Goal: Task Accomplishment & Management: Manage account settings

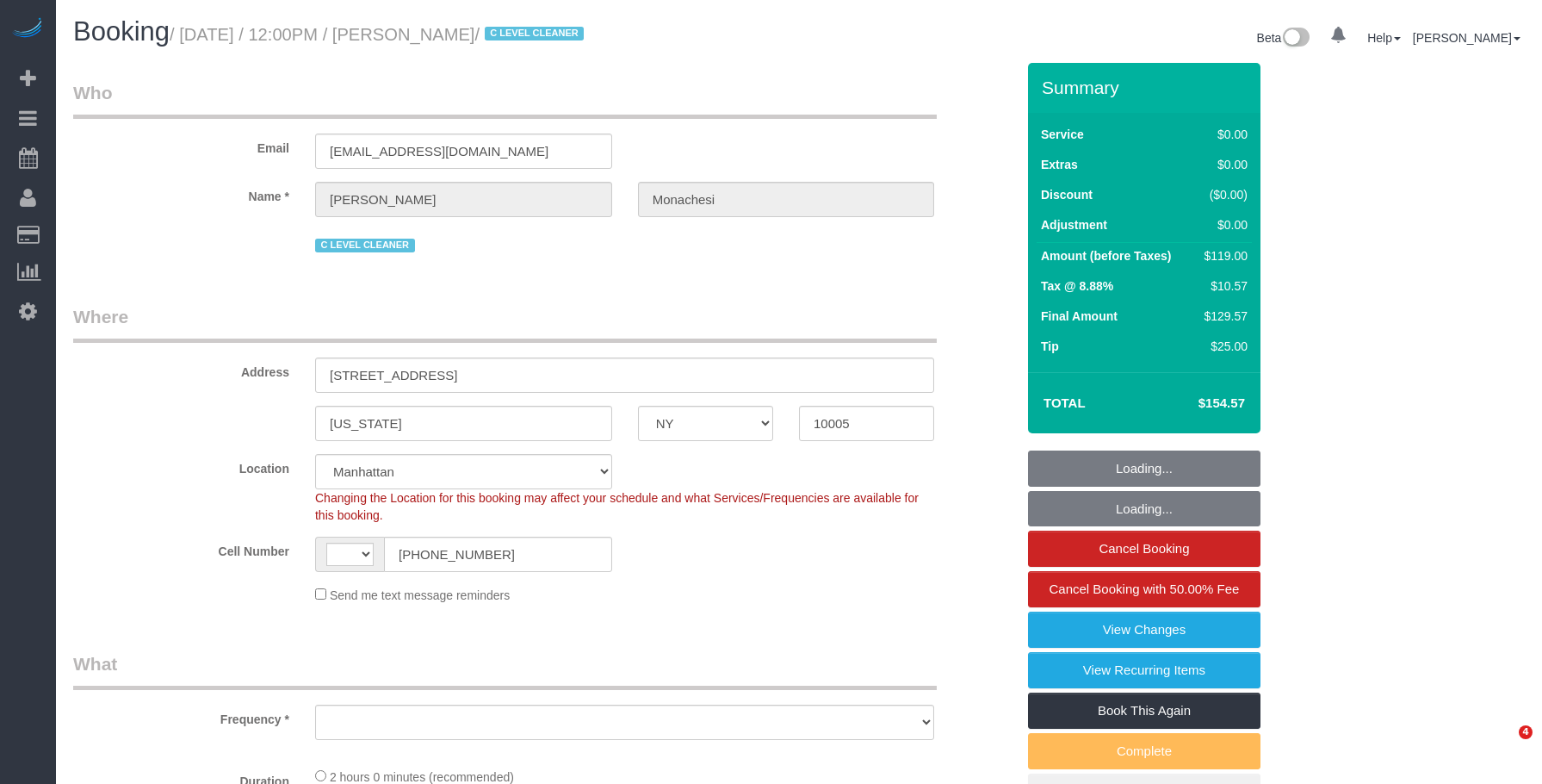
select select "NY"
select select "string:US"
select select "object:659"
select select "spot1"
select select "number:59"
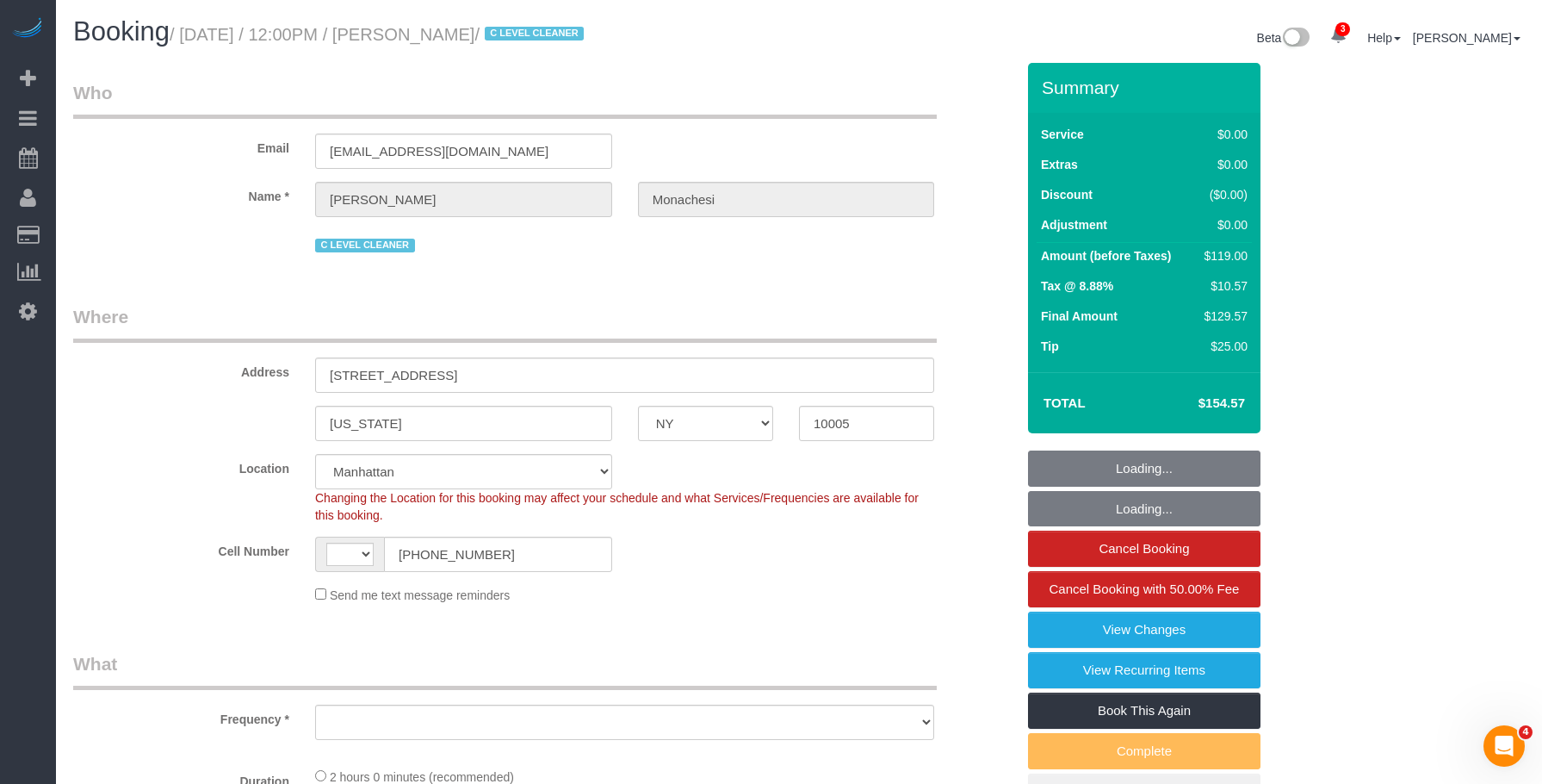
select select "number:76"
select select "number:15"
select select "number:6"
select select "number:21"
select select "1"
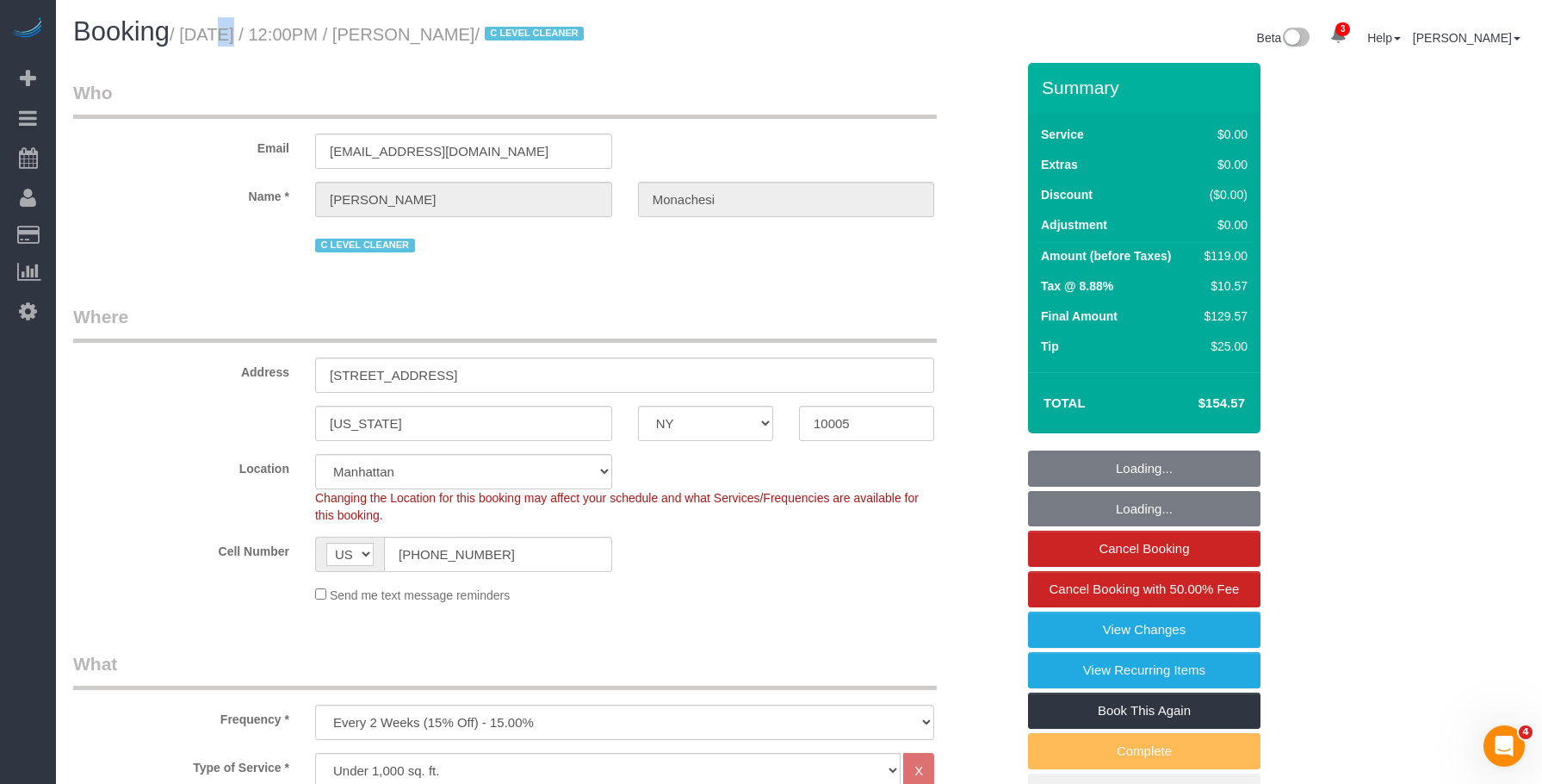
select select "string:stripe-pm_1QlwZp4VGloSiKo7Aw8ONXaS"
select select "object:1378"
select select "1"
drag, startPoint x: 188, startPoint y: 34, endPoint x: 537, endPoint y: 41, distance: 349.1
click at [537, 41] on small "/ August 25, 2025 / 12:00PM / Julia Monachesi / C LEVEL CLEANER" at bounding box center [379, 34] width 420 height 19
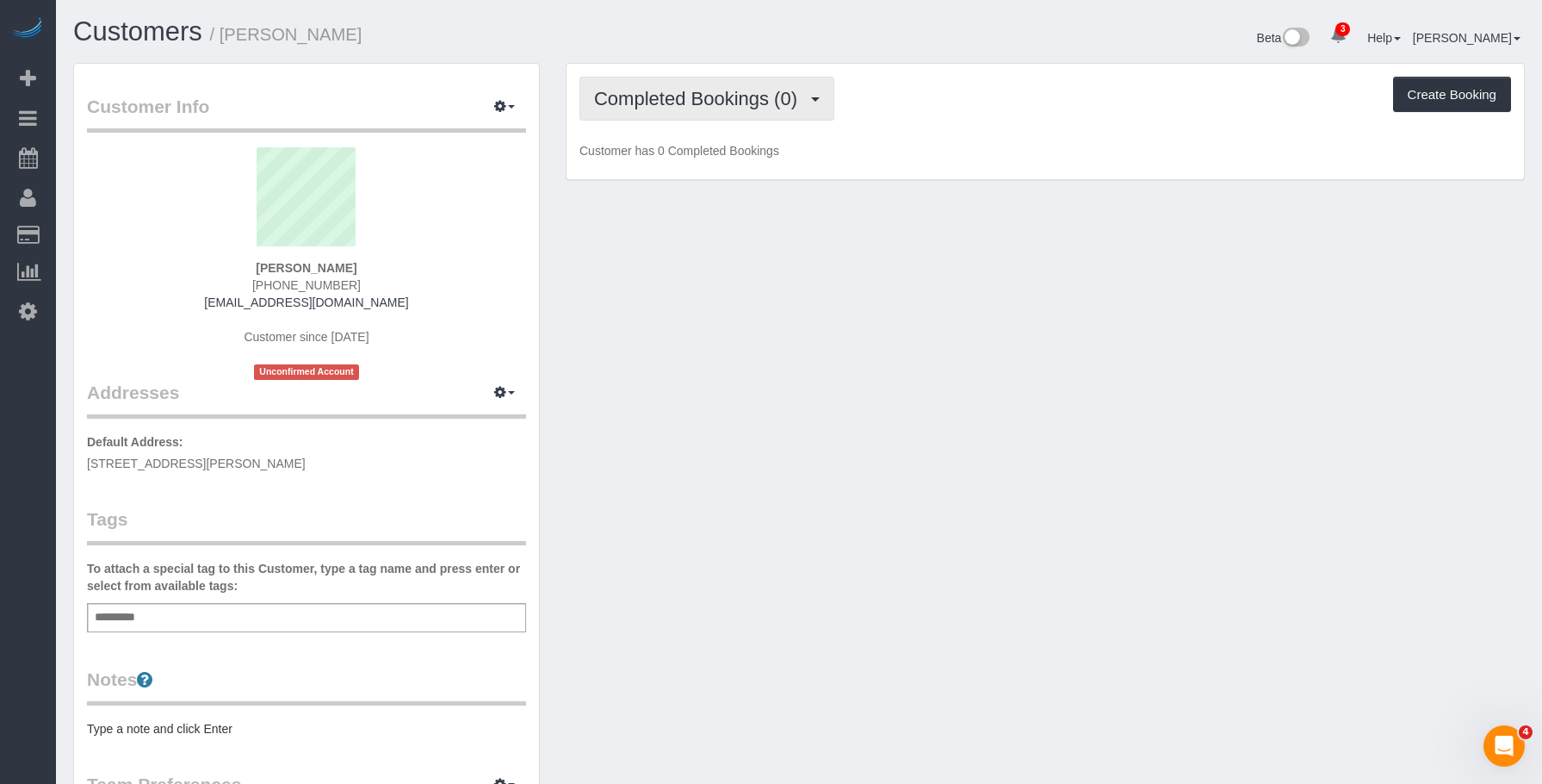
drag, startPoint x: 720, startPoint y: 86, endPoint x: 706, endPoint y: 126, distance: 42.4
click at [719, 86] on button "Completed Bookings (0)" at bounding box center [707, 98] width 255 height 44
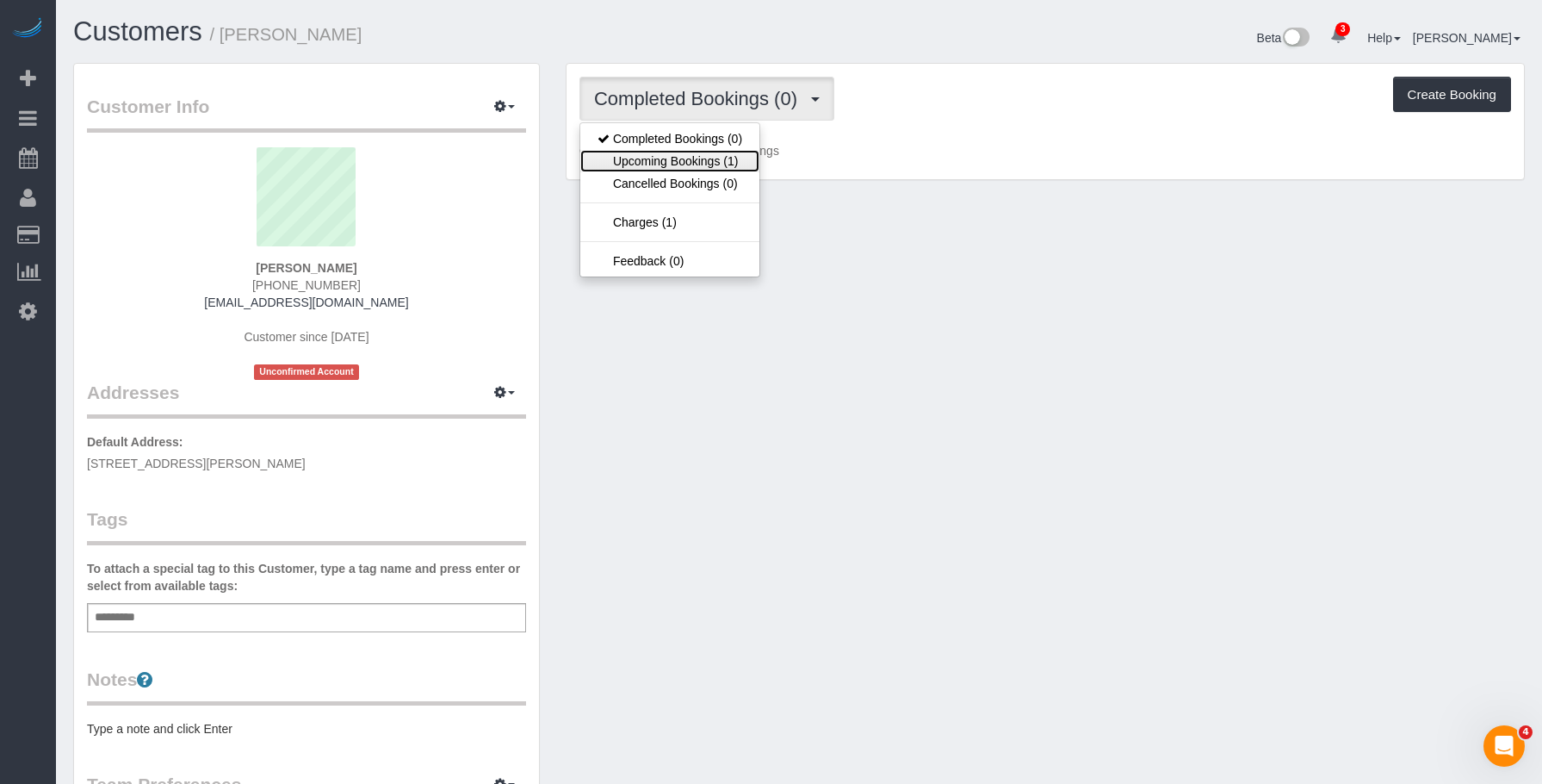
drag, startPoint x: 698, startPoint y: 159, endPoint x: 703, endPoint y: 165, distance: 7.8
click at [698, 159] on link "Upcoming Bookings (1)" at bounding box center [670, 161] width 179 height 22
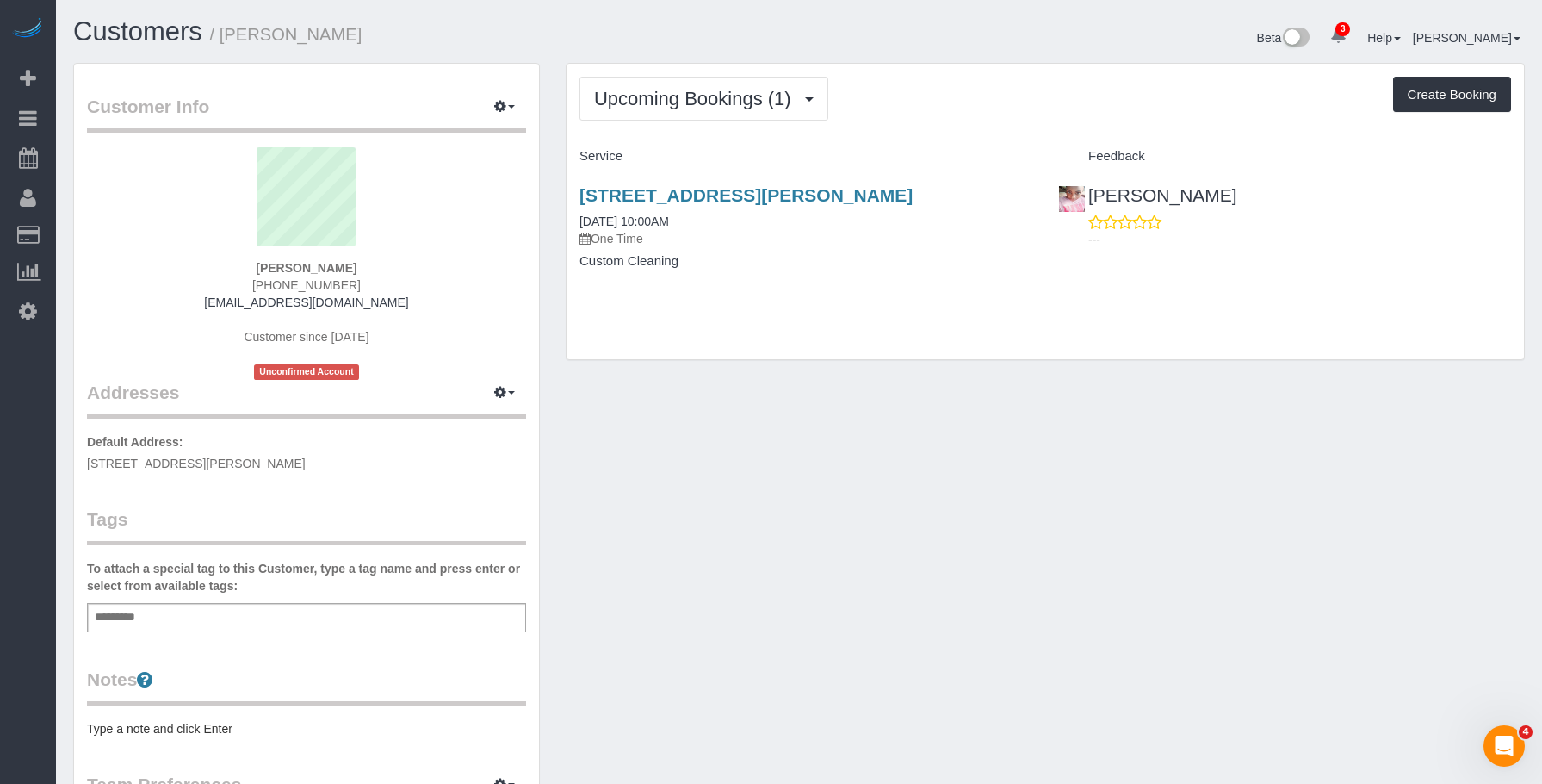
click at [934, 271] on div "[STREET_ADDRESS][PERSON_NAME] [DATE] 10:00AM One Time Custom Cleaning" at bounding box center [806, 237] width 479 height 133
click at [914, 267] on h4 "Custom Cleaning" at bounding box center [806, 261] width 453 height 14
click at [862, 231] on p "One Time" at bounding box center [806, 238] width 453 height 17
click at [874, 194] on link "[STREET_ADDRESS][PERSON_NAME]" at bounding box center [746, 195] width 334 height 20
click at [307, 614] on div "Add a tag" at bounding box center [307, 617] width 440 height 30
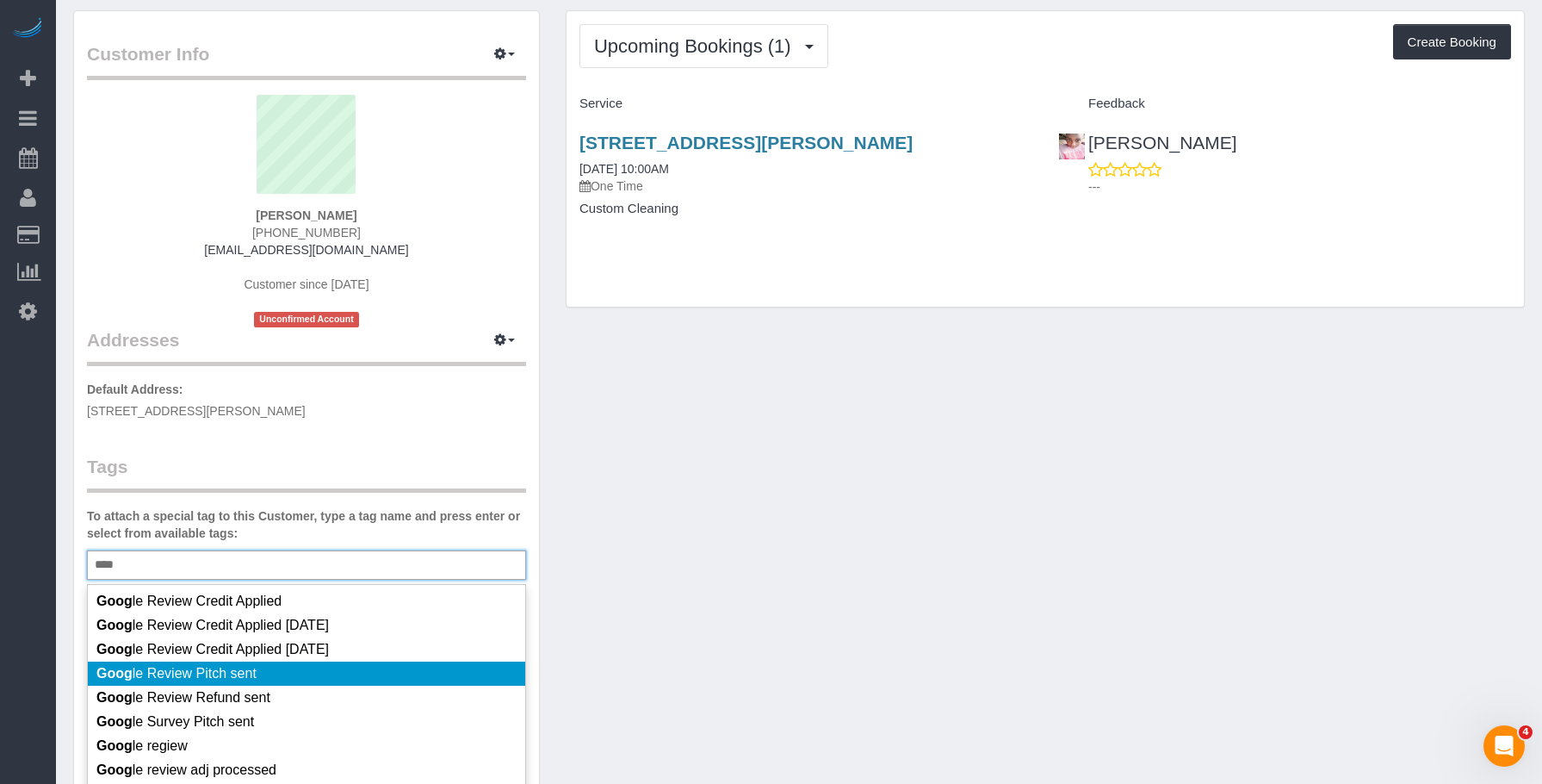
scroll to position [172, 0]
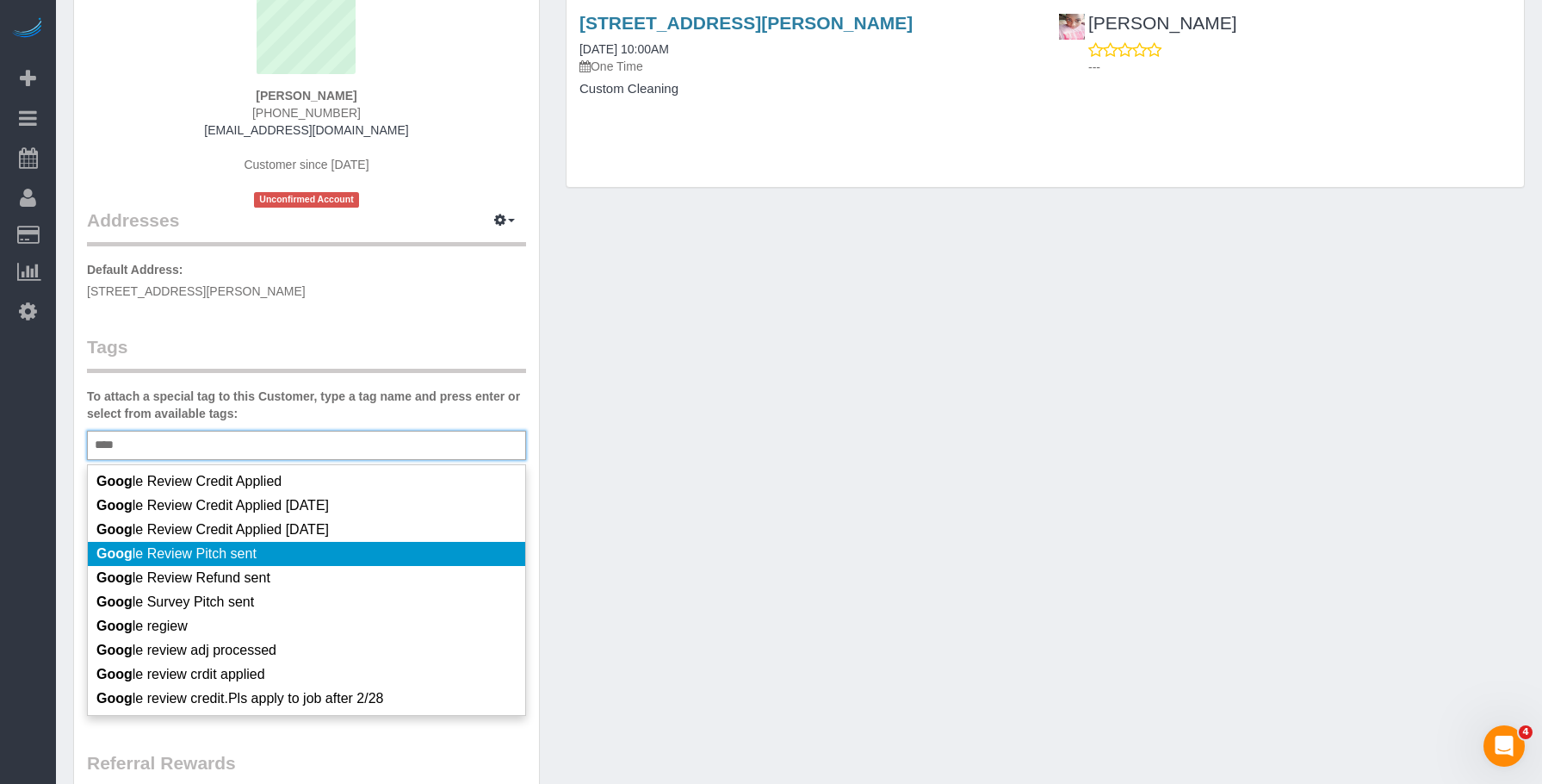
type input "****"
click at [310, 557] on li "Goog le Review Pitch sent" at bounding box center [307, 553] width 438 height 24
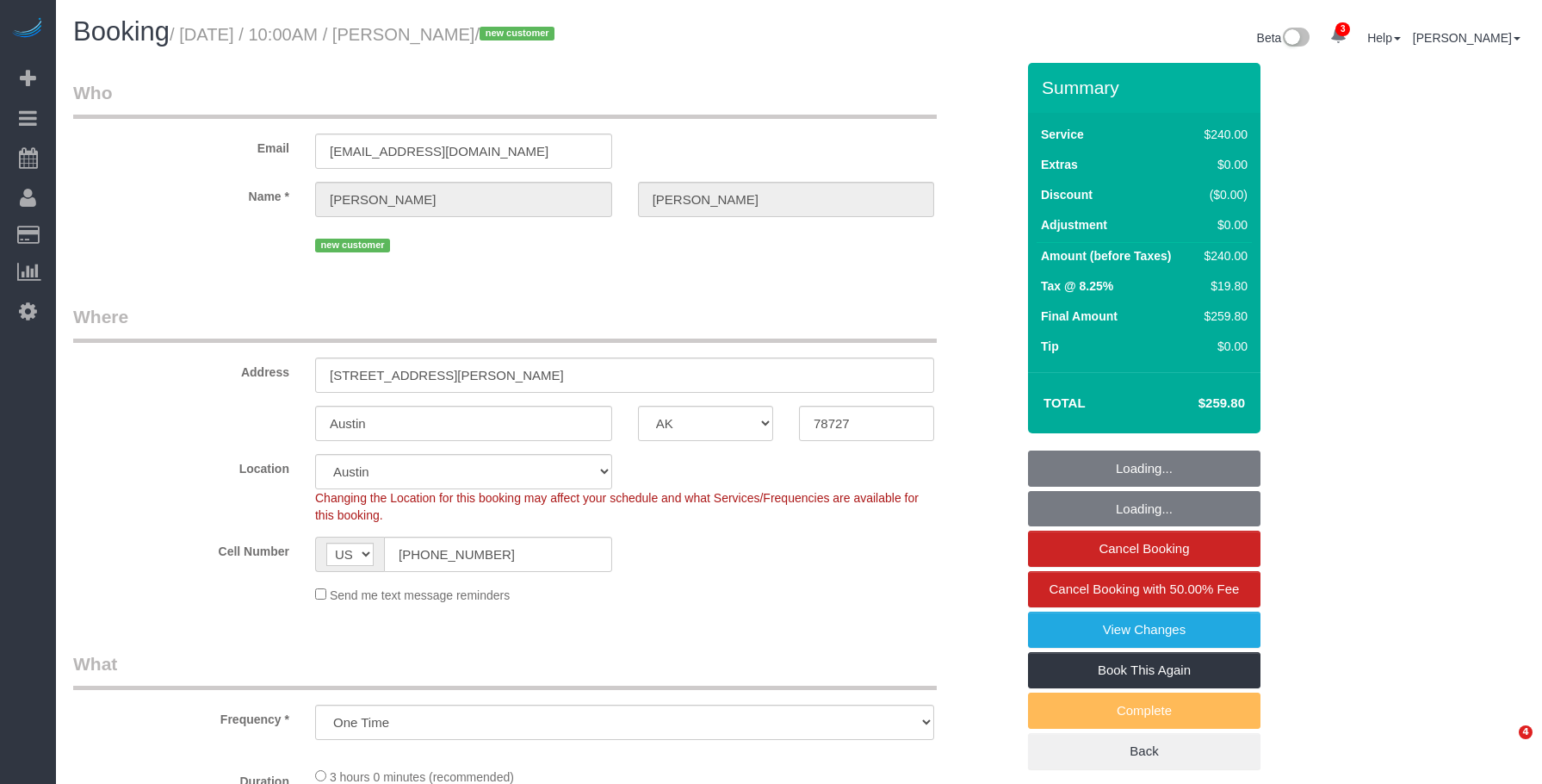
select select "TX"
select select "spot1"
select select "number:89"
select select "number:90"
select select "number:13"
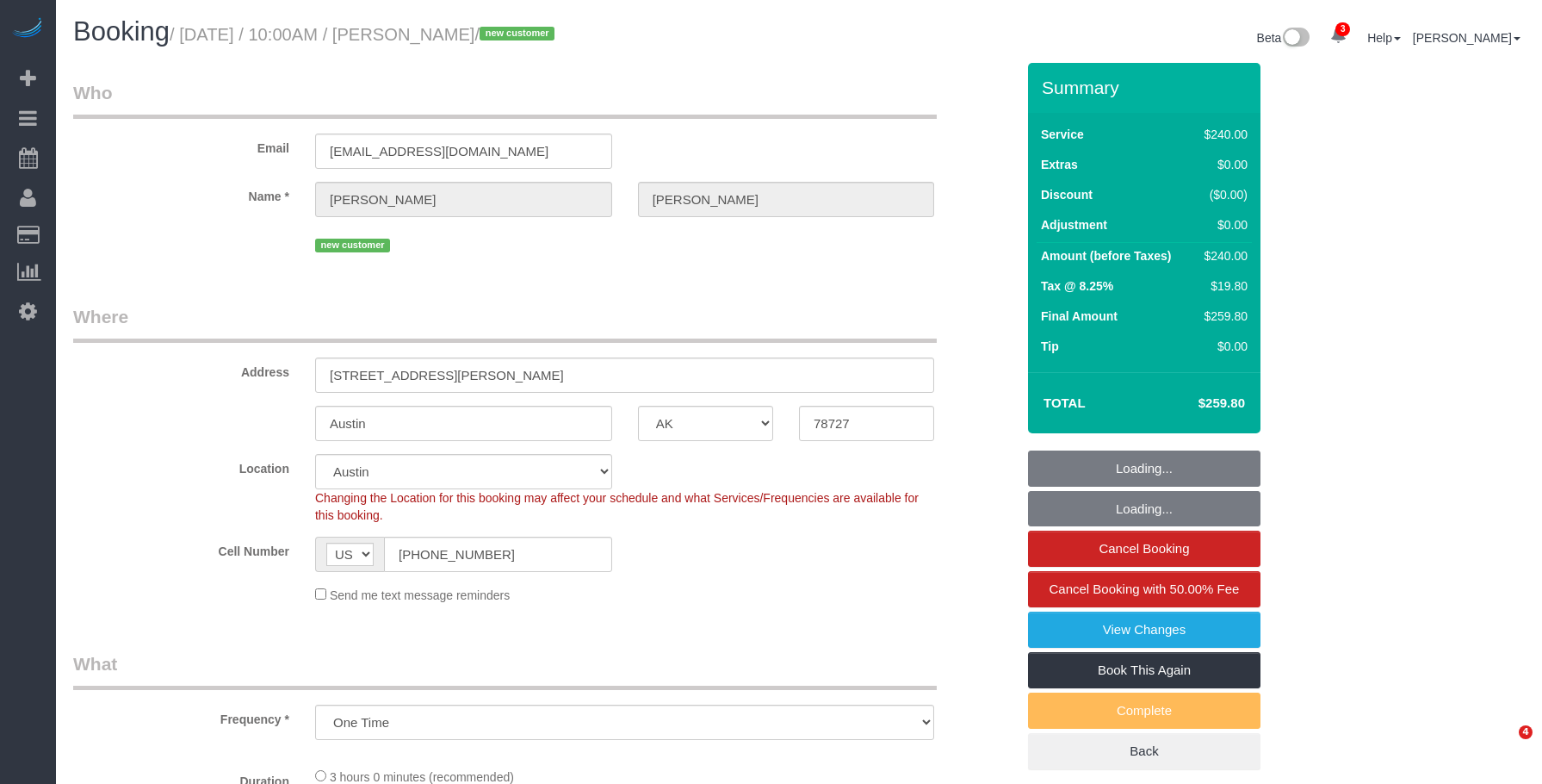
select select "number:5"
click at [614, 256] on div "new customer" at bounding box center [624, 243] width 619 height 27
select select "180"
select select "TX"
select select "spot1"
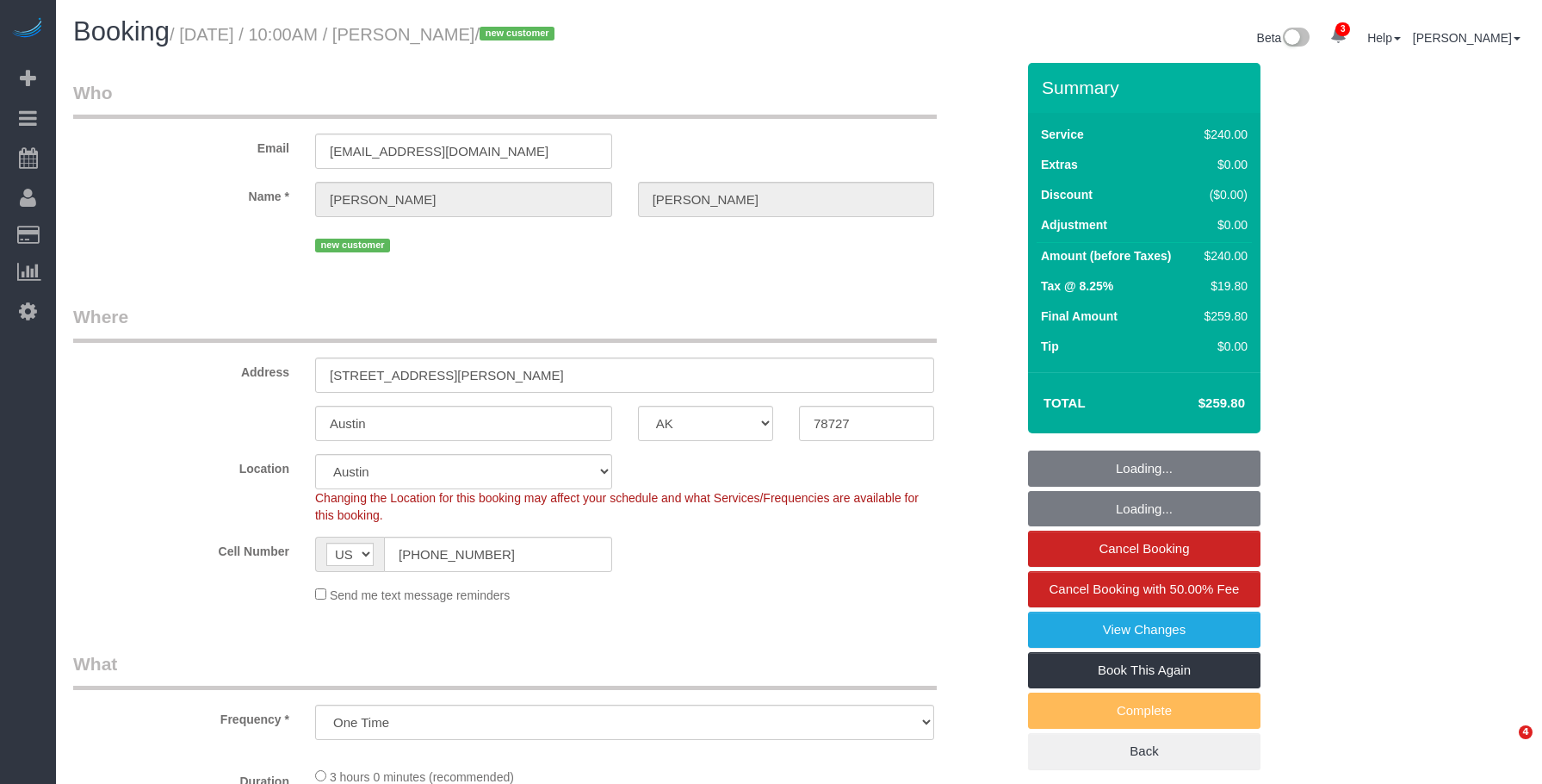
select select "number:89"
select select "number:90"
select select "number:13"
select select "number:5"
click at [518, 35] on small "/ August 25, 2025 / 10:00AM / Darice McVay / new customer" at bounding box center [364, 34] width 390 height 19
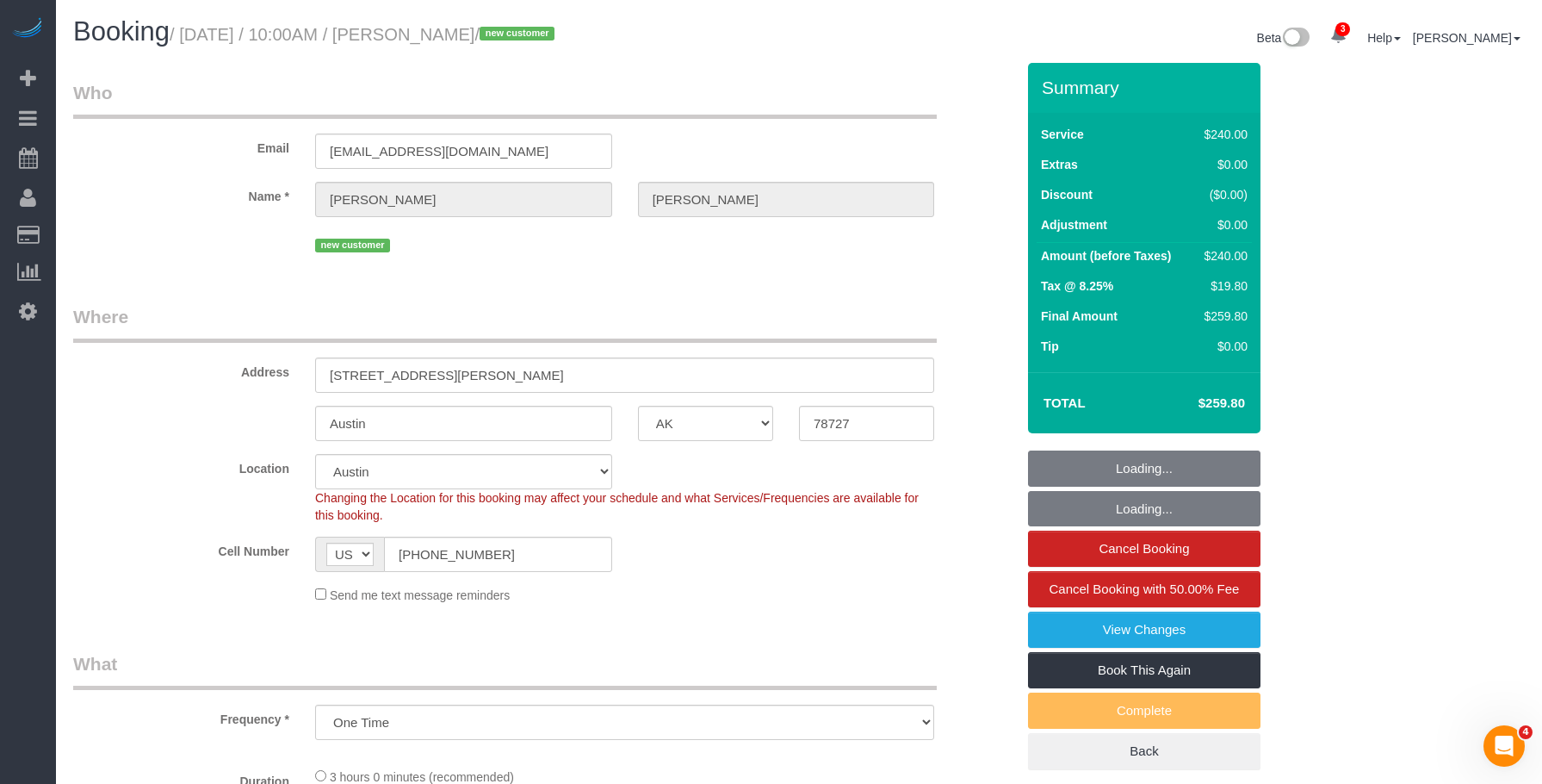
select select "180"
select select "object:974"
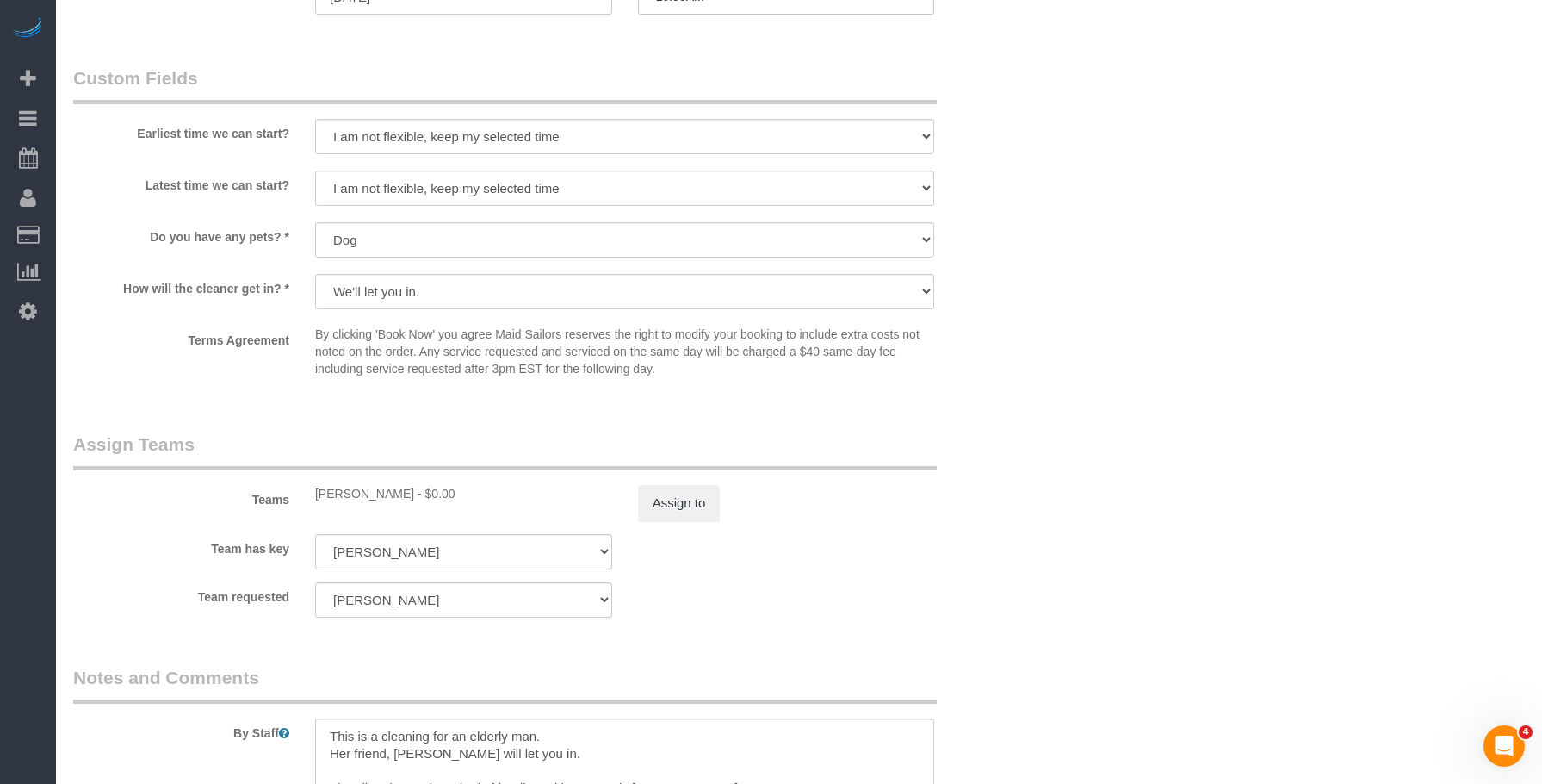
scroll to position [1550, 0]
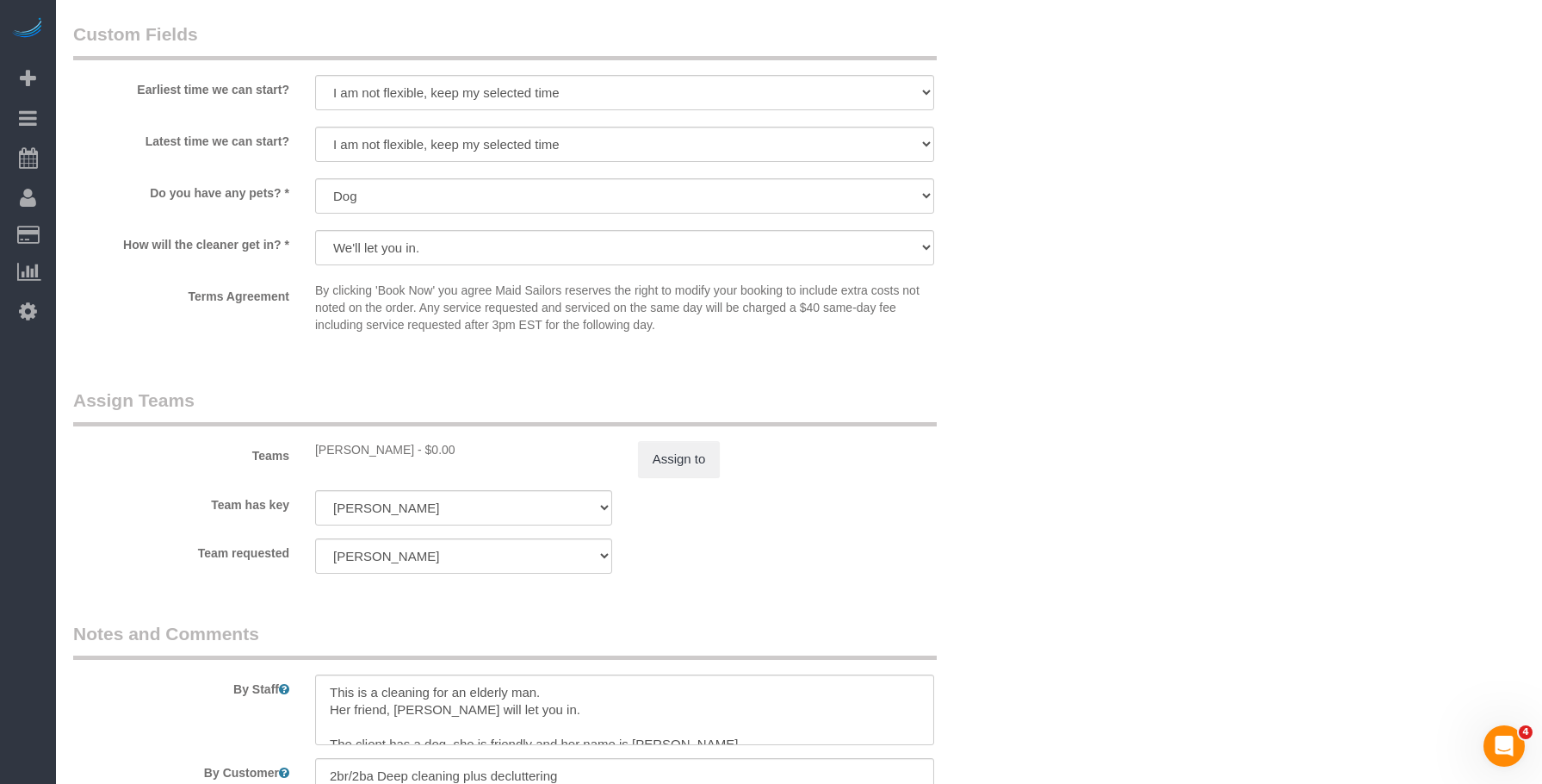
click at [350, 452] on div "LaShekka Gallegos - $0.00" at bounding box center [463, 449] width 297 height 17
copy div "LaShekka"
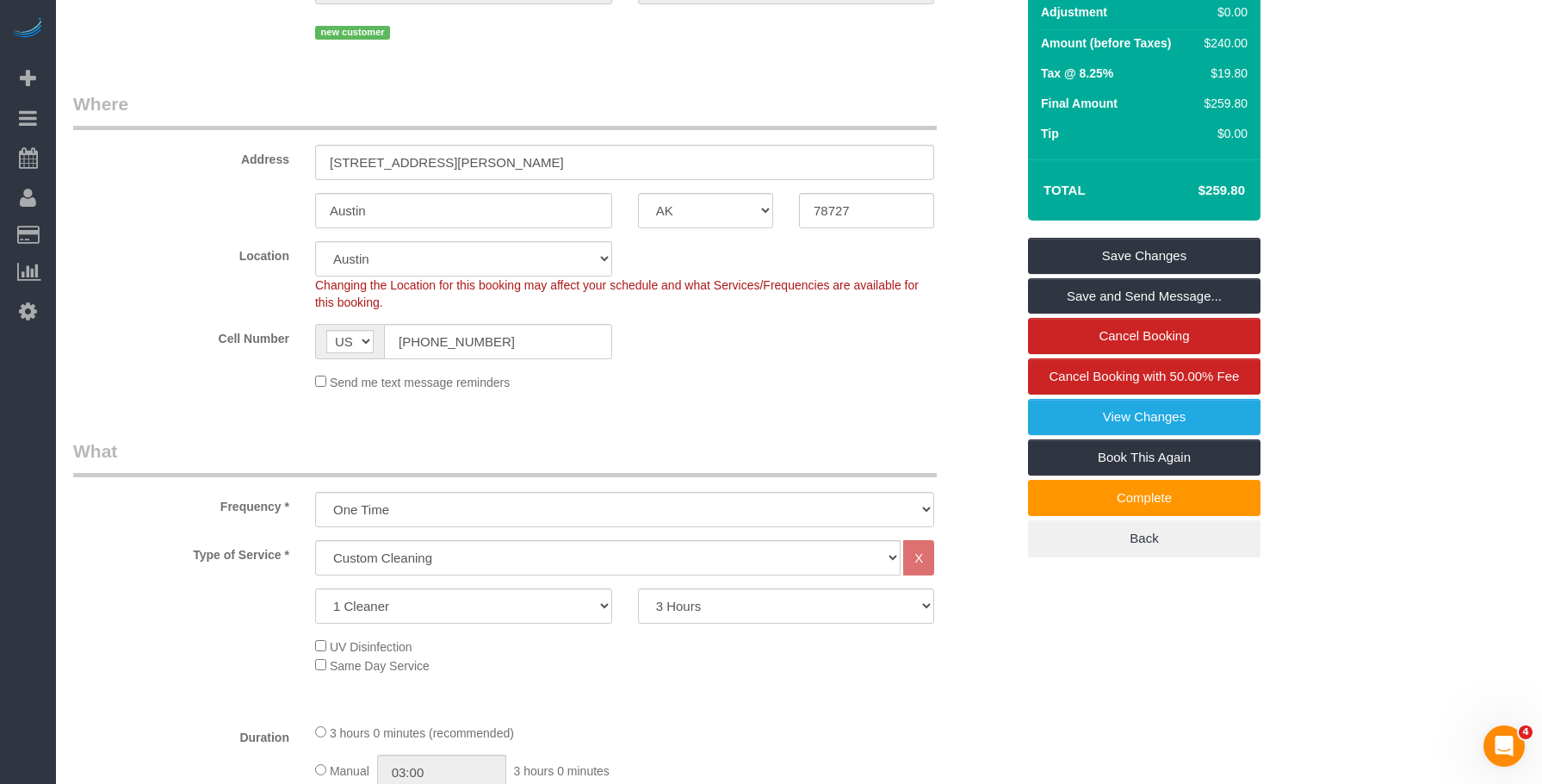
scroll to position [86, 0]
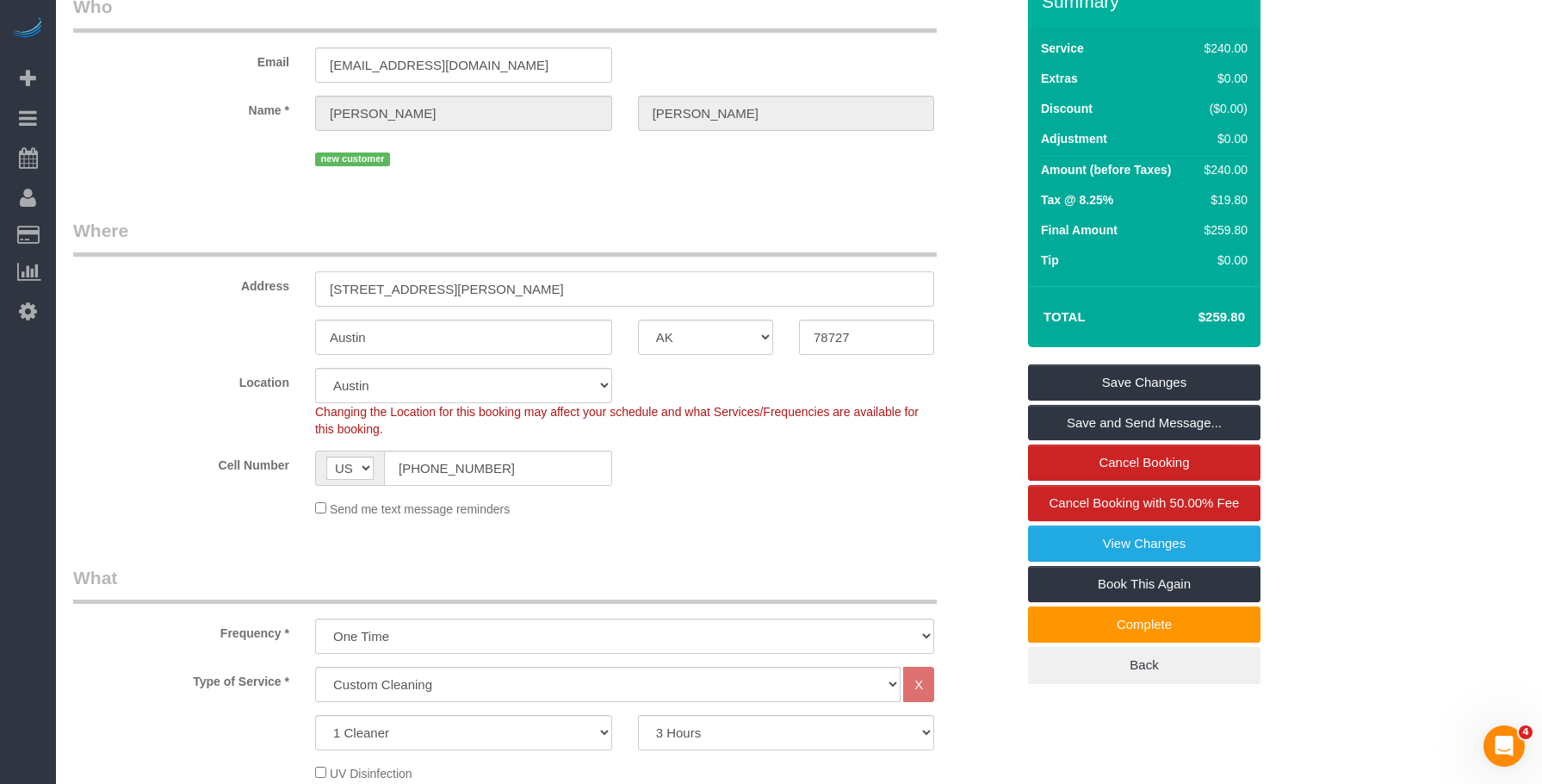
drag, startPoint x: 318, startPoint y: 278, endPoint x: 516, endPoint y: 286, distance: 198.2
click at [516, 286] on input "[STREET_ADDRESS][PERSON_NAME]" at bounding box center [624, 288] width 619 height 35
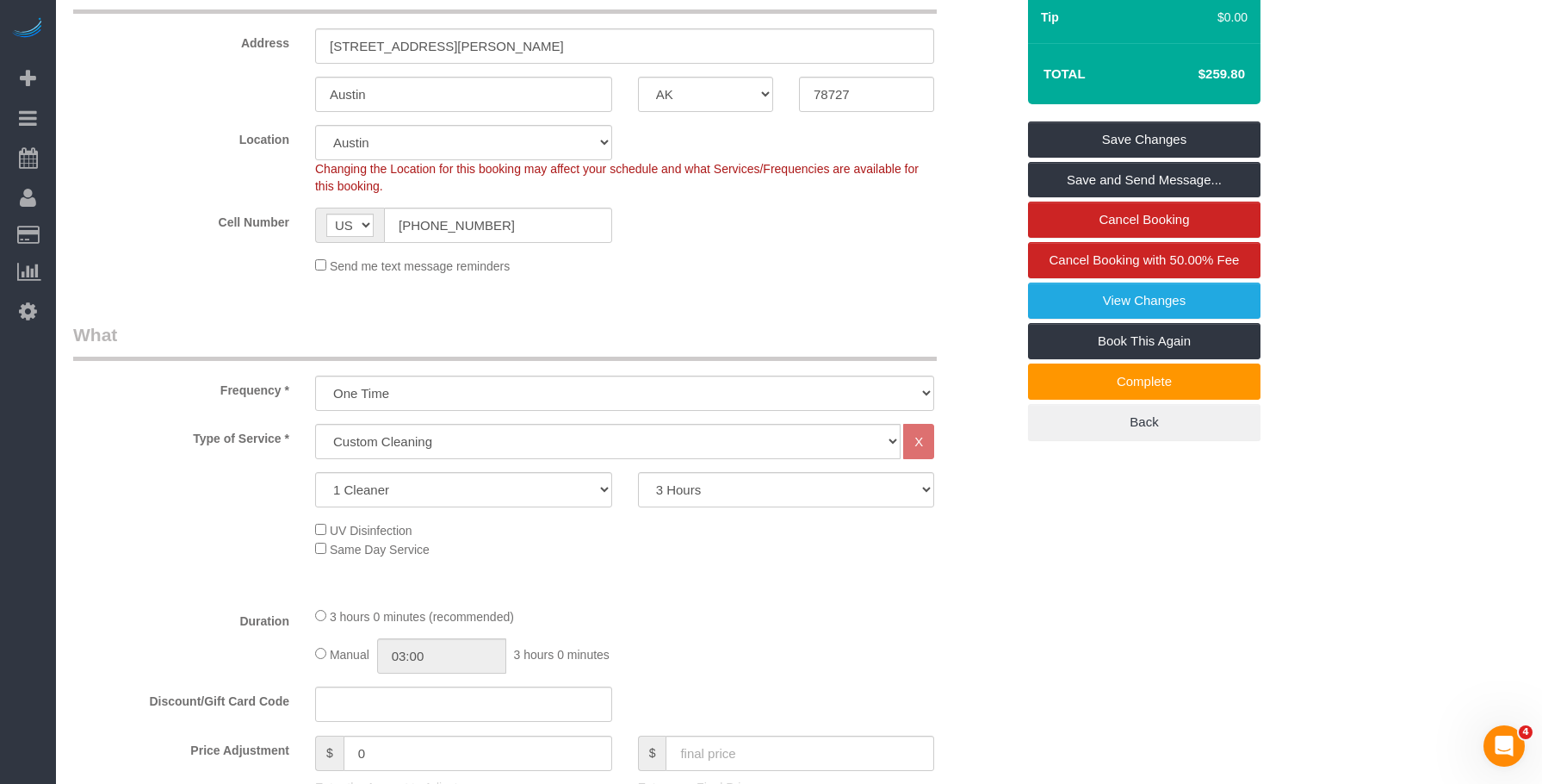
scroll to position [344, 0]
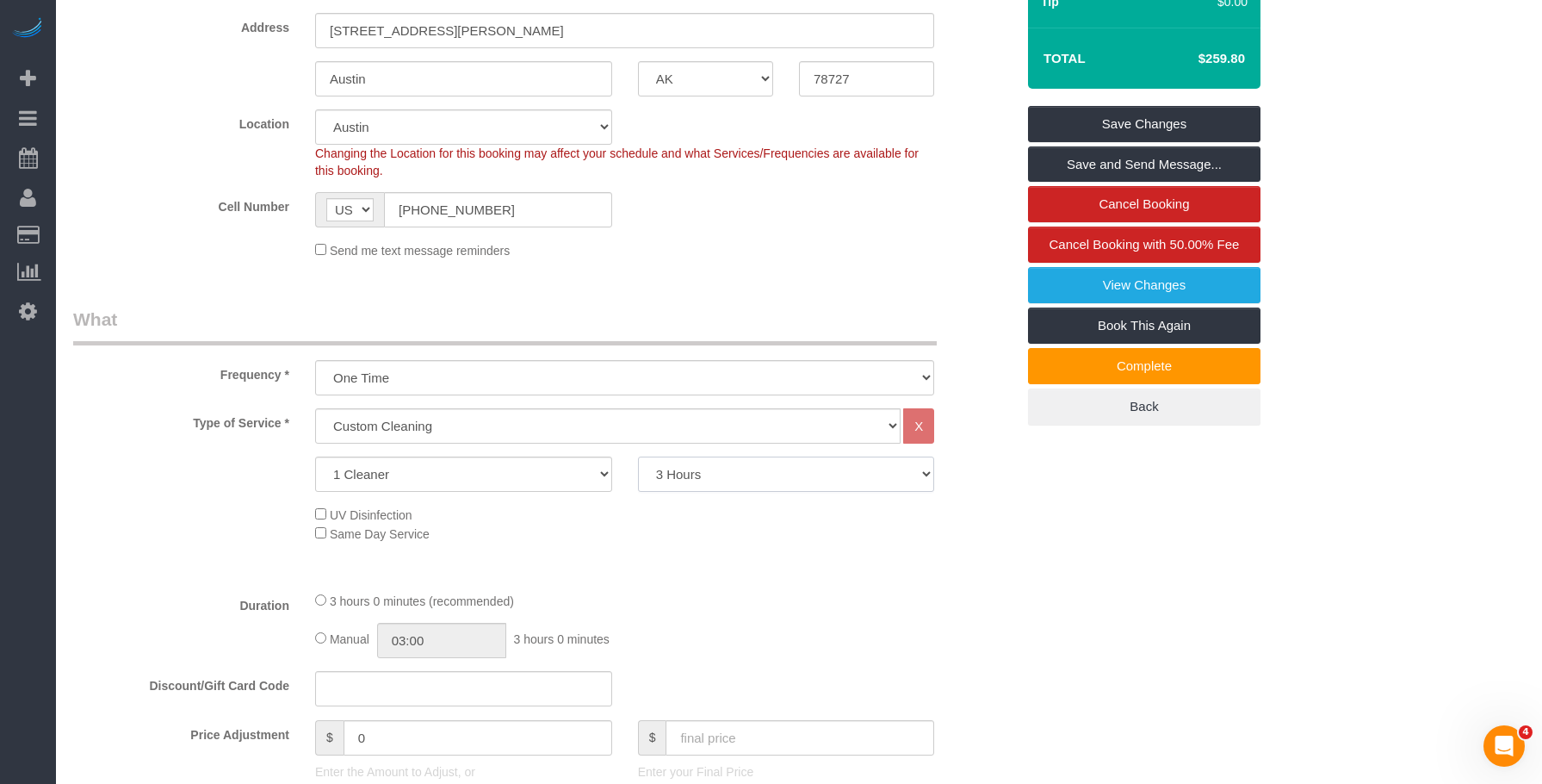
click at [759, 466] on select "2 Hours 2.5 Hours 3 Hours 3.5 Hours 4 Hours 4.5 Hours 5 Hours 5.5 Hours 6 Hours…" at bounding box center [786, 474] width 297 height 35
select select "300"
click at [638, 457] on select "2 Hours 2.5 Hours 3 Hours 3.5 Hours 4 Hours 4.5 Hours 5 Hours 5.5 Hours 6 Hours…" at bounding box center [786, 474] width 297 height 35
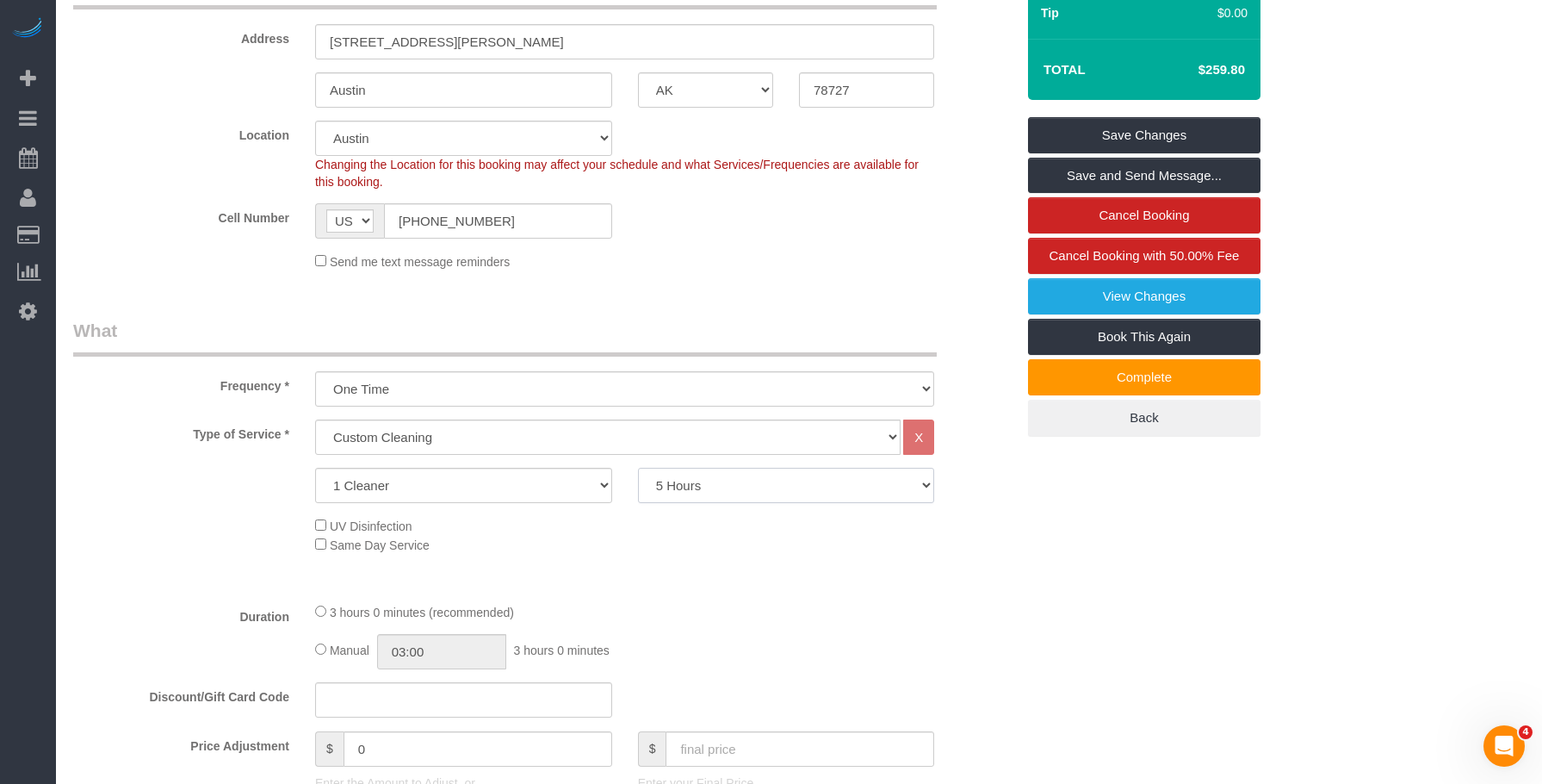
scroll to position [0, 0]
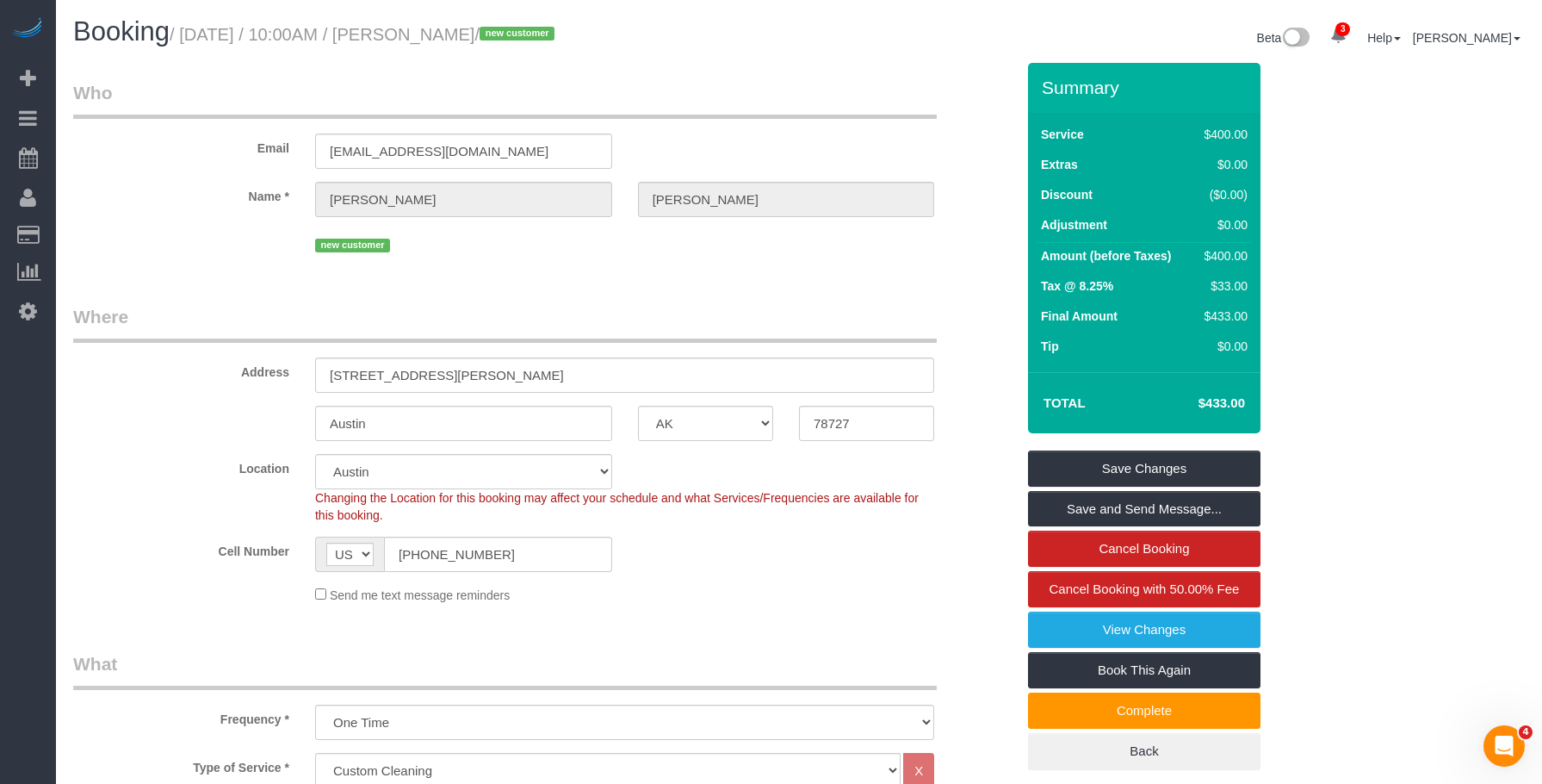
select select "spot40"
click at [900, 122] on div "Email vhredrock@telstar1.com" at bounding box center [544, 124] width 968 height 89
drag, startPoint x: 887, startPoint y: 284, endPoint x: 1146, endPoint y: 386, distance: 278.4
drag, startPoint x: 1212, startPoint y: 405, endPoint x: 1227, endPoint y: 401, distance: 15.5
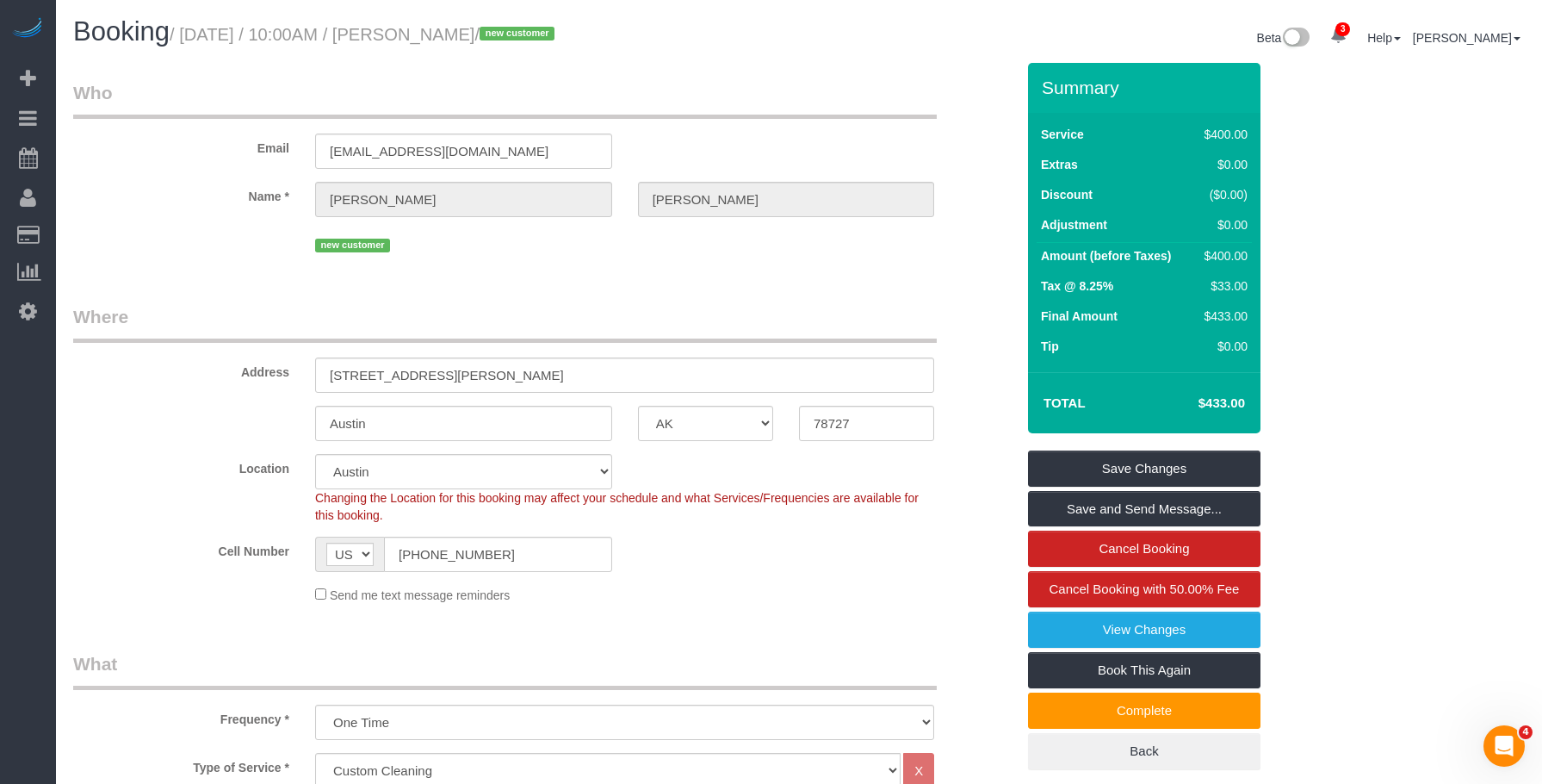
click at [1227, 401] on h4 "$433.00" at bounding box center [1196, 404] width 98 height 14
copy h4 "$433"
click at [768, 315] on legend "Where" at bounding box center [505, 323] width 864 height 39
click at [747, 309] on legend "Where" at bounding box center [505, 323] width 864 height 39
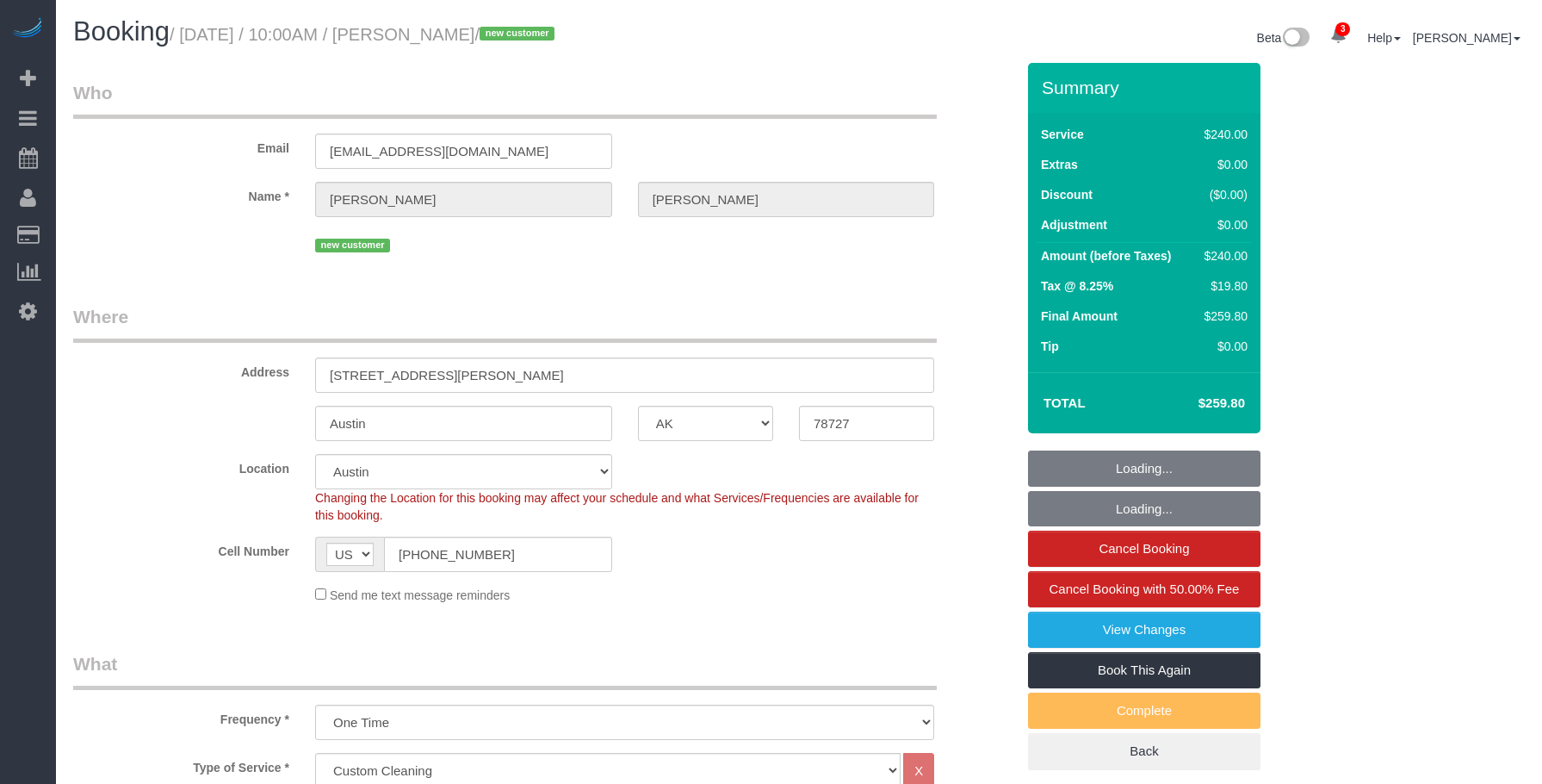
select select "[GEOGRAPHIC_DATA]"
select select "180"
select select "number:89"
select select "number:90"
select select "number:13"
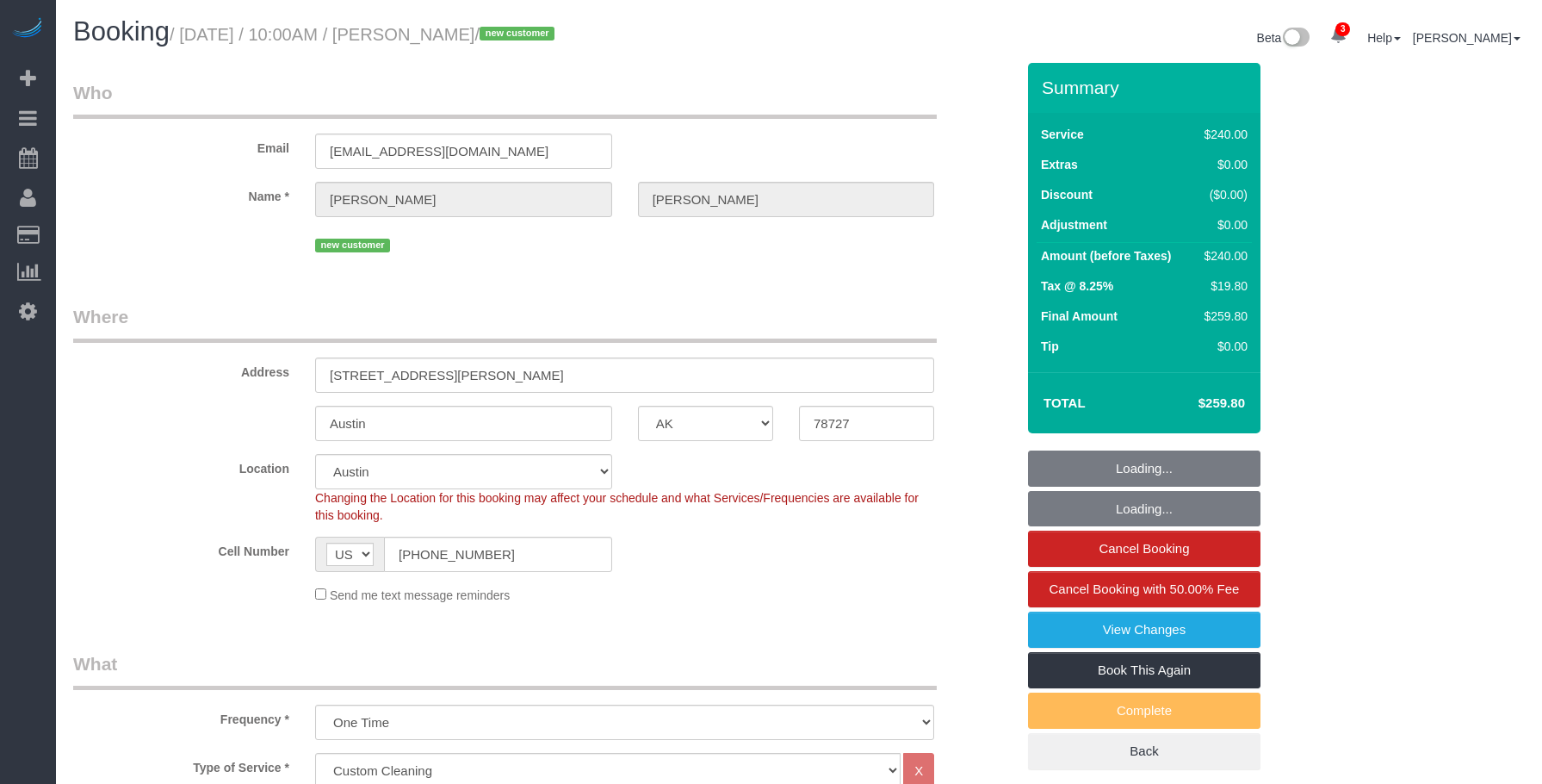
select select "number:5"
select select "object:974"
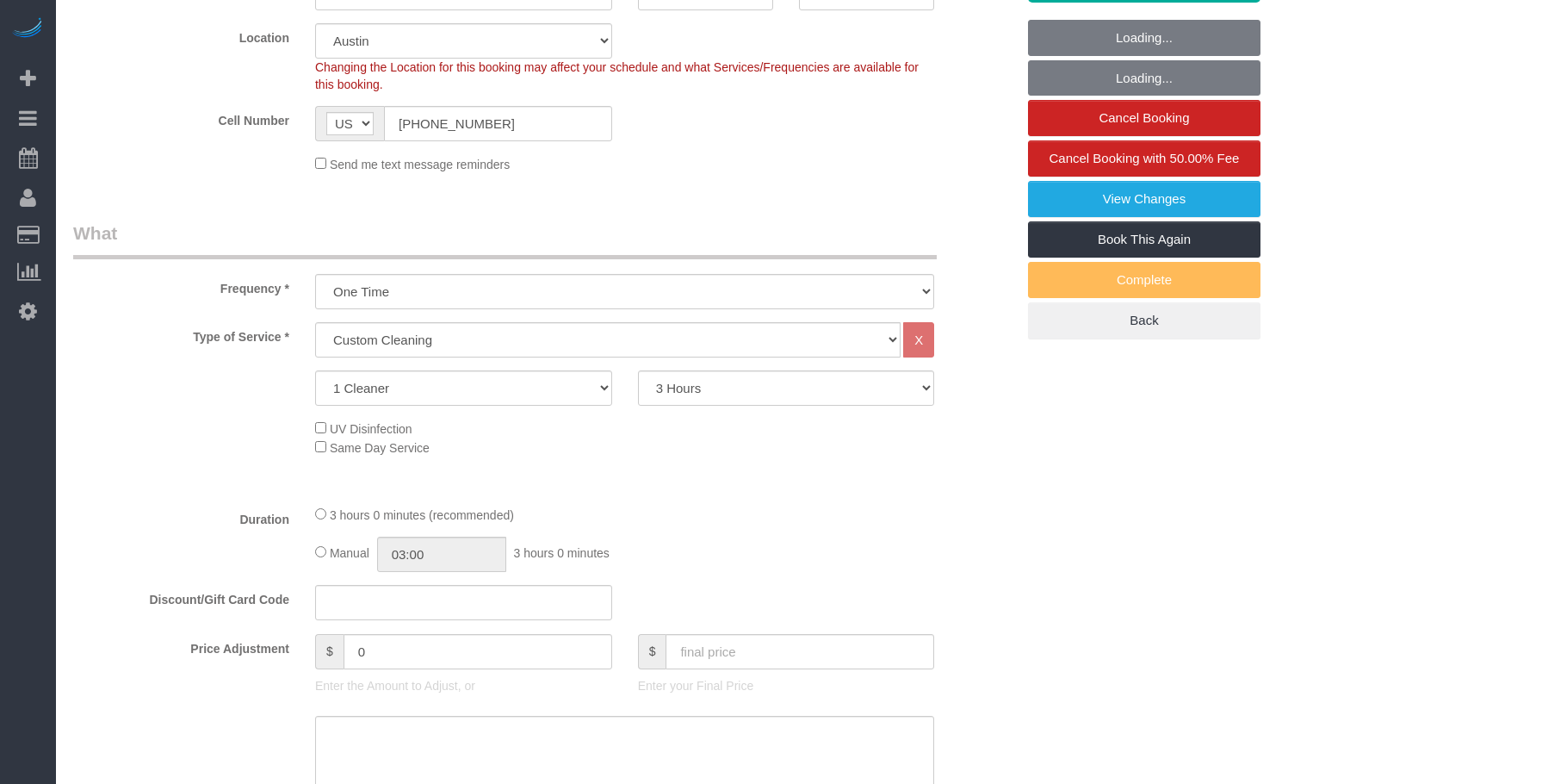
select select "spot1"
click at [765, 394] on select "2 Hours 2.5 Hours 3 Hours 3.5 Hours 4 Hours 4.5 Hours 5 Hours 5.5 Hours 6 Hours…" at bounding box center [786, 388] width 297 height 35
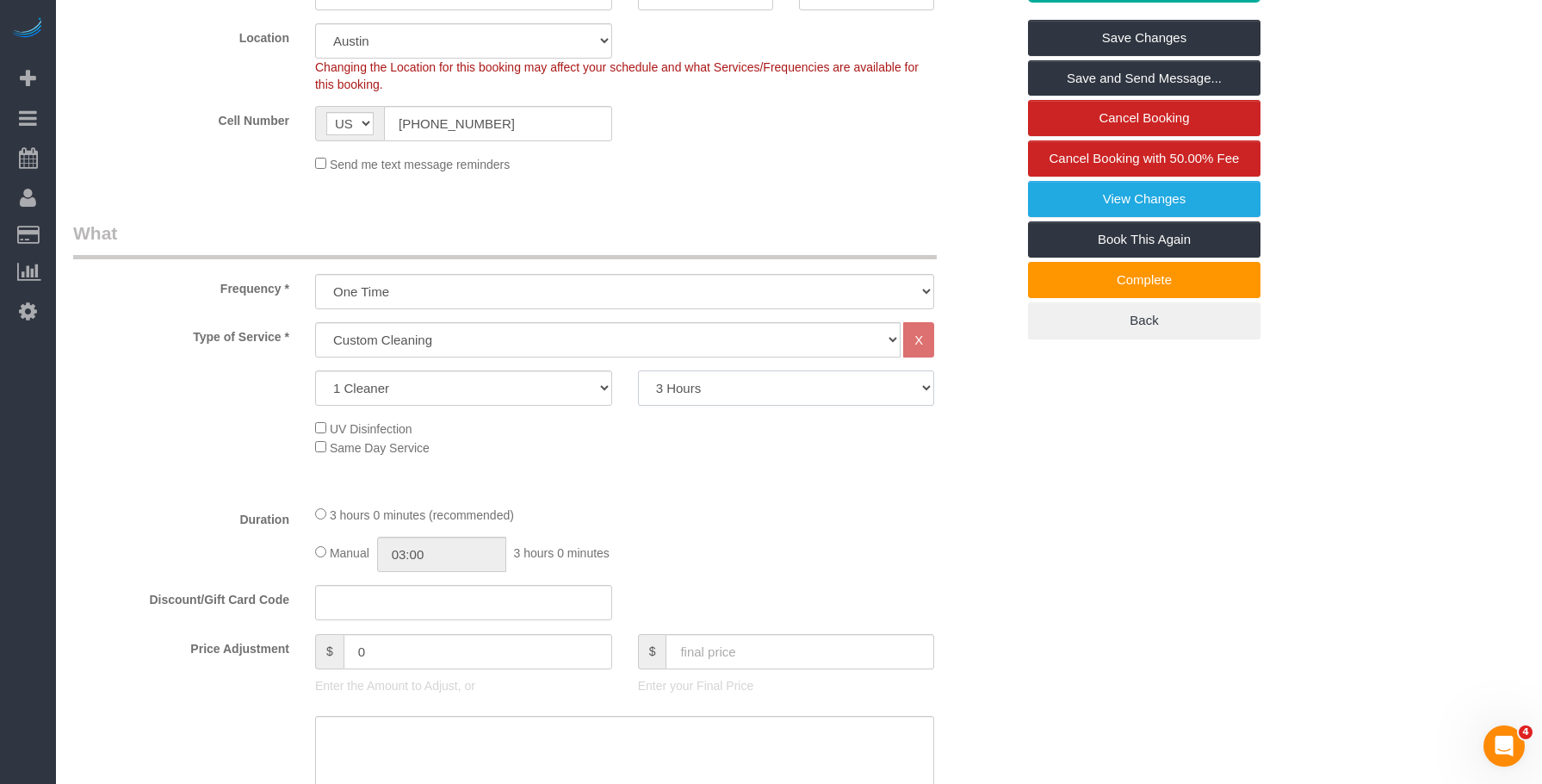
scroll to position [0, 0]
select select "300"
click at [638, 370] on select "2 Hours 2.5 Hours 3 Hours 3.5 Hours 4 Hours 4.5 Hours 5 Hours 5.5 Hours 6 Hours…" at bounding box center [786, 388] width 297 height 35
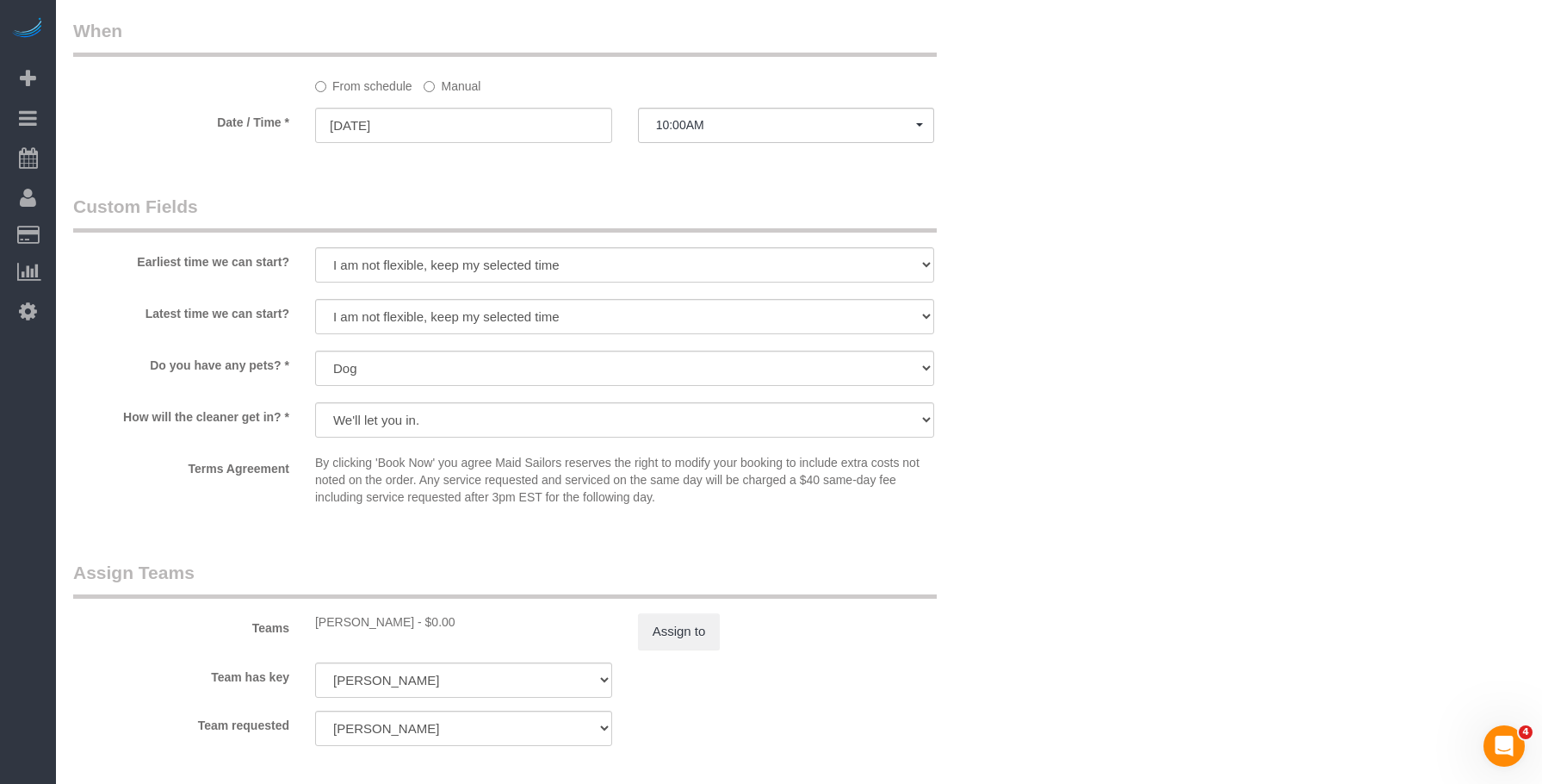
scroll to position [1808, 0]
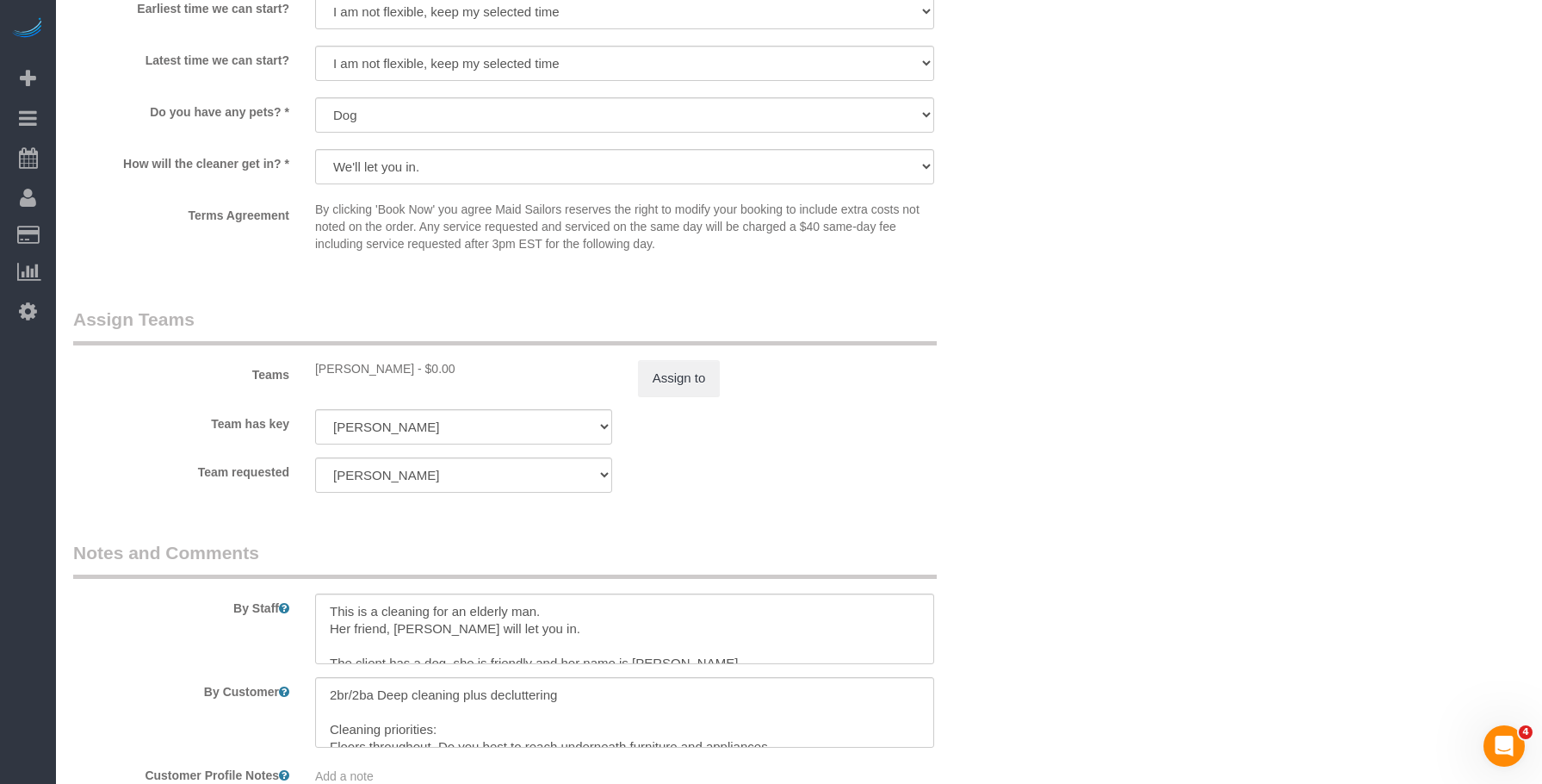
select select "spot40"
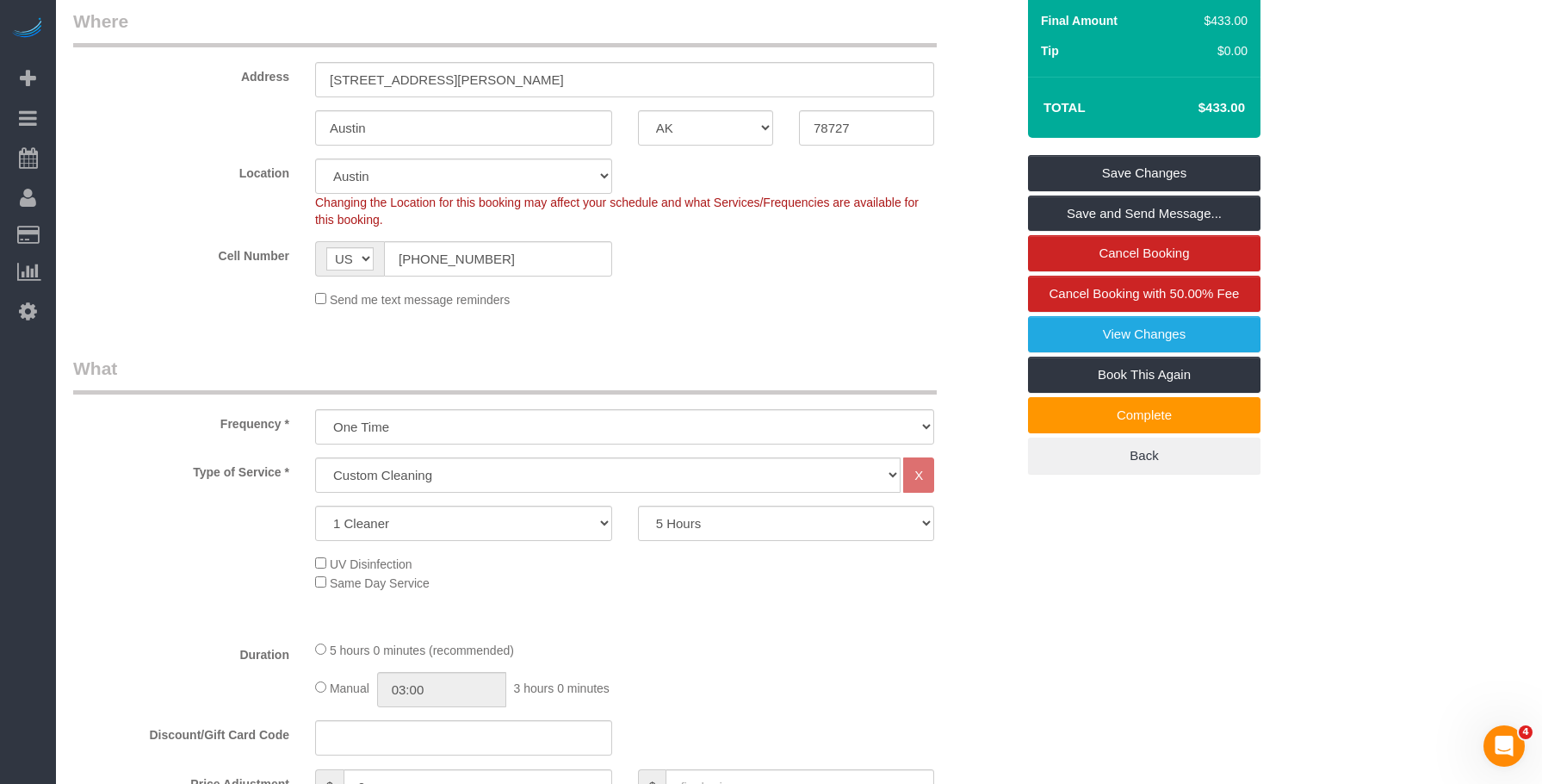
scroll to position [86, 0]
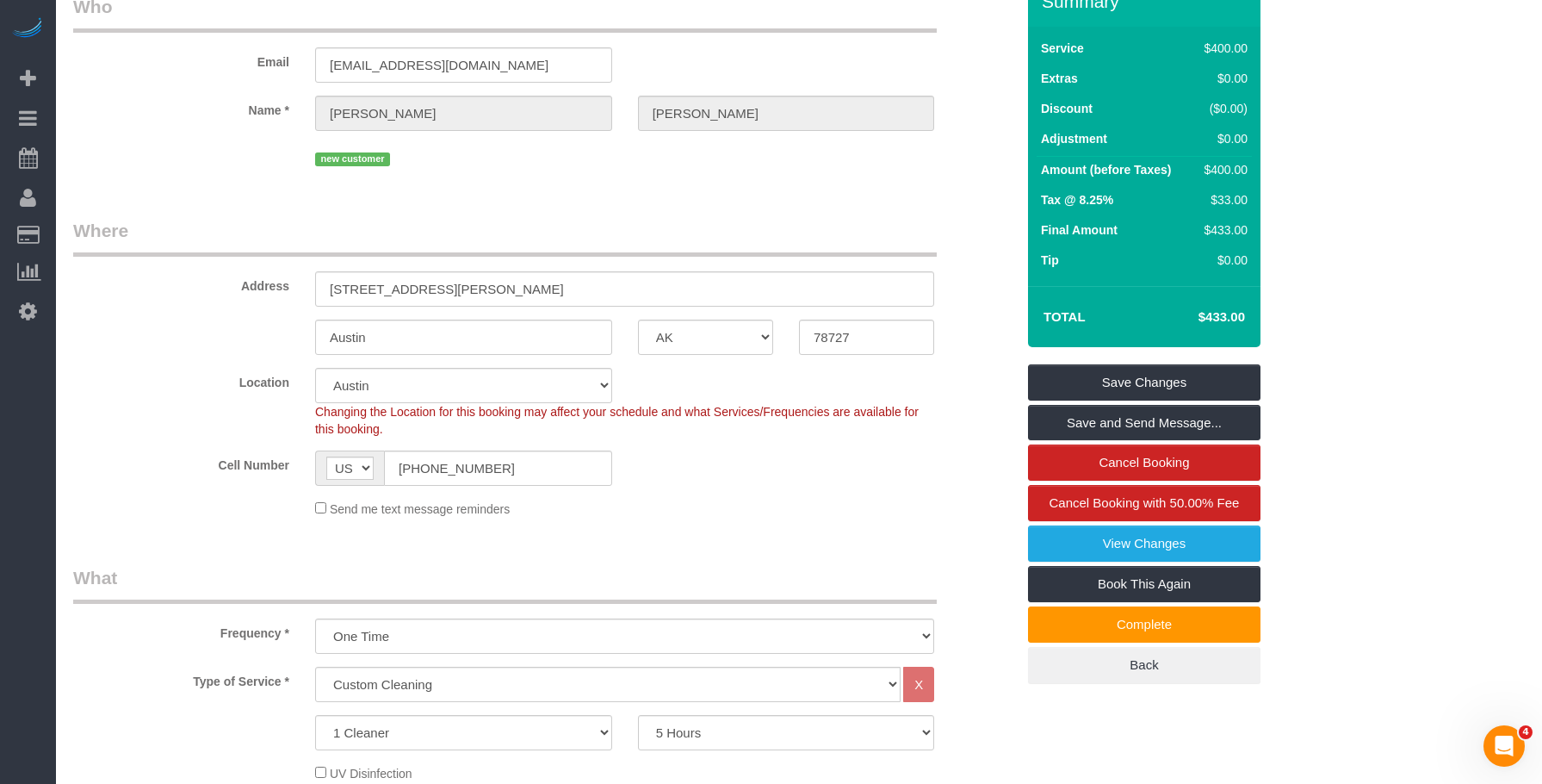
drag, startPoint x: 534, startPoint y: 205, endPoint x: 414, endPoint y: 109, distance: 153.7
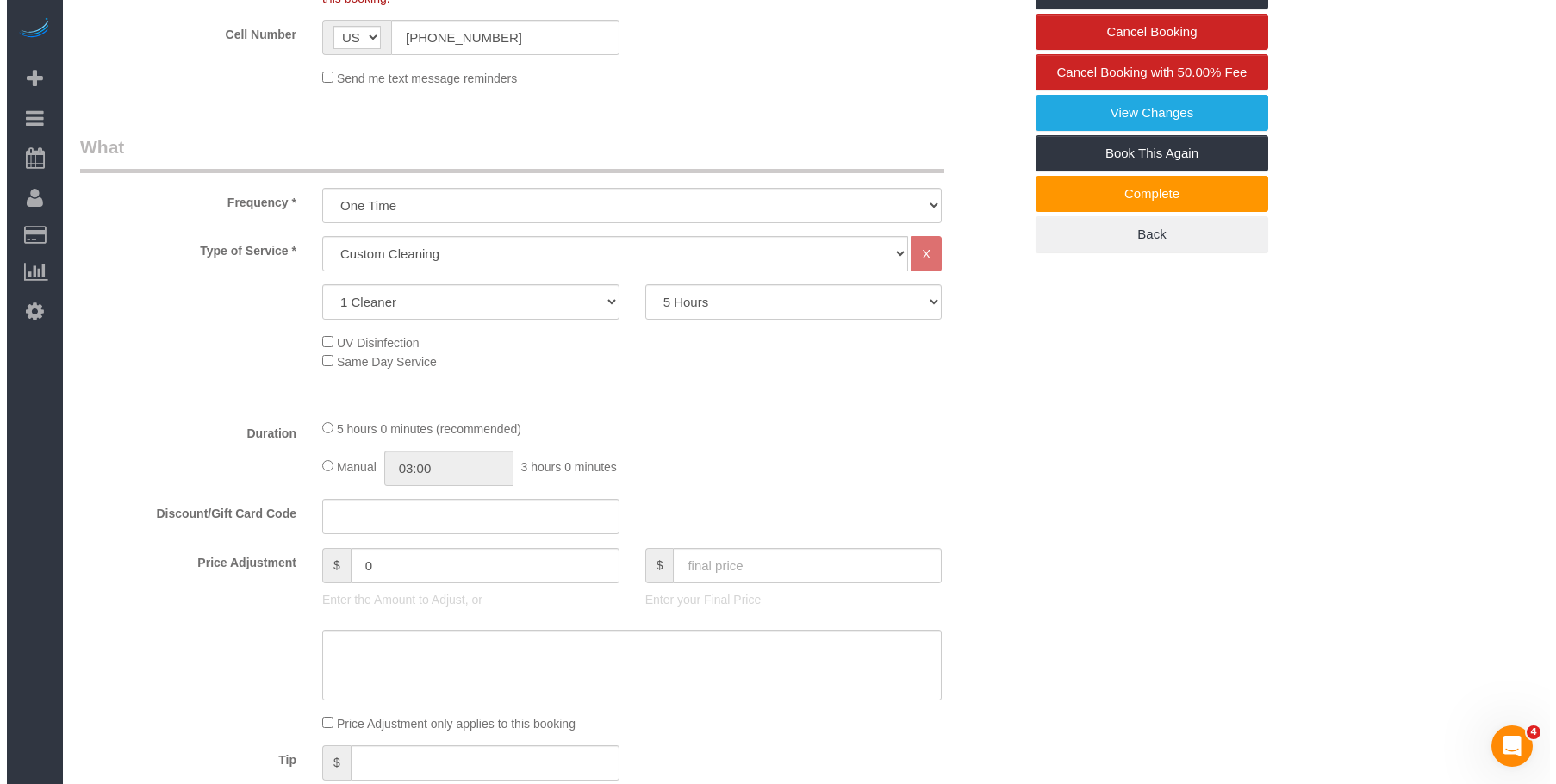
scroll to position [172, 0]
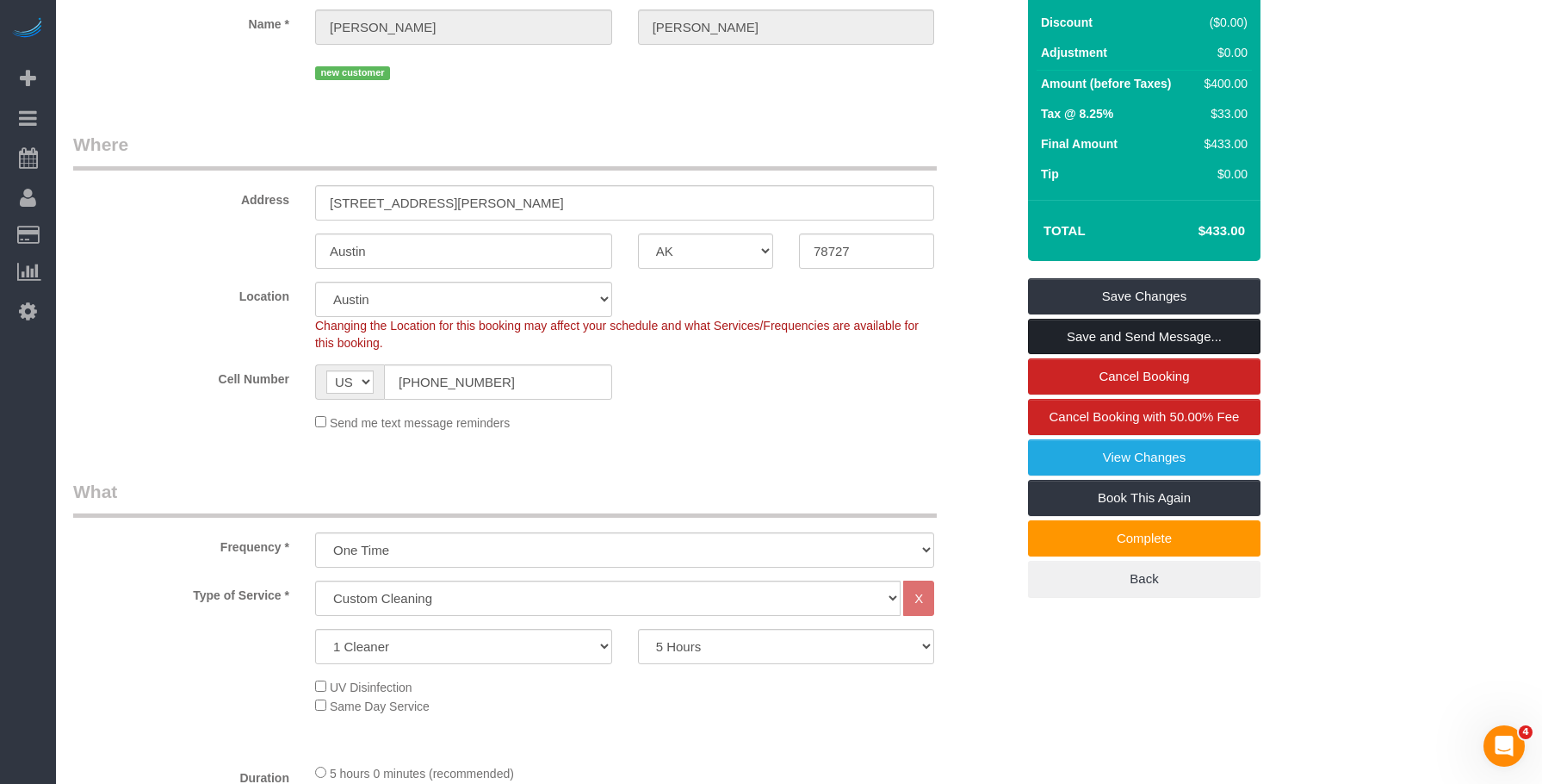
click at [1219, 339] on link "Save and Send Message..." at bounding box center [1144, 336] width 232 height 36
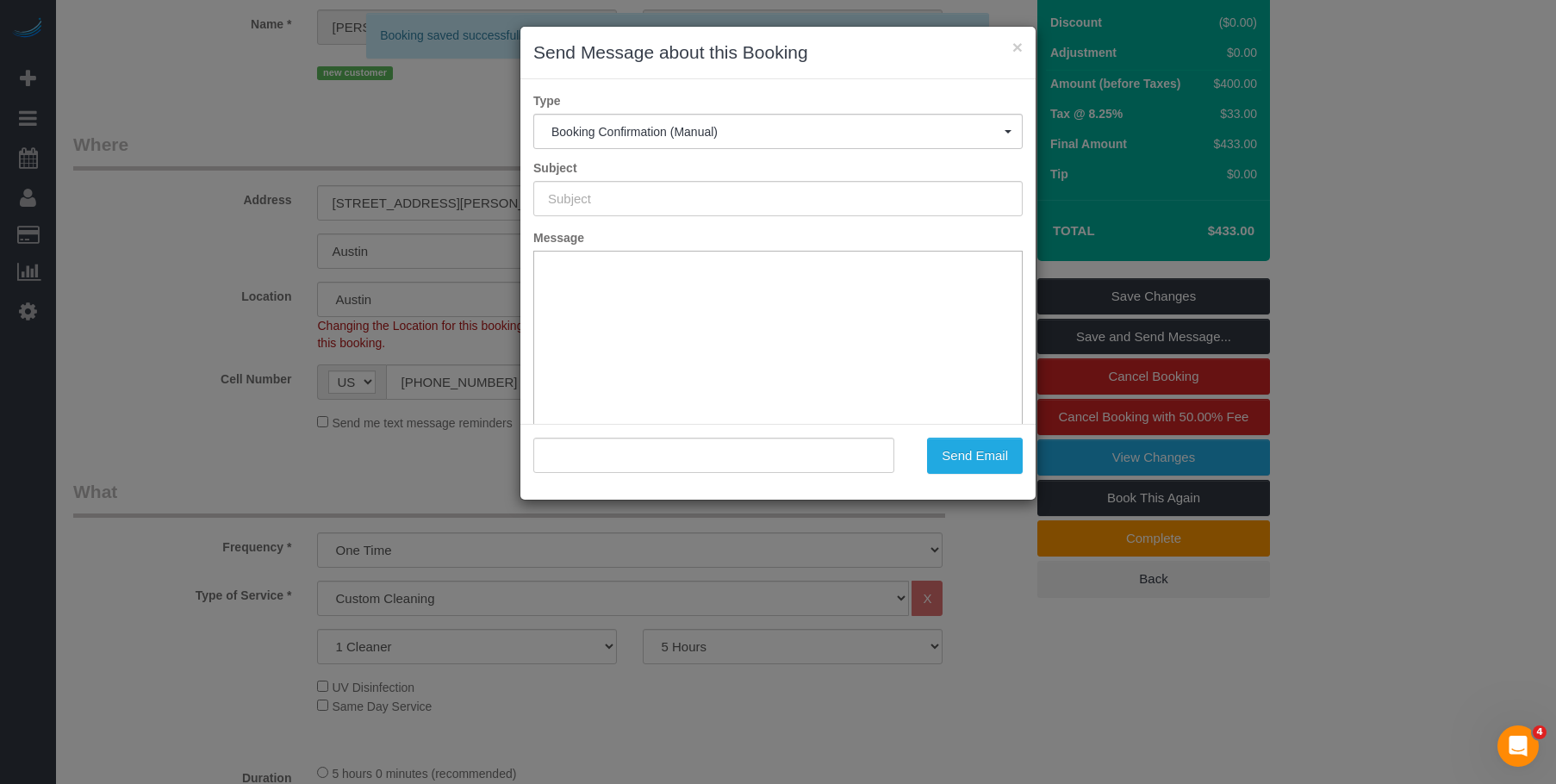
type input "Cleaning Confirmed for 08/25/2025 at 10:00am"
type input ""Darice McVay" <vhredrock@telstar1.com>"
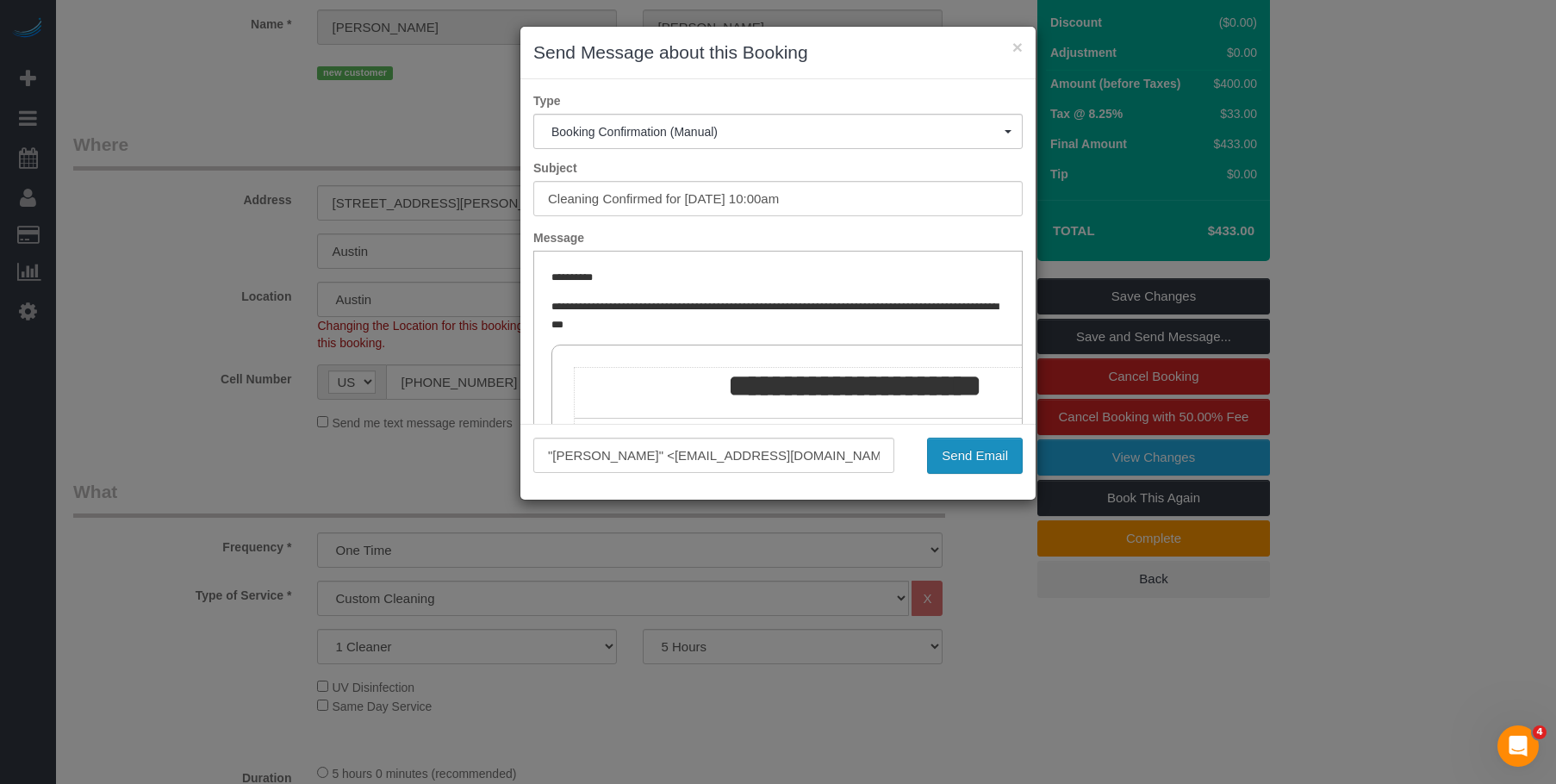
drag, startPoint x: 998, startPoint y: 464, endPoint x: 117, endPoint y: 126, distance: 943.6
click at [998, 464] on button "Send Email" at bounding box center [975, 456] width 96 height 36
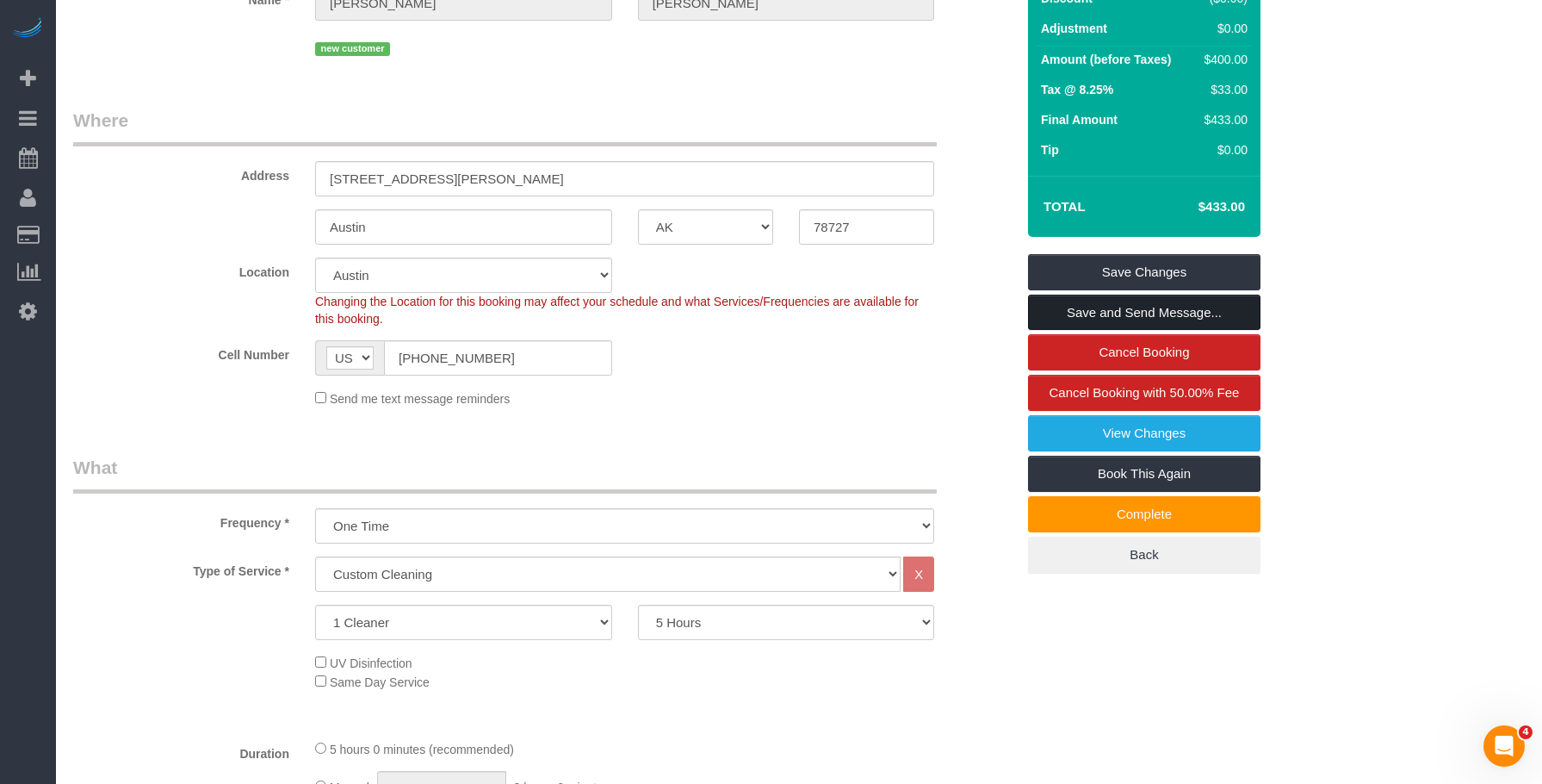
scroll to position [86, 0]
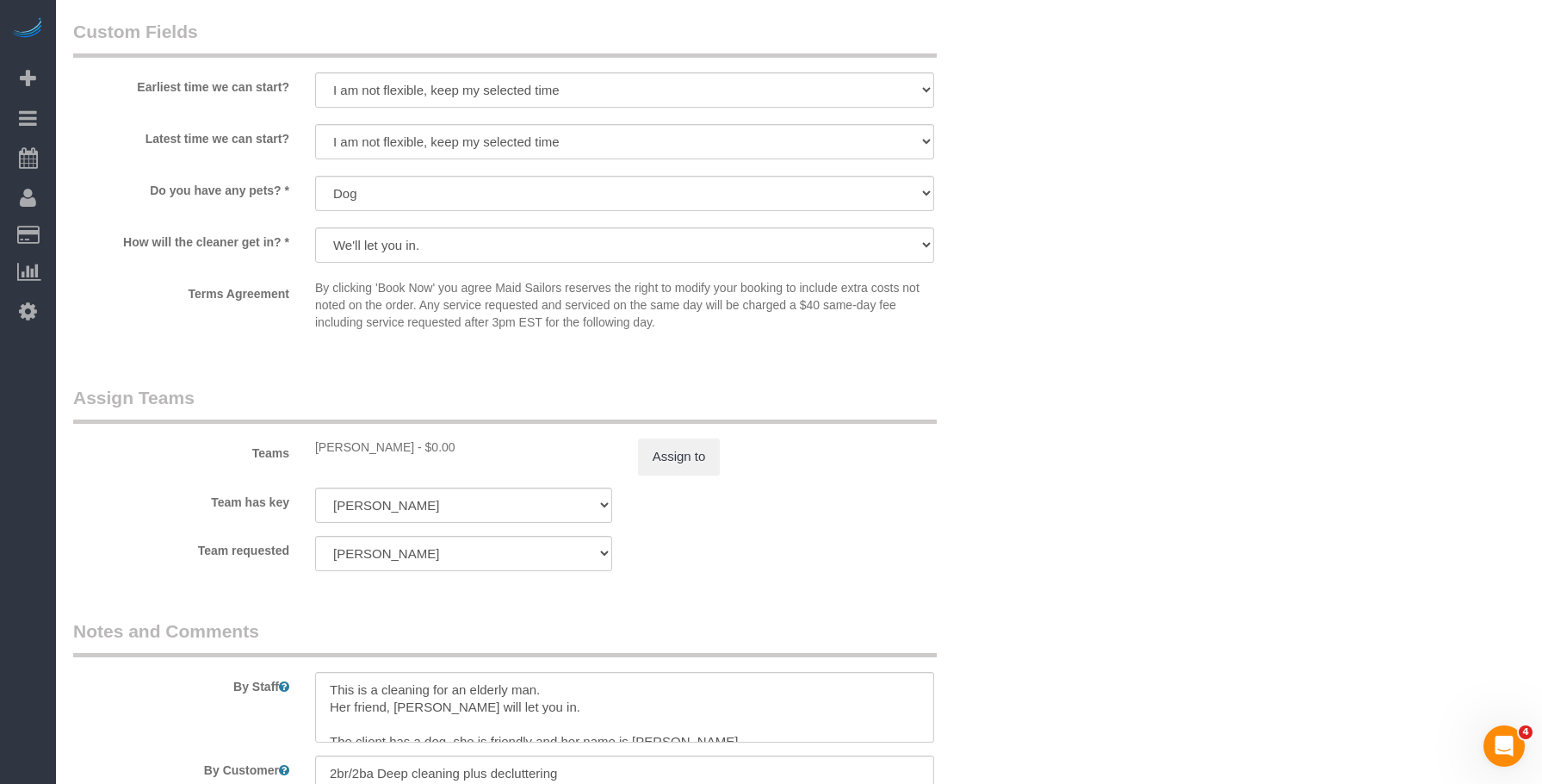
scroll to position [1808, 0]
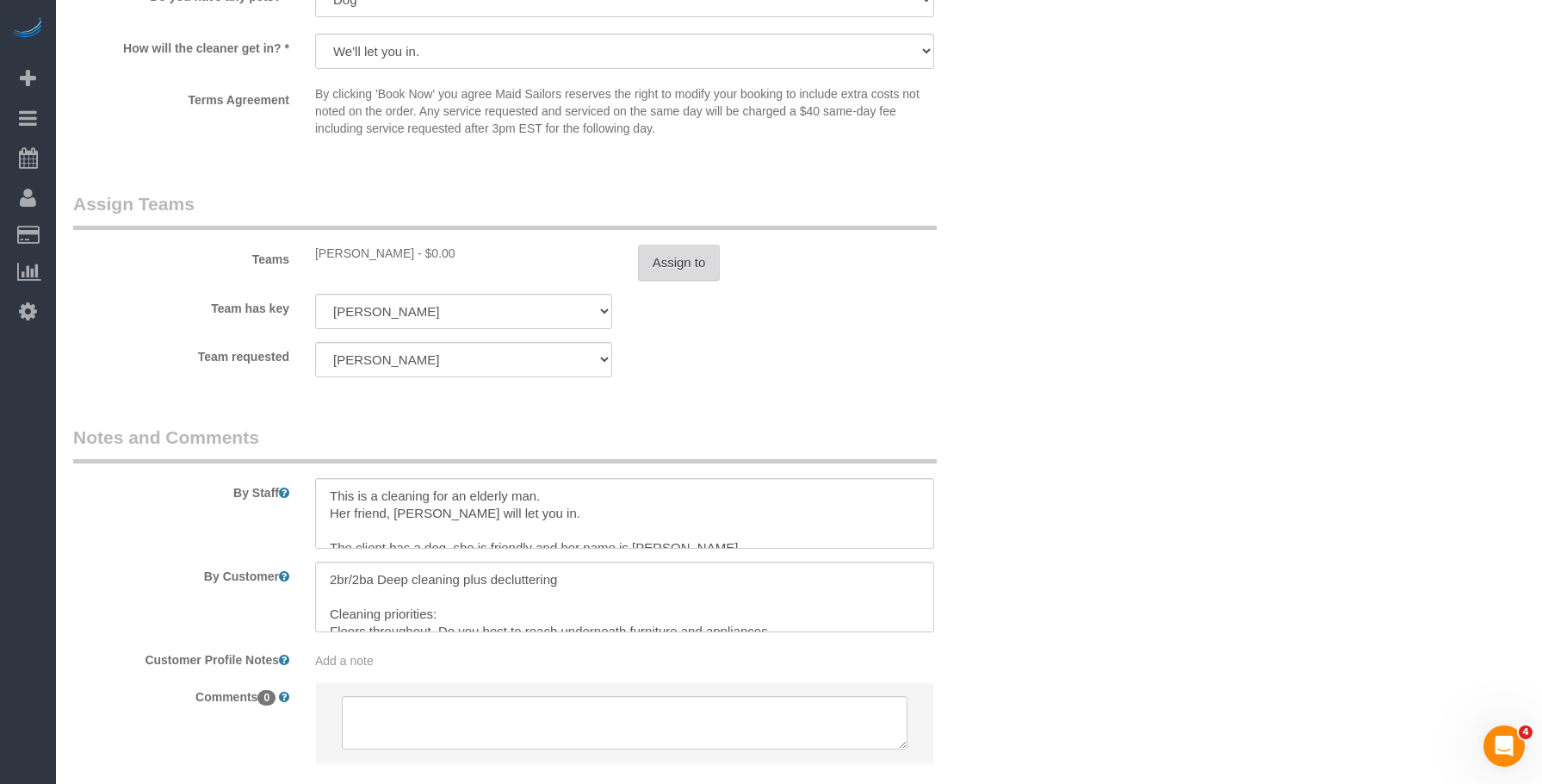
click at [691, 269] on button "Assign to" at bounding box center [679, 263] width 83 height 36
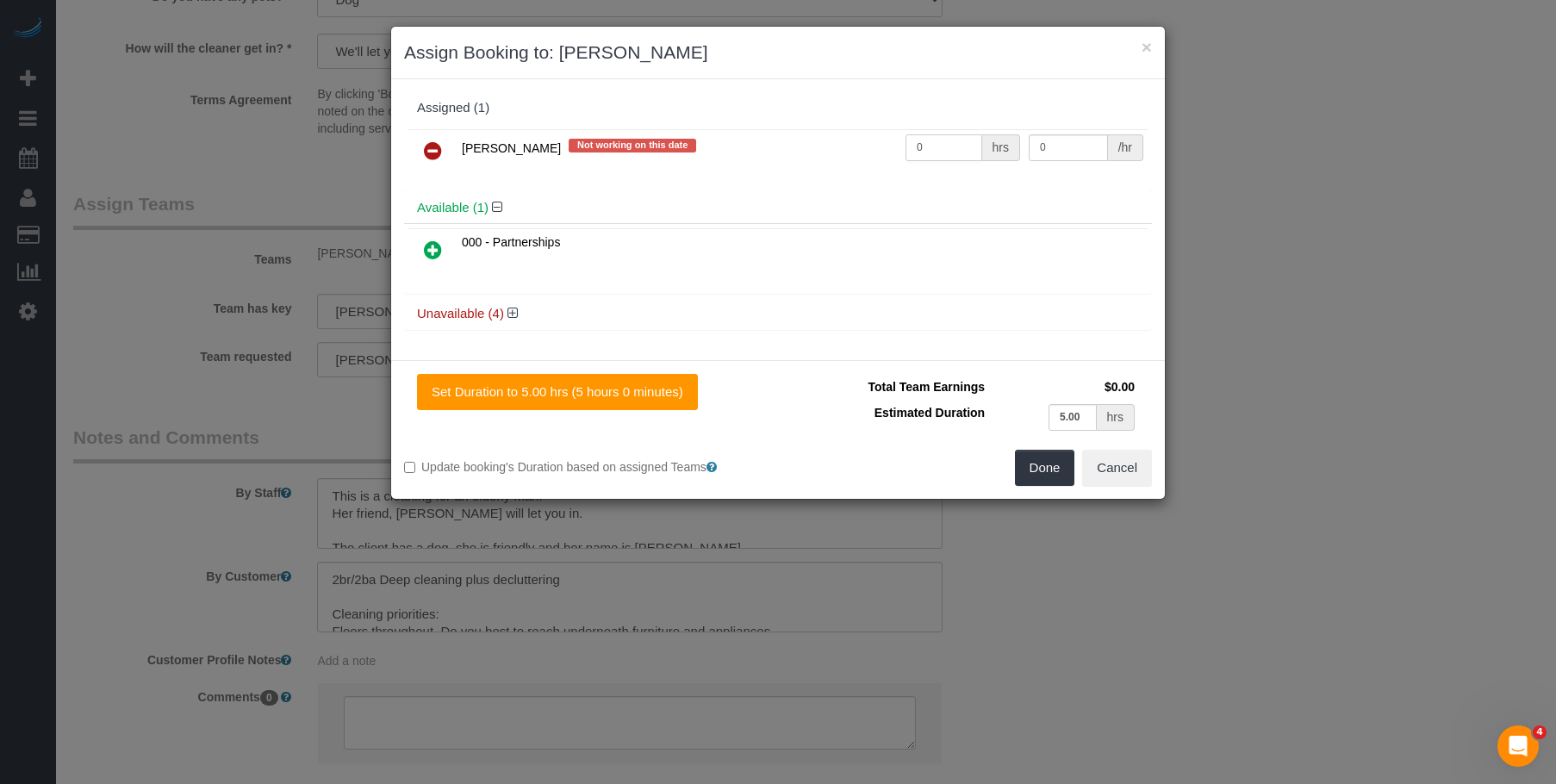
drag, startPoint x: 949, startPoint y: 150, endPoint x: 981, endPoint y: 144, distance: 32.6
click at [948, 150] on input "0" at bounding box center [943, 148] width 76 height 27
drag, startPoint x: 949, startPoint y: 146, endPoint x: 807, endPoint y: 154, distance: 142.2
click at [807, 154] on tr "LaShekka Gallegos Not working on this date 0 hrs 0 /hr" at bounding box center [778, 151] width 739 height 44
type input "1"
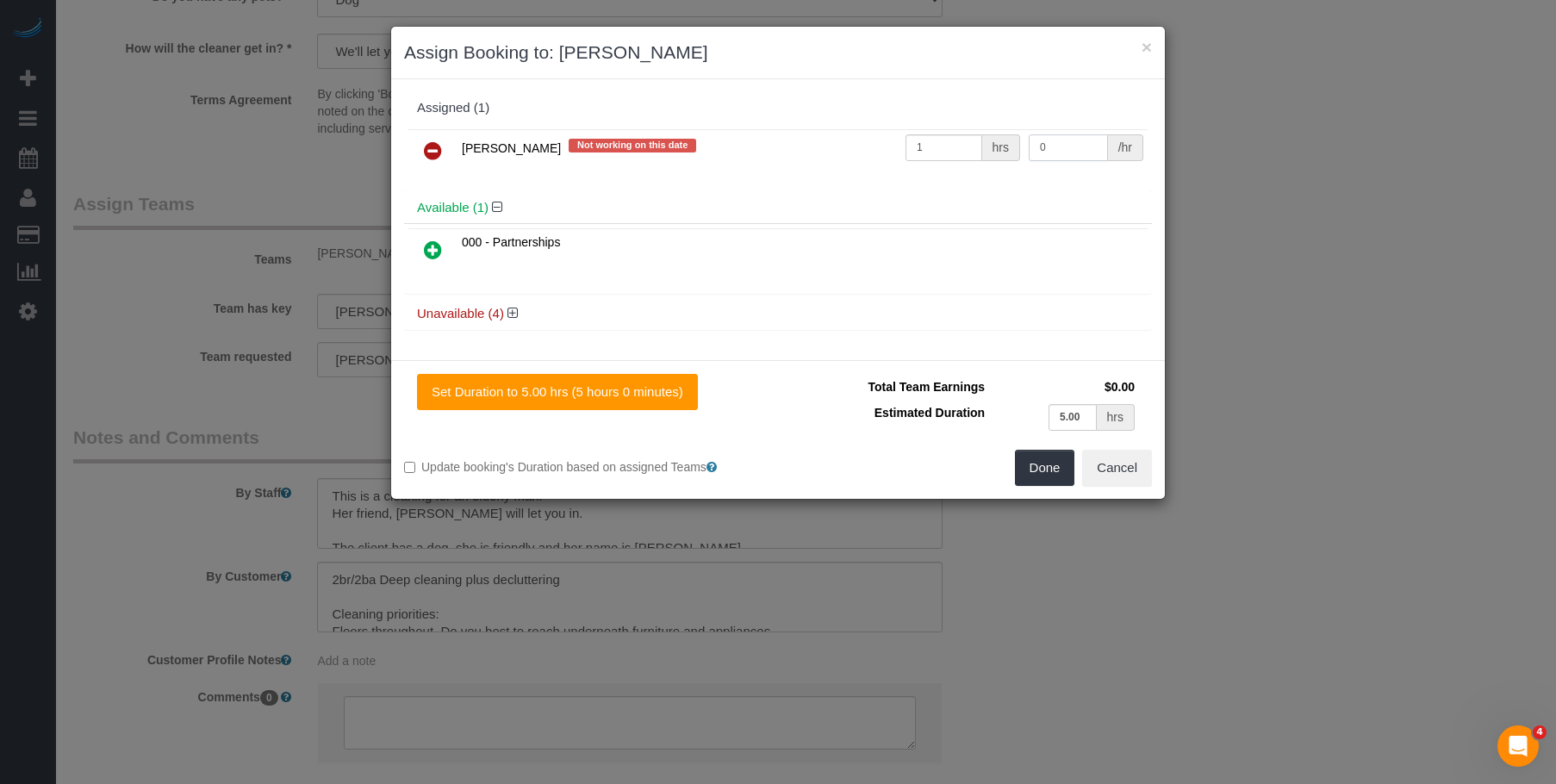
drag, startPoint x: 1078, startPoint y: 152, endPoint x: 948, endPoint y: 152, distance: 130.0
click at [948, 152] on tr "LaShekka Gallegos Not working on this date 1 hrs 0 /hr" at bounding box center [778, 151] width 739 height 44
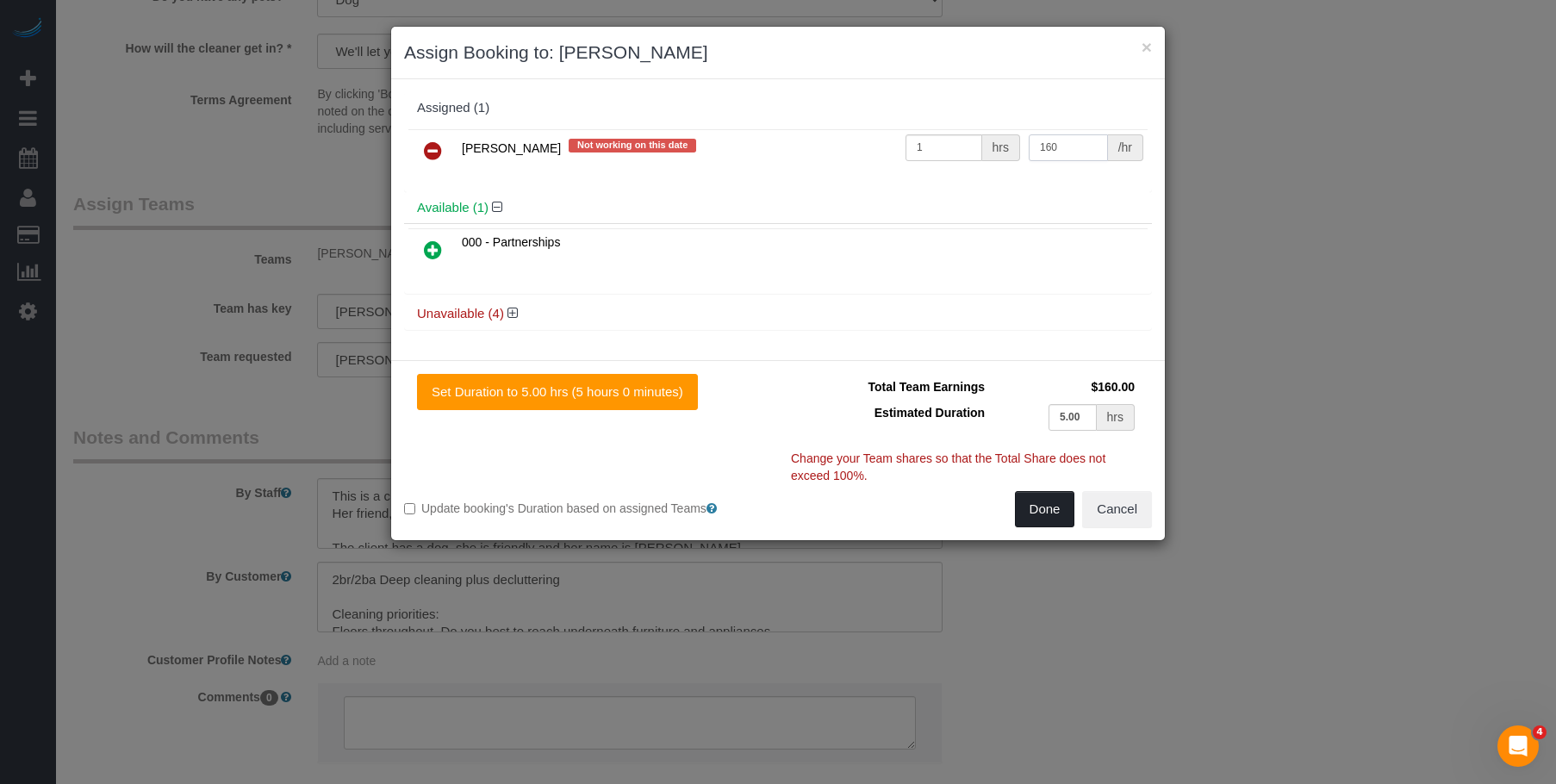
type input "160"
click at [1036, 506] on button "Done" at bounding box center [1045, 509] width 60 height 36
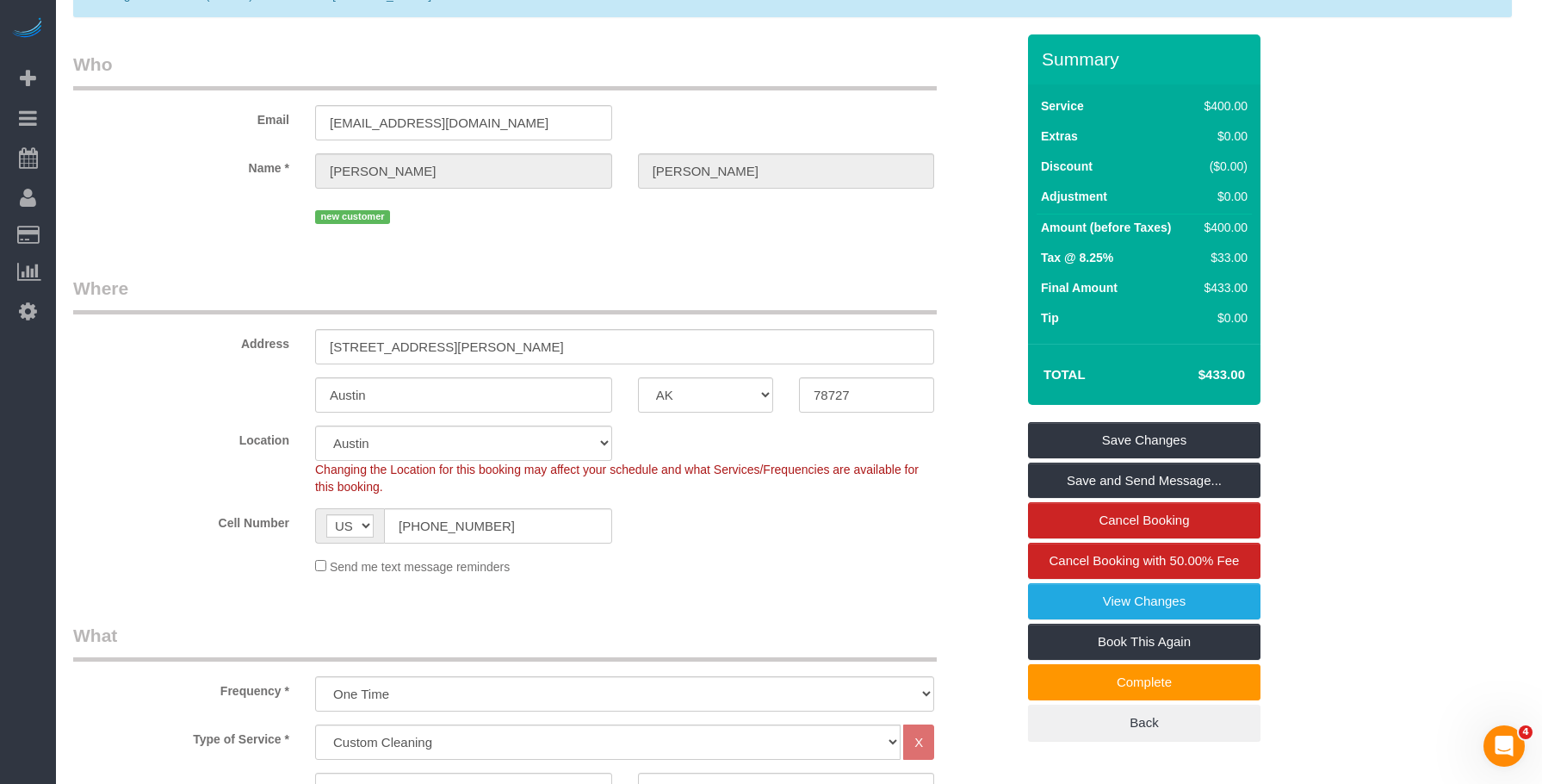
scroll to position [86, 0]
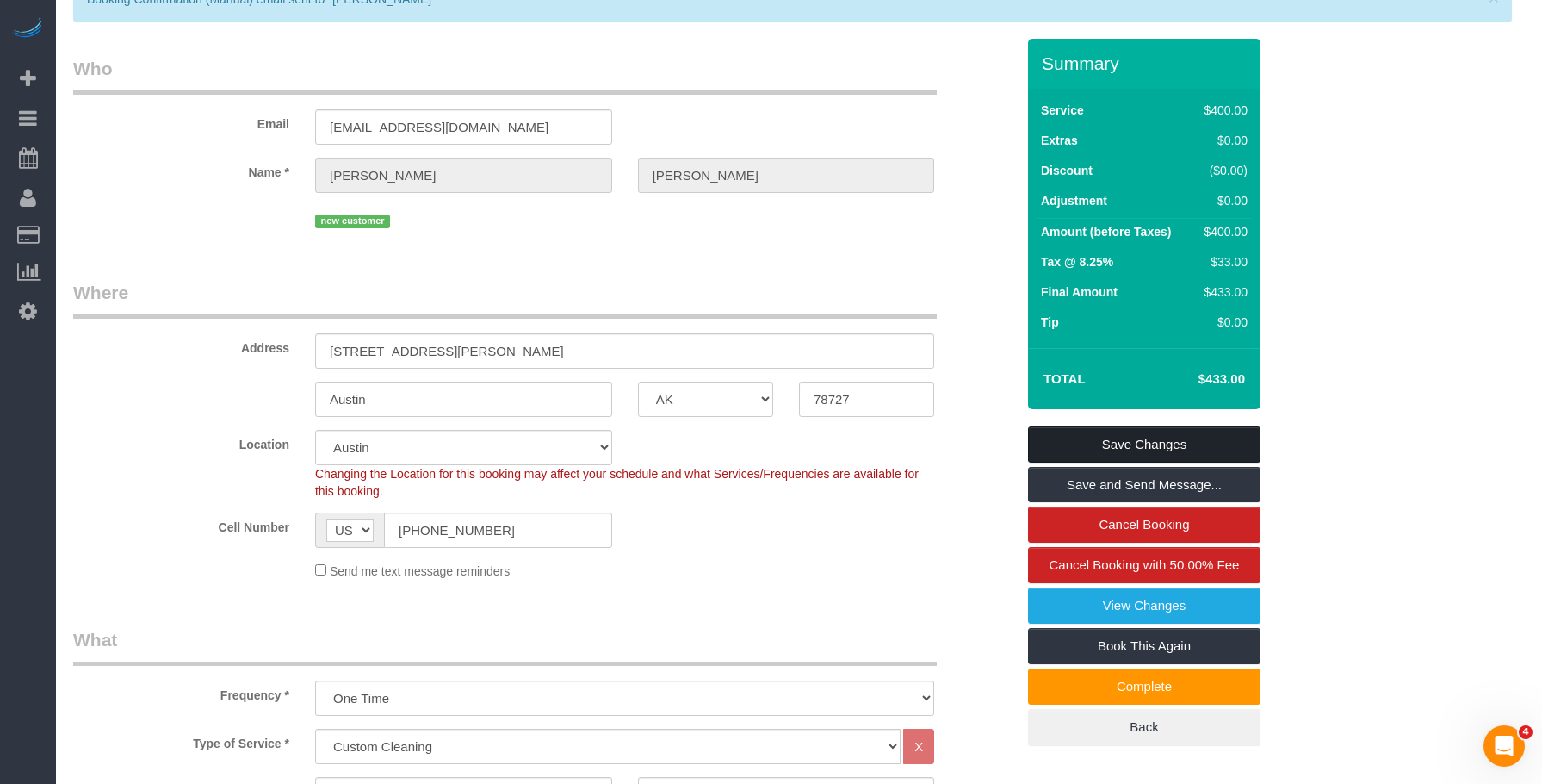
drag, startPoint x: 1203, startPoint y: 438, endPoint x: 1149, endPoint y: 420, distance: 56.9
click at [1203, 438] on link "Save Changes" at bounding box center [1144, 444] width 232 height 36
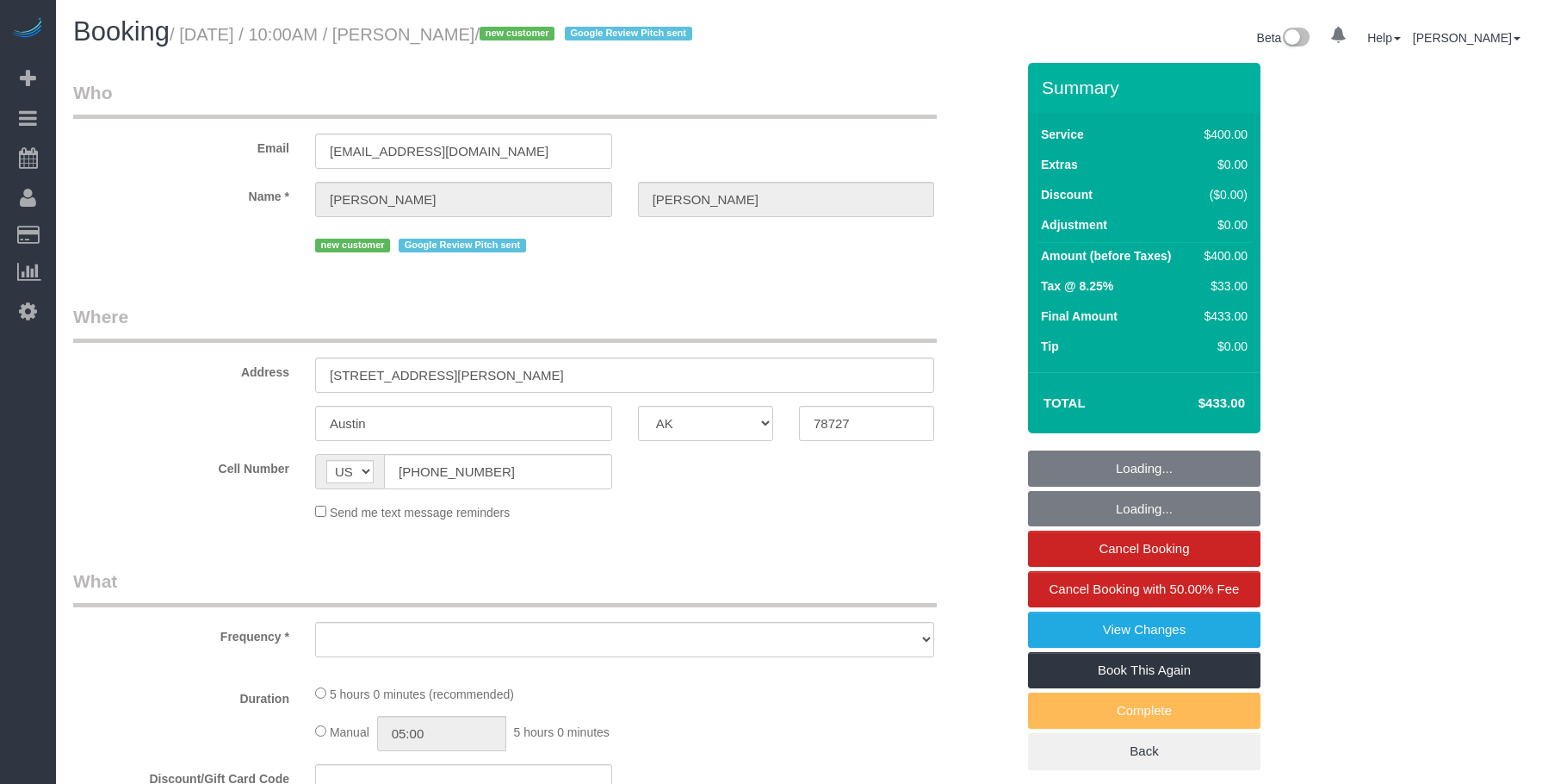
select select "[GEOGRAPHIC_DATA]"
select select "string:stripe-pm_1S00qY4VGloSiKo7l30mGn2T"
select select "number:89"
select select "number:90"
select select "number:13"
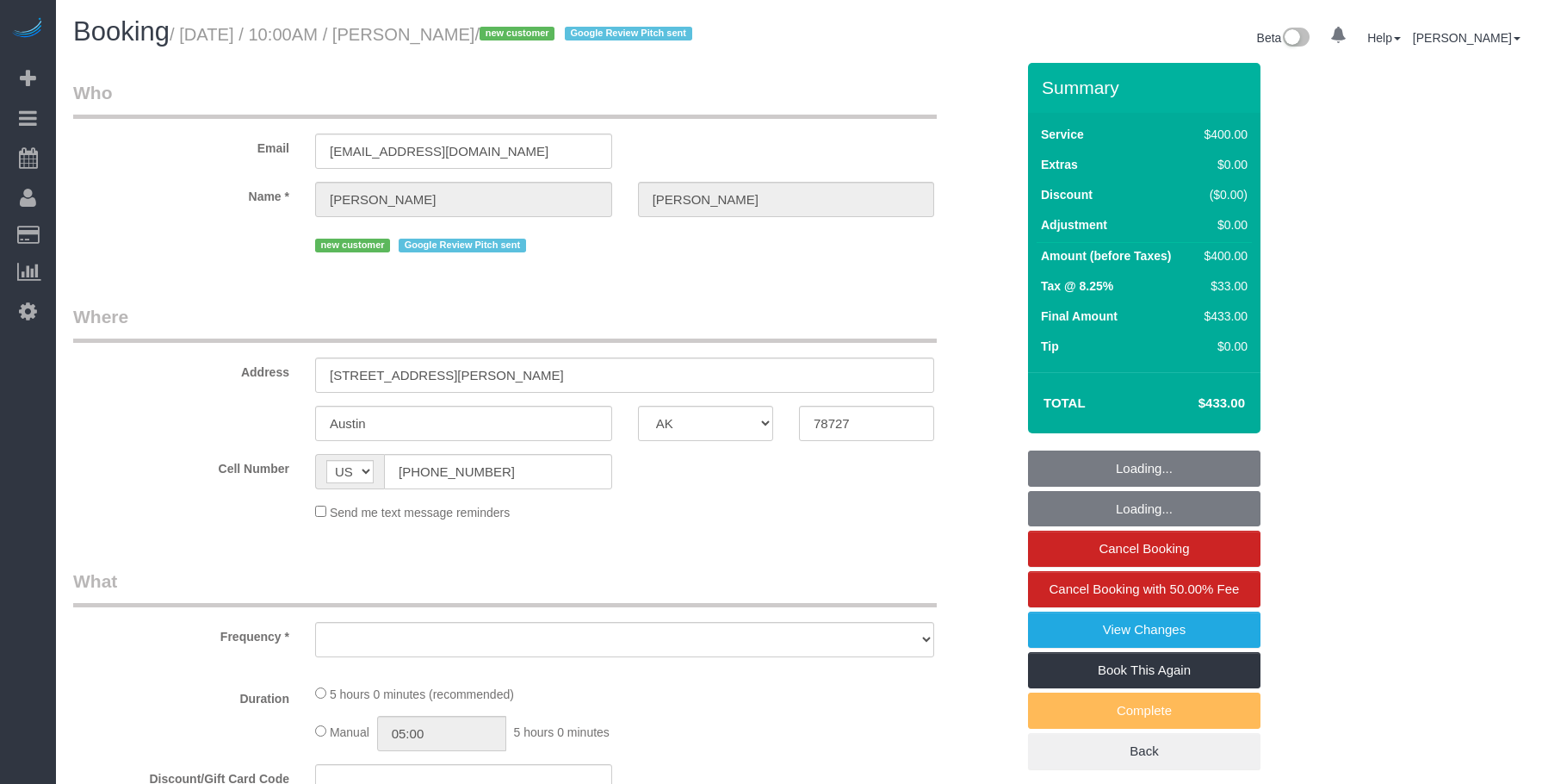
select select "number:5"
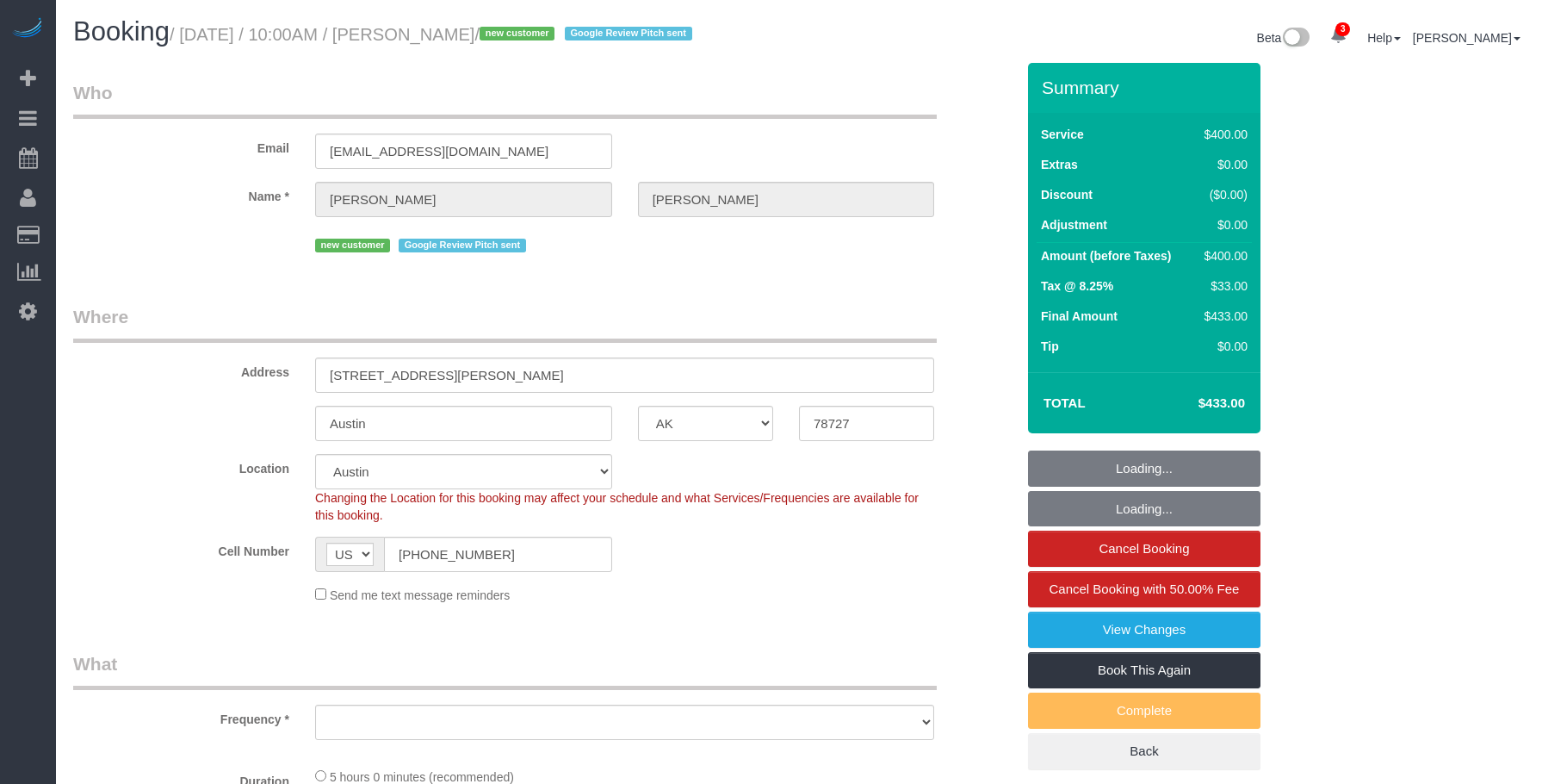
select select "spot1"
select select "object:849"
select select "300"
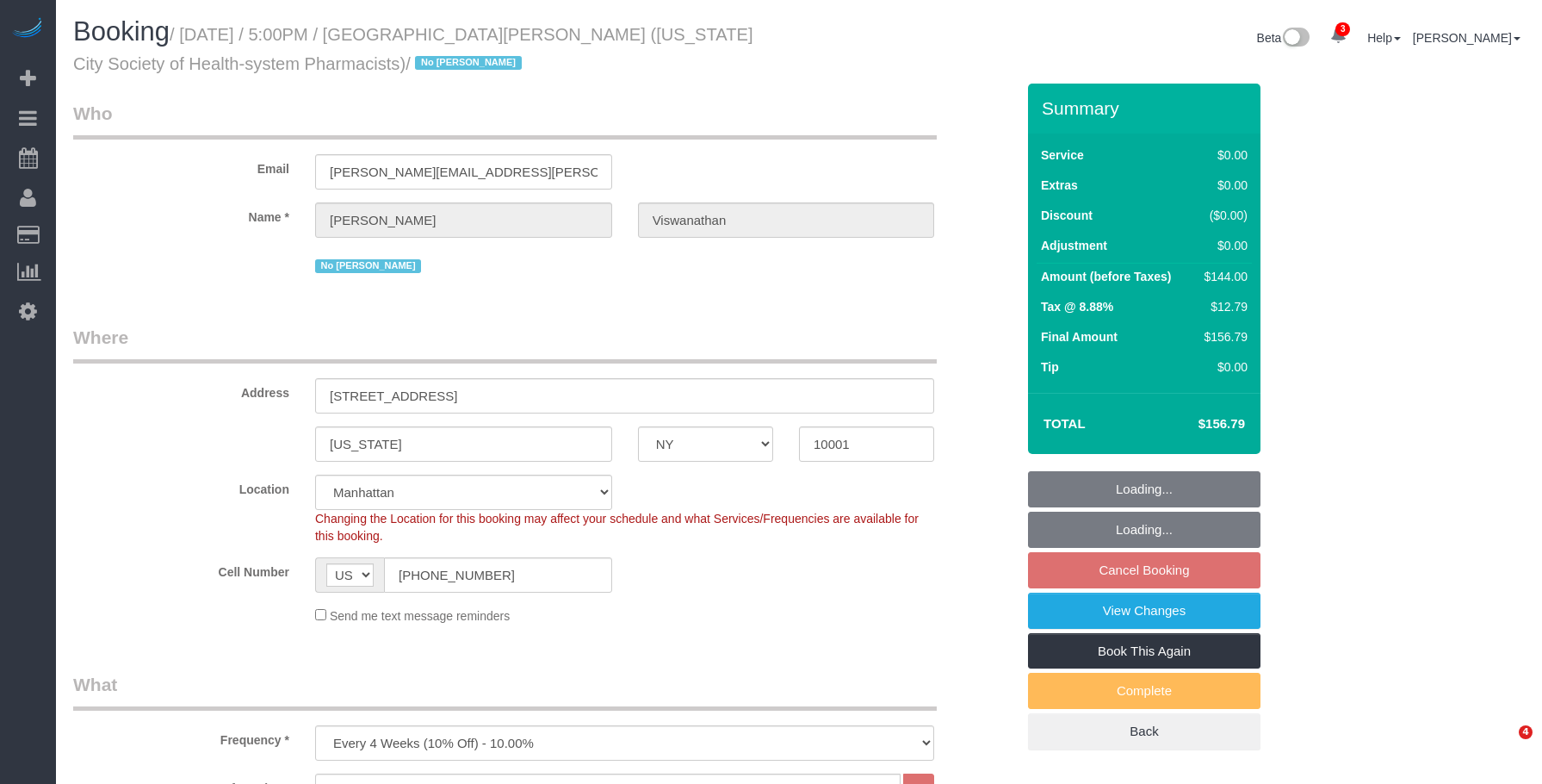
select select "NY"
select select "1"
select select "spot10"
select select "number:89"
select select "number:90"
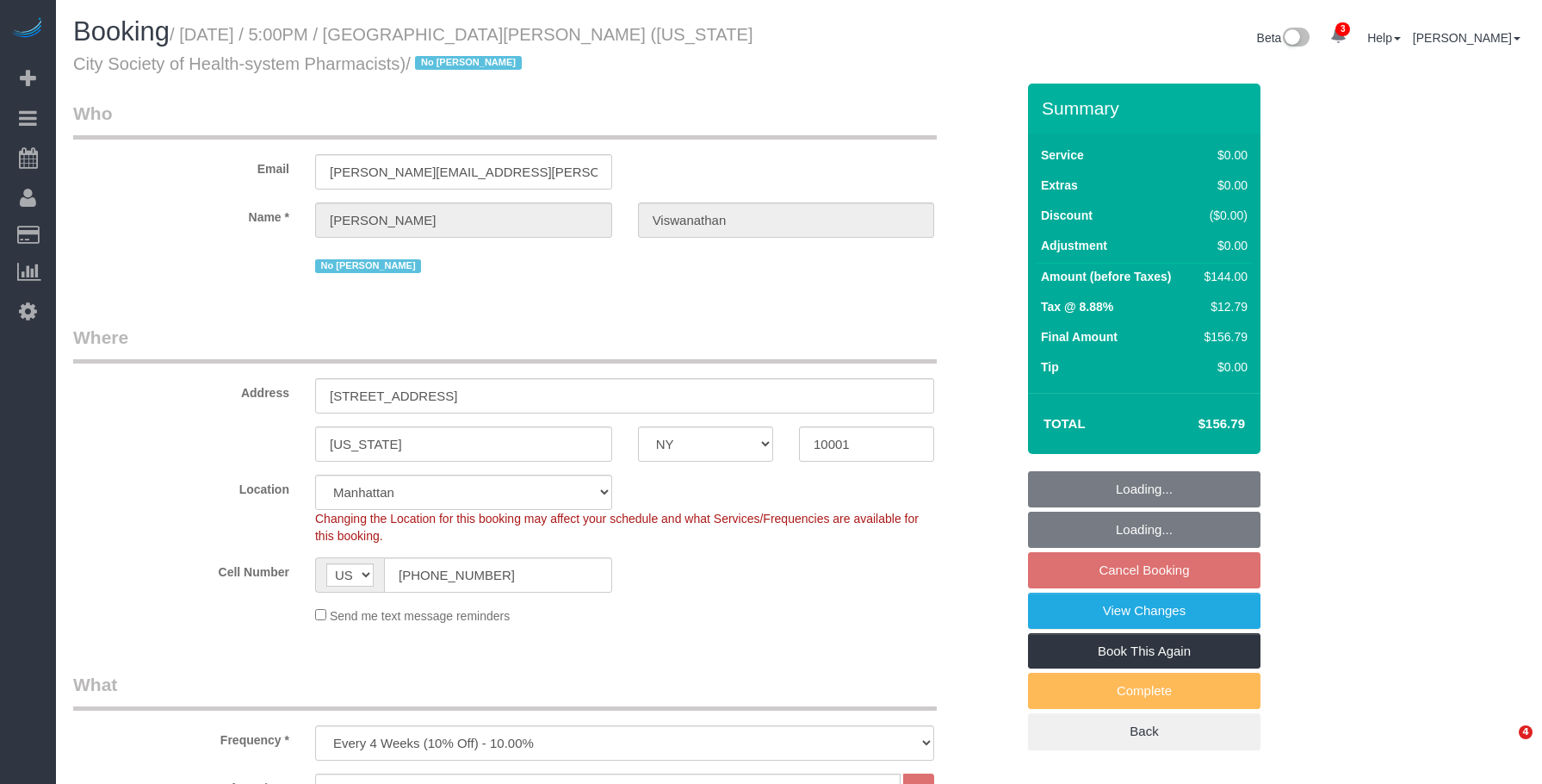
select select "number:15"
select select "number:5"
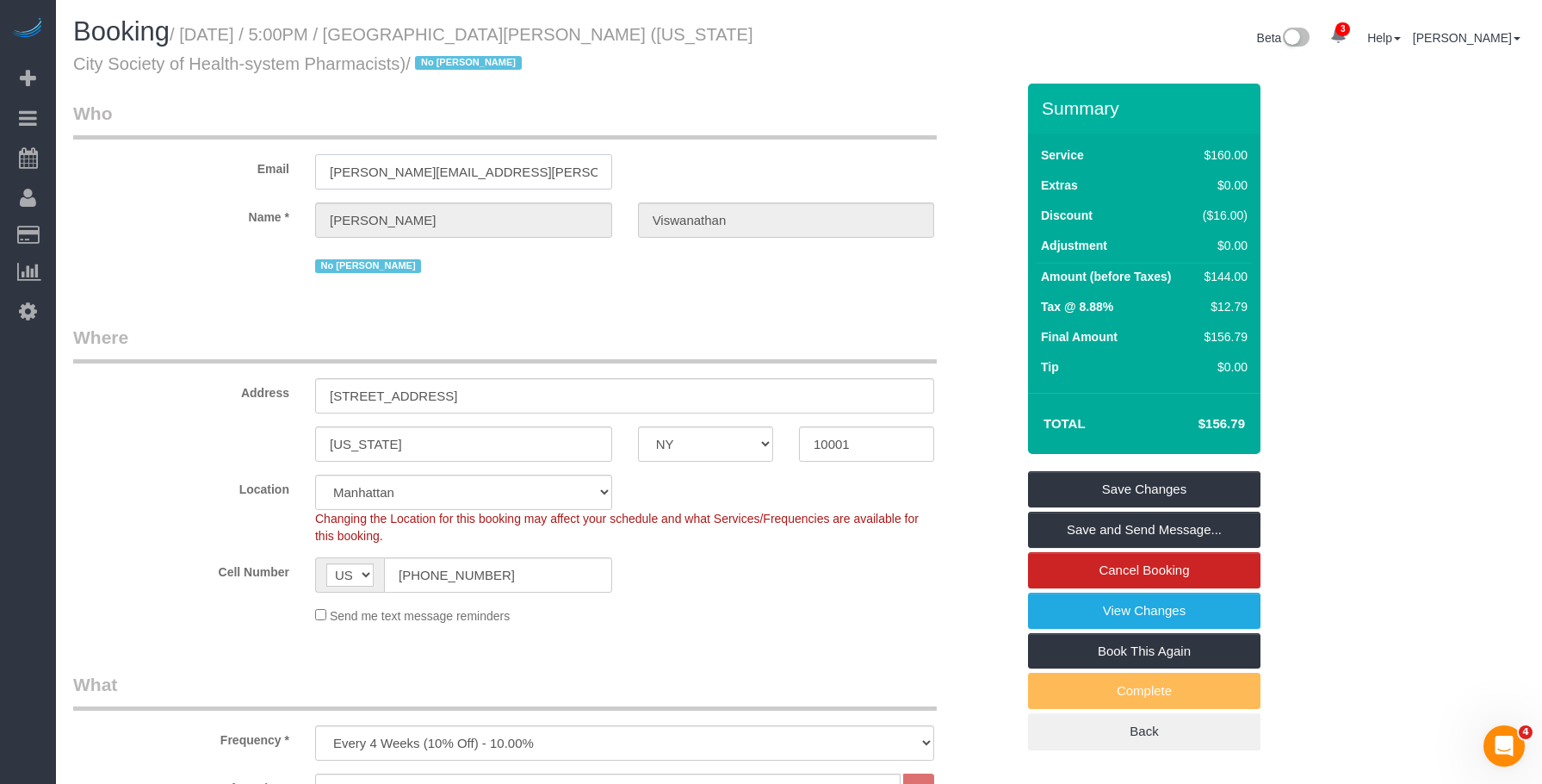
drag, startPoint x: 526, startPoint y: 173, endPoint x: 208, endPoint y: 159, distance: 318.3
click at [208, 159] on div "Email harsha.viswanathan@gmail.com" at bounding box center [544, 144] width 968 height 89
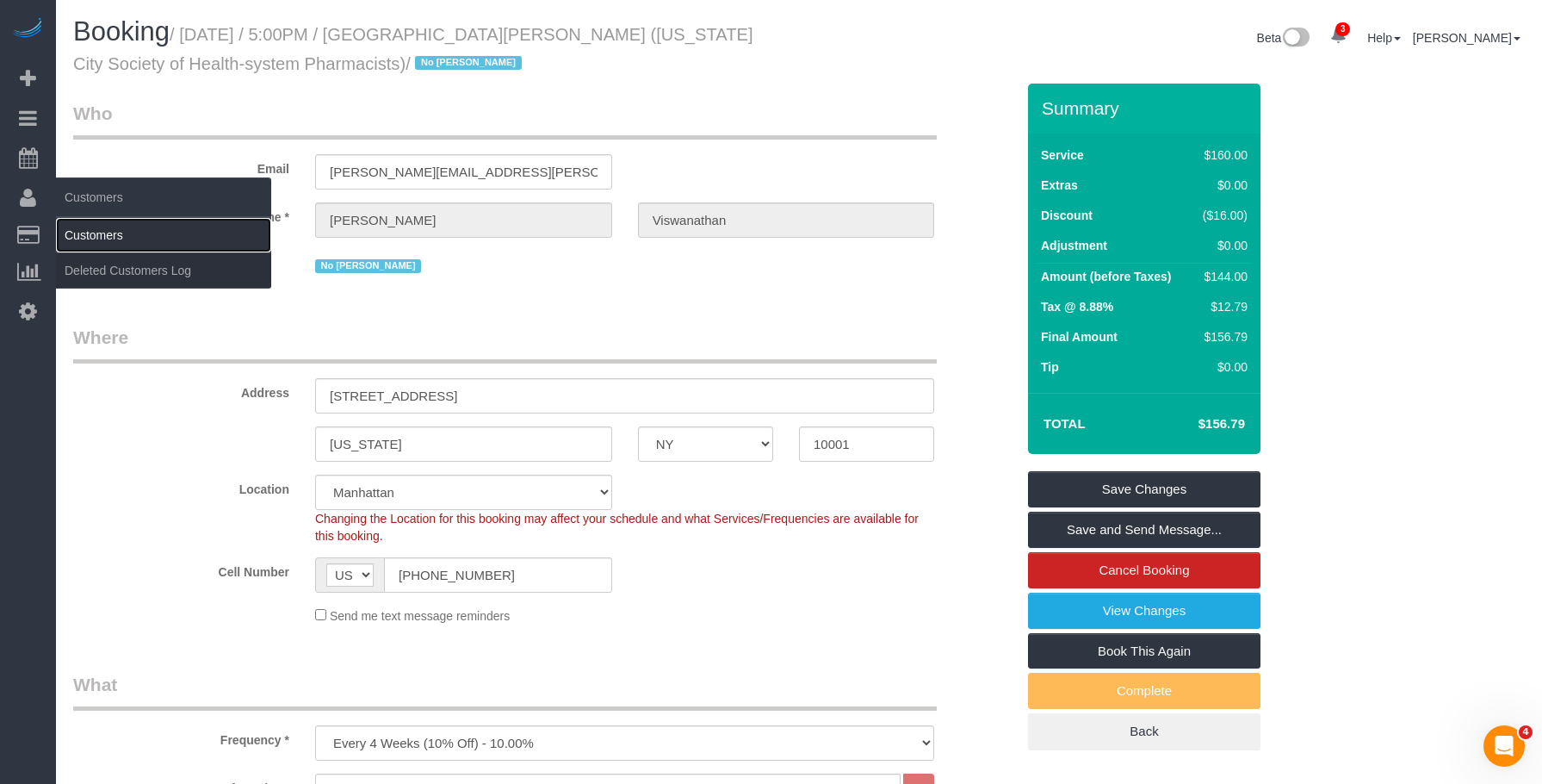
click at [87, 226] on link "Customers" at bounding box center [163, 235] width 215 height 34
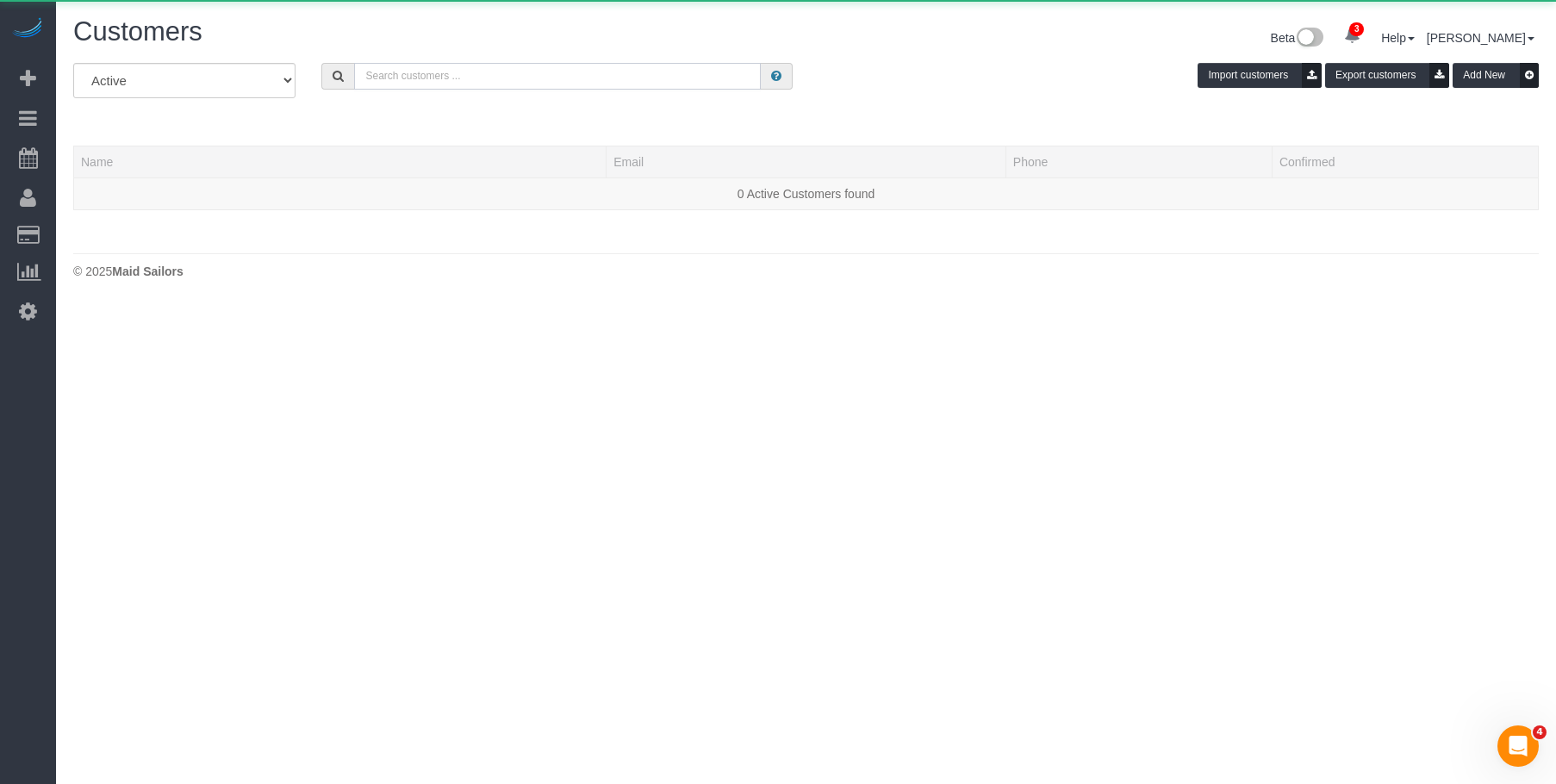
click at [529, 74] on input "text" at bounding box center [557, 76] width 406 height 27
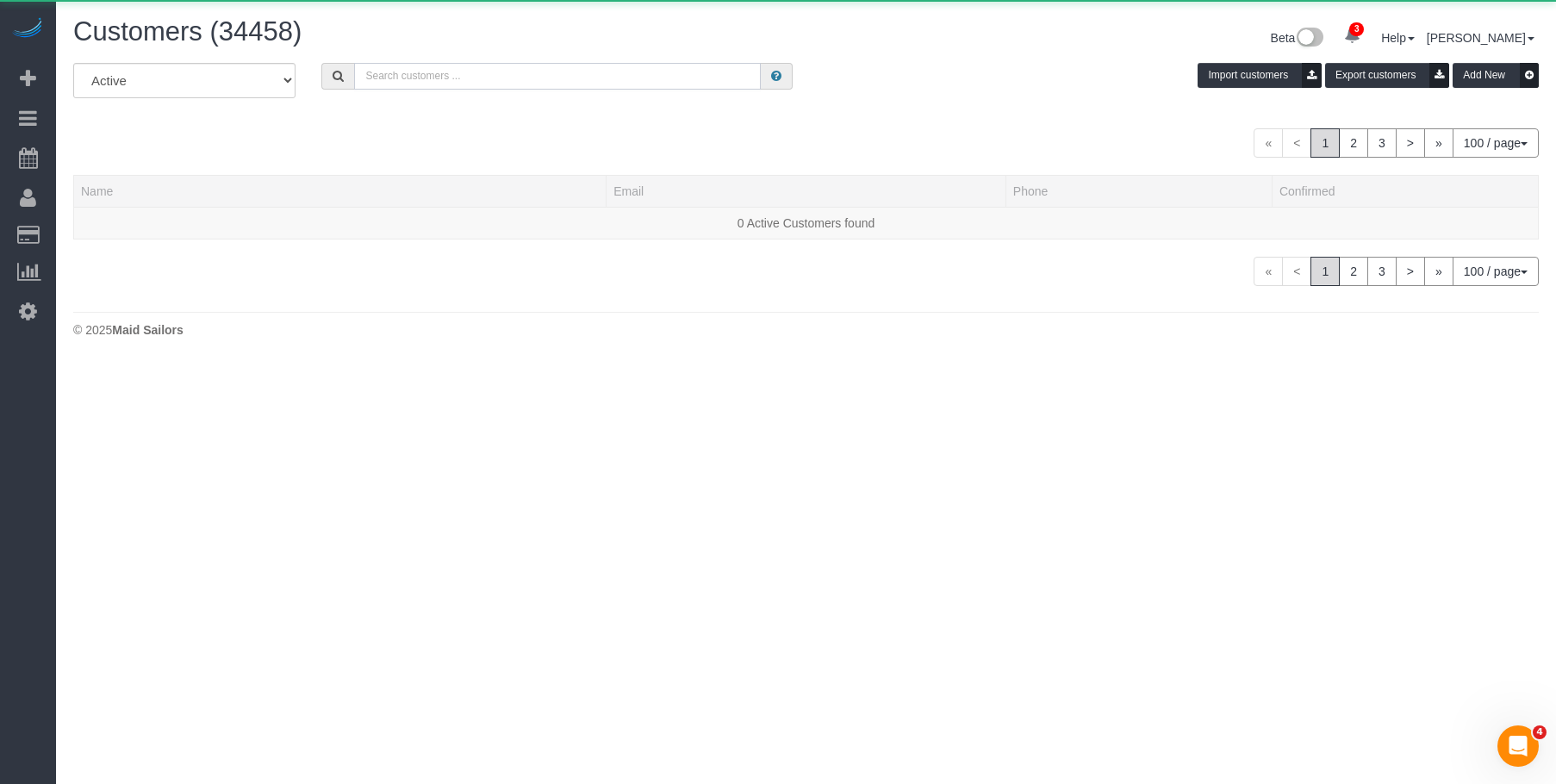
paste input "harsha.viswanathan@gmail.com"
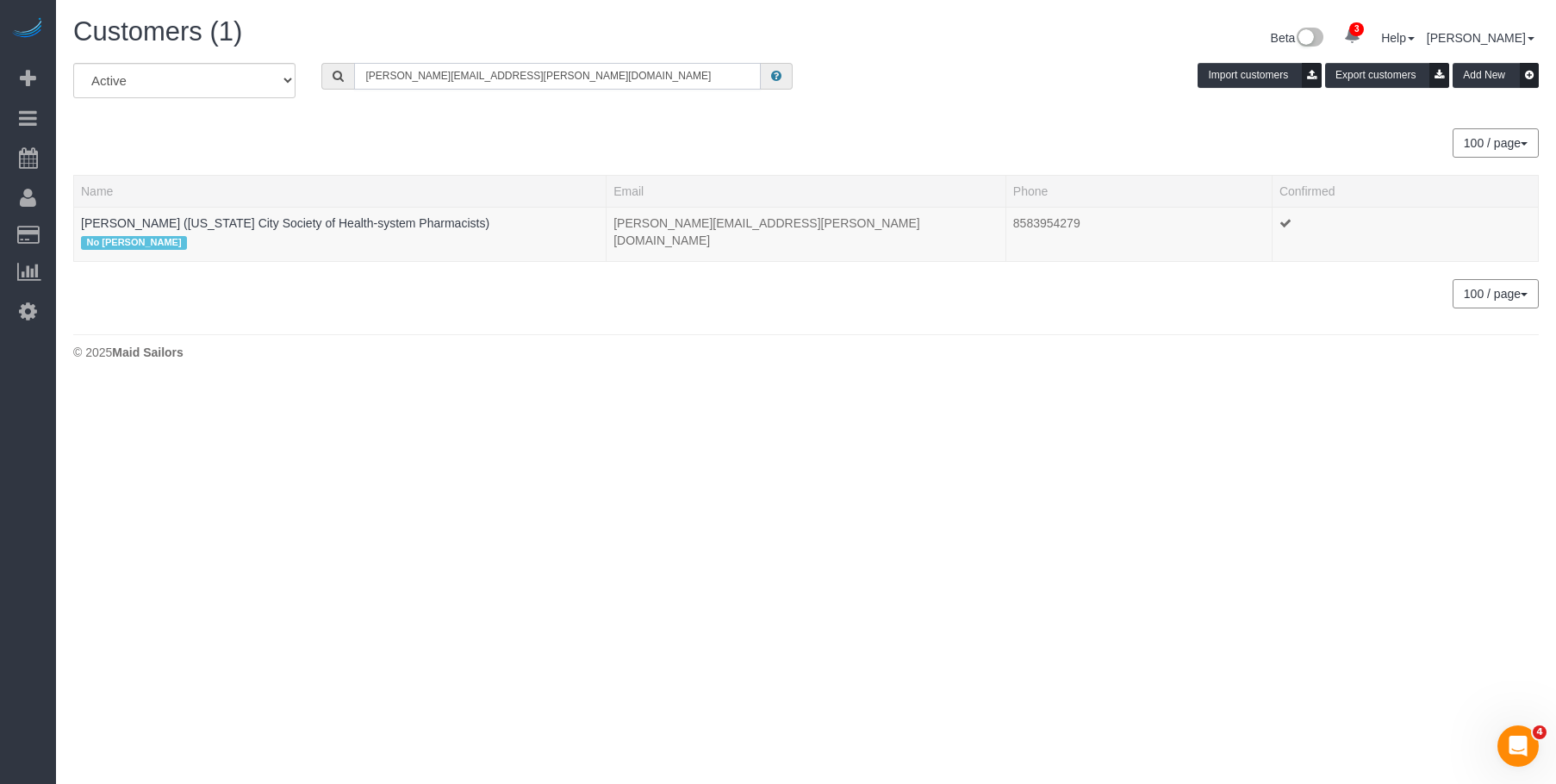
type input "harsha.viswanathan@gmail.com"
click at [380, 224] on link "Harsha Viswanathan (New York City Society of Health-system Pharmacists)" at bounding box center [284, 222] width 408 height 13
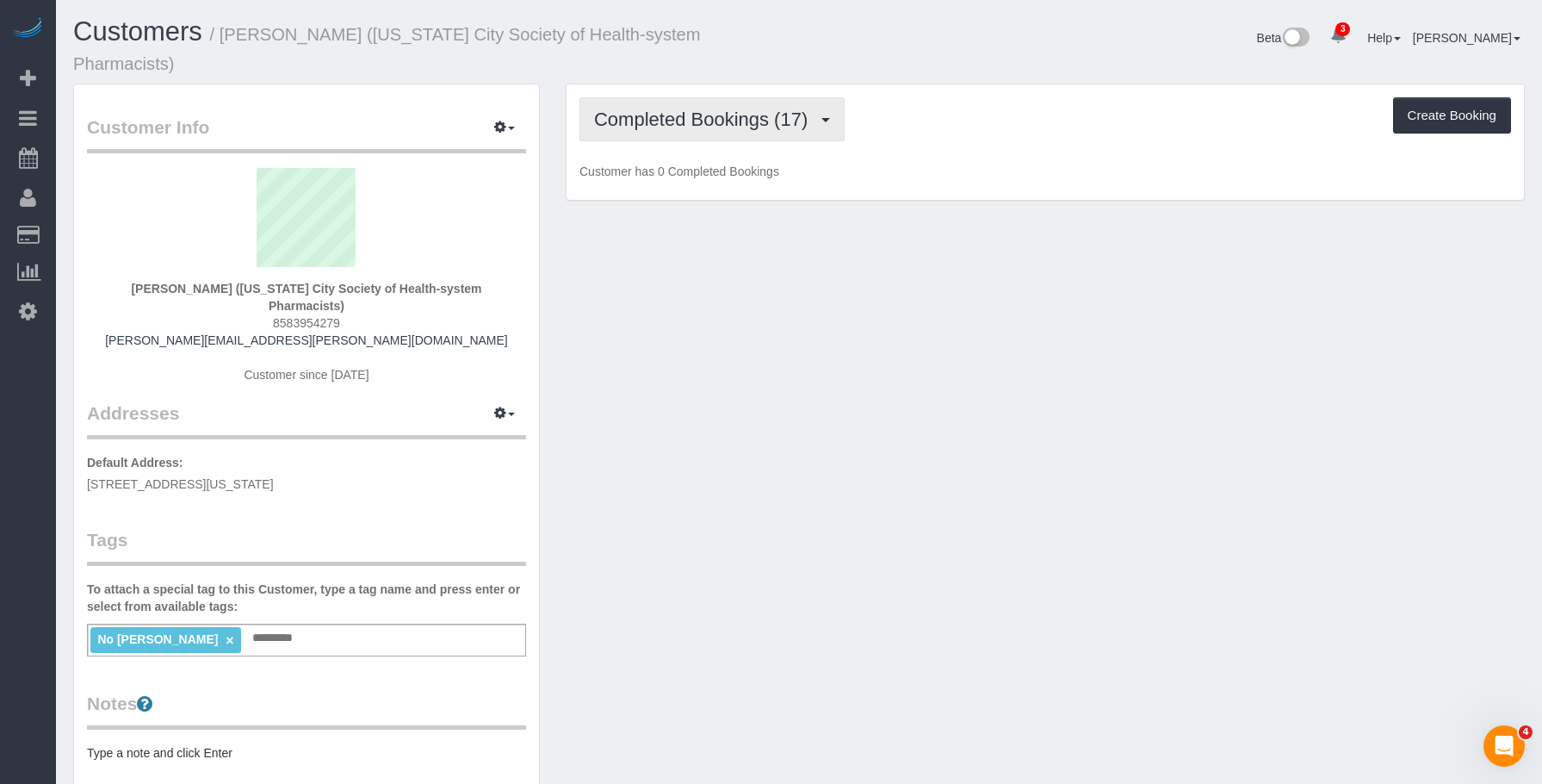
click at [722, 119] on span "Completed Bookings (17)" at bounding box center [705, 119] width 222 height 22
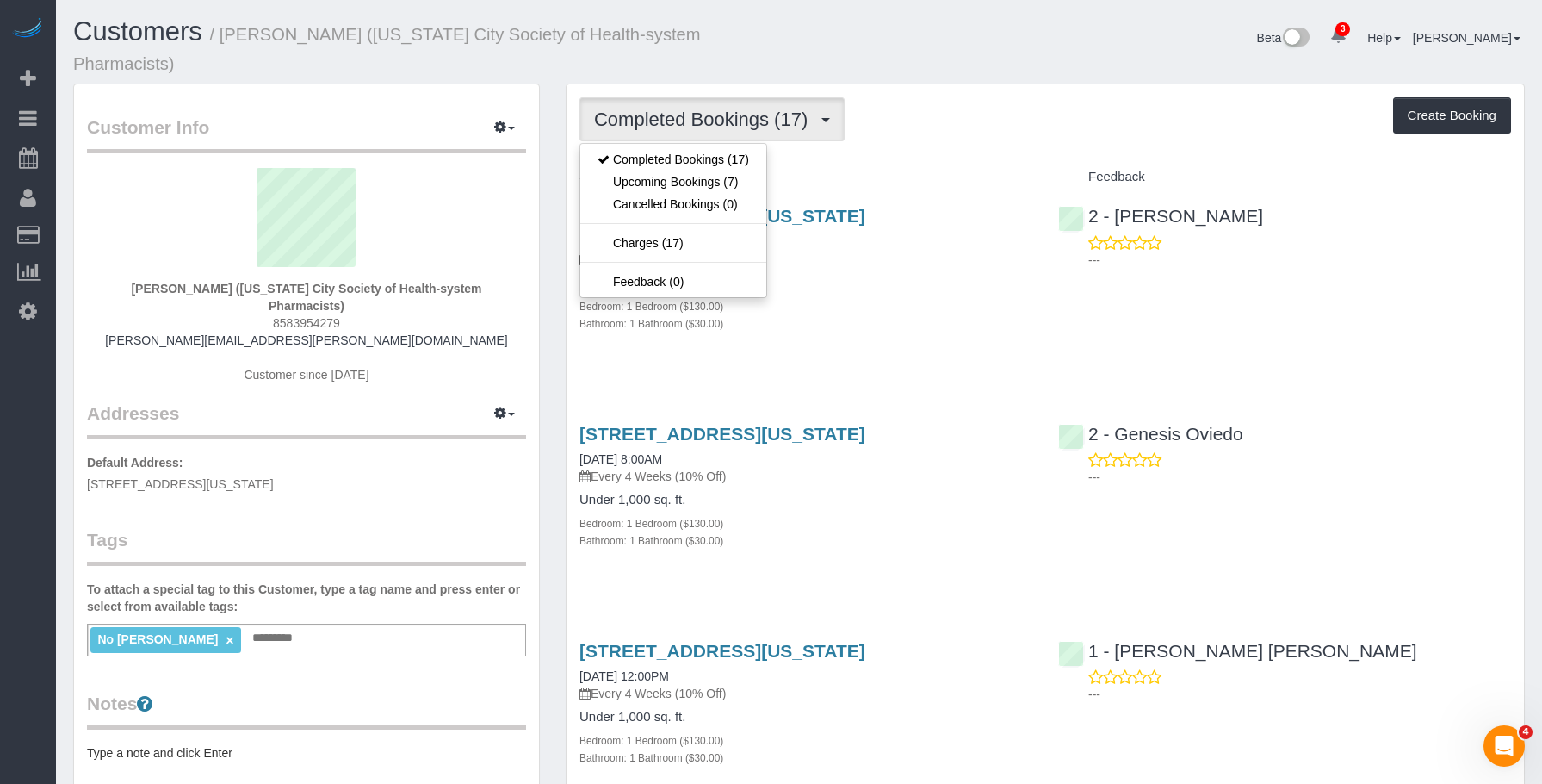
click at [889, 302] on div "Bedroom: 1 Bedroom ($130.00)" at bounding box center [806, 305] width 453 height 17
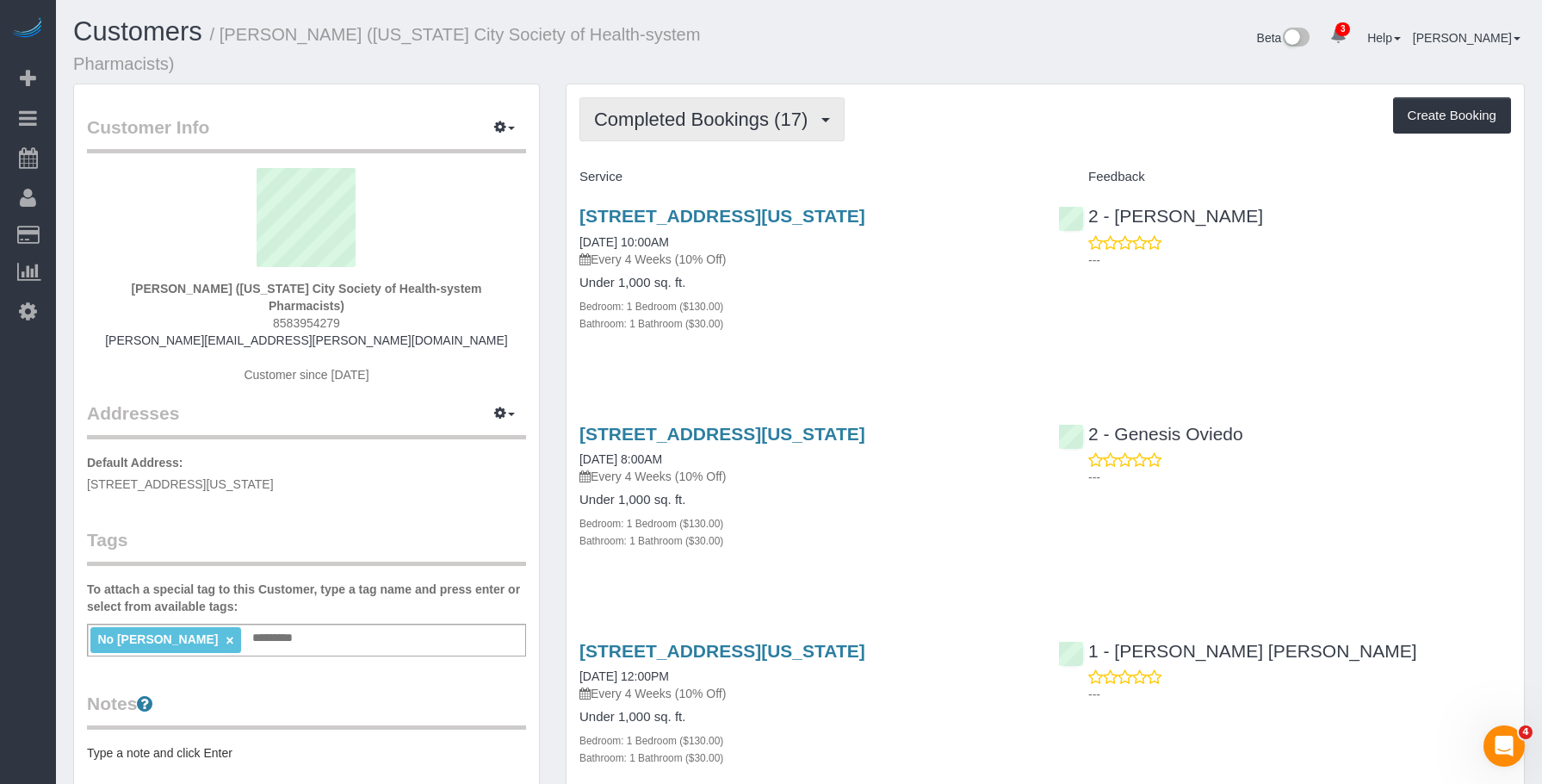
click at [700, 106] on button "Completed Bookings (17)" at bounding box center [712, 118] width 266 height 44
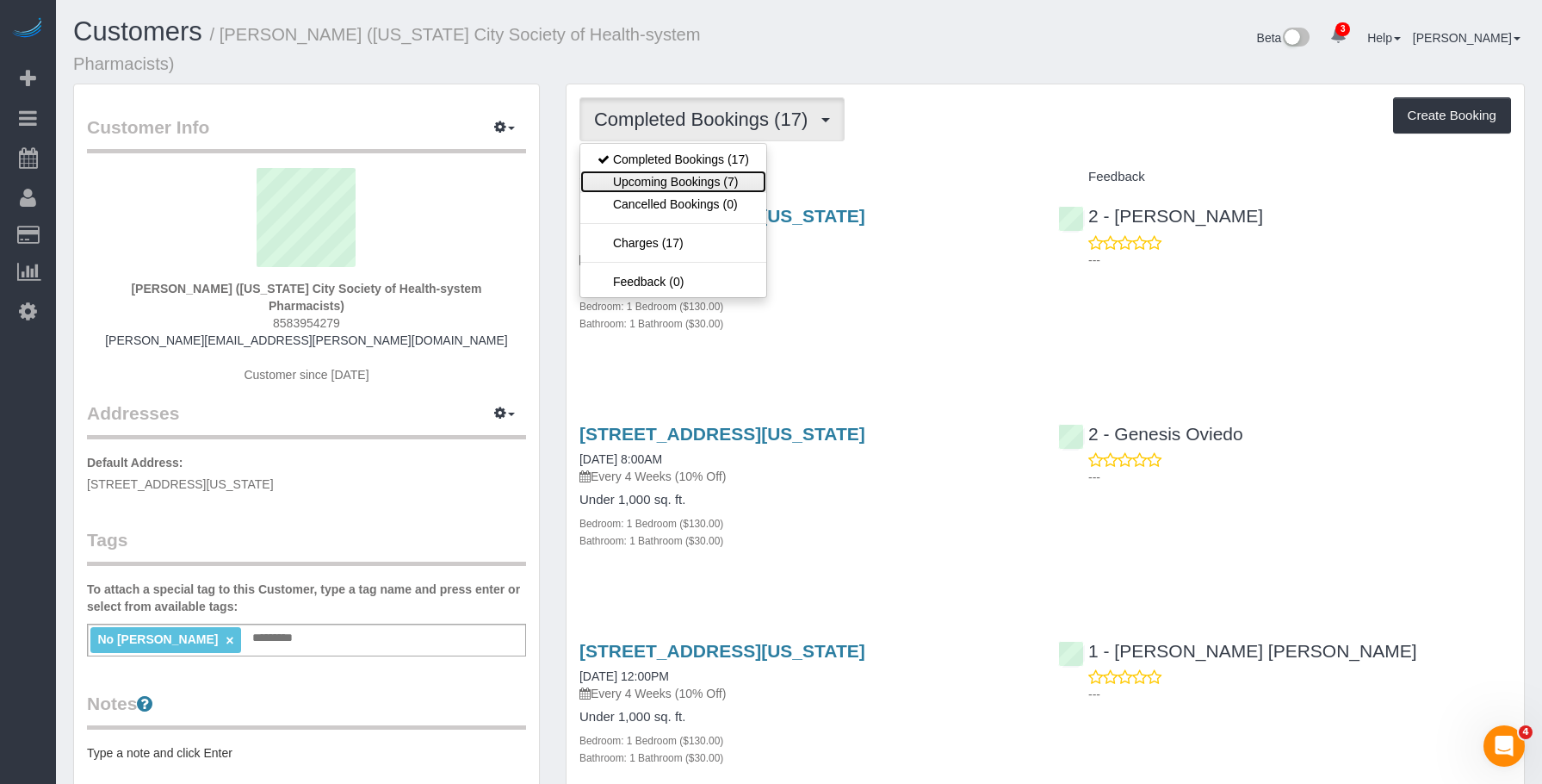
click at [683, 181] on link "Upcoming Bookings (7)" at bounding box center [673, 181] width 186 height 22
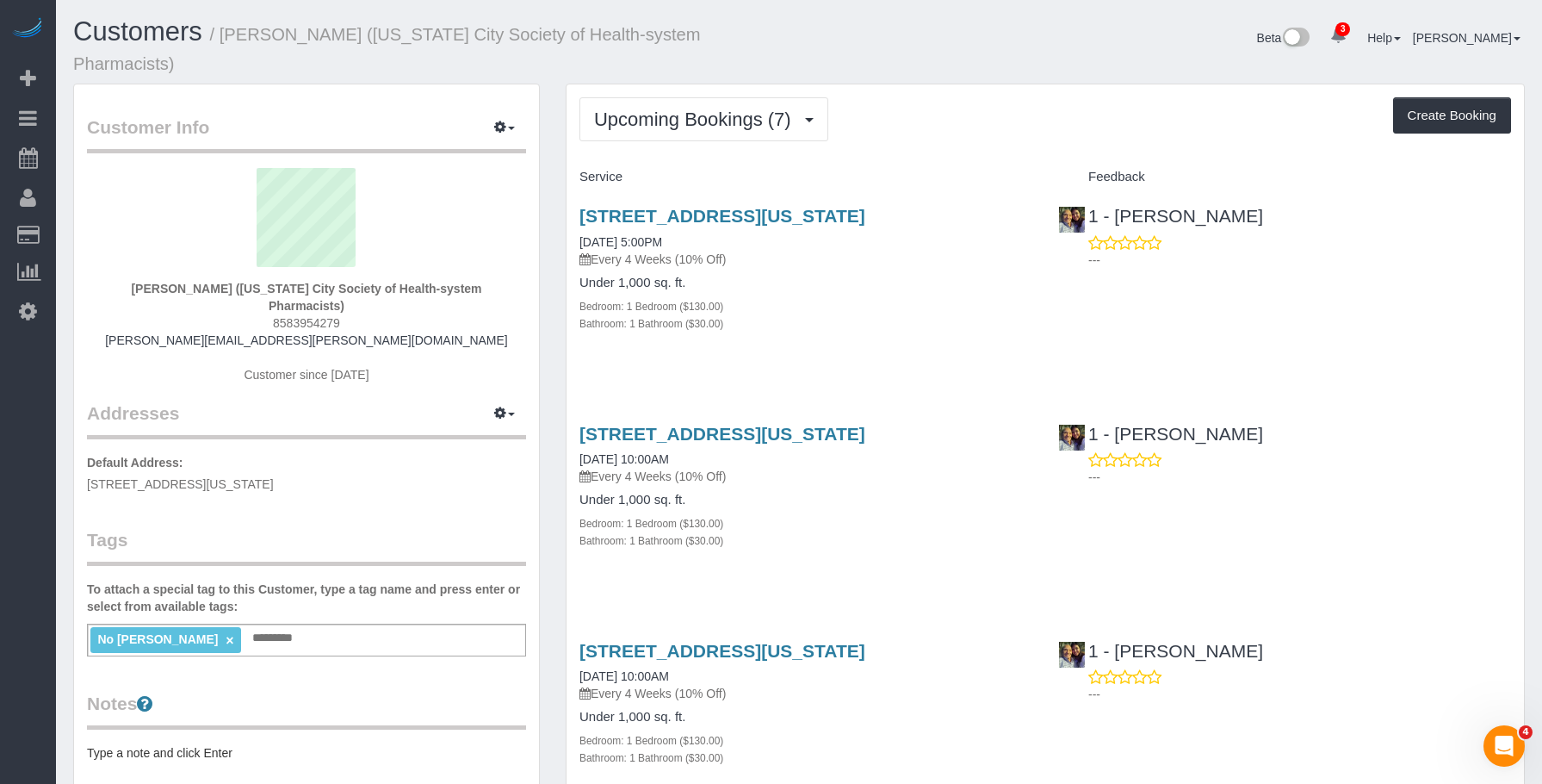
click at [857, 312] on div "Bedroom: 1 Bedroom ($130.00)" at bounding box center [806, 305] width 453 height 17
click at [835, 213] on link "200 West 26th Street, Apt. 1108, New York, NY 10001" at bounding box center [722, 215] width 286 height 20
click at [666, 118] on span "Upcoming Bookings (7)" at bounding box center [696, 119] width 205 height 22
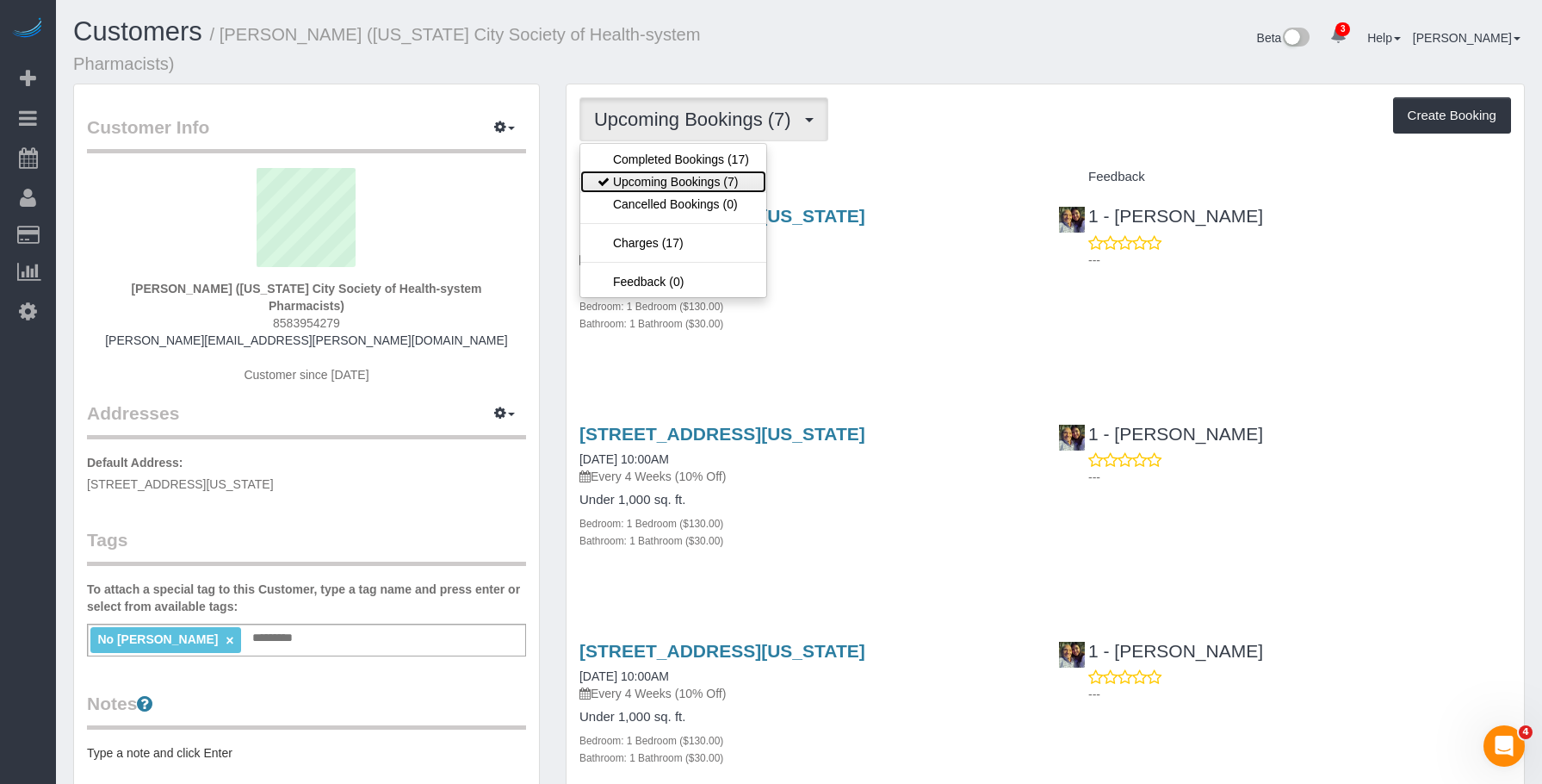
drag, startPoint x: 640, startPoint y: 175, endPoint x: 1011, endPoint y: 369, distance: 418.7
click at [640, 175] on link "Upcoming Bookings (7)" at bounding box center [673, 181] width 186 height 22
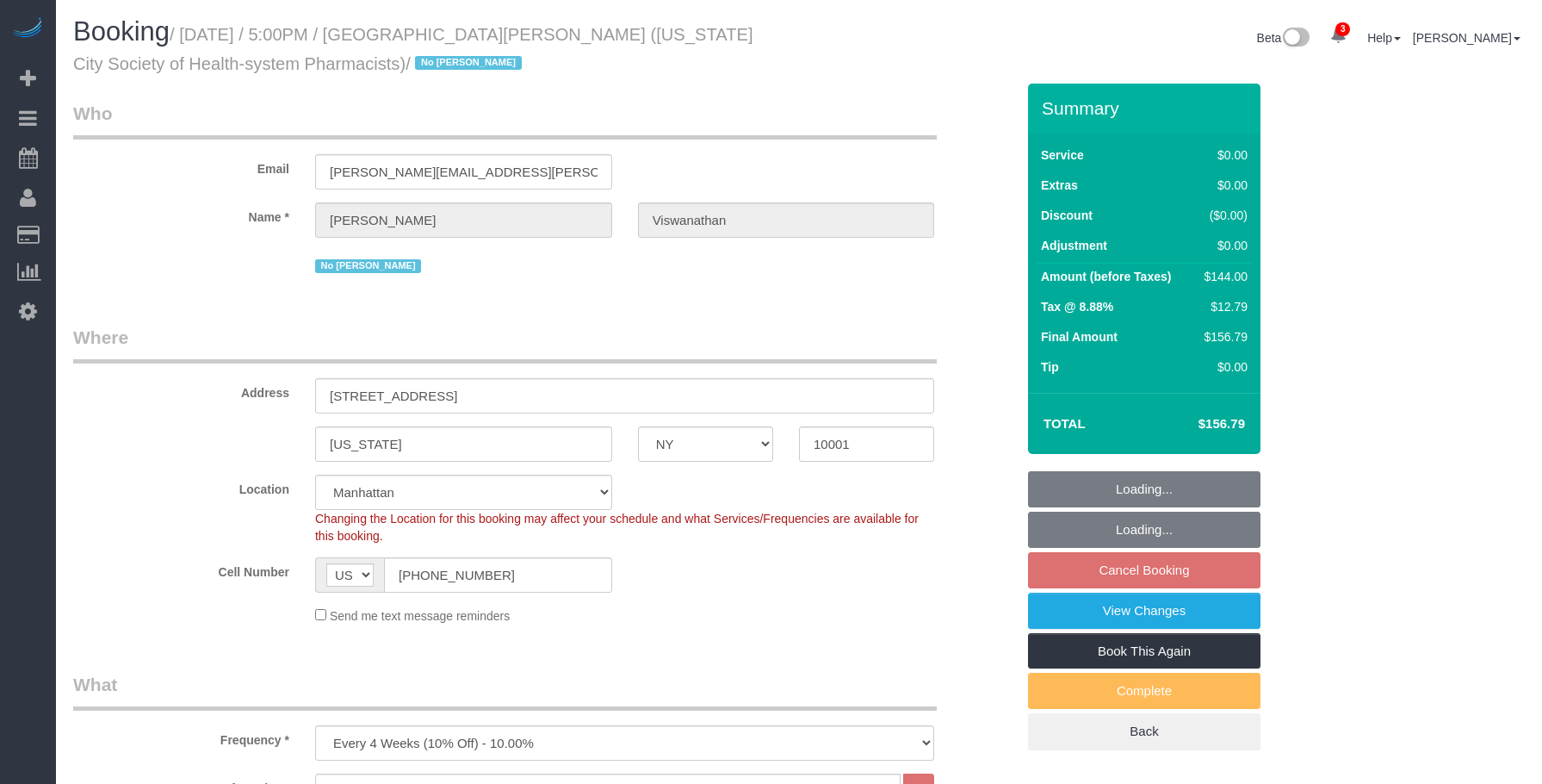
select select "NY"
select select "1"
select select "spot10"
select select "number:89"
select select "number:90"
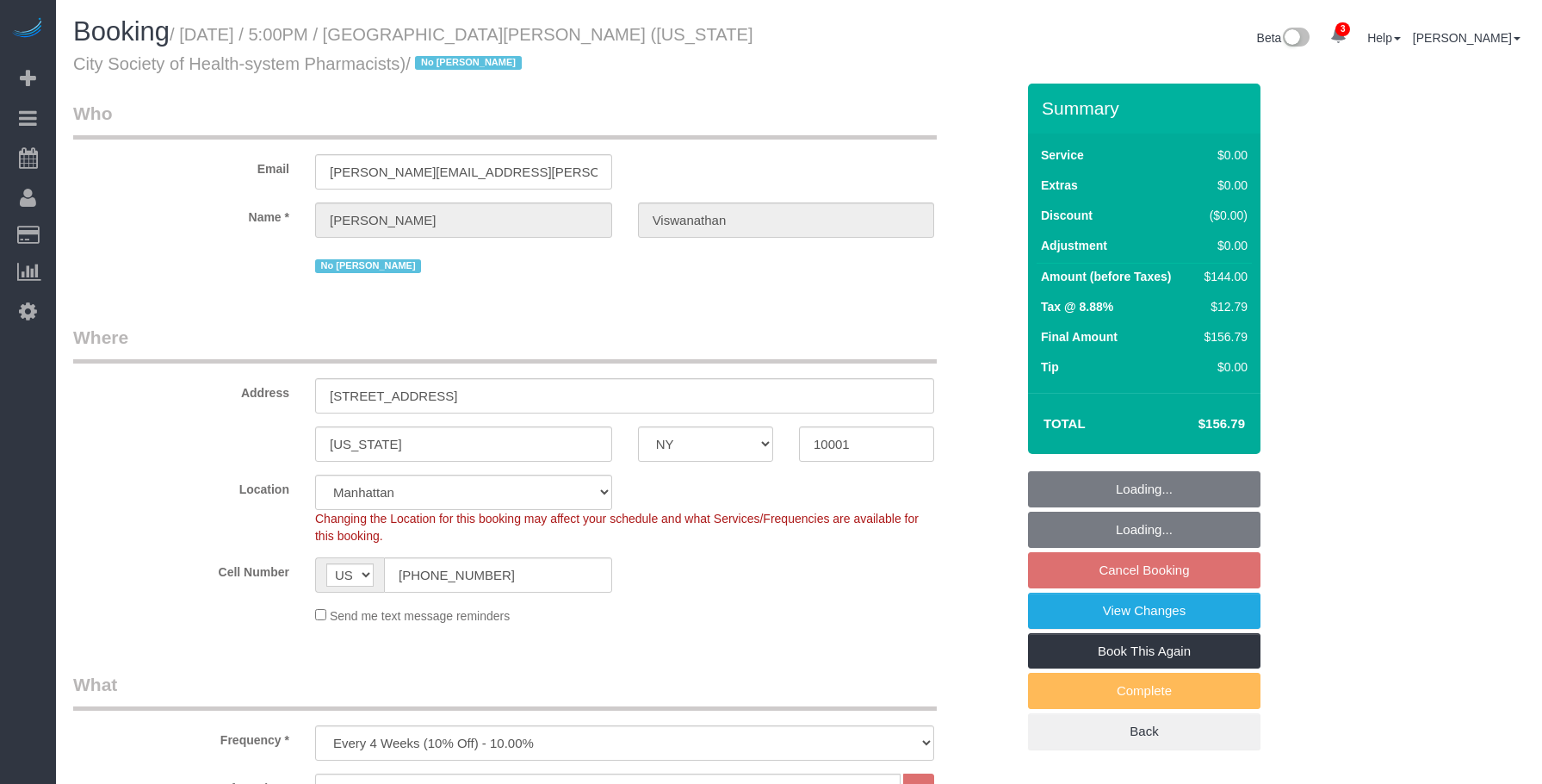
select select "number:15"
select select "number:5"
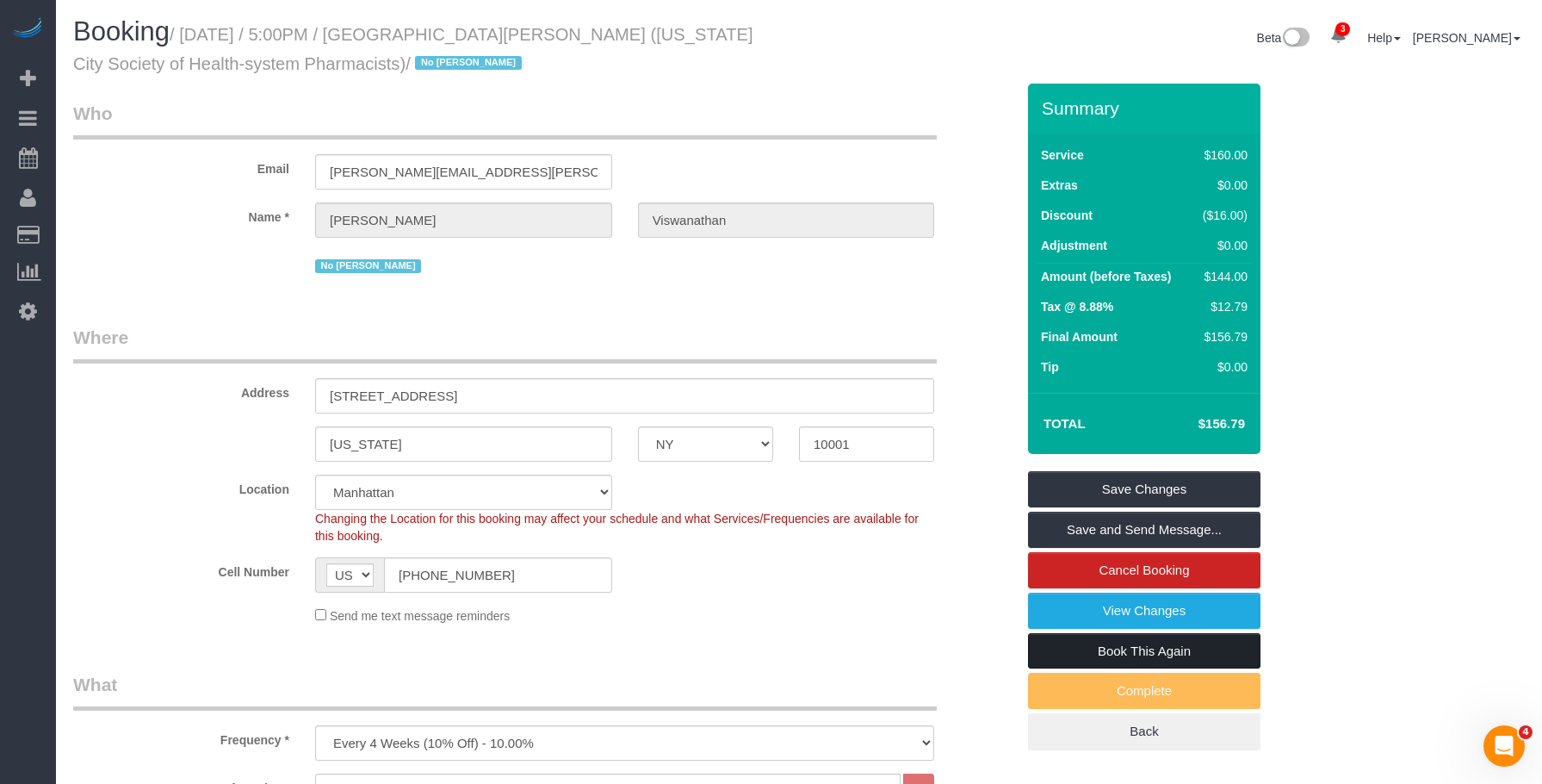
drag, startPoint x: 1087, startPoint y: 647, endPoint x: 936, endPoint y: 555, distance: 176.8
click at [1086, 647] on link "Book This Again" at bounding box center [1144, 651] width 232 height 36
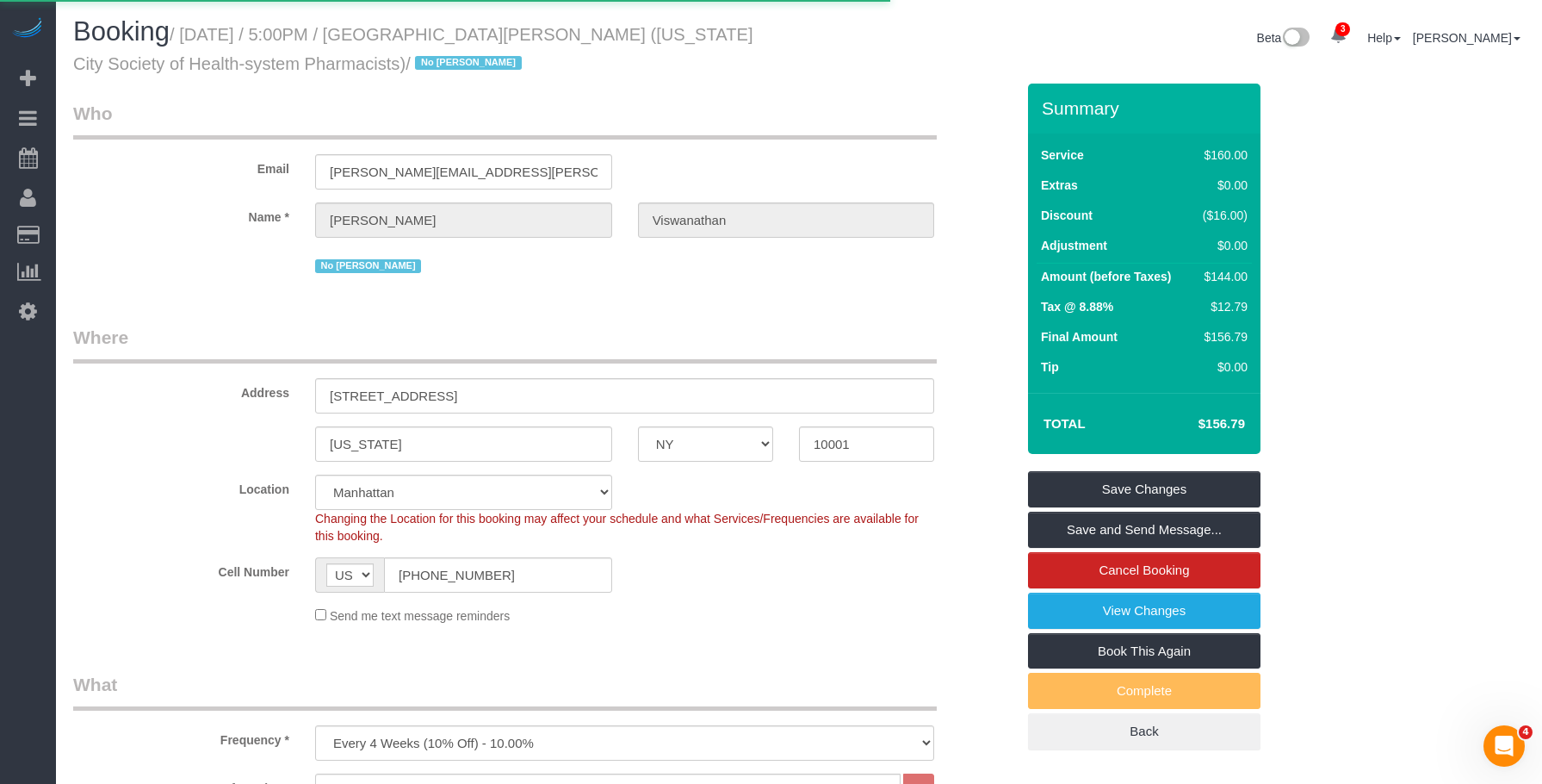
select select "NY"
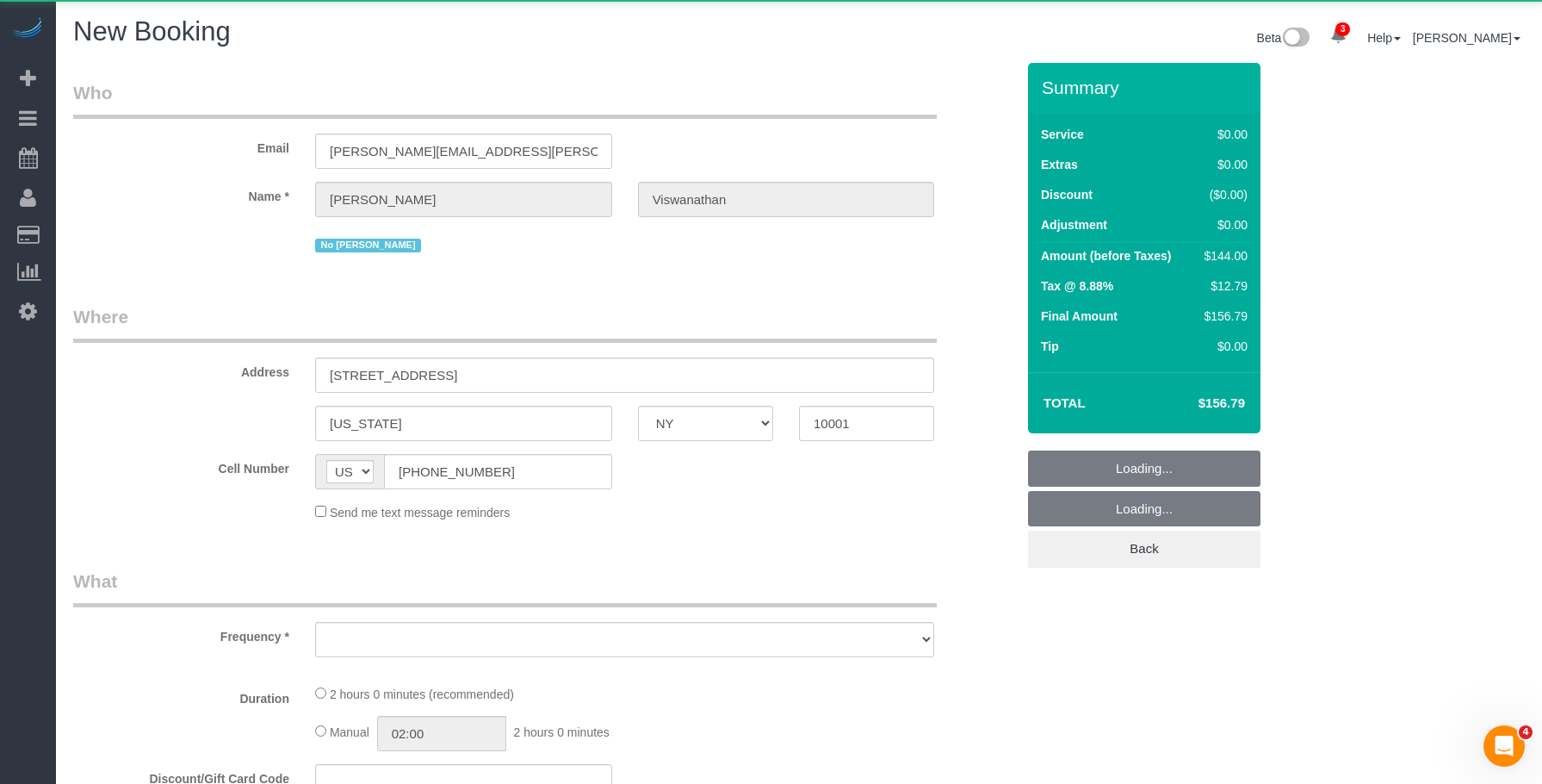
select select "string:stripe-pm_1PH4ys4VGloSiKo7AWBBUlHu"
select select "number:89"
select select "number:90"
select select "number:15"
select select "number:5"
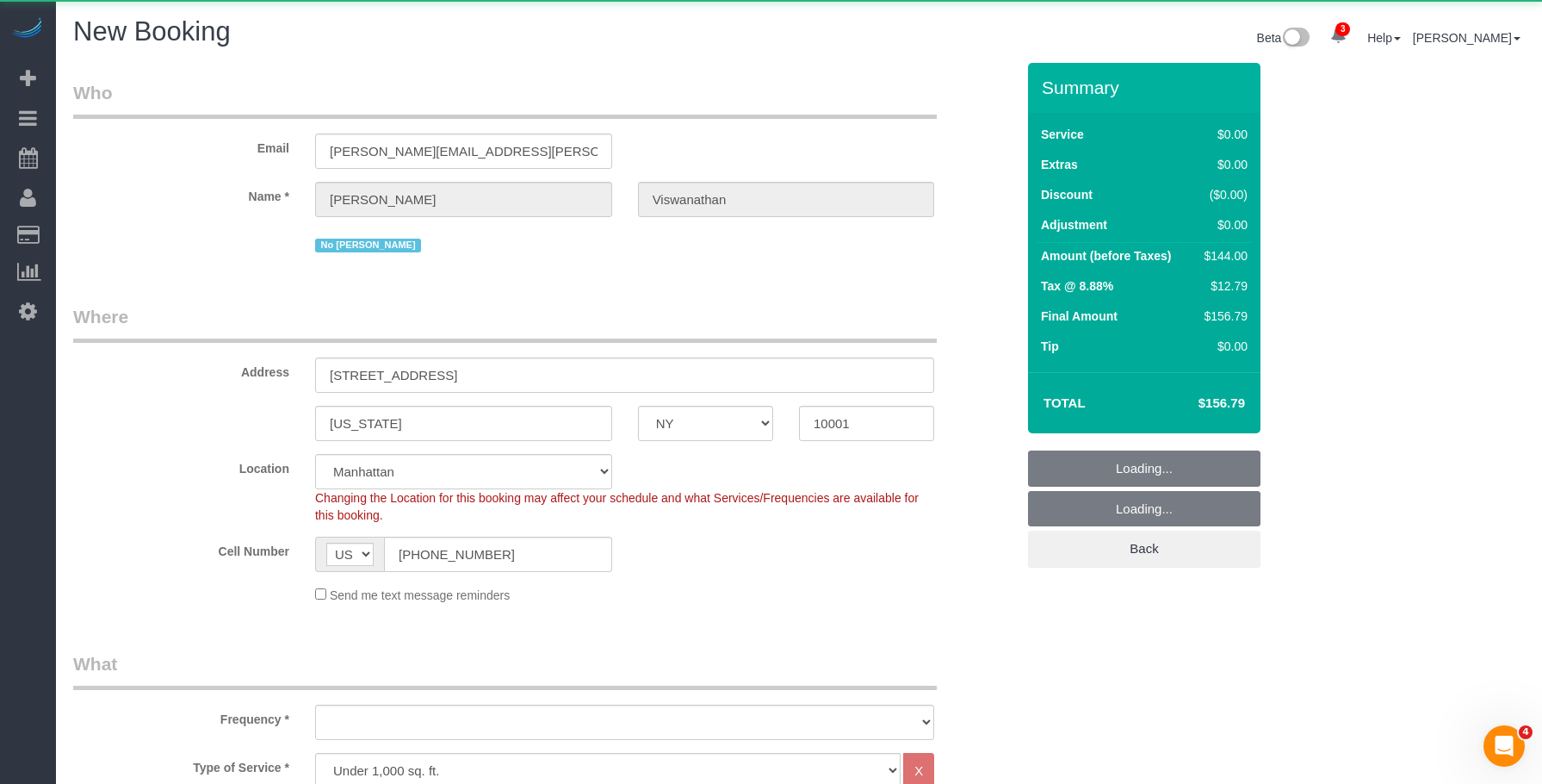
select select "1"
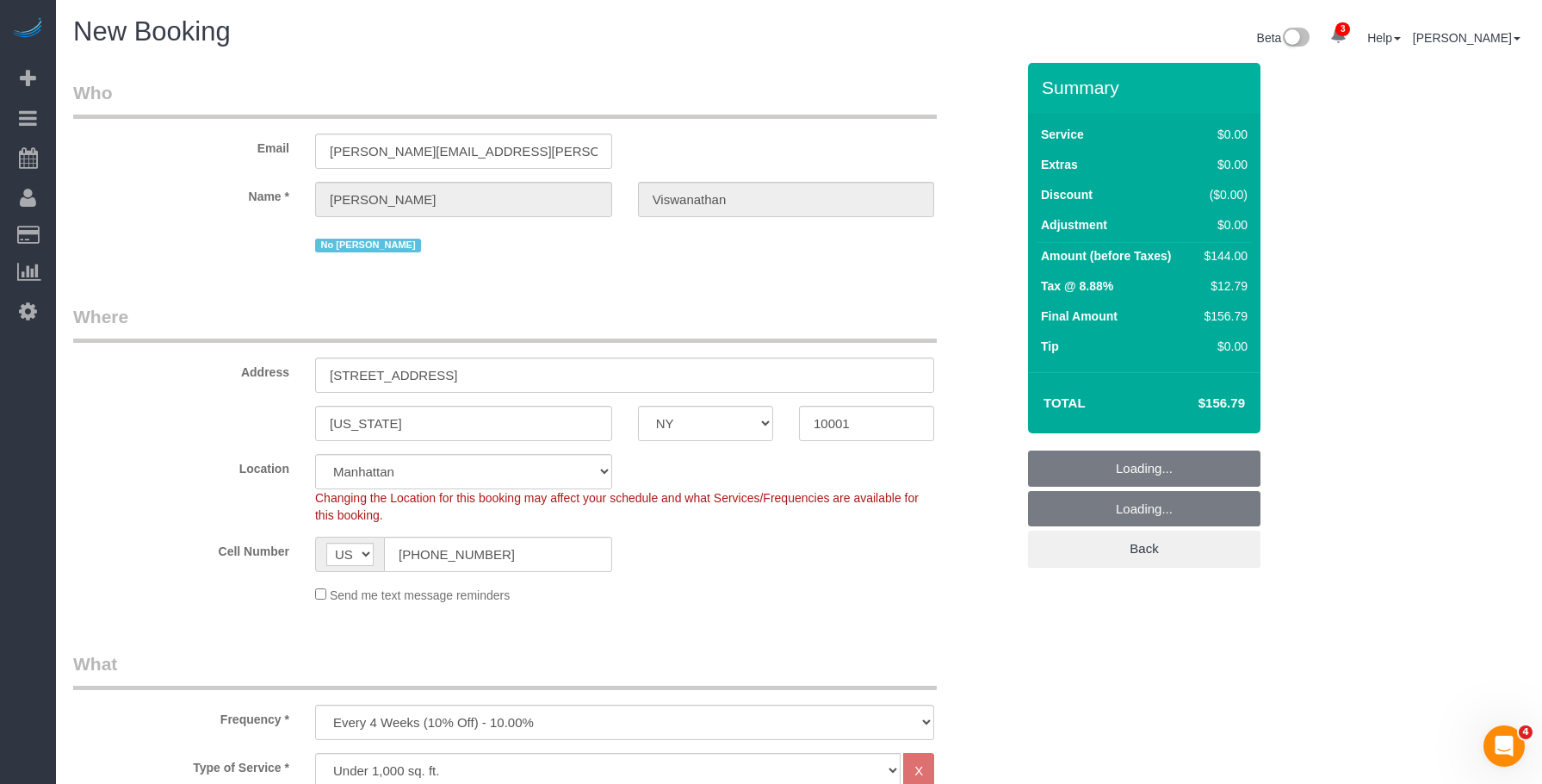
select select "object:2708"
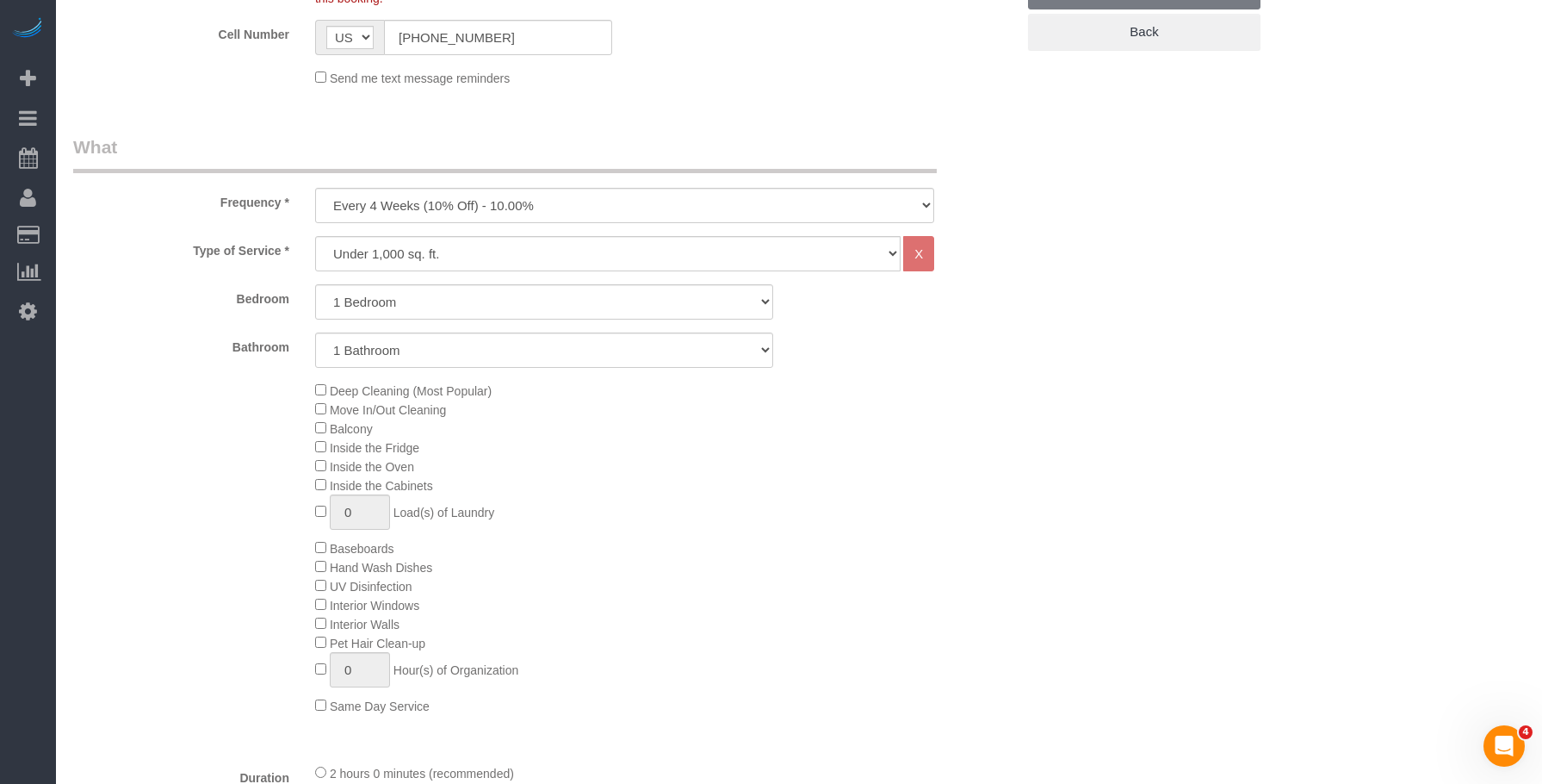
select select "1"
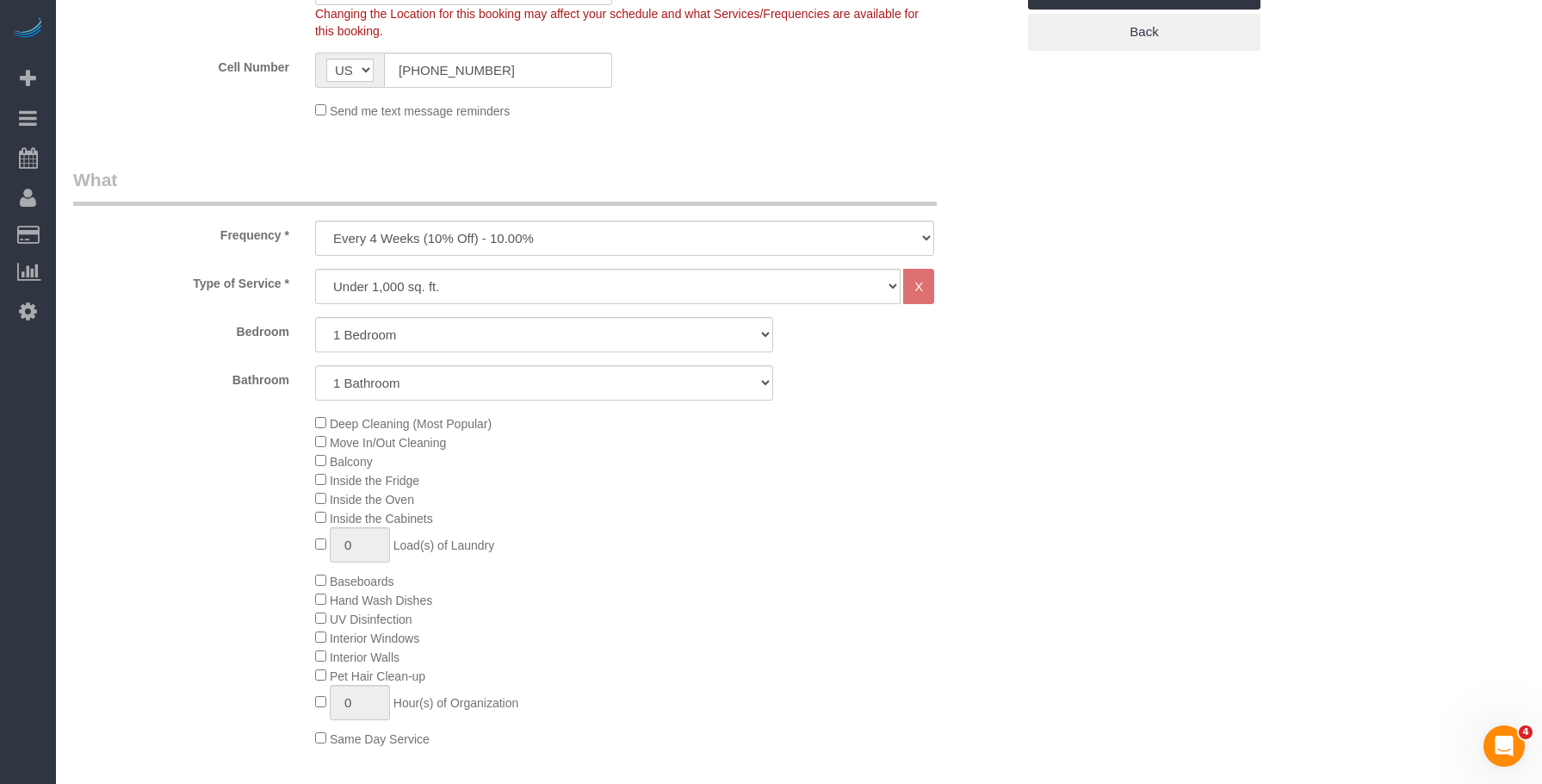
select select "object:2789"
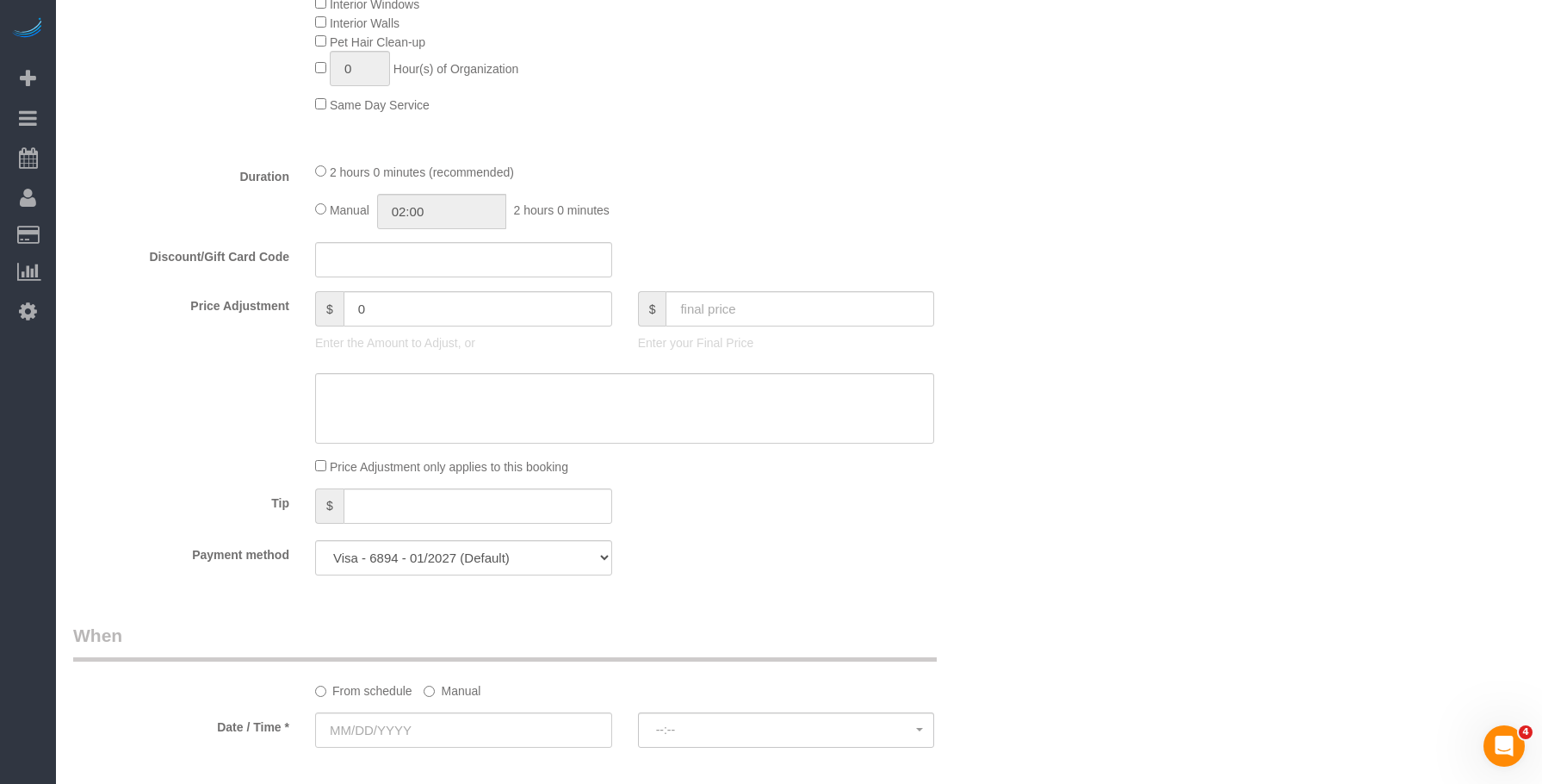
scroll to position [1153, 0]
drag, startPoint x: 387, startPoint y: 315, endPoint x: 281, endPoint y: 319, distance: 106.1
click at [281, 319] on div "Price Adjustment $ 0 Enter the Amount to Adjust, or $ Enter your Final Price" at bounding box center [544, 324] width 968 height 69
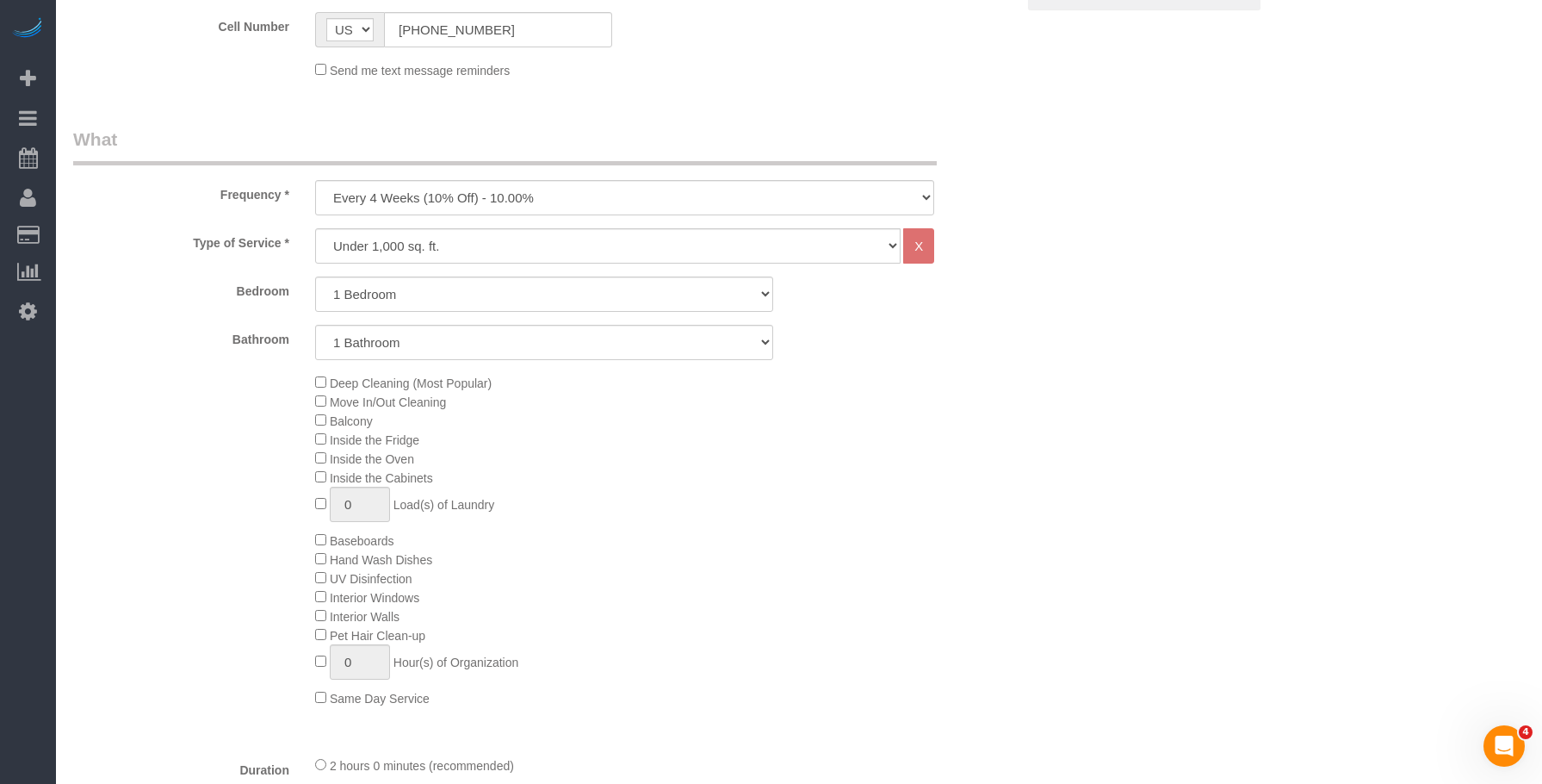
scroll to position [550, 0]
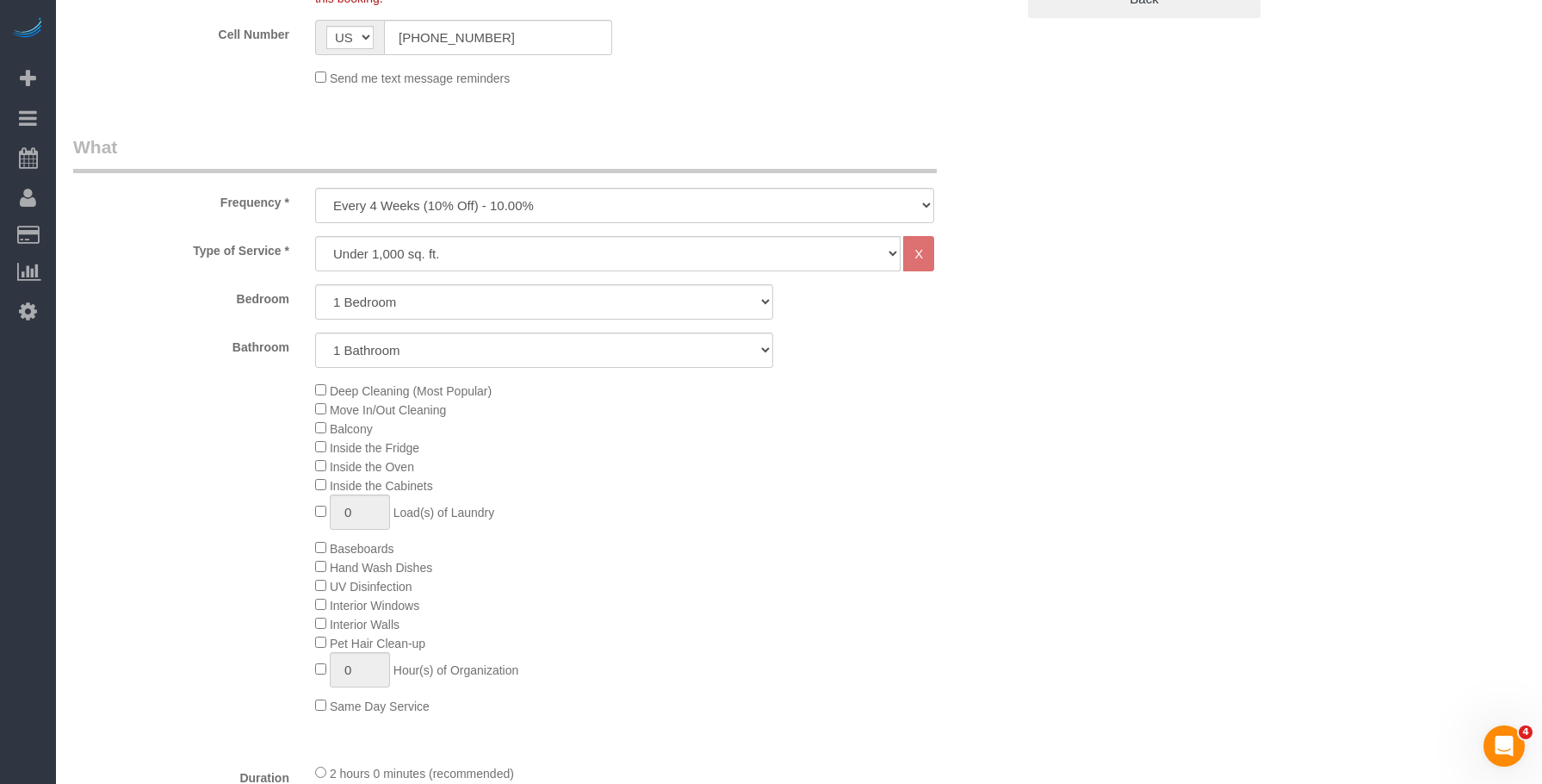
type input "-25"
click at [503, 248] on select "Under 1,000 sq. ft. 1,001 - 1,500 sq. ft. 1,500+ sq. ft. Custom Cleaning Office…" at bounding box center [607, 253] width 586 height 35
select select "213"
click at [315, 236] on select "Under 1,000 sq. ft. 1,001 - 1,500 sq. ft. 1,500+ sq. ft. Custom Cleaning Office…" at bounding box center [607, 253] width 586 height 35
select select "1"
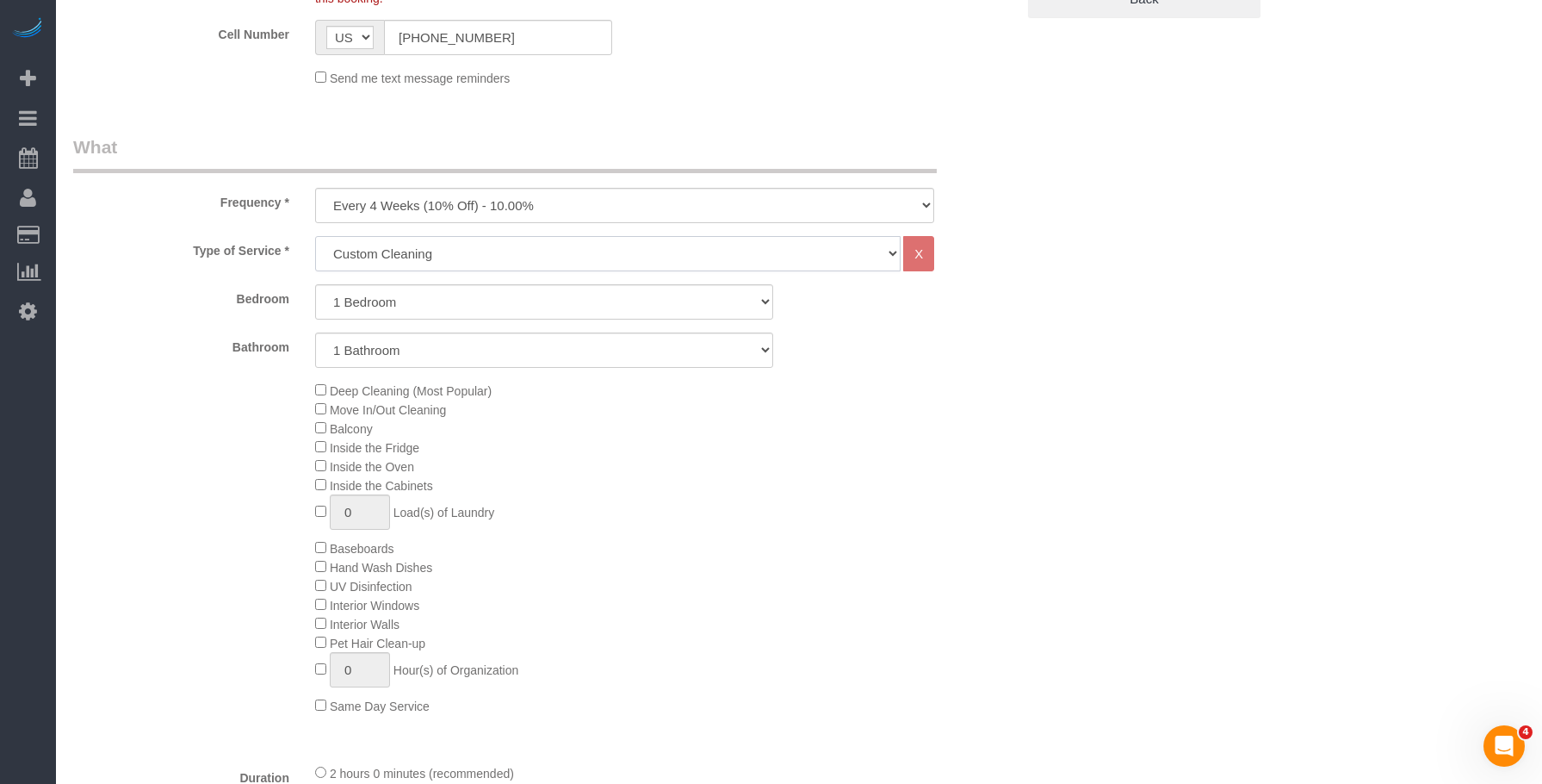
select select "120"
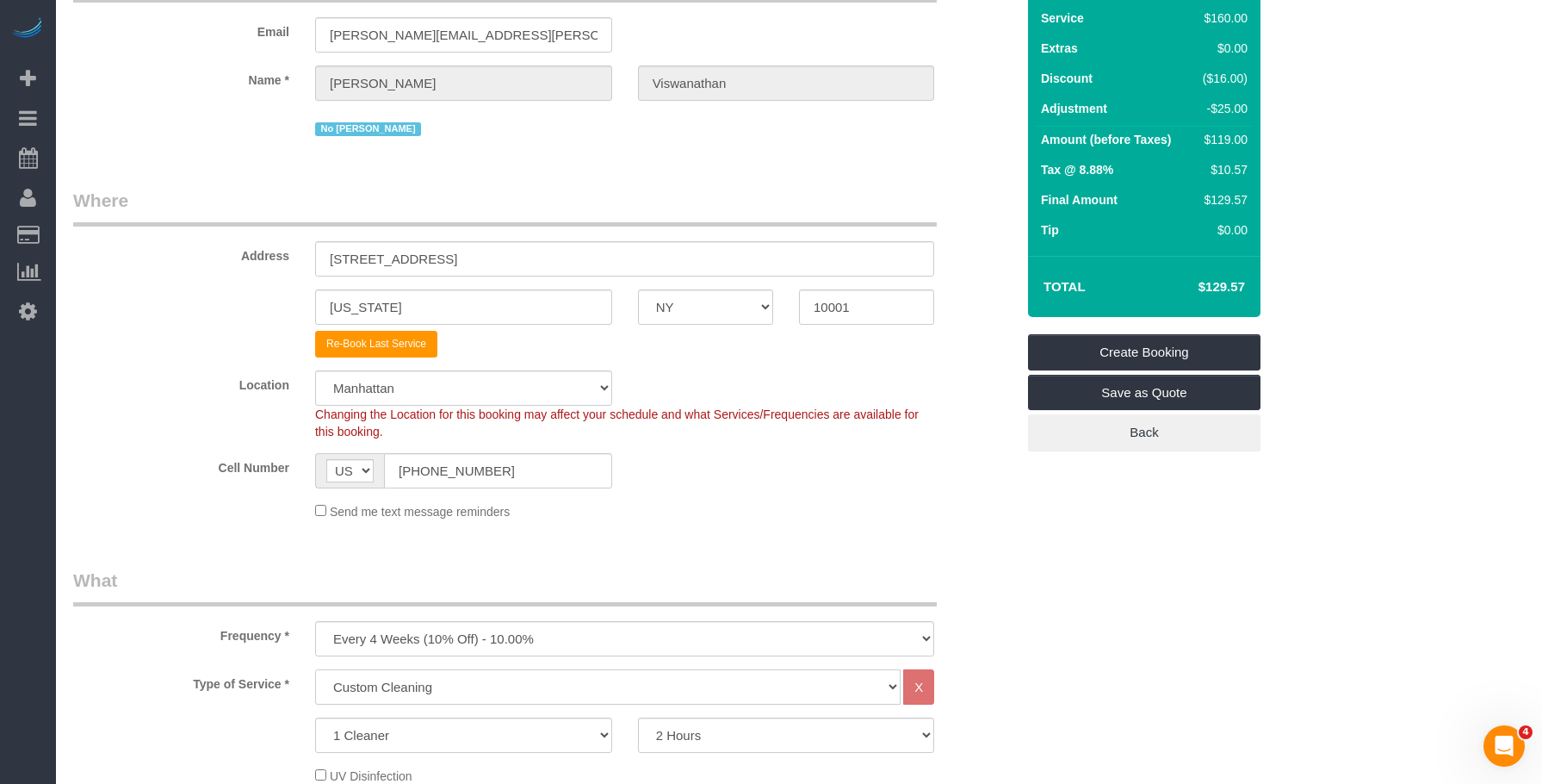
scroll to position [32, 0]
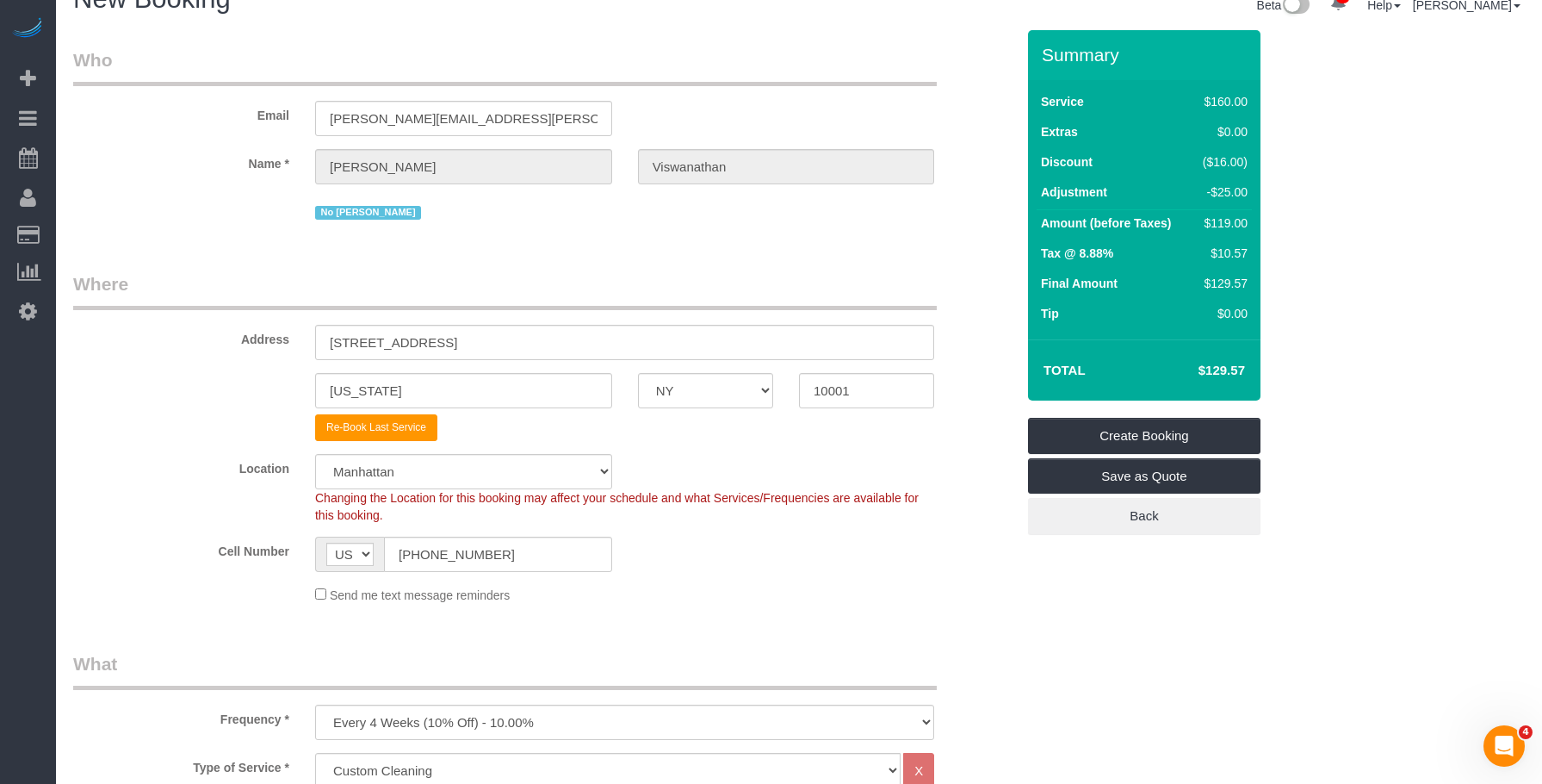
click at [701, 193] on sui-booking-customer "Email harsha.viswanathan@gmail.com Name * Harsha Viswanathan No Elaine Bush" at bounding box center [544, 135] width 942 height 177
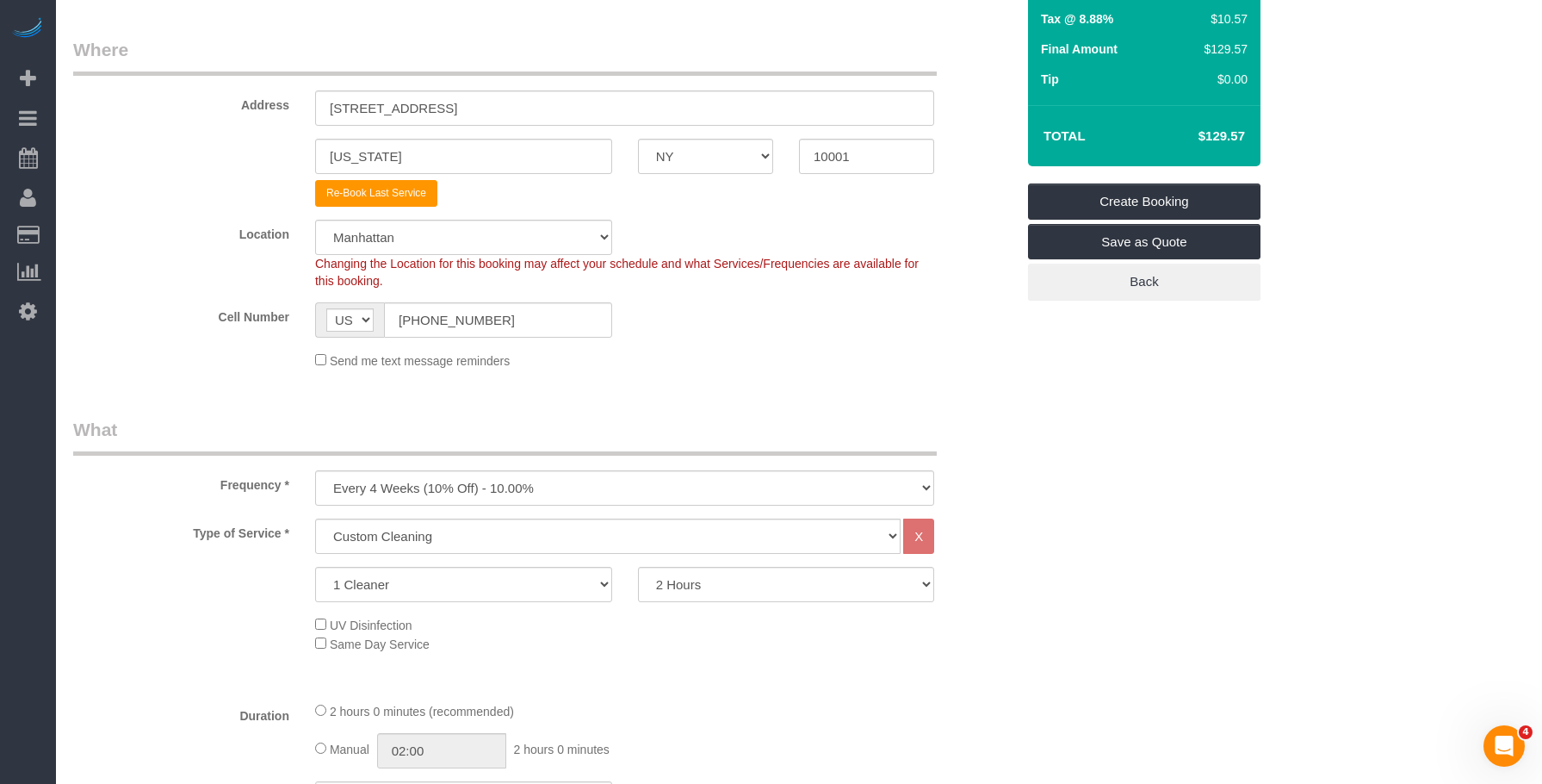
scroll to position [291, 0]
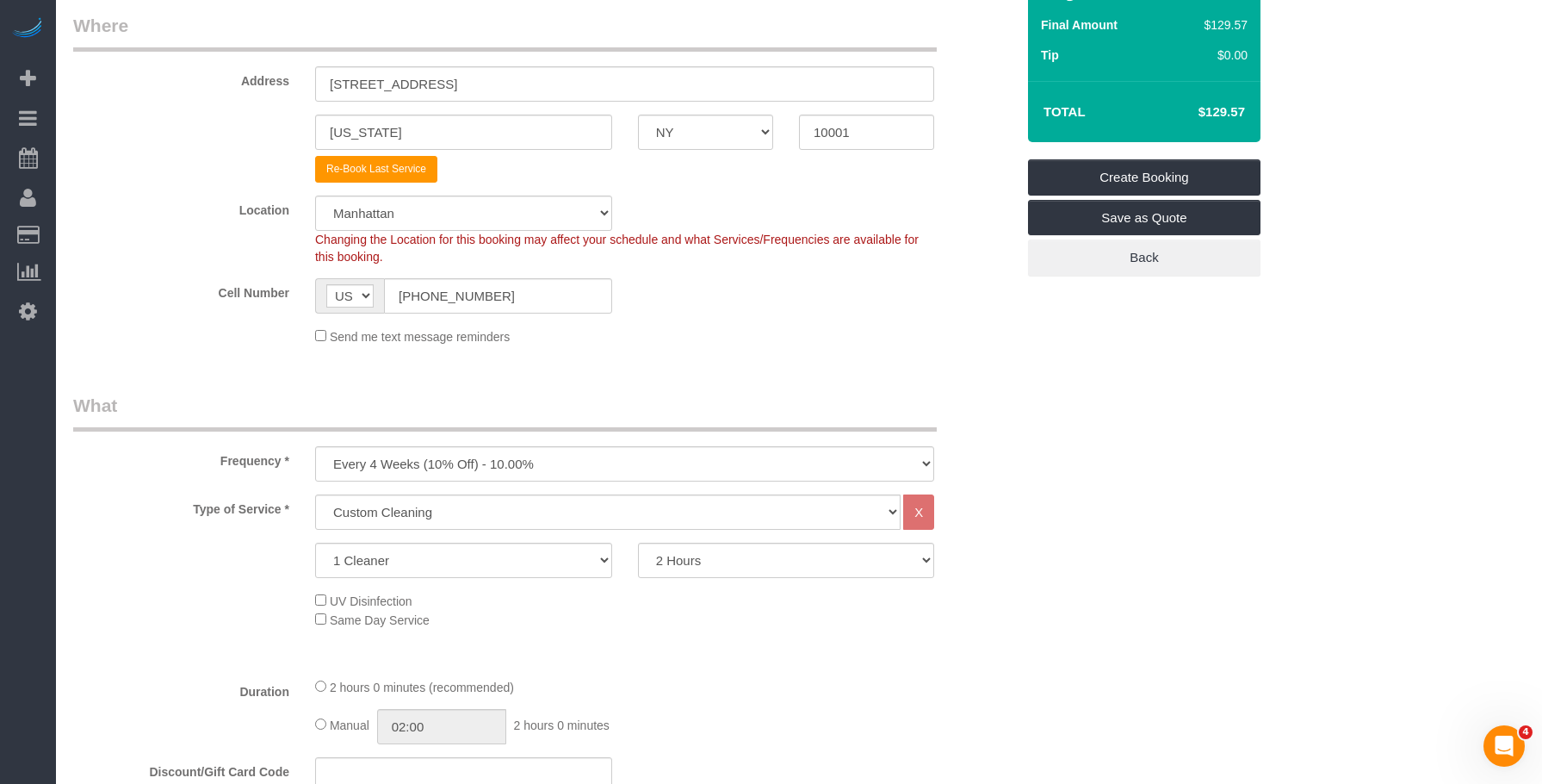
click at [745, 346] on fieldset "Where Address 200 West 26th Street, Apt. 1108 New York AK AL AR AZ CA CO CT DC …" at bounding box center [544, 185] width 942 height 345
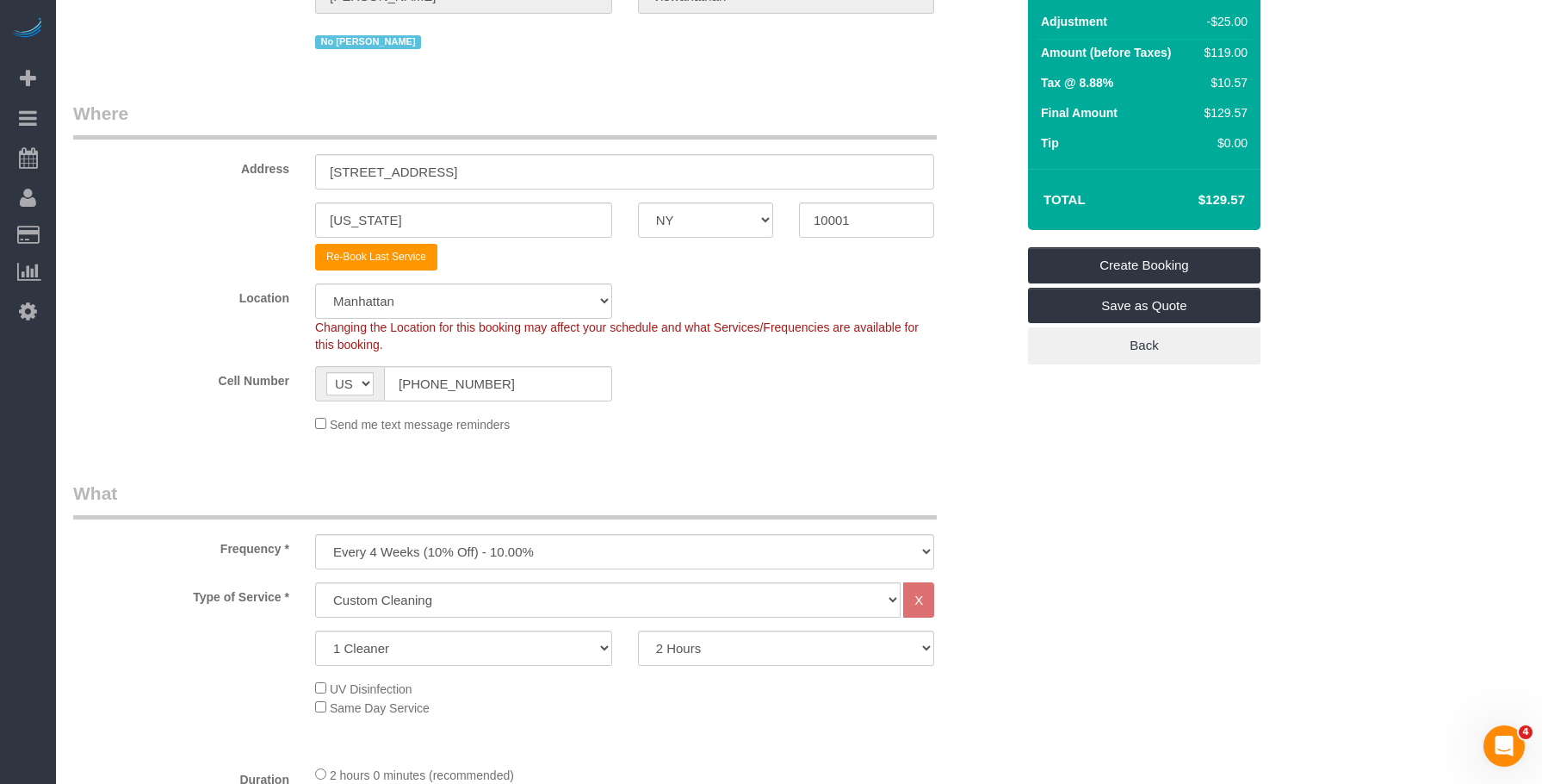
scroll to position [205, 0]
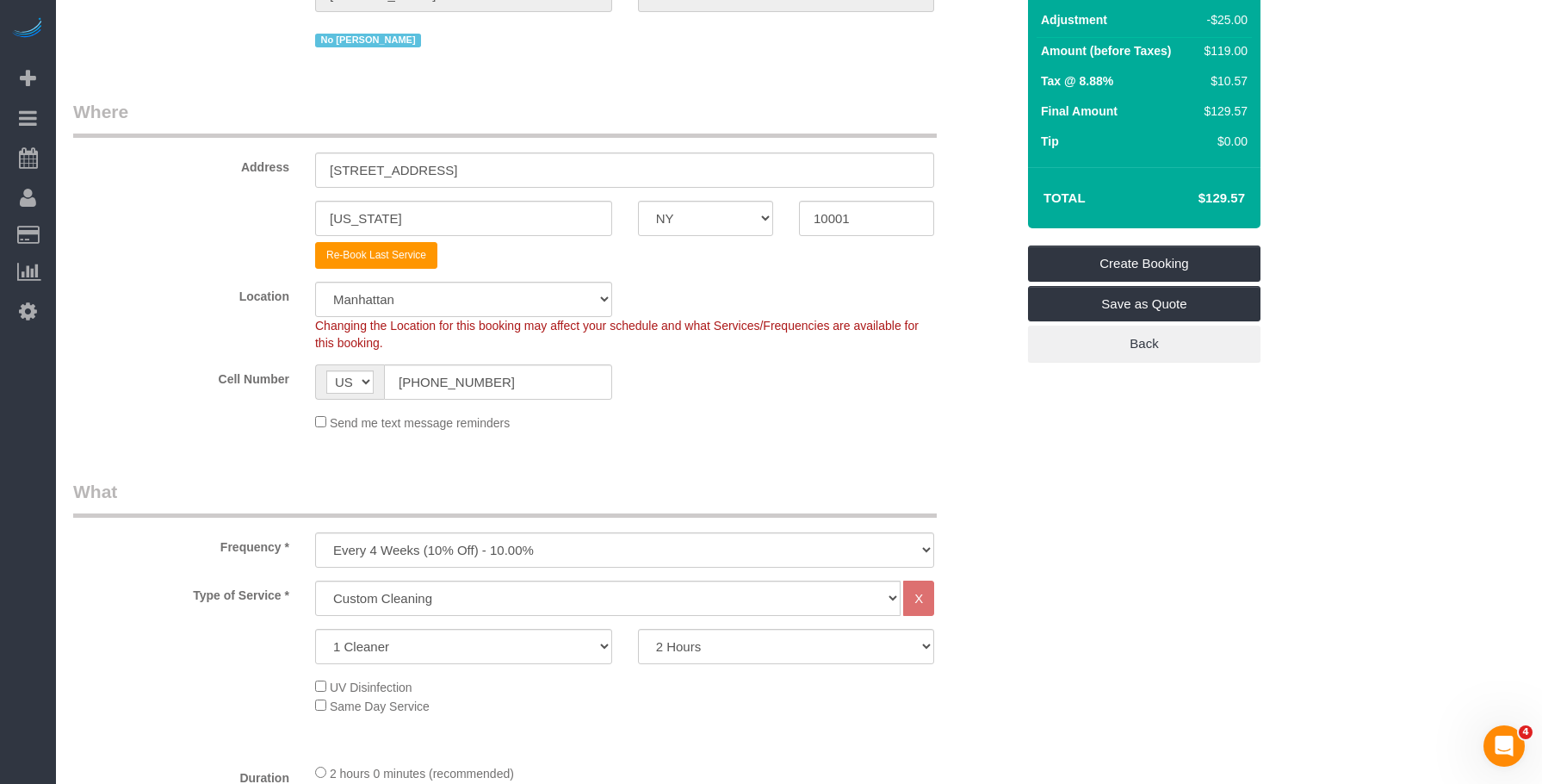
click at [846, 433] on fieldset "Where Address 200 West 26th Street, Apt. 1108 New York AK AL AR AZ CA CO CT DC …" at bounding box center [544, 271] width 942 height 345
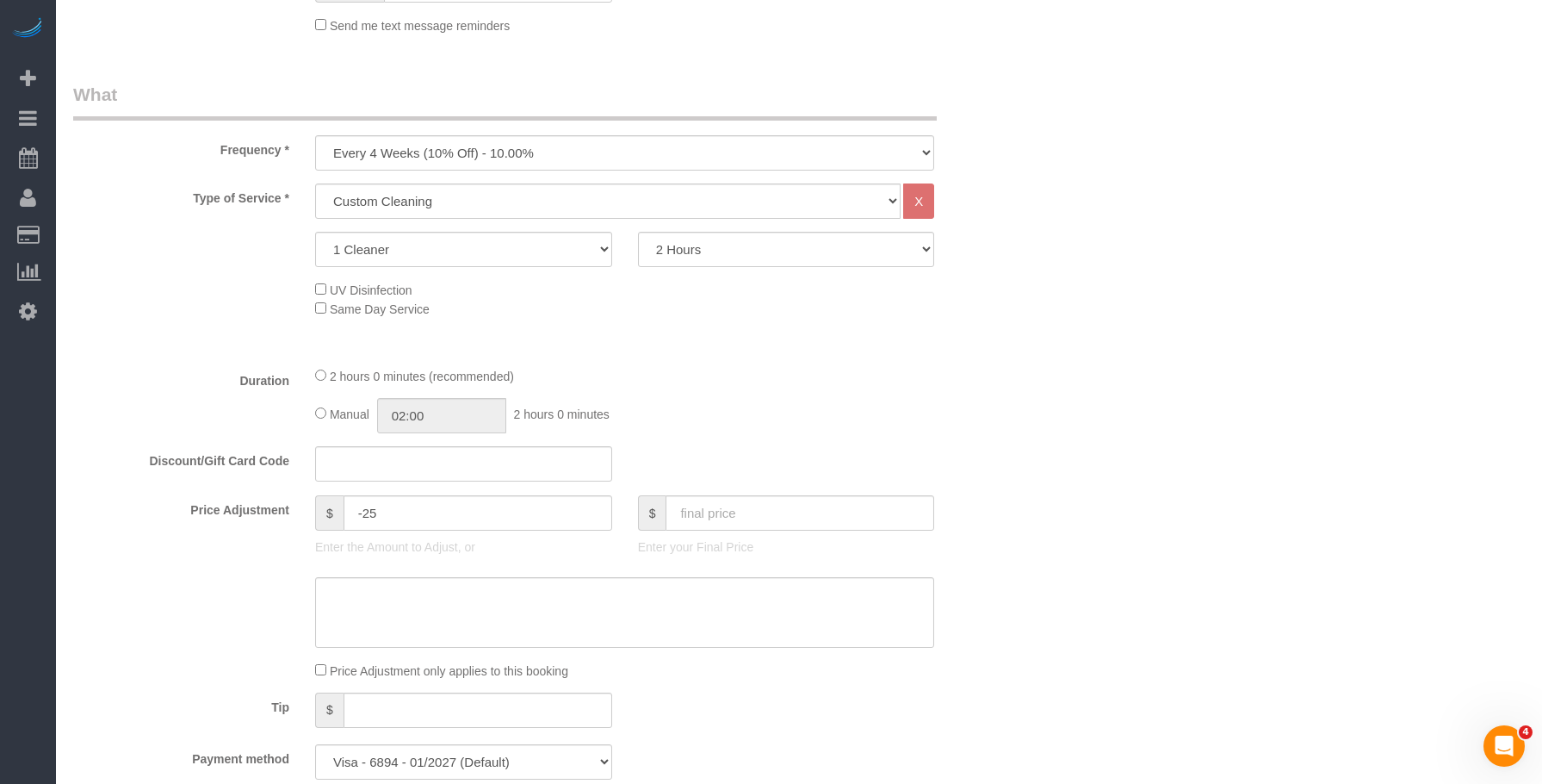
scroll to position [603, 0]
click at [552, 150] on select "One Time Weekly (20% Off) - 20.00% Every 2 Weeks (15% Off) - 15.00% Every 4 Wee…" at bounding box center [624, 152] width 619 height 35
select select "object:2790"
click at [315, 135] on select "One Time Weekly (20% Off) - 20.00% Every 2 Weeks (15% Off) - 15.00% Every 4 Wee…" at bounding box center [624, 152] width 619 height 35
click at [409, 517] on input "-25" at bounding box center [478, 511] width 269 height 35
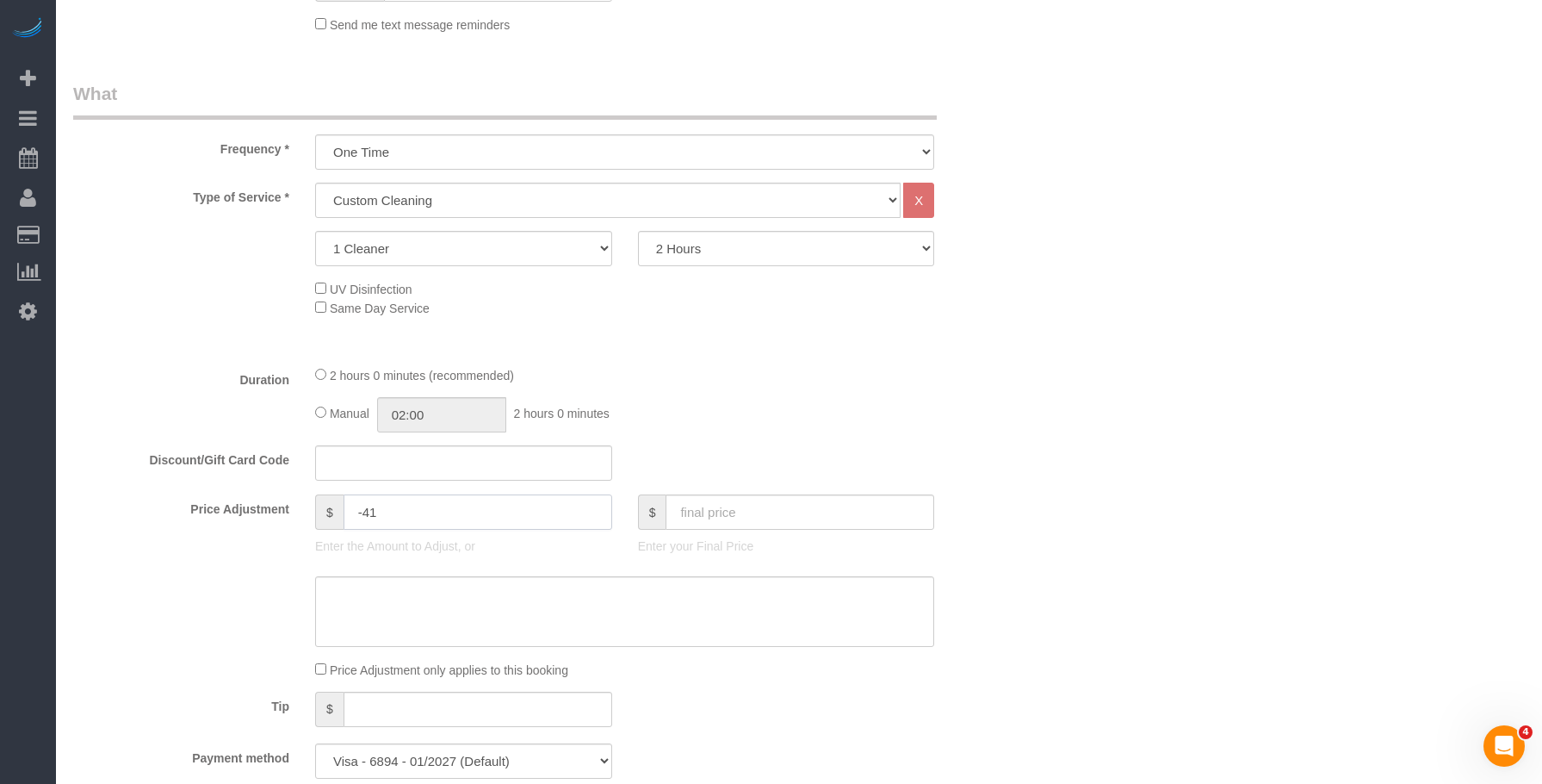
type input "-41"
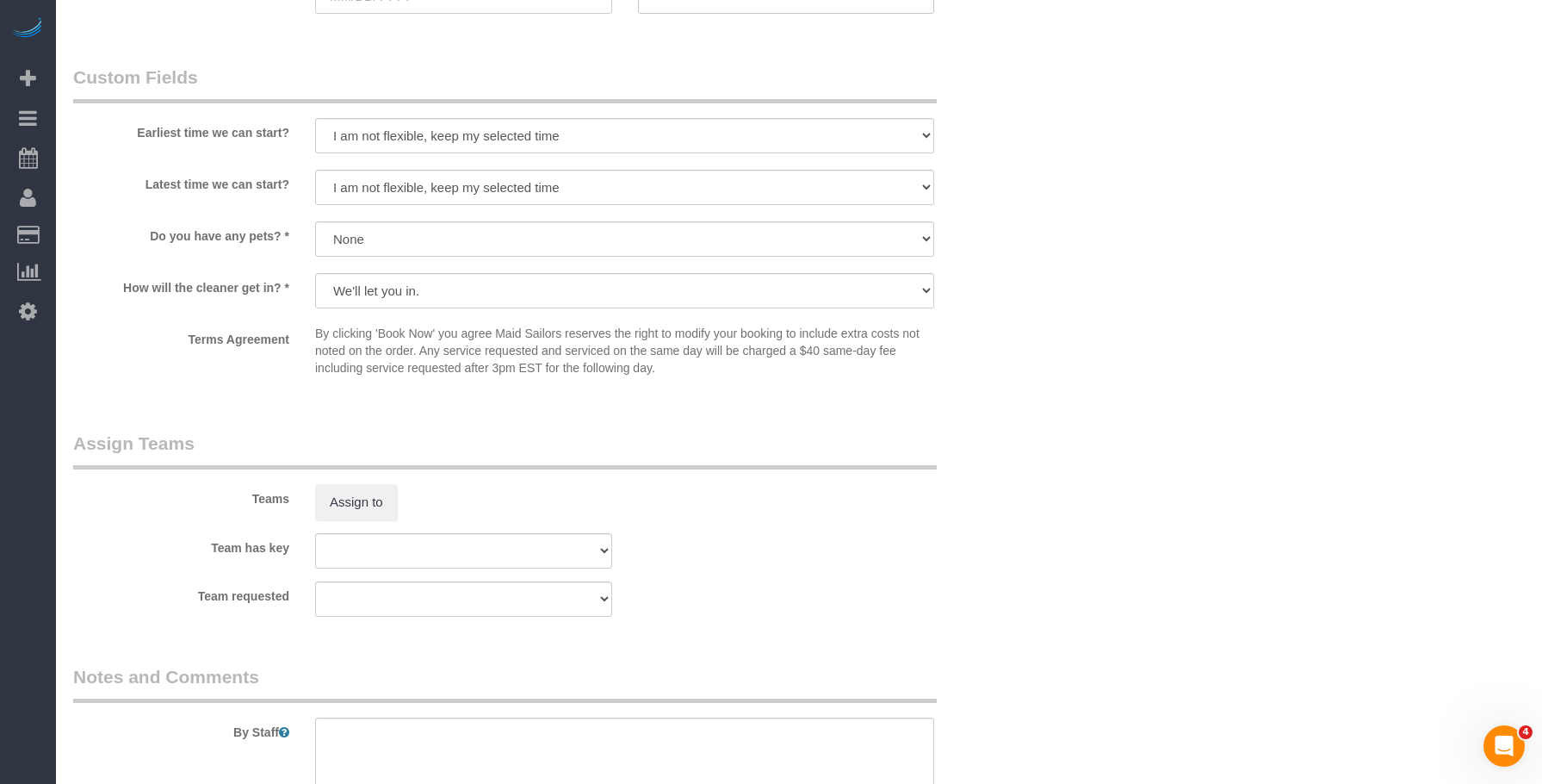
scroll to position [1378, 0]
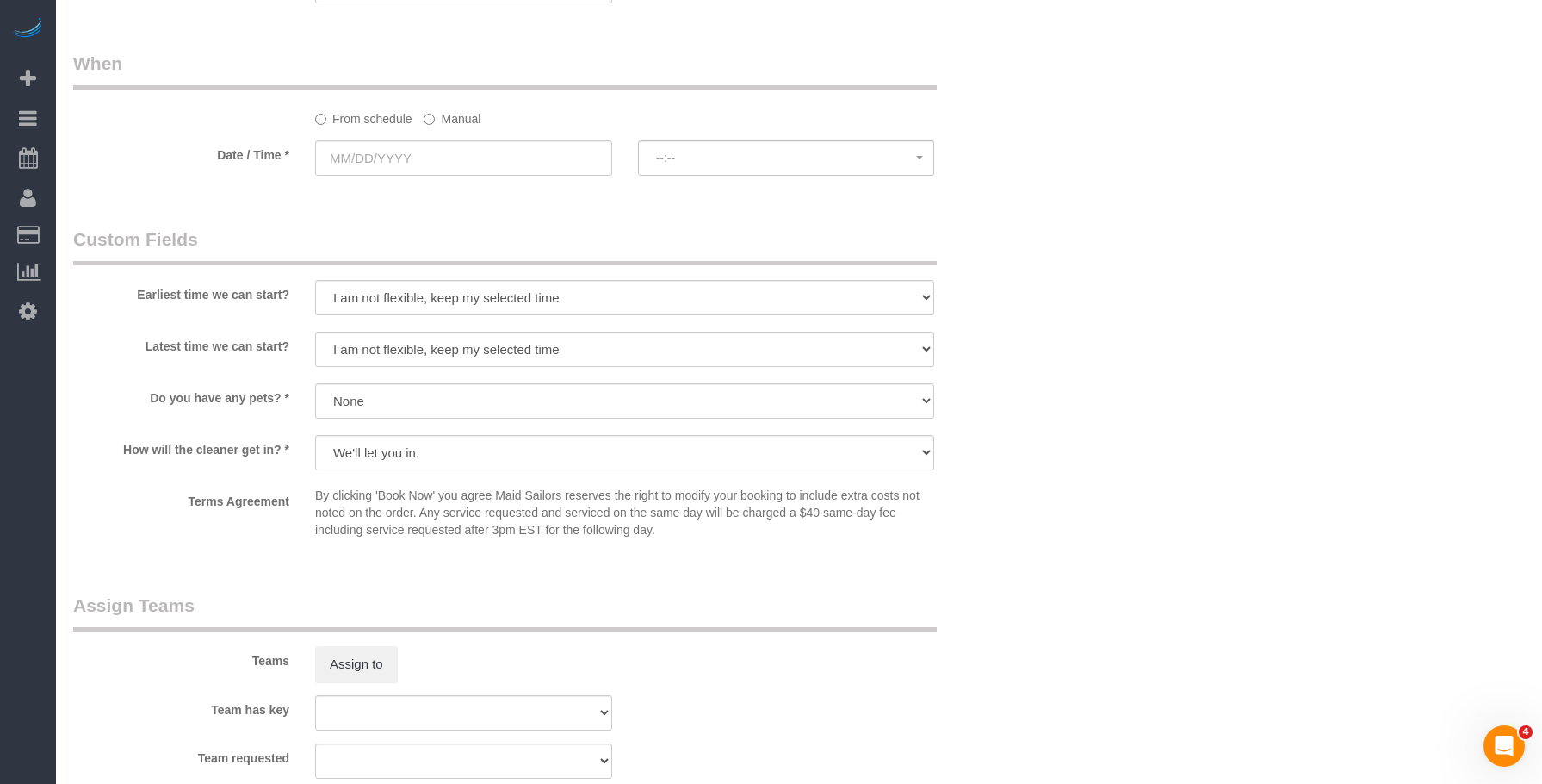
click at [453, 113] on label "Manual" at bounding box center [451, 116] width 57 height 23
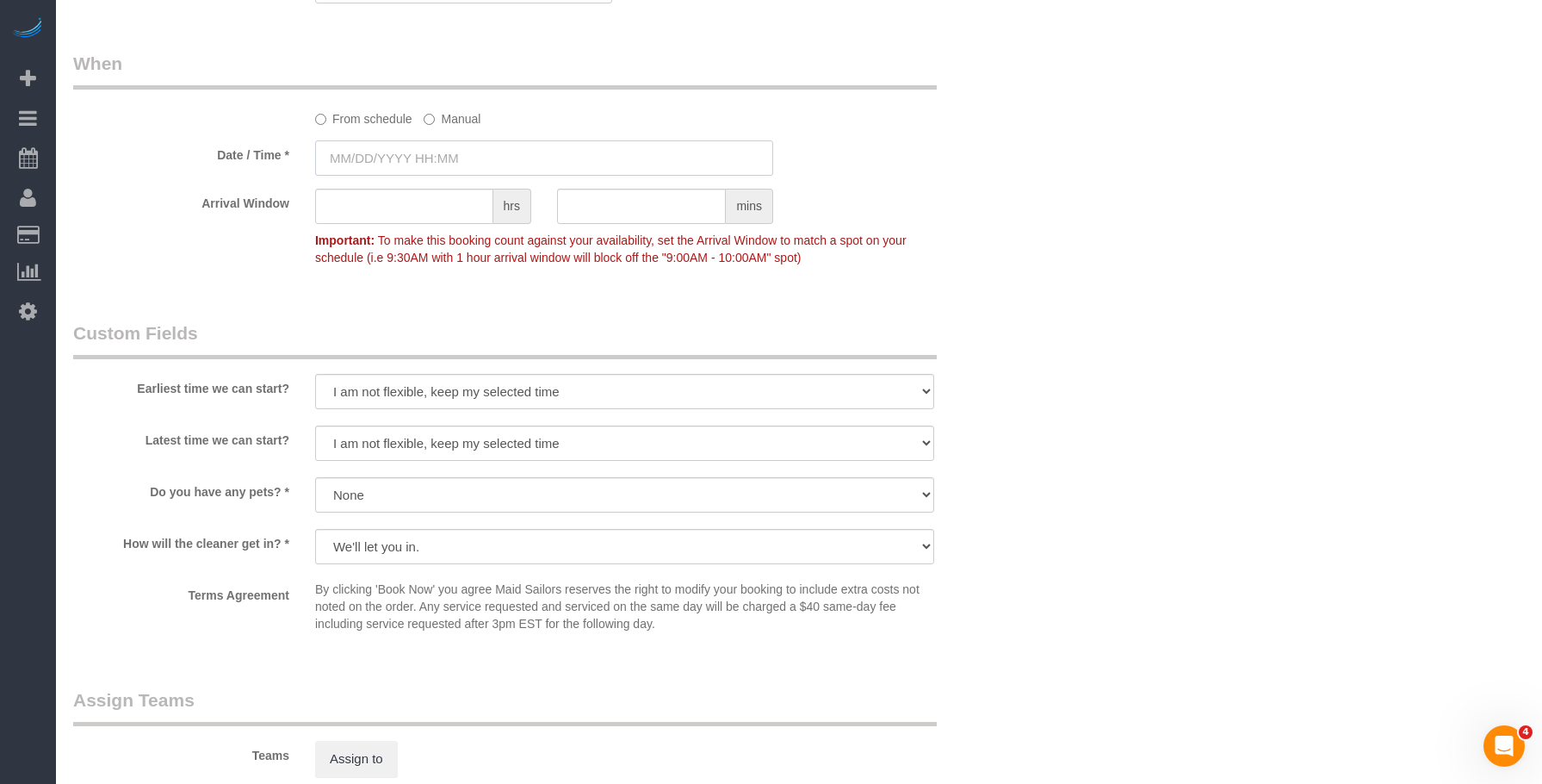
click at [518, 163] on input "text" at bounding box center [544, 157] width 458 height 35
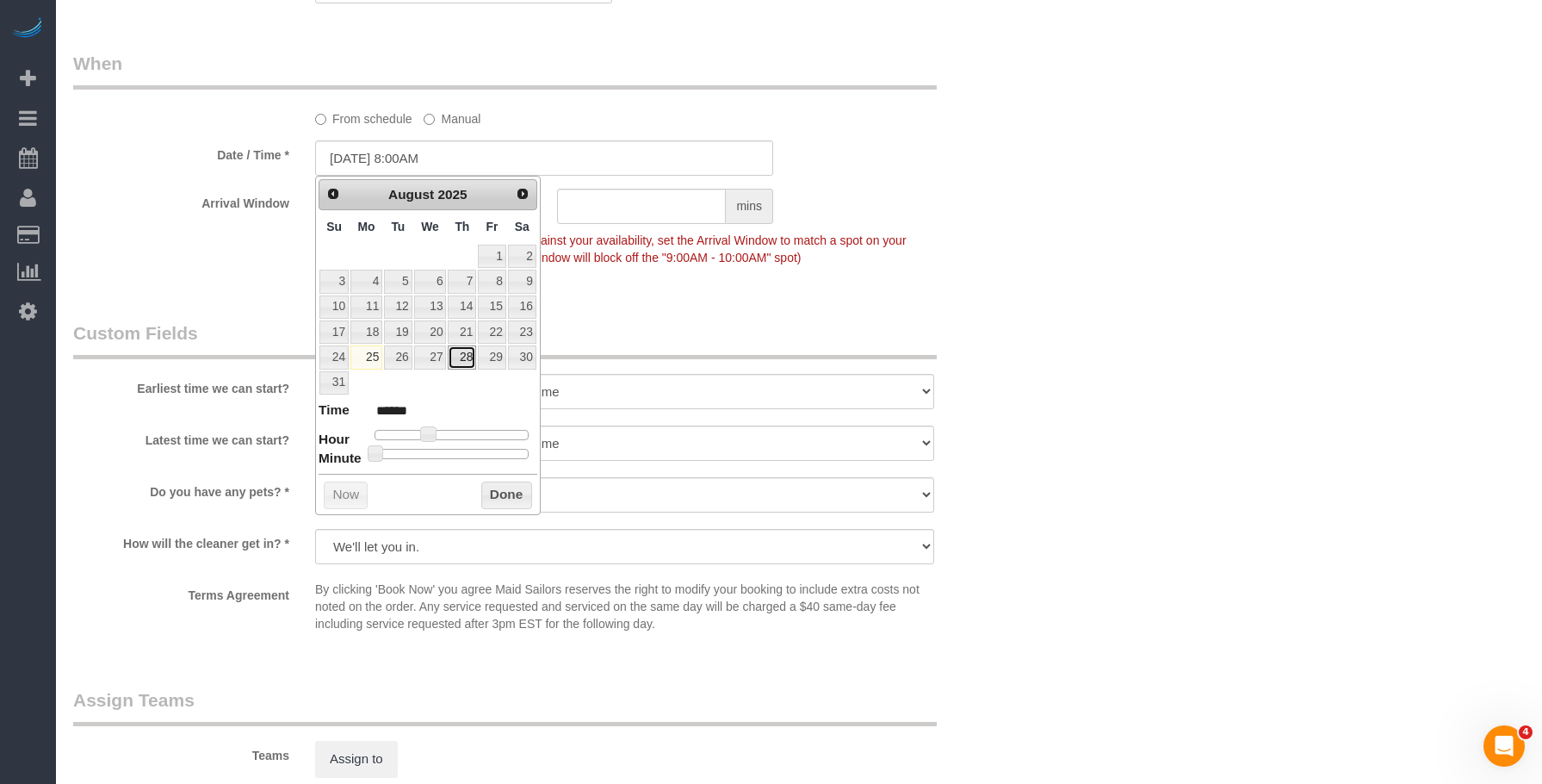
click at [463, 355] on link "28" at bounding box center [462, 357] width 29 height 23
type input "08/28/2025 9:00AM"
type input "******"
click at [435, 437] on span at bounding box center [434, 433] width 15 height 15
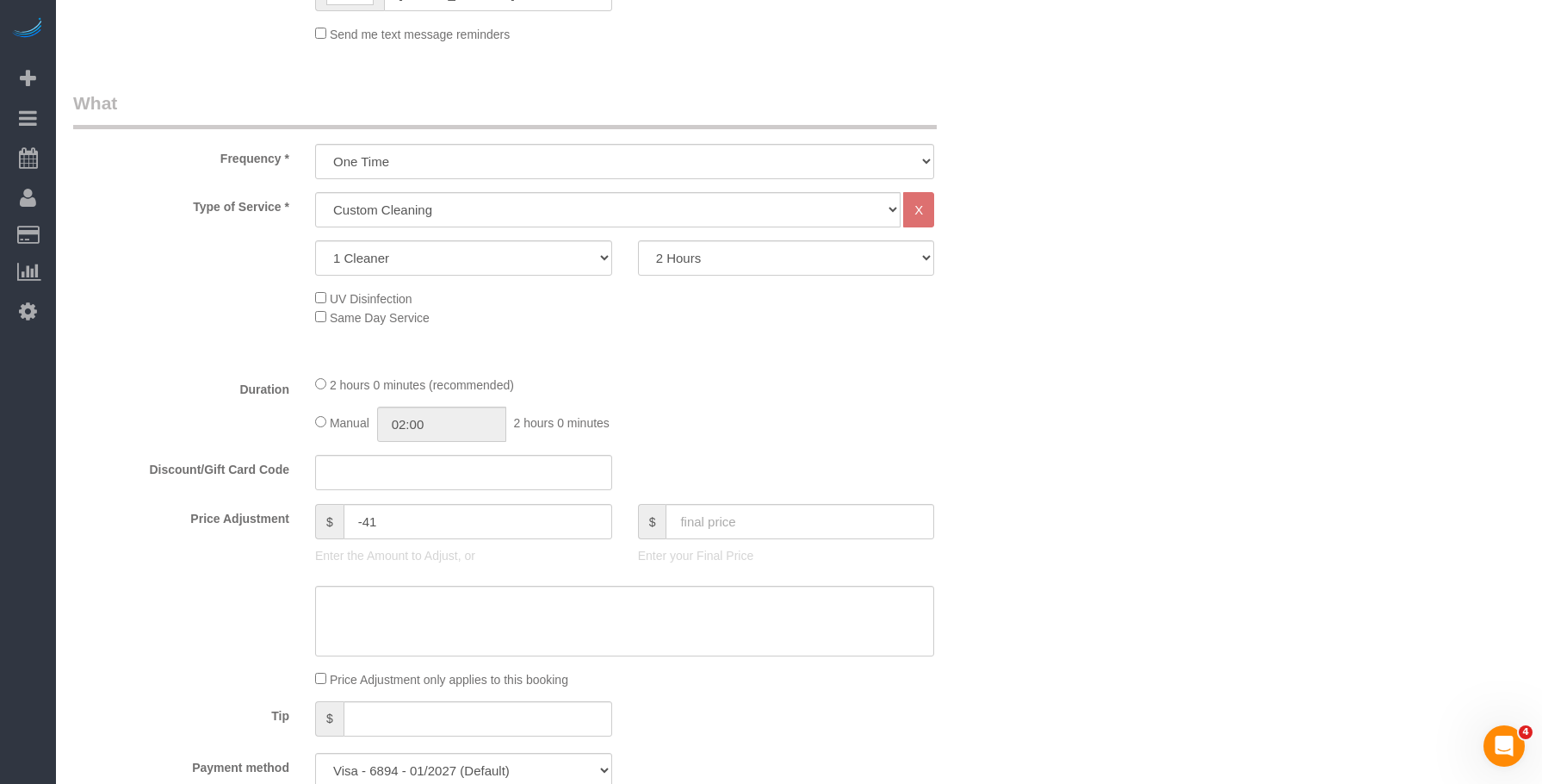
scroll to position [603, 0]
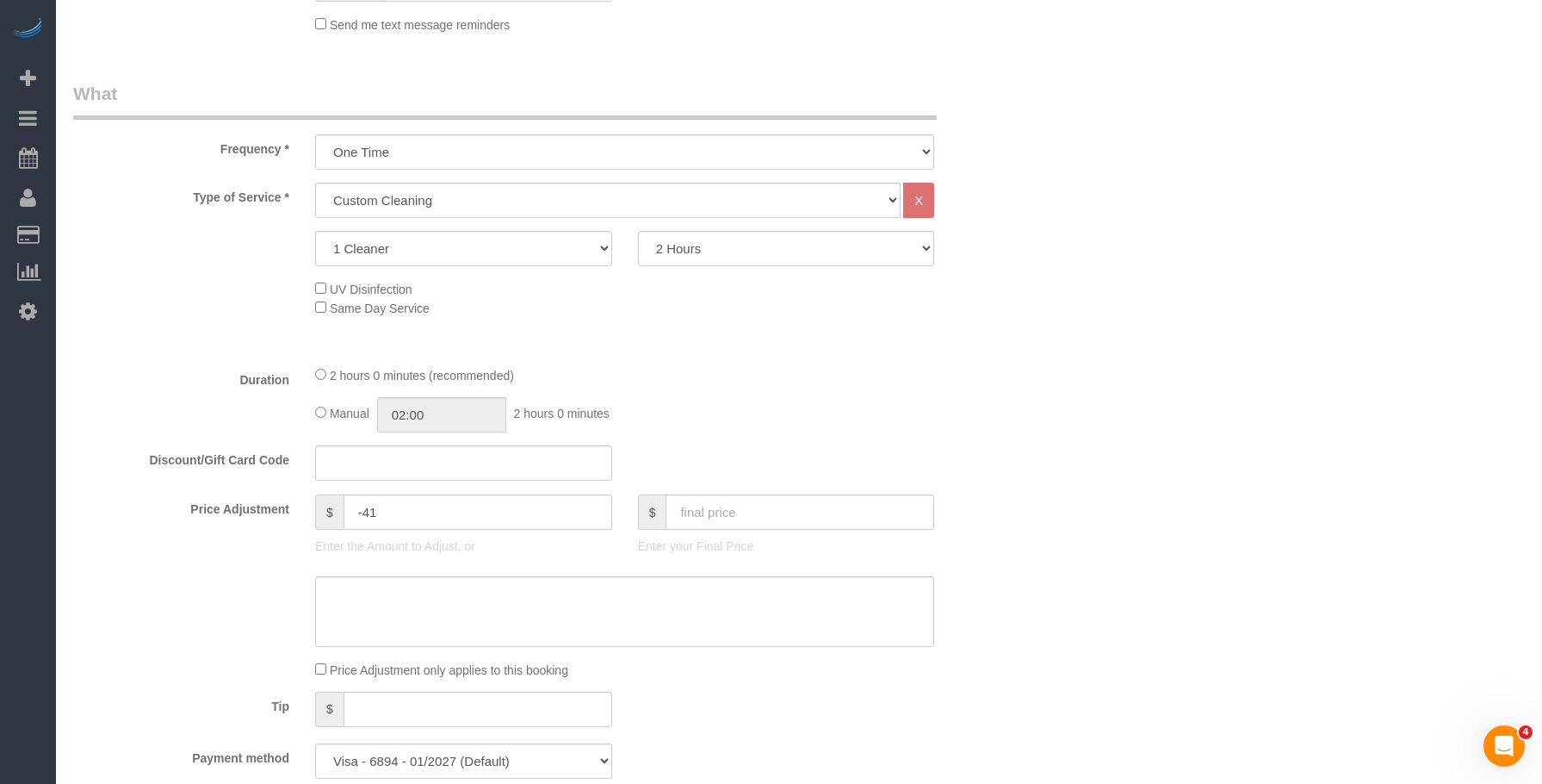
click at [718, 334] on div "Type of Service * Under 1,000 sq. ft. 1,001 - 1,500 sq. ft. 1,500+ sq. ft. Cust…" at bounding box center [544, 267] width 942 height 169
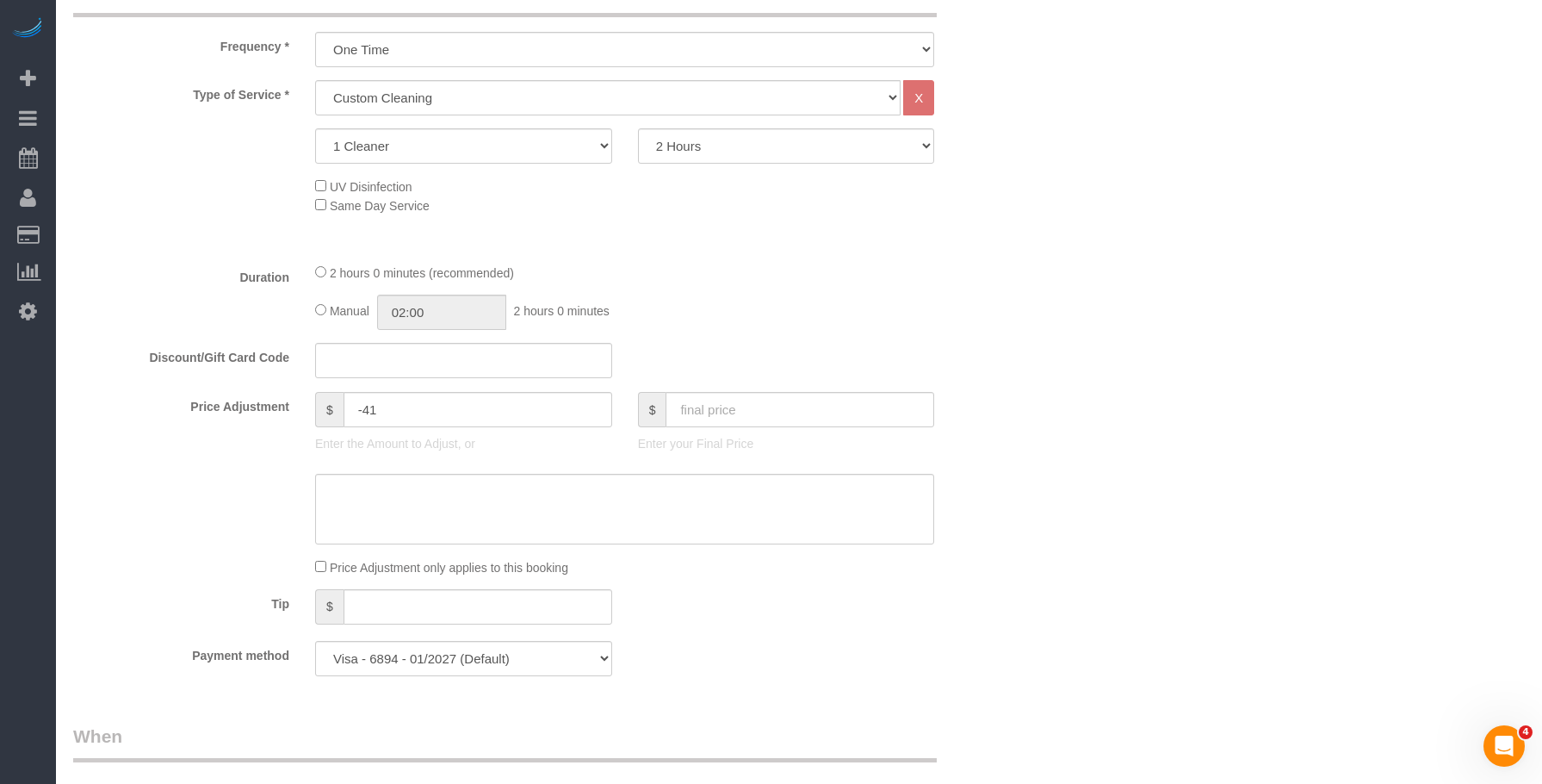
scroll to position [861, 0]
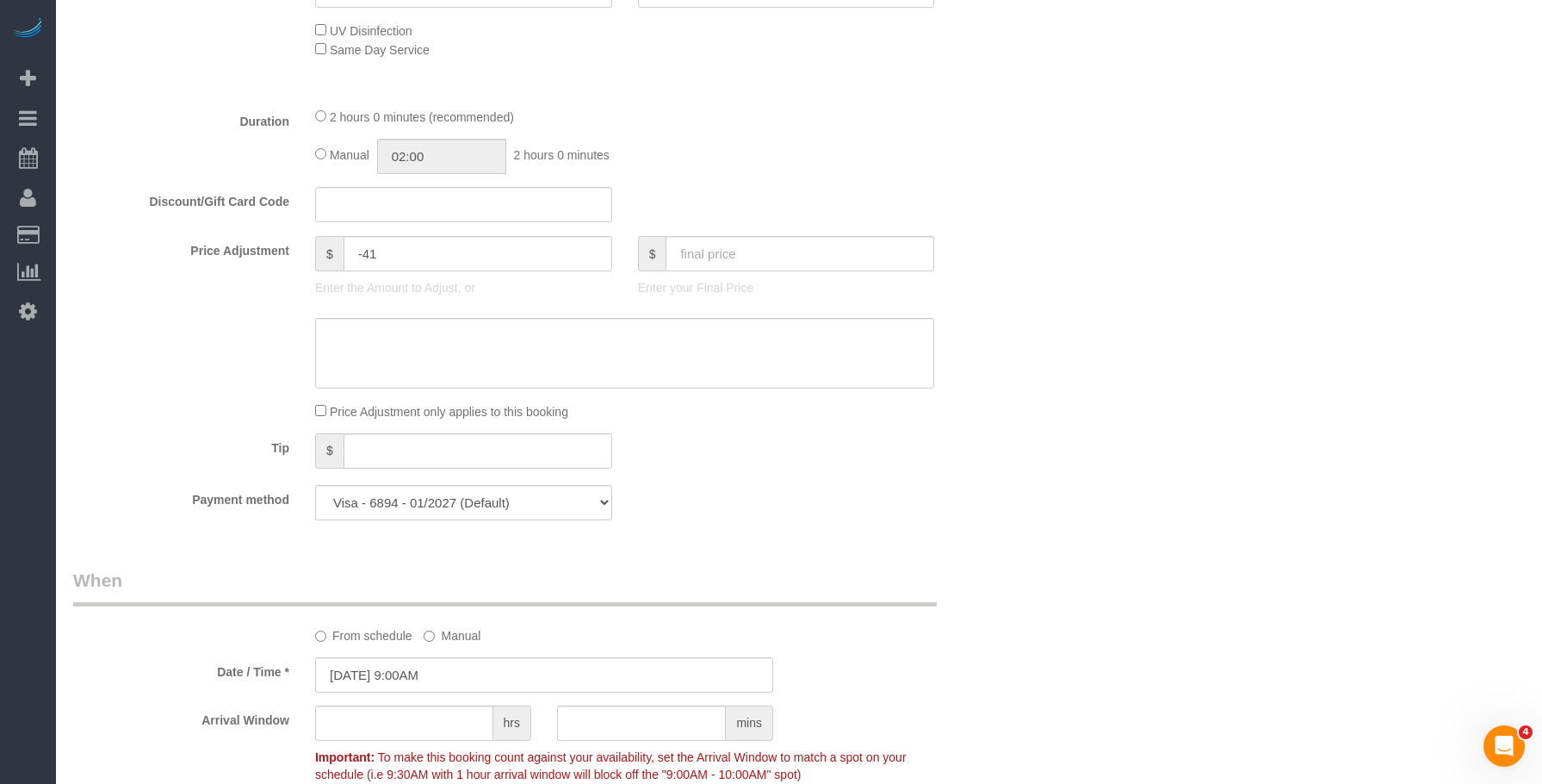
click at [1031, 311] on div "Who Email harsha.viswanathan@gmail.com Name * Harsha Viswanathan No Elaine Bush…" at bounding box center [799, 466] width 1452 height 2528
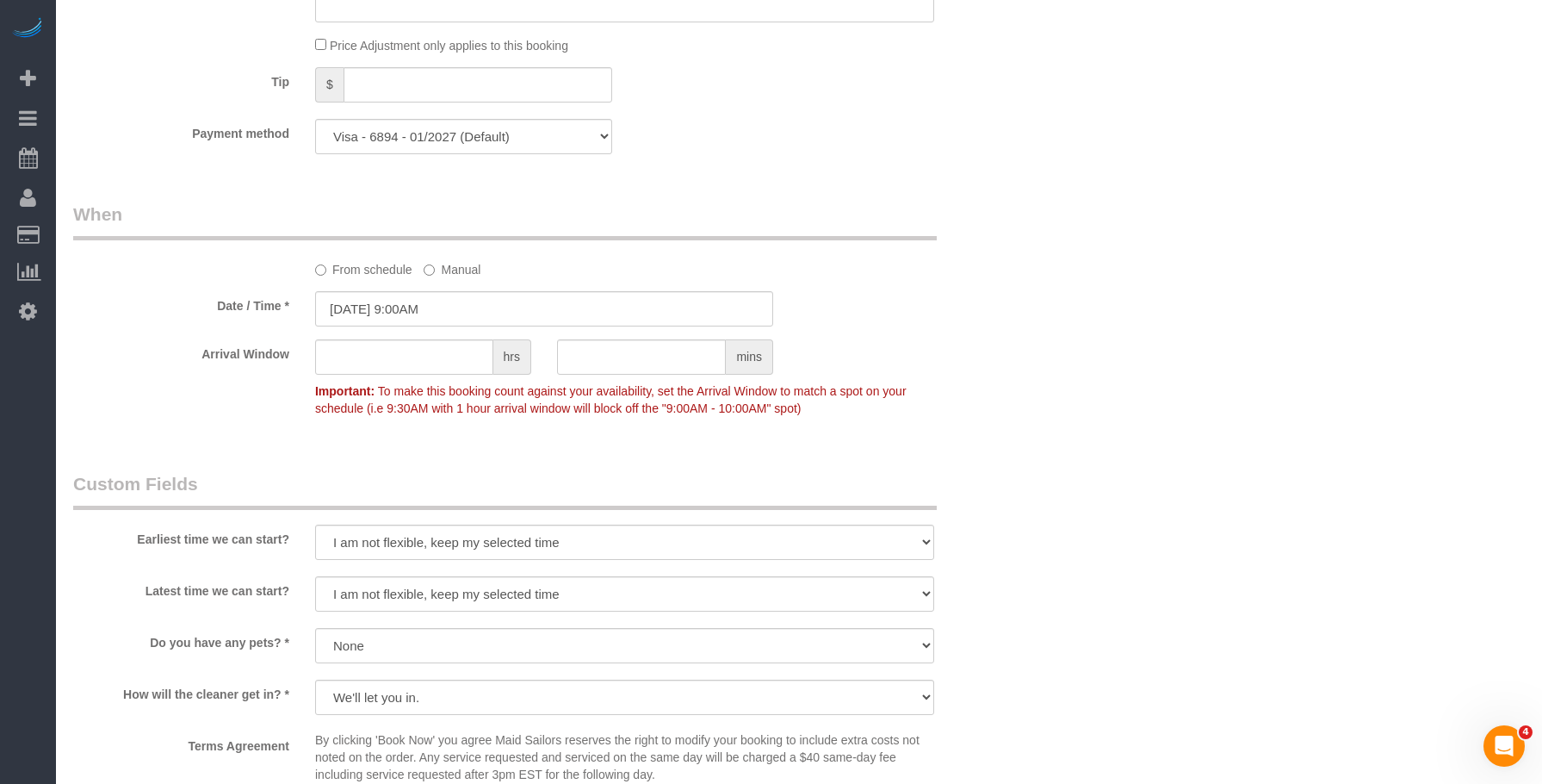
scroll to position [1378, 0]
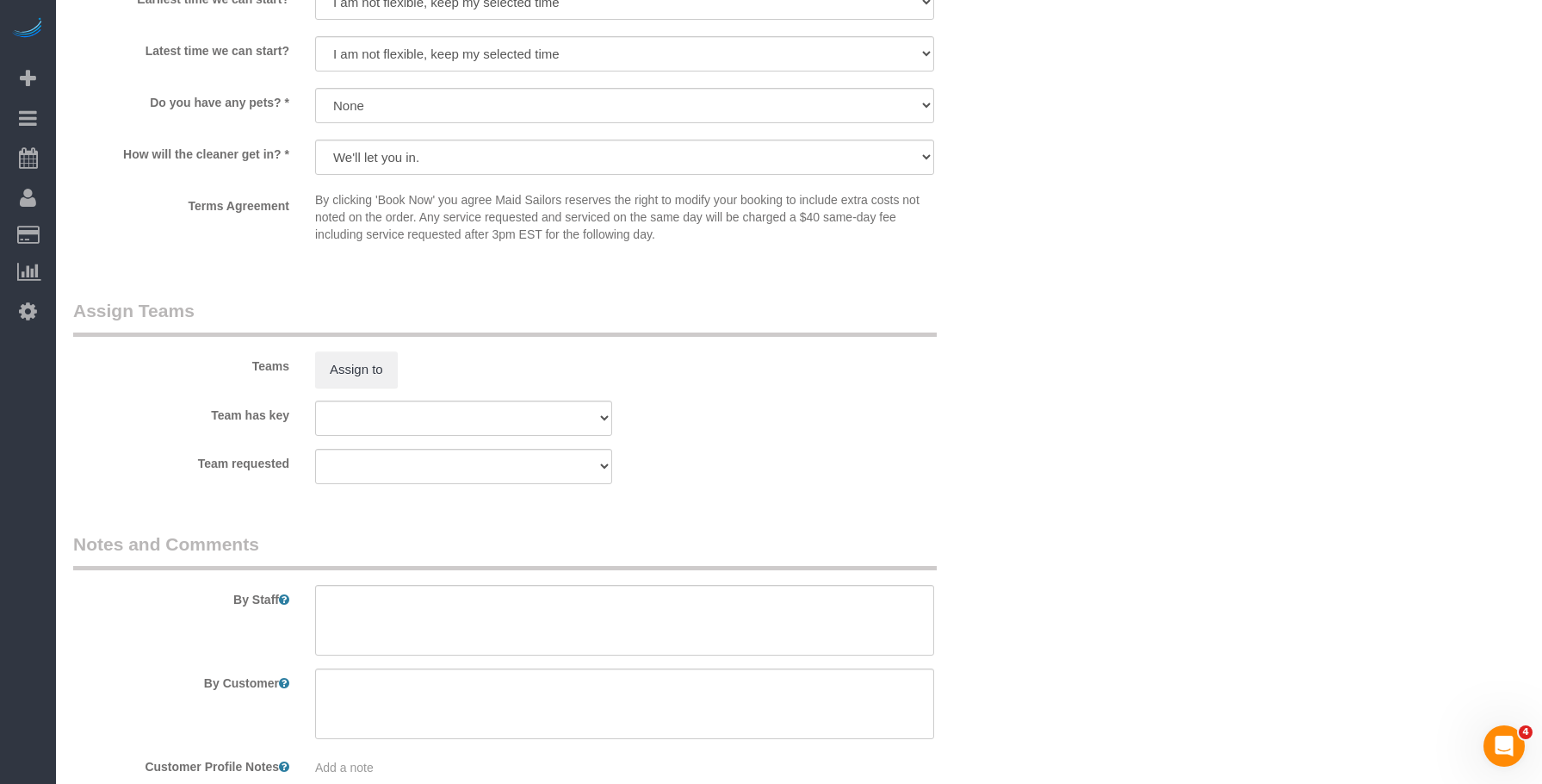
scroll to position [1867, 0]
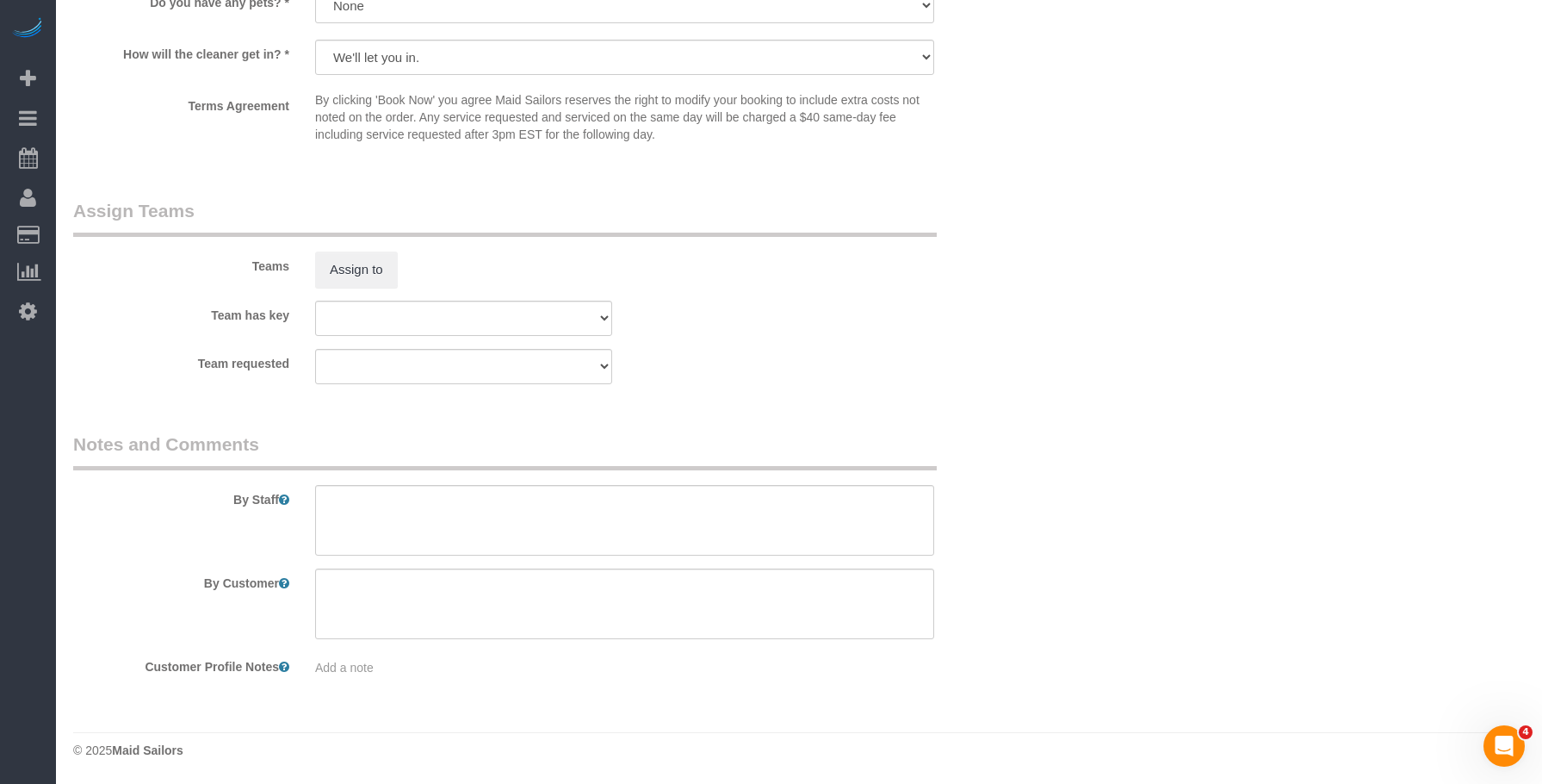
click at [910, 335] on div "Team has key 000- Donna Mercado 000 - Partnerships 000 - TEAM JOB 1 - Abdoulaye…" at bounding box center [544, 318] width 968 height 35
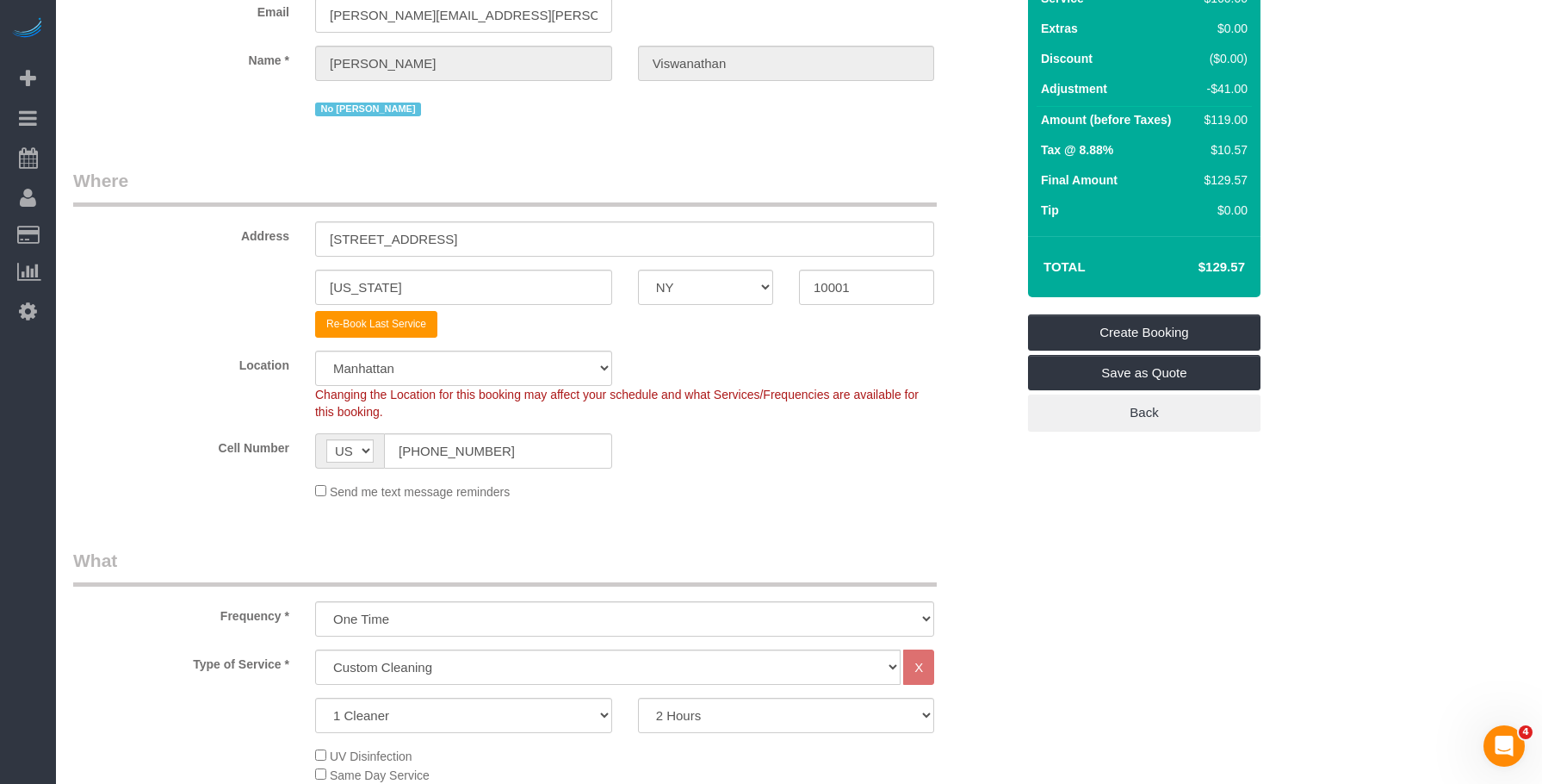
scroll to position [0, 0]
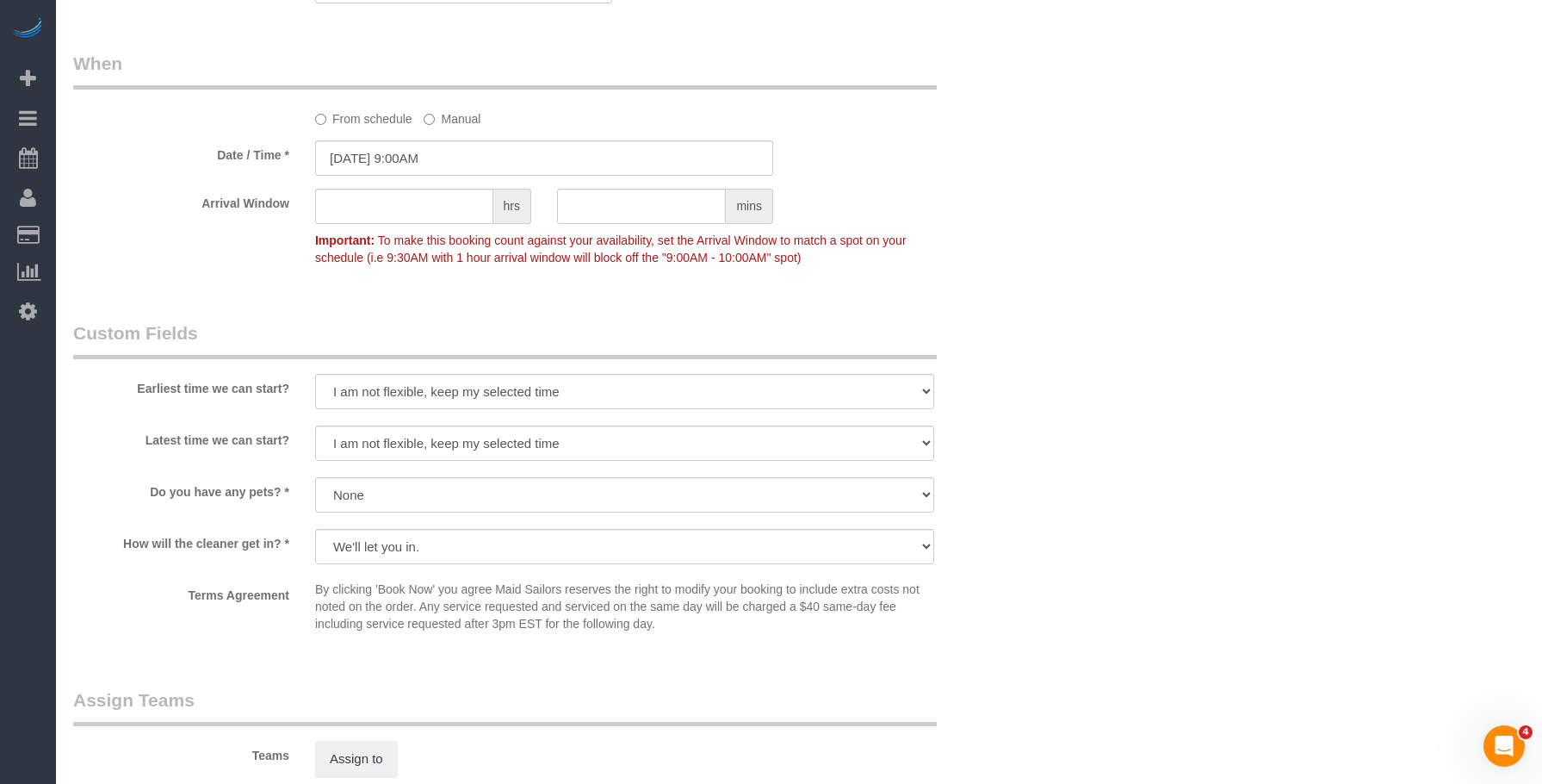
scroll to position [1722, 0]
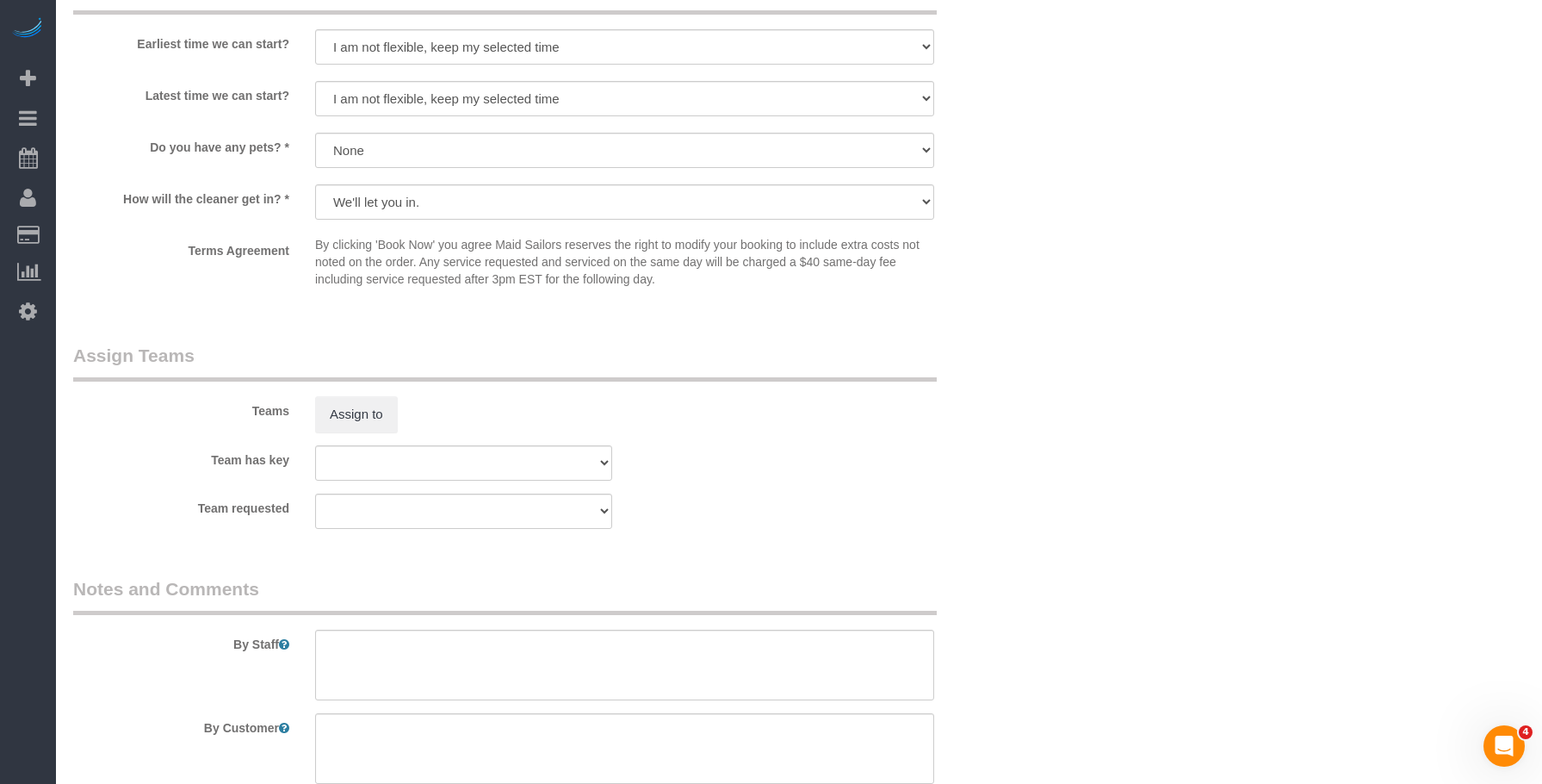
click at [749, 517] on div "Team requested 000- Donna Mercado 000 - Partnerships 000 - TEAM JOB 1 - Abdoula…" at bounding box center [544, 510] width 968 height 35
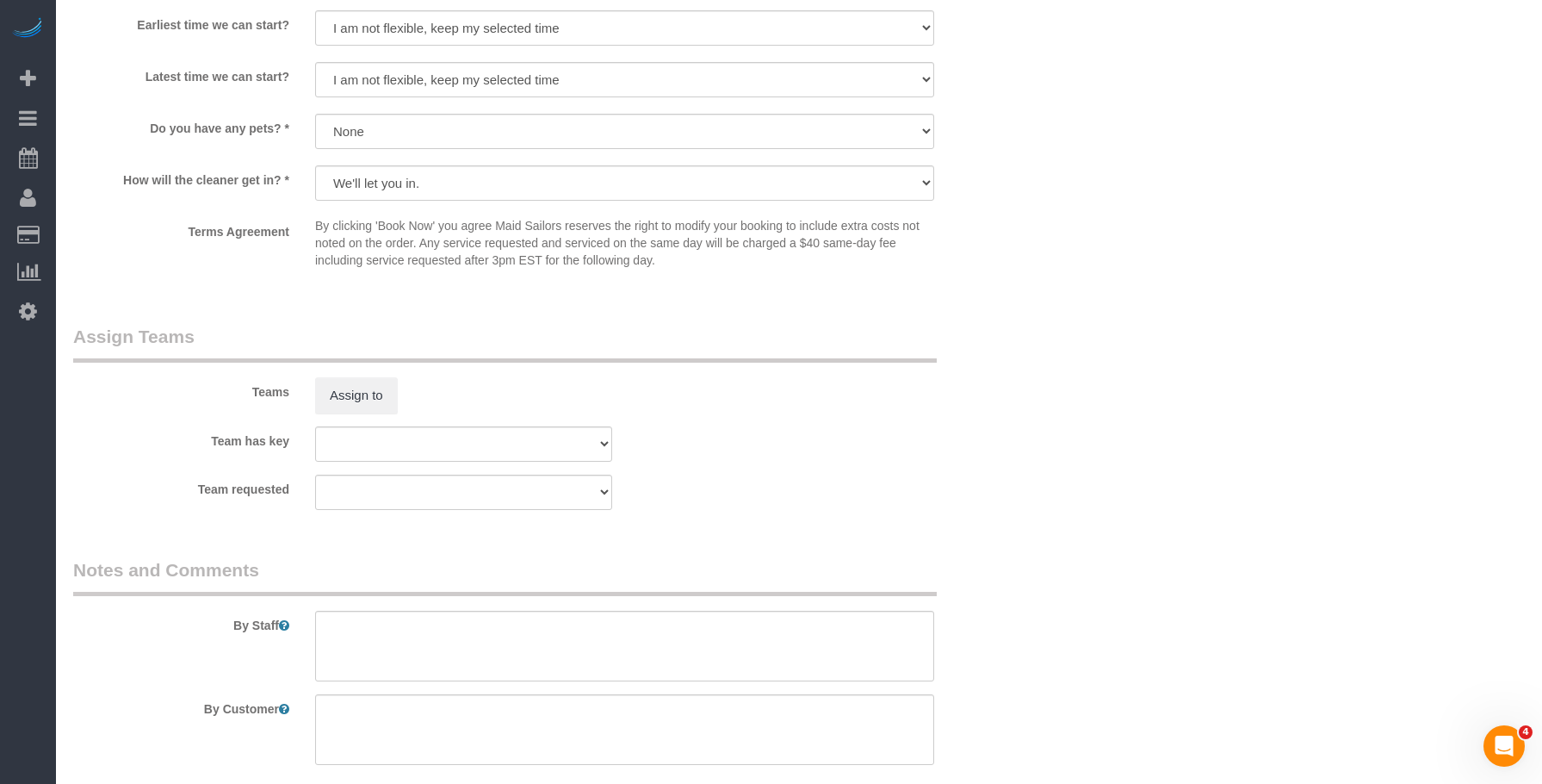
scroll to position [1608, 0]
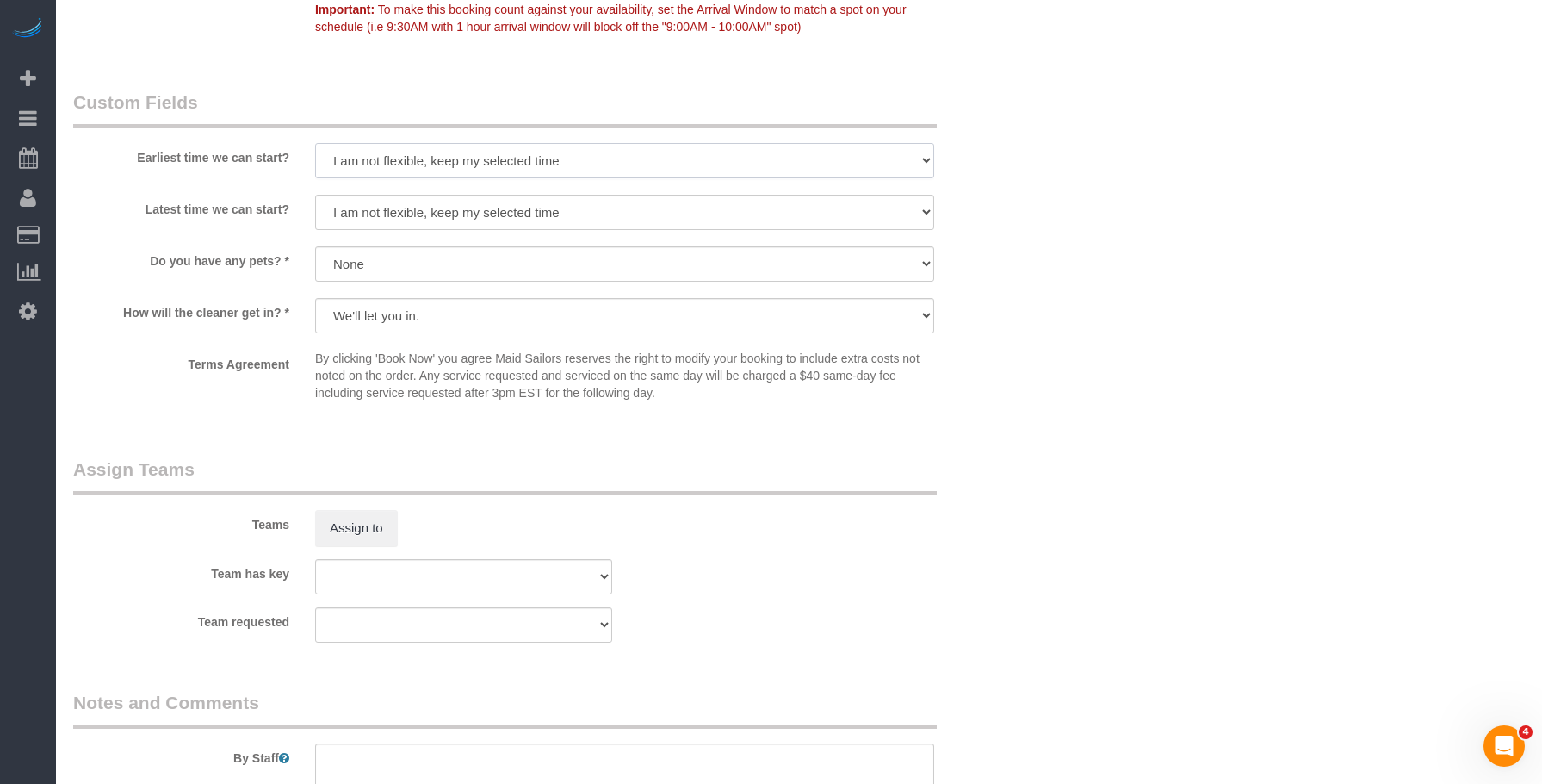
click at [551, 157] on select "I am not flexible, keep my selected time 8:00 AM 9:00 AM 10:00 AM 11:00 AM 12:0…" at bounding box center [624, 160] width 619 height 35
select select "number:56"
click at [315, 143] on select "I am not flexible, keep my selected time 8:00 AM 9:00 AM 10:00 AM 11:00 AM 12:0…" at bounding box center [624, 160] width 619 height 35
click at [571, 213] on select "I am not flexible, keep my selected time 8:00 AM 9:00 AM 10:00 AM 11:00 AM 12:0…" at bounding box center [624, 212] width 619 height 35
select select "number:71"
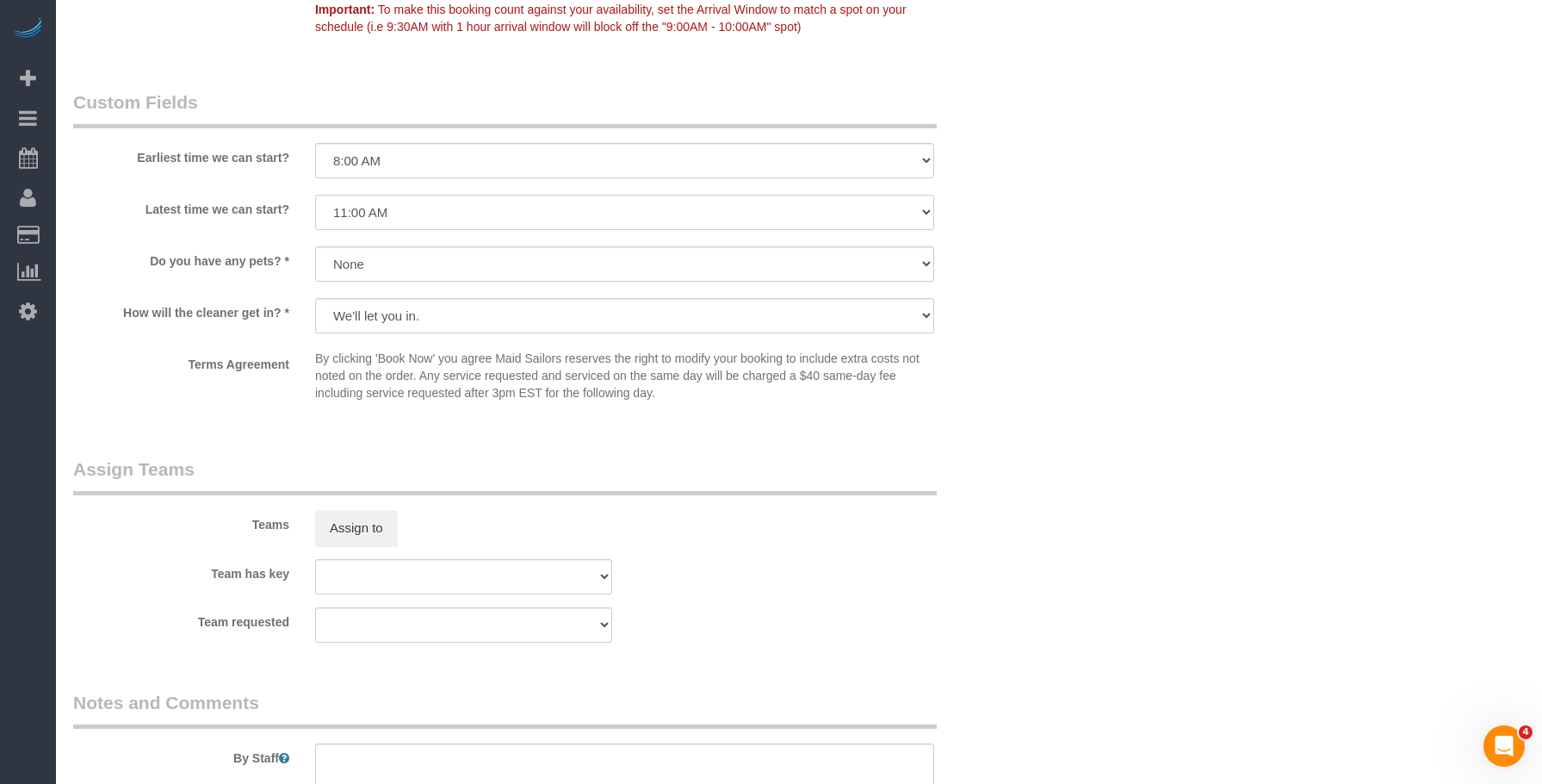
click at [315, 195] on select "I am not flexible, keep my selected time 8:00 AM 9:00 AM 10:00 AM 11:00 AM 12:0…" at bounding box center [624, 212] width 619 height 35
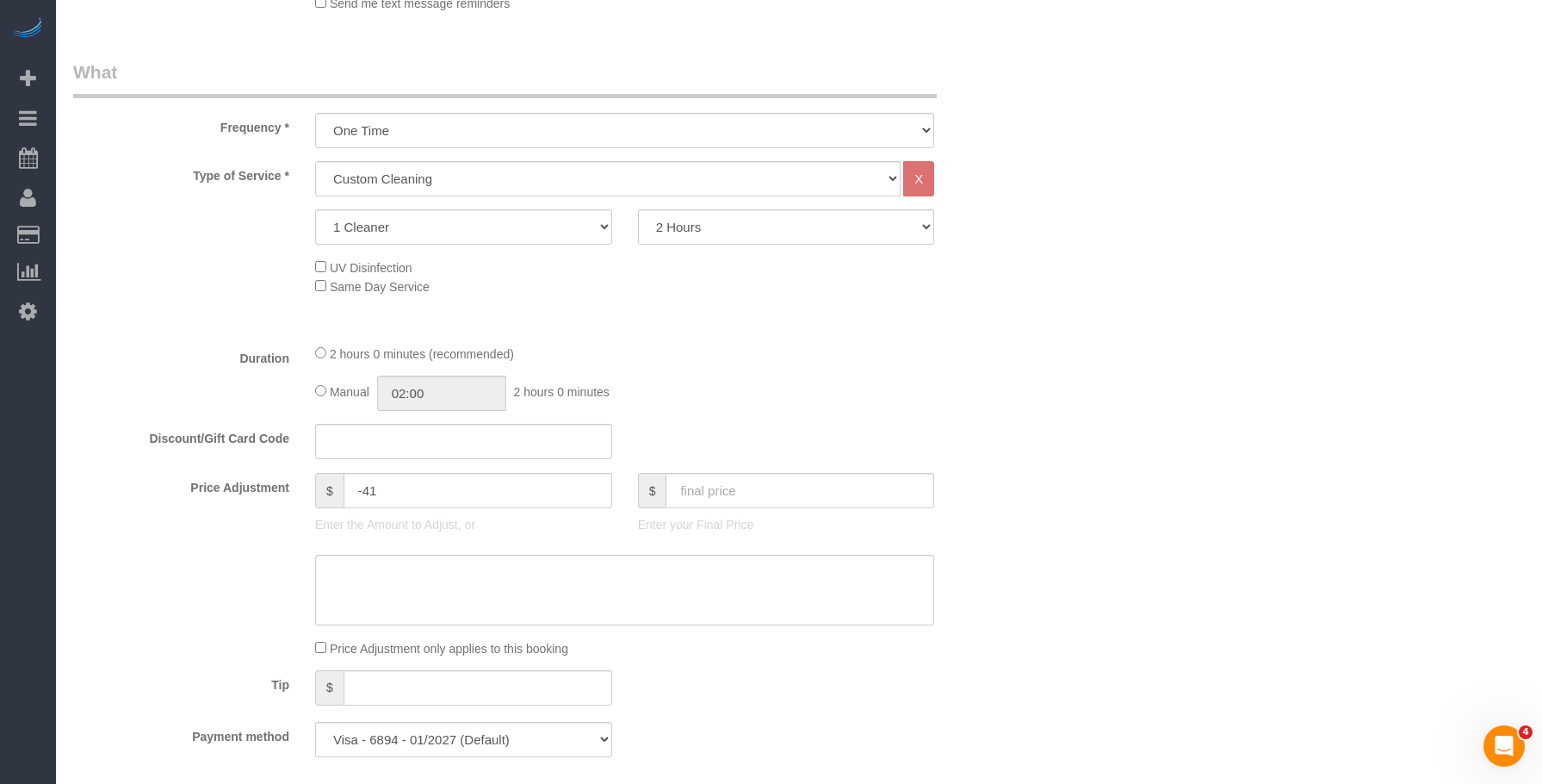
scroll to position [775, 0]
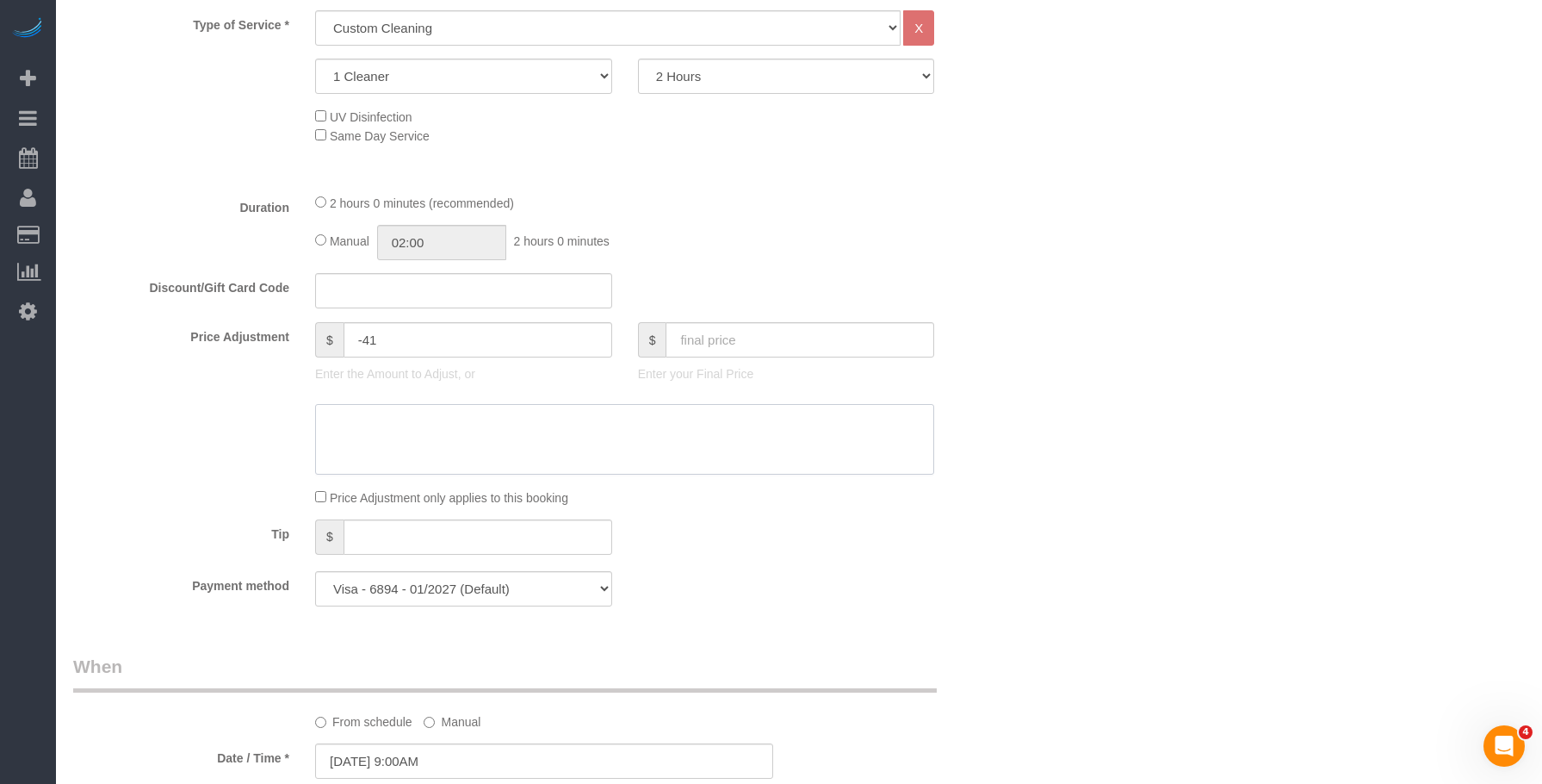
click at [648, 441] on textarea at bounding box center [624, 439] width 619 height 71
paste textarea "Monthly discount ($16) plus an additional $25 discount for booking the minimum …"
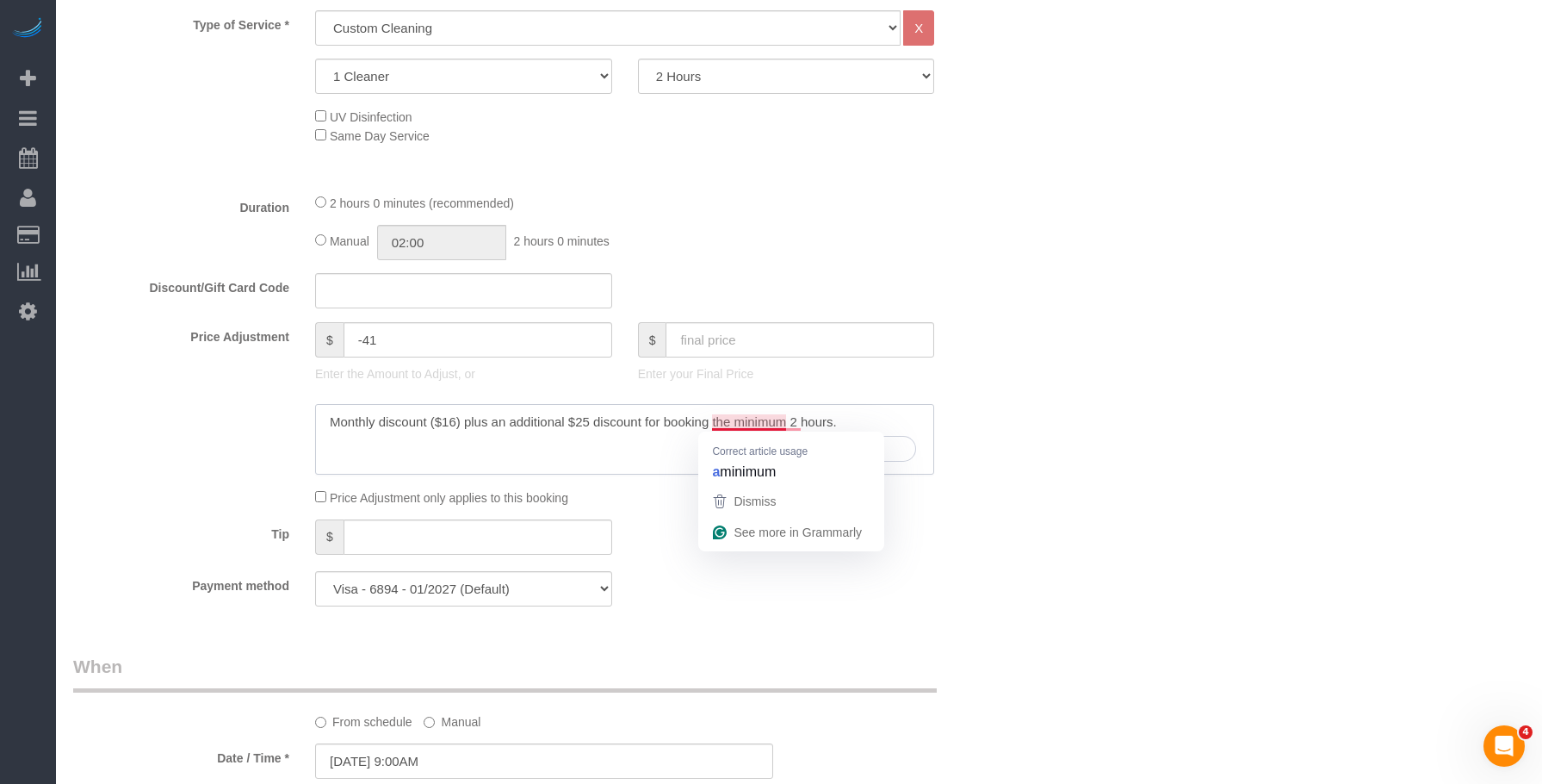
type textarea "Monthly discount ($16) plus an additional $25 discount for booking the minimum …"
click at [1271, 189] on div "Who Email harsha.viswanathan@gmail.com Name * Harsha Viswanathan No Elaine Bush…" at bounding box center [799, 552] width 1452 height 2528
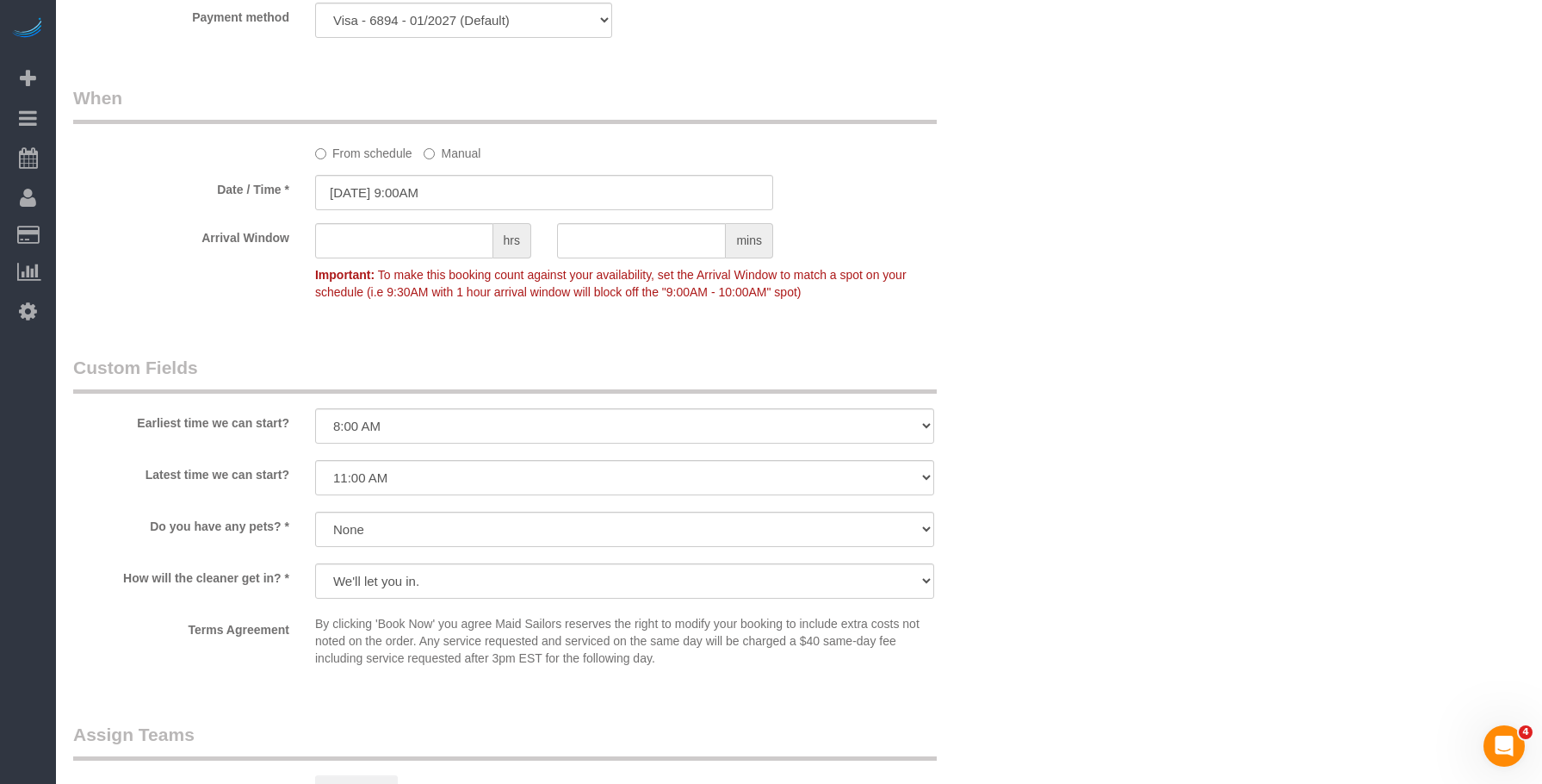
scroll to position [1464, 0]
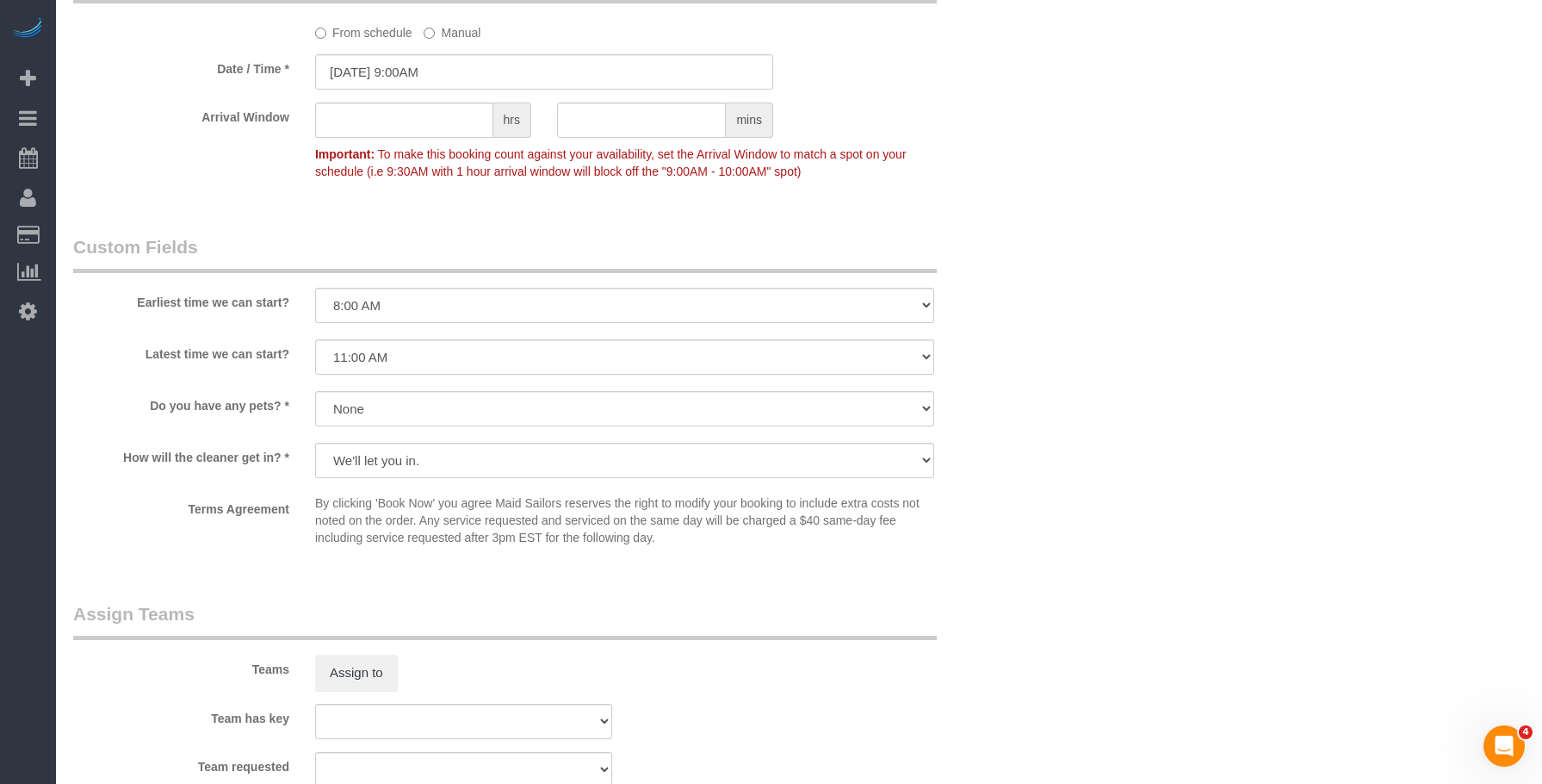
click at [1027, 168] on div "Arrival Window hrs mins Important: To make this booking count against your avai…" at bounding box center [544, 144] width 968 height 85
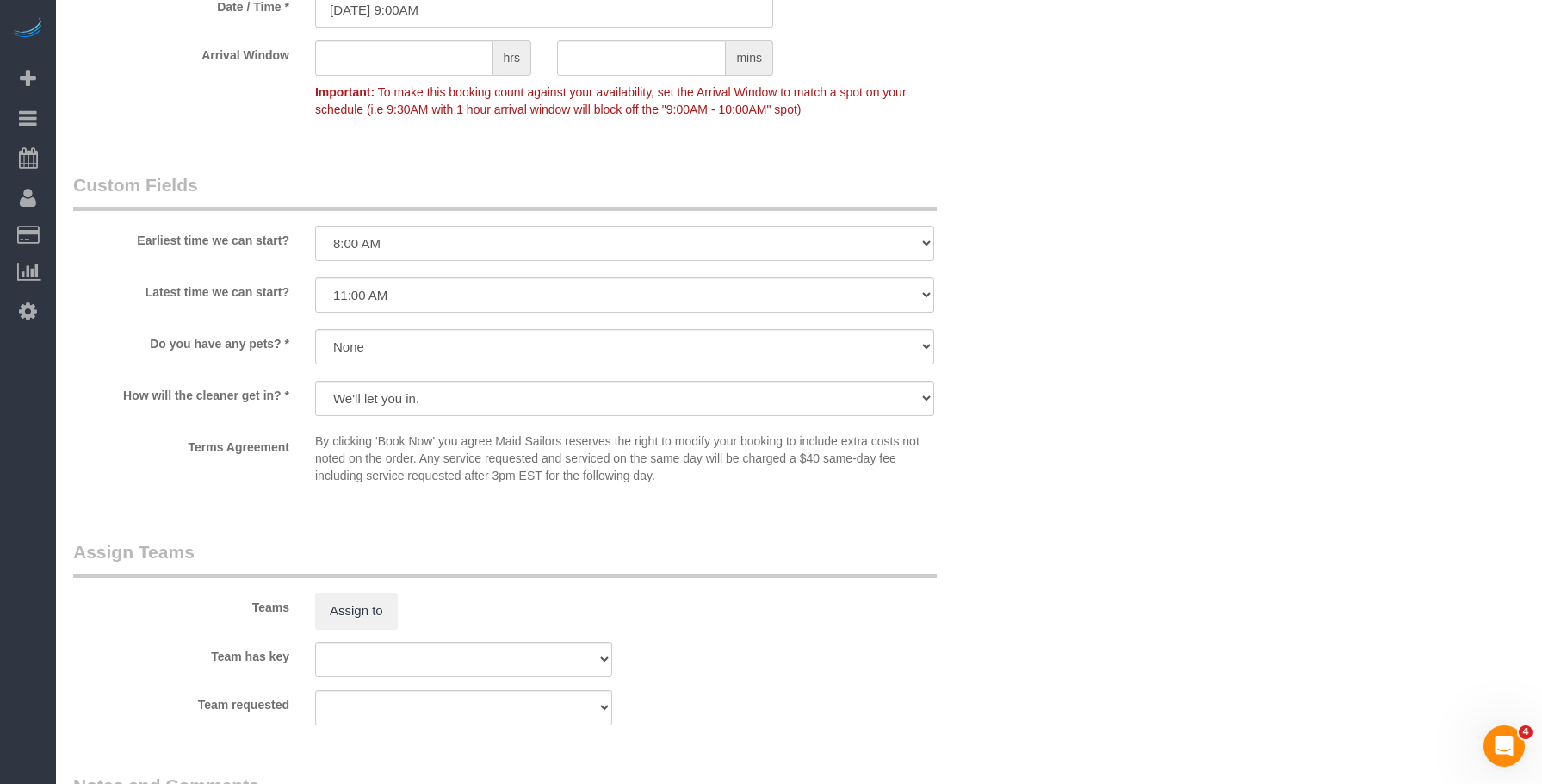
scroll to position [1378, 0]
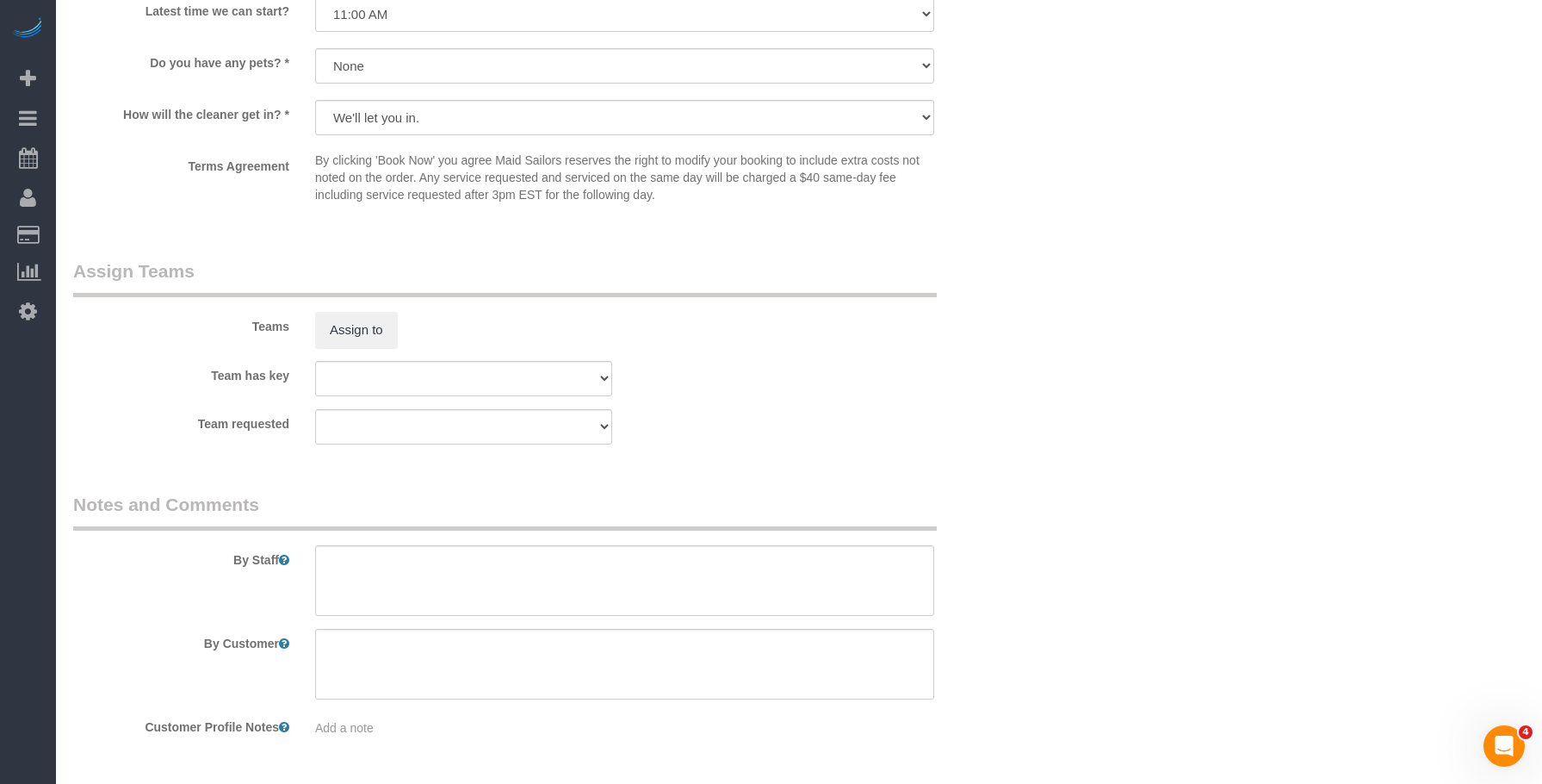
scroll to position [1867, 0]
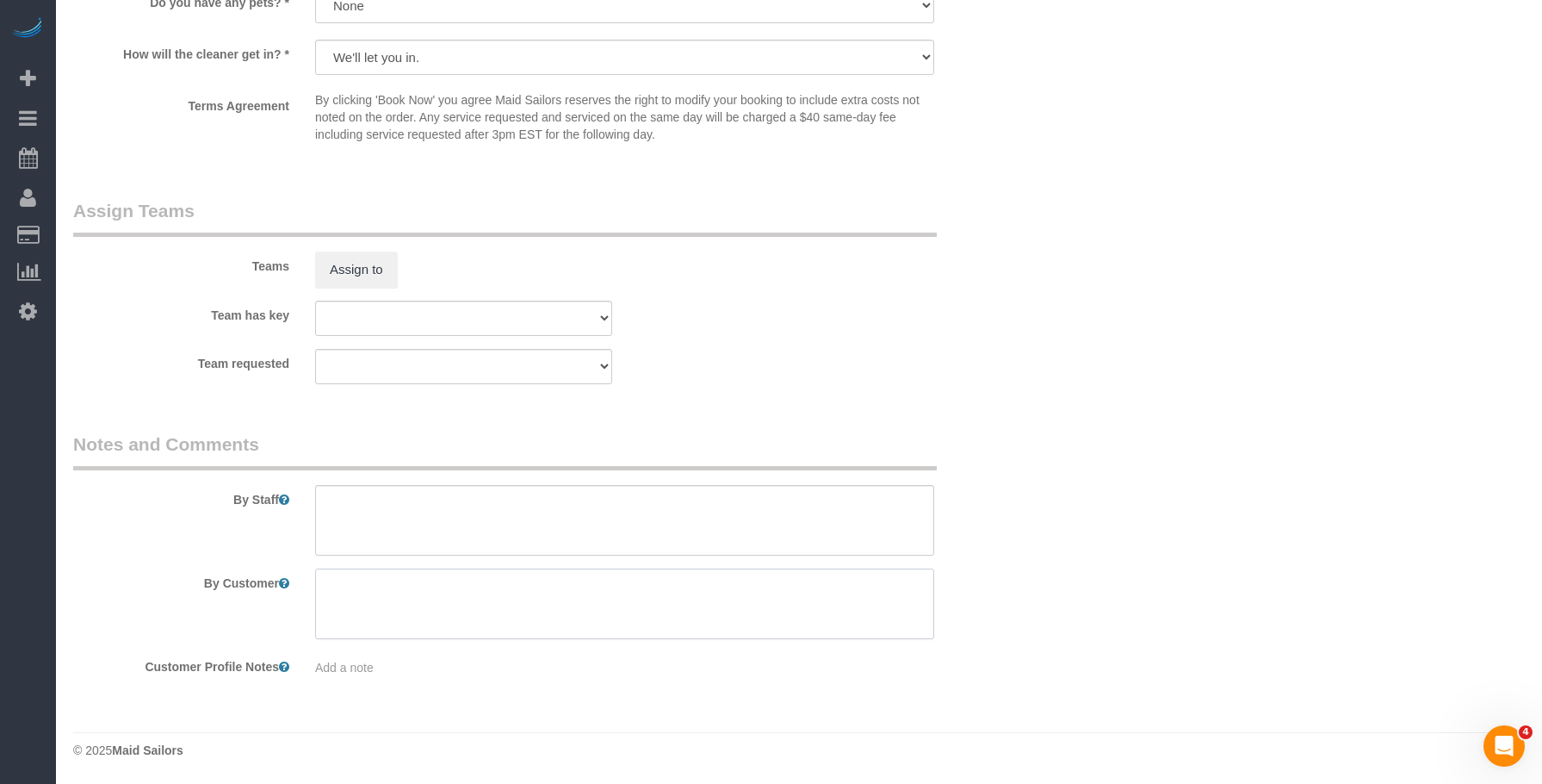
click at [761, 588] on textarea at bounding box center [624, 604] width 619 height 71
paste textarea "Clean only the bathroom and kitchen, including the inside of the microwave. No …"
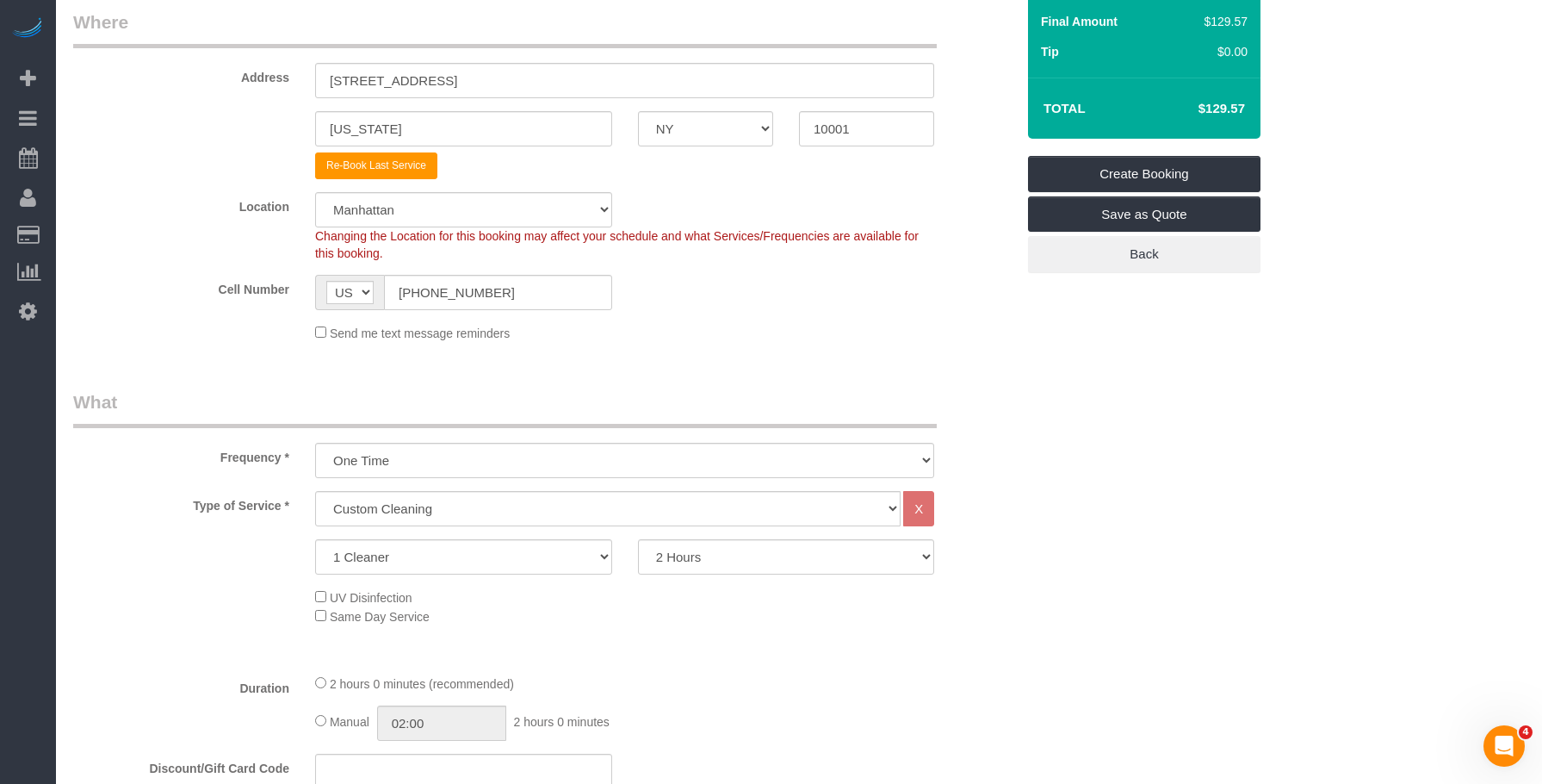
scroll to position [58, 0]
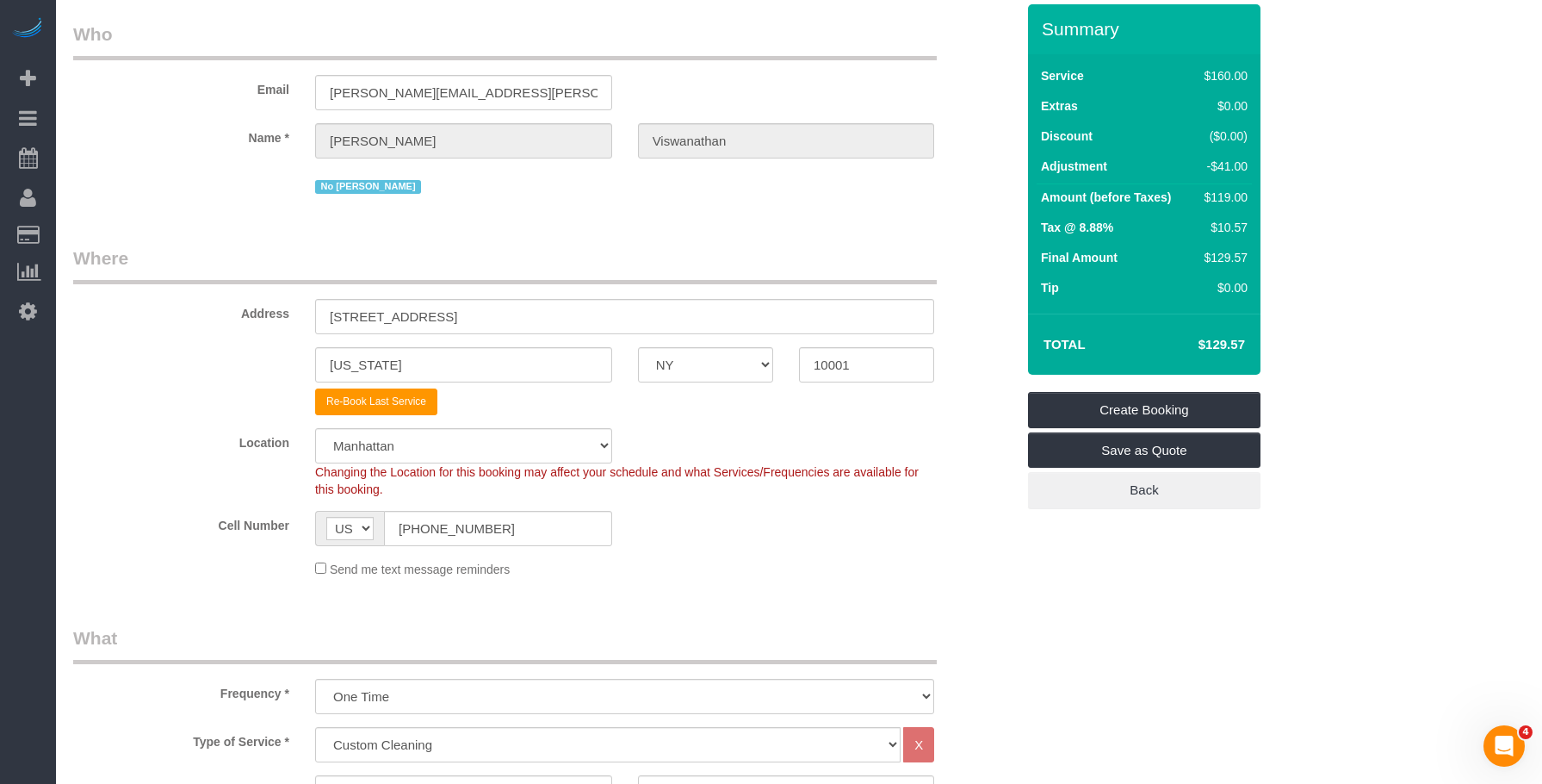
type textarea "Clean only the bathroom and kitchen, including the inside of the microwave. No …"
click at [713, 246] on legend "Where" at bounding box center [505, 265] width 864 height 39
click at [1147, 407] on link "Create Booking" at bounding box center [1144, 410] width 232 height 36
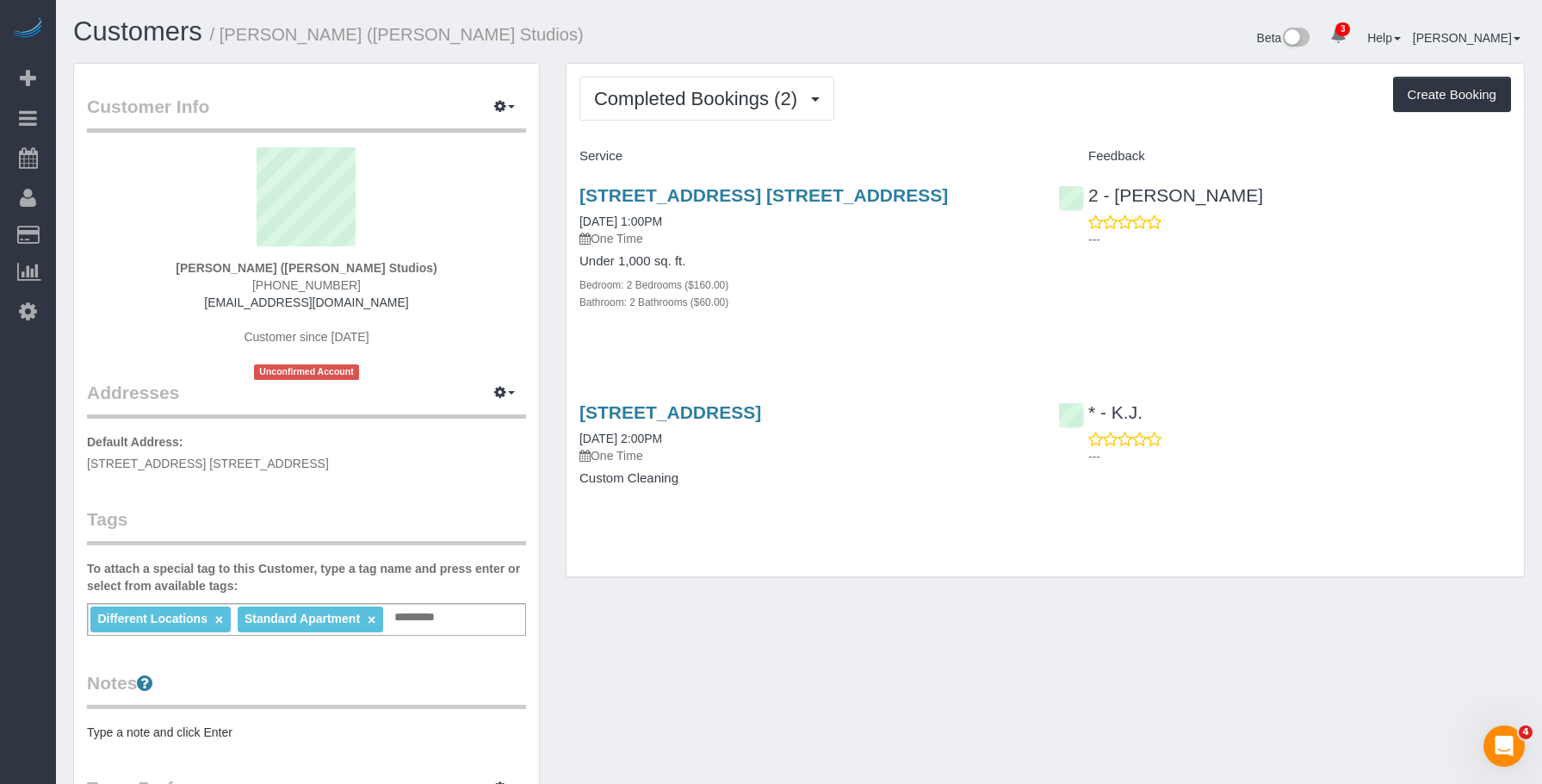
click at [796, 481] on h4 "Custom Cleaning" at bounding box center [806, 478] width 453 height 14
click at [762, 413] on link "[STREET_ADDRESS]" at bounding box center [670, 412] width 182 height 20
click at [877, 287] on div "Bedroom: 2 Bedrooms ($160.00)" at bounding box center [806, 283] width 453 height 17
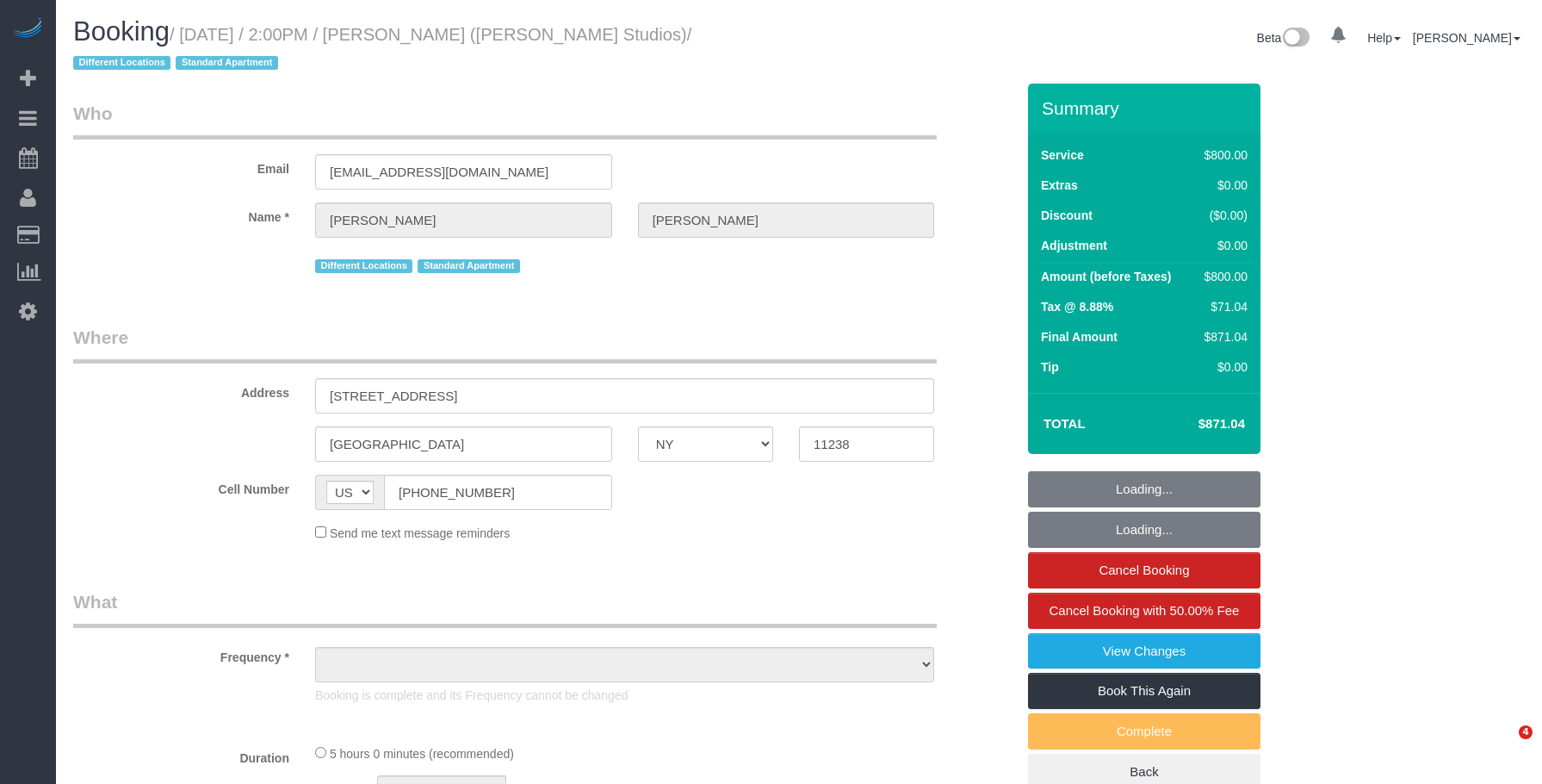
select select "NY"
select select "object:651"
select select "number:89"
select select "number:90"
select select "number:15"
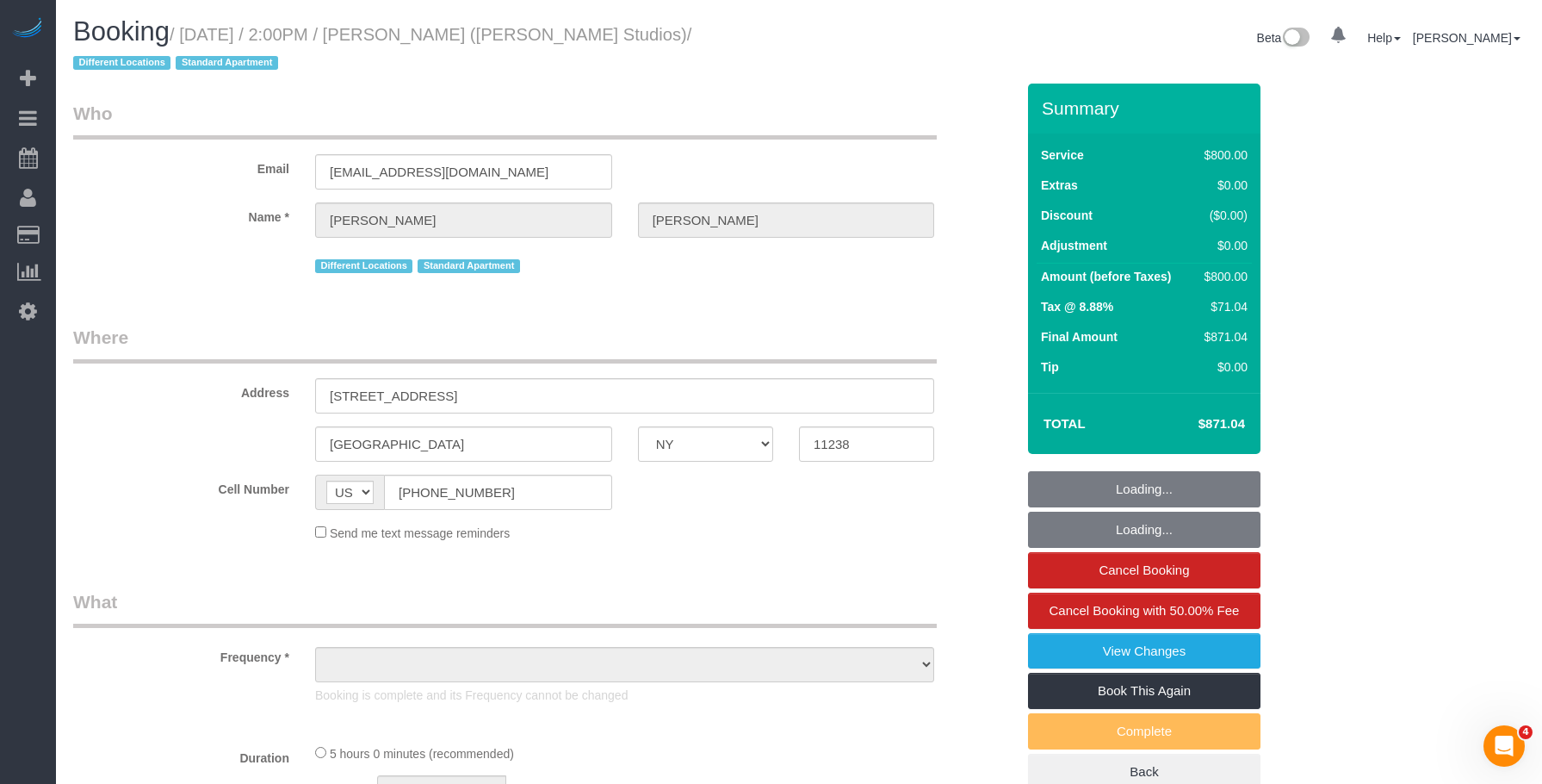
select select "number:5"
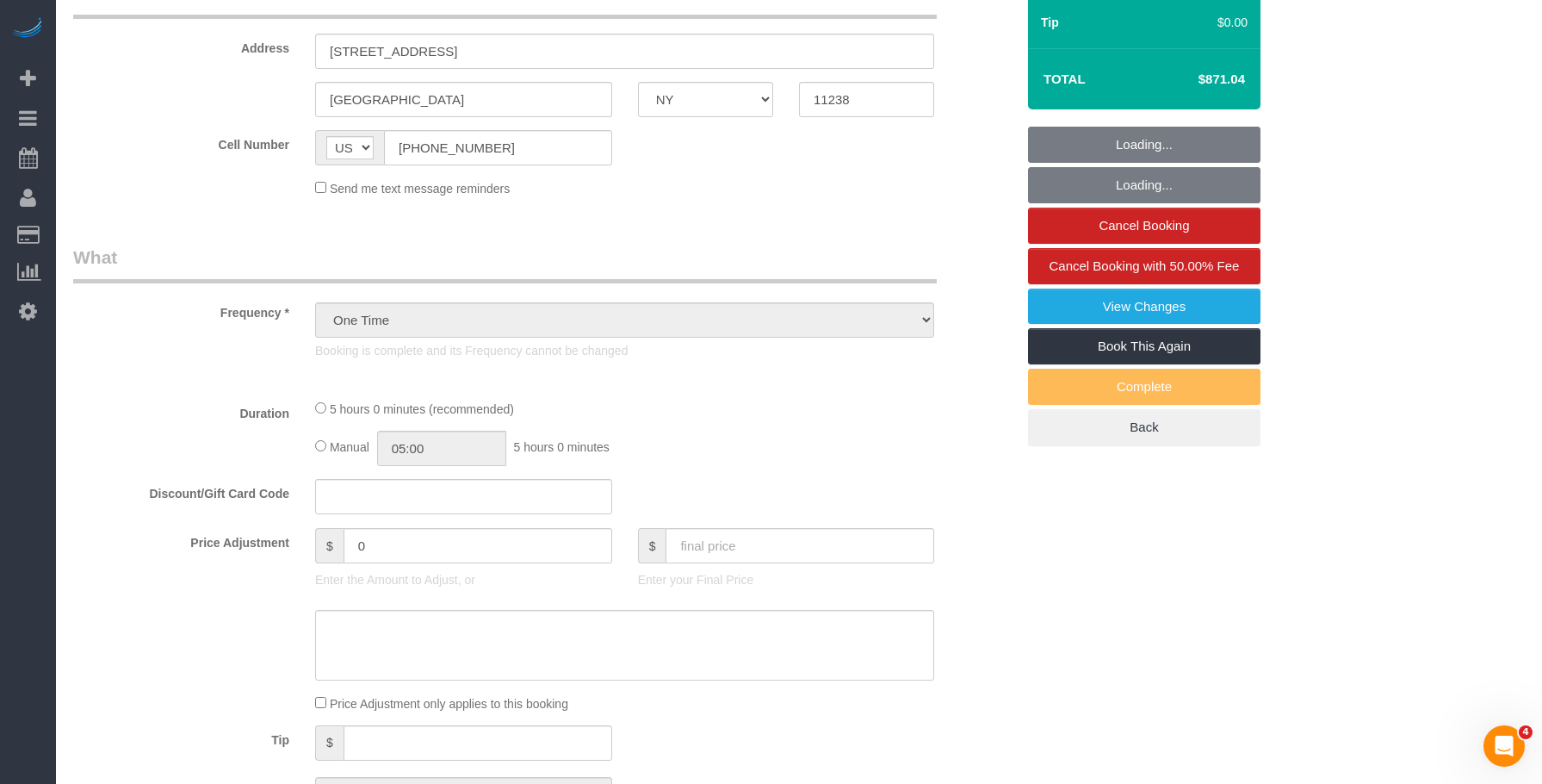
select select "string:stripe-pm_1Qalf14VGloSiKo7RfSCyBIr"
select select "spot1"
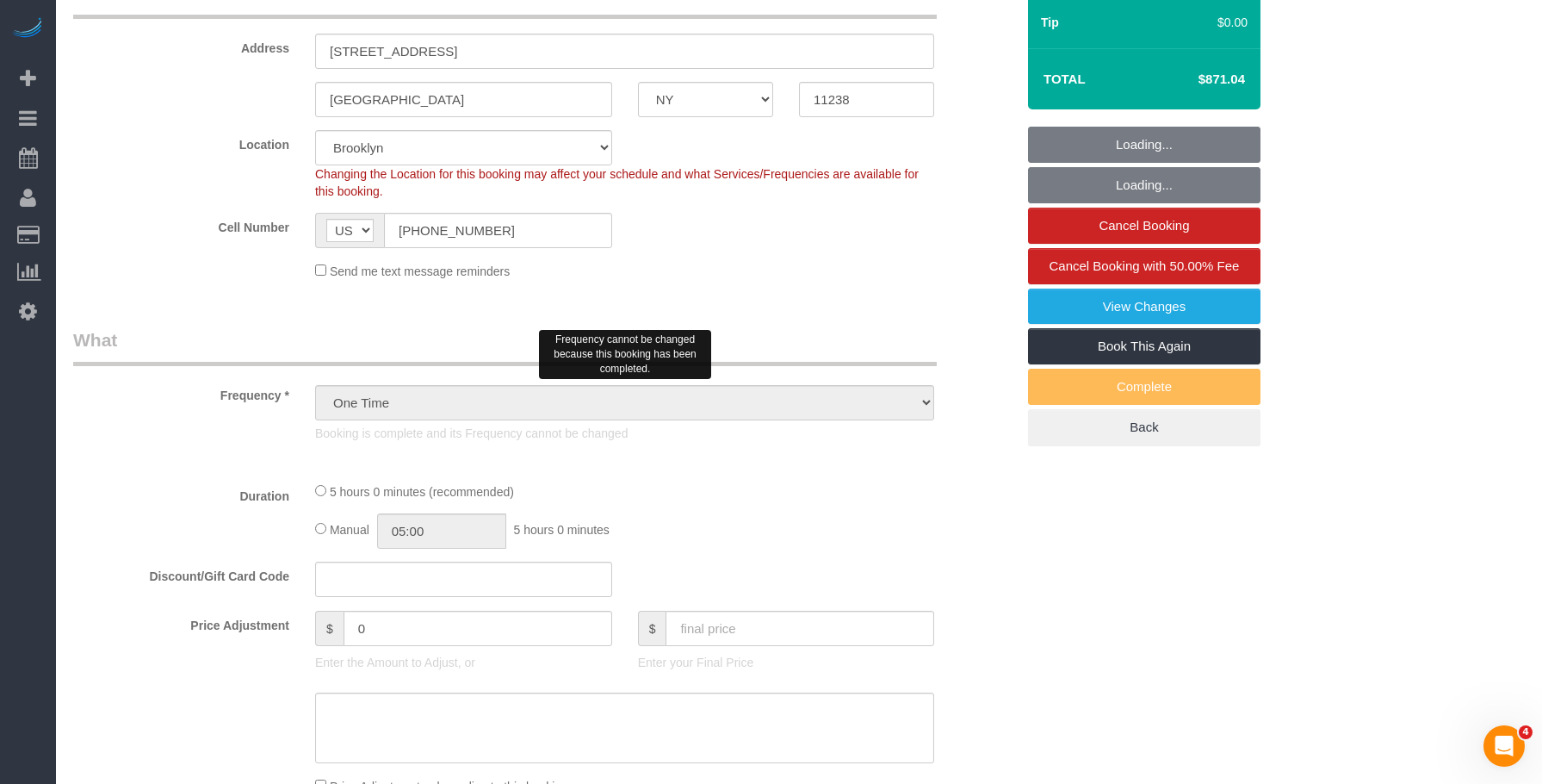
select select "object:1214"
select select
select select "2"
select select "300"
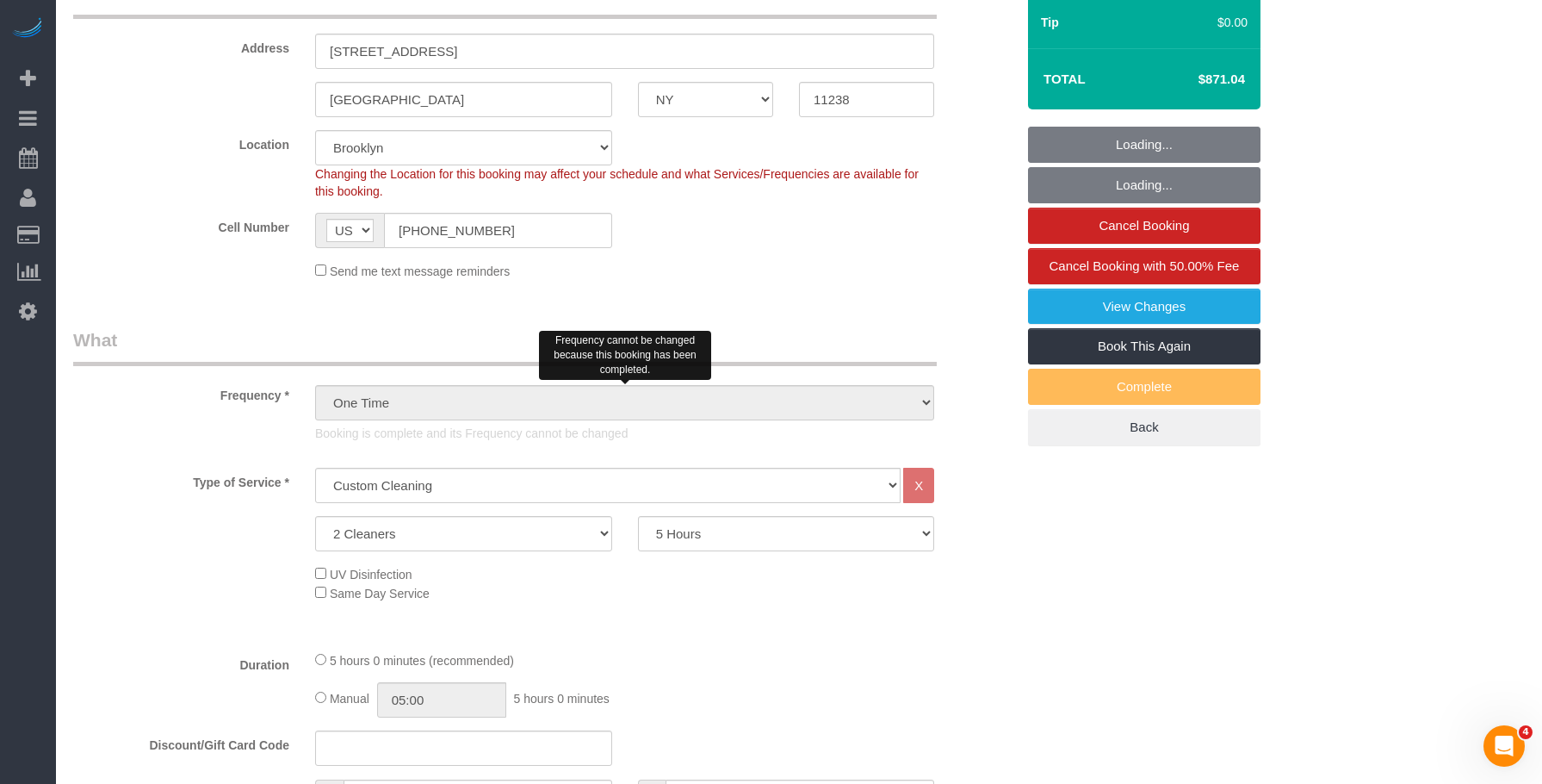
select select "spot6"
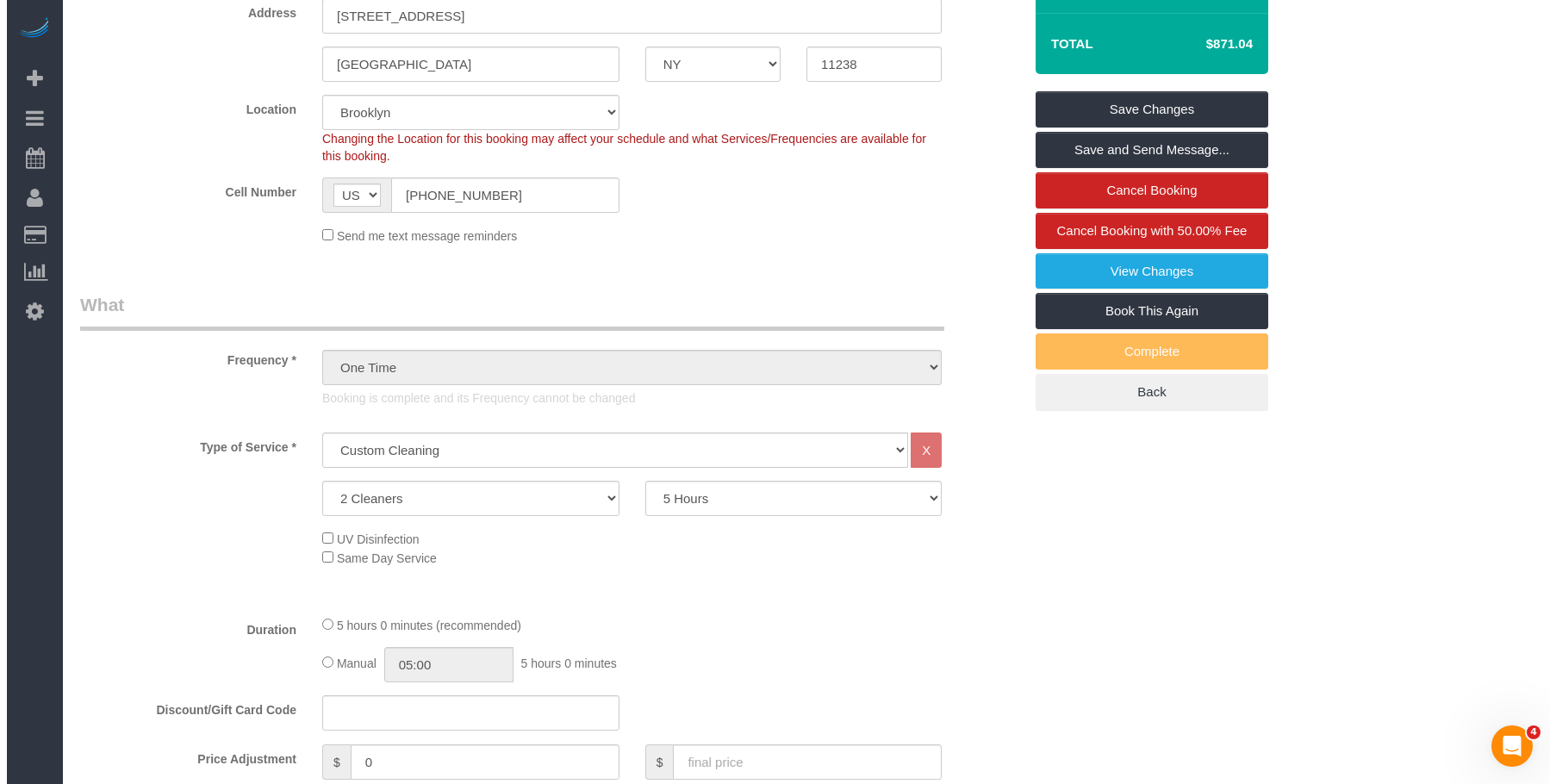
scroll to position [132, 0]
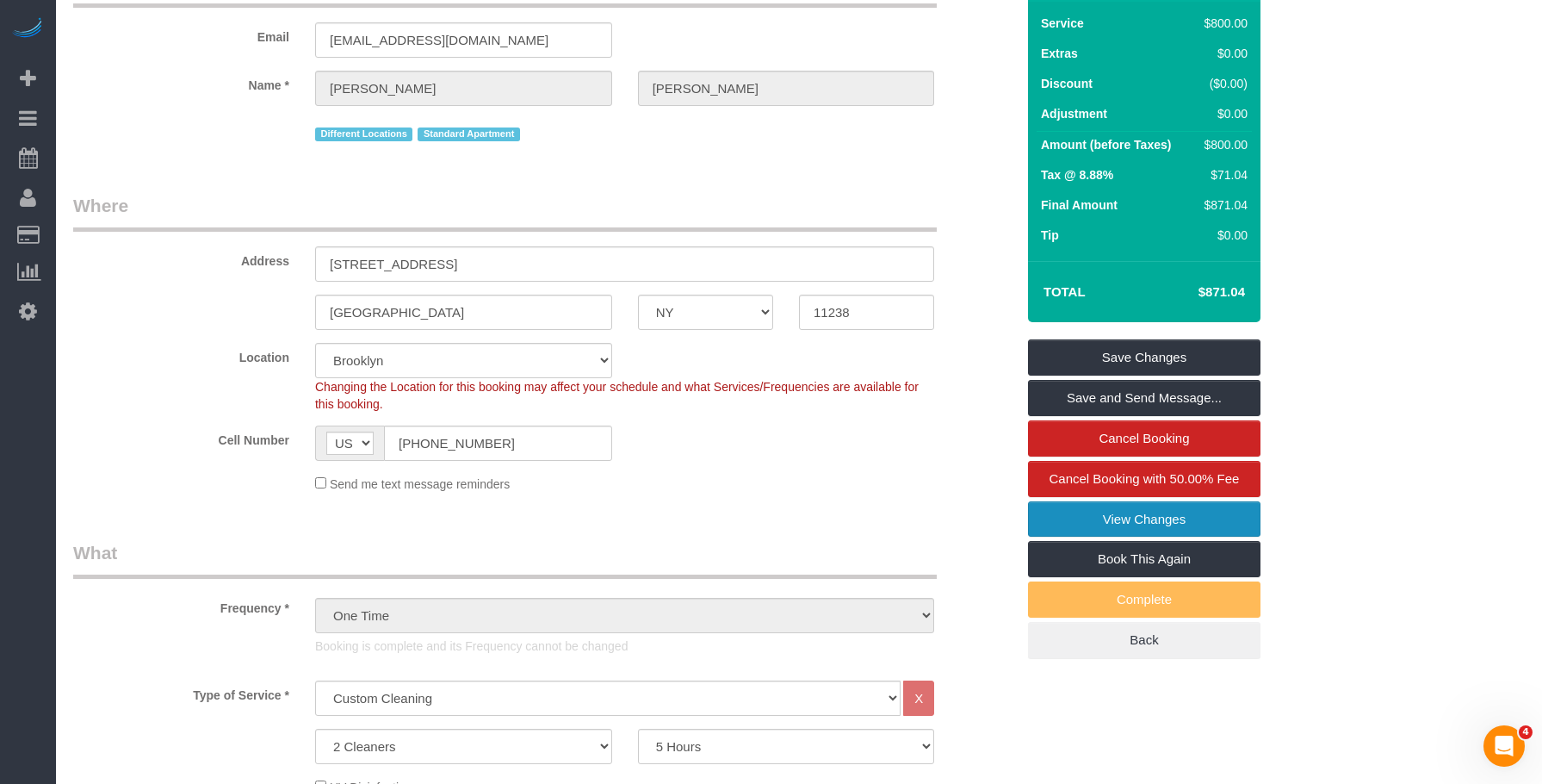
drag, startPoint x: 1104, startPoint y: 524, endPoint x: 1076, endPoint y: 514, distance: 29.7
click at [1104, 523] on link "View Changes" at bounding box center [1144, 519] width 232 height 36
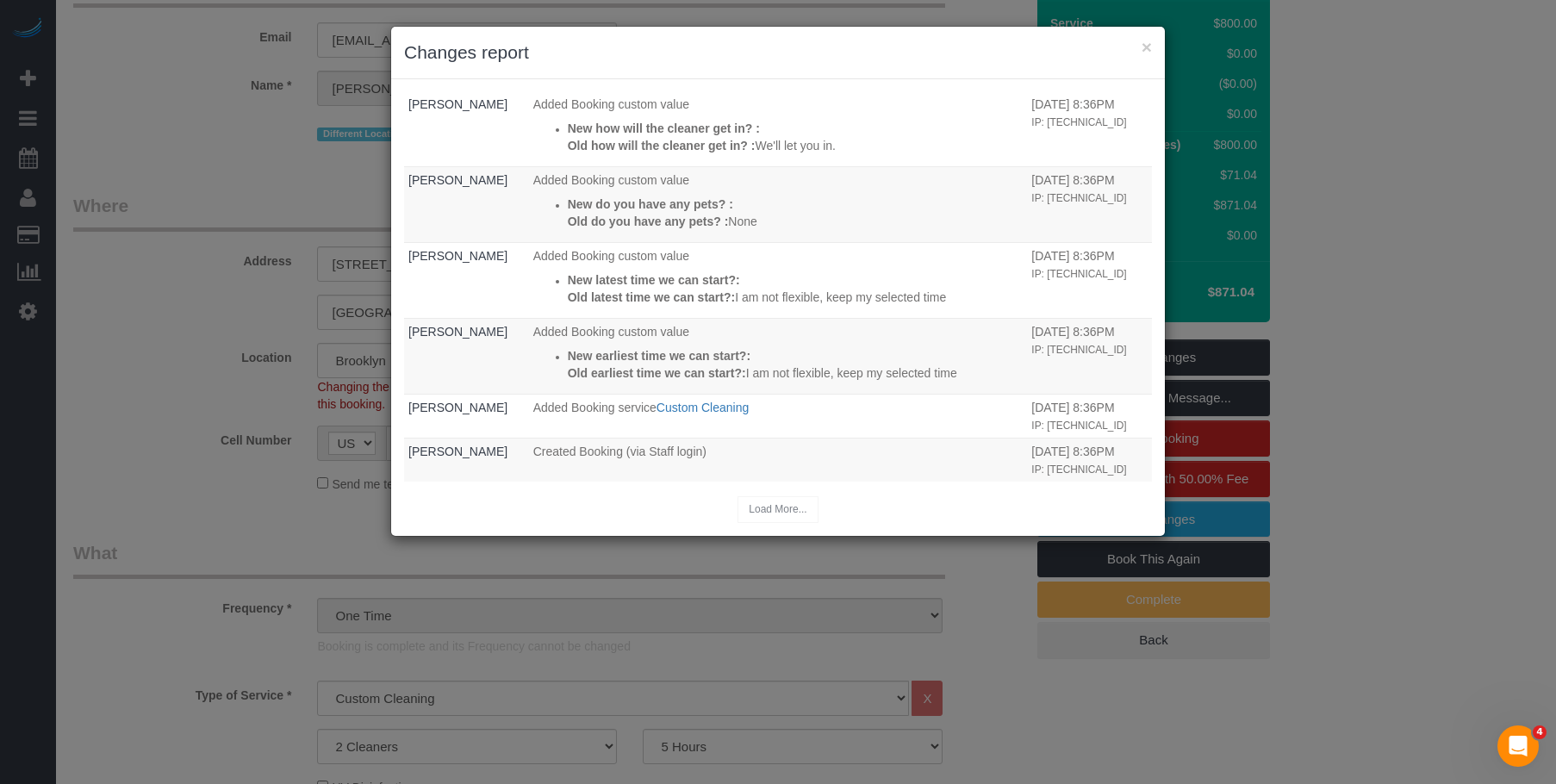
scroll to position [1935, 0]
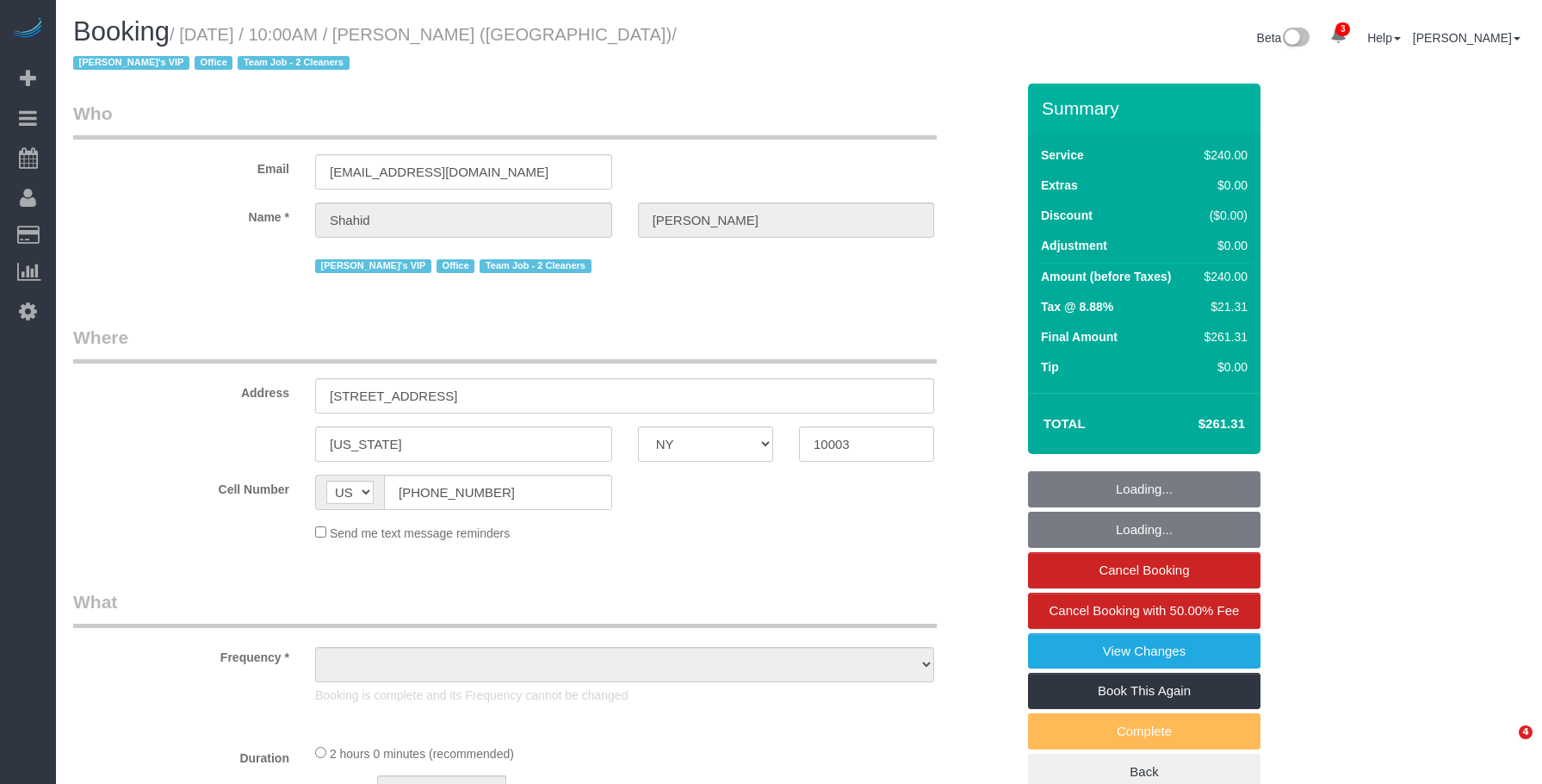
select select "NY"
select select "number:57"
select select "number:90"
select select "number:15"
select select "number:7"
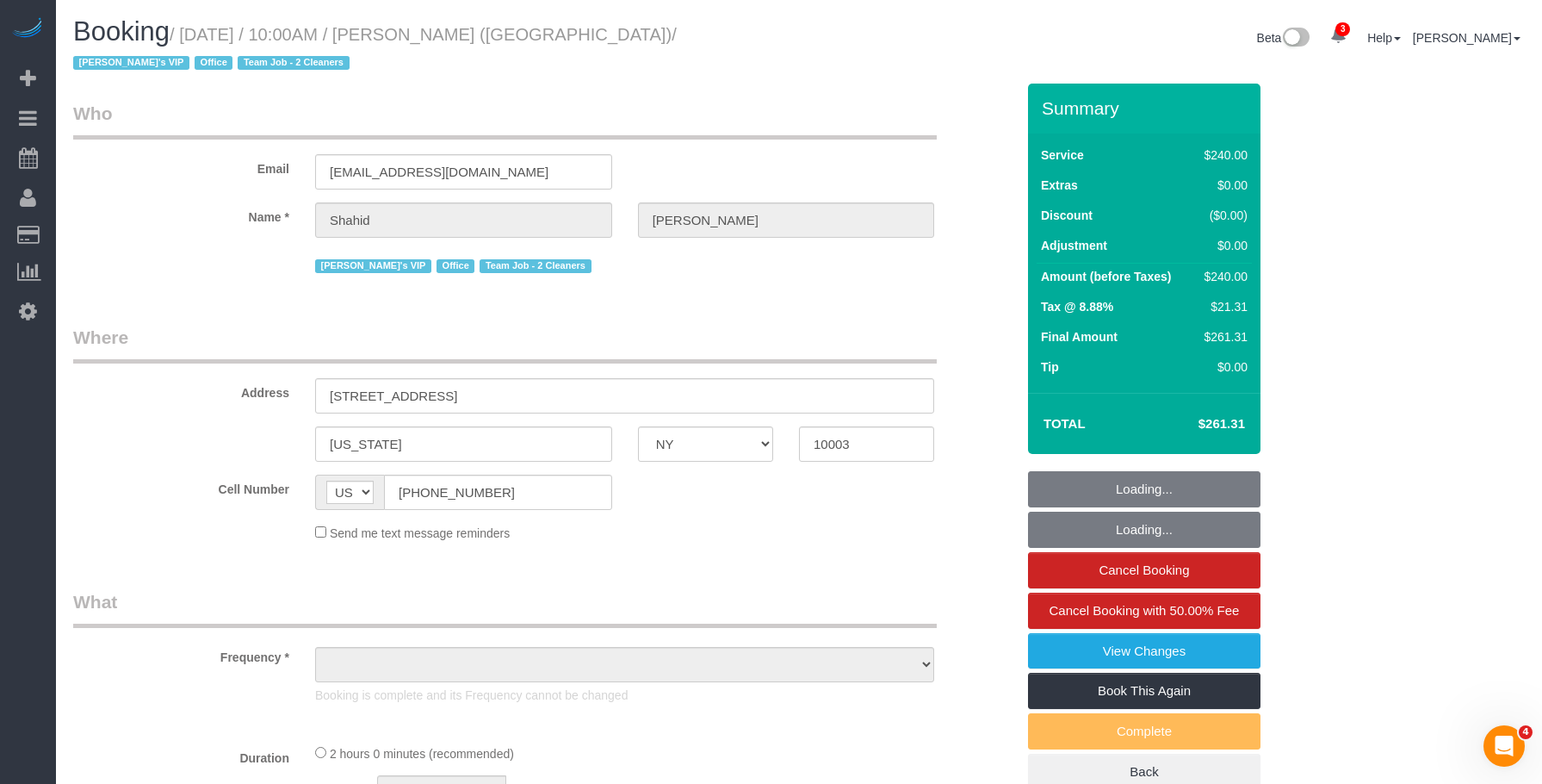
select select "string:stripe-pm_1RTpF94VGloSiKo7Fvnx2UA9"
select select "spot1"
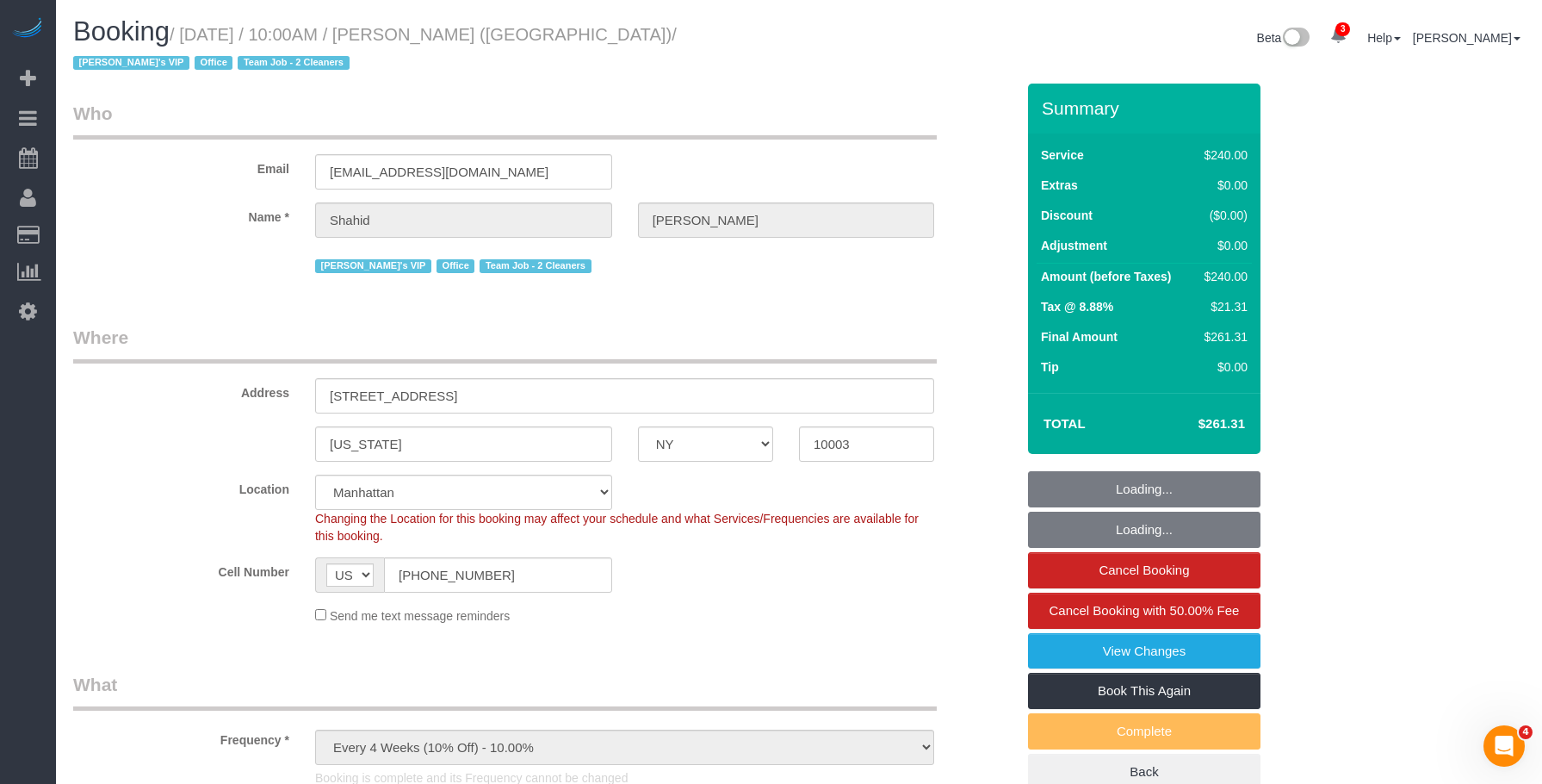
select select "object:1240"
select select "2"
select select "120"
select select "object:1391"
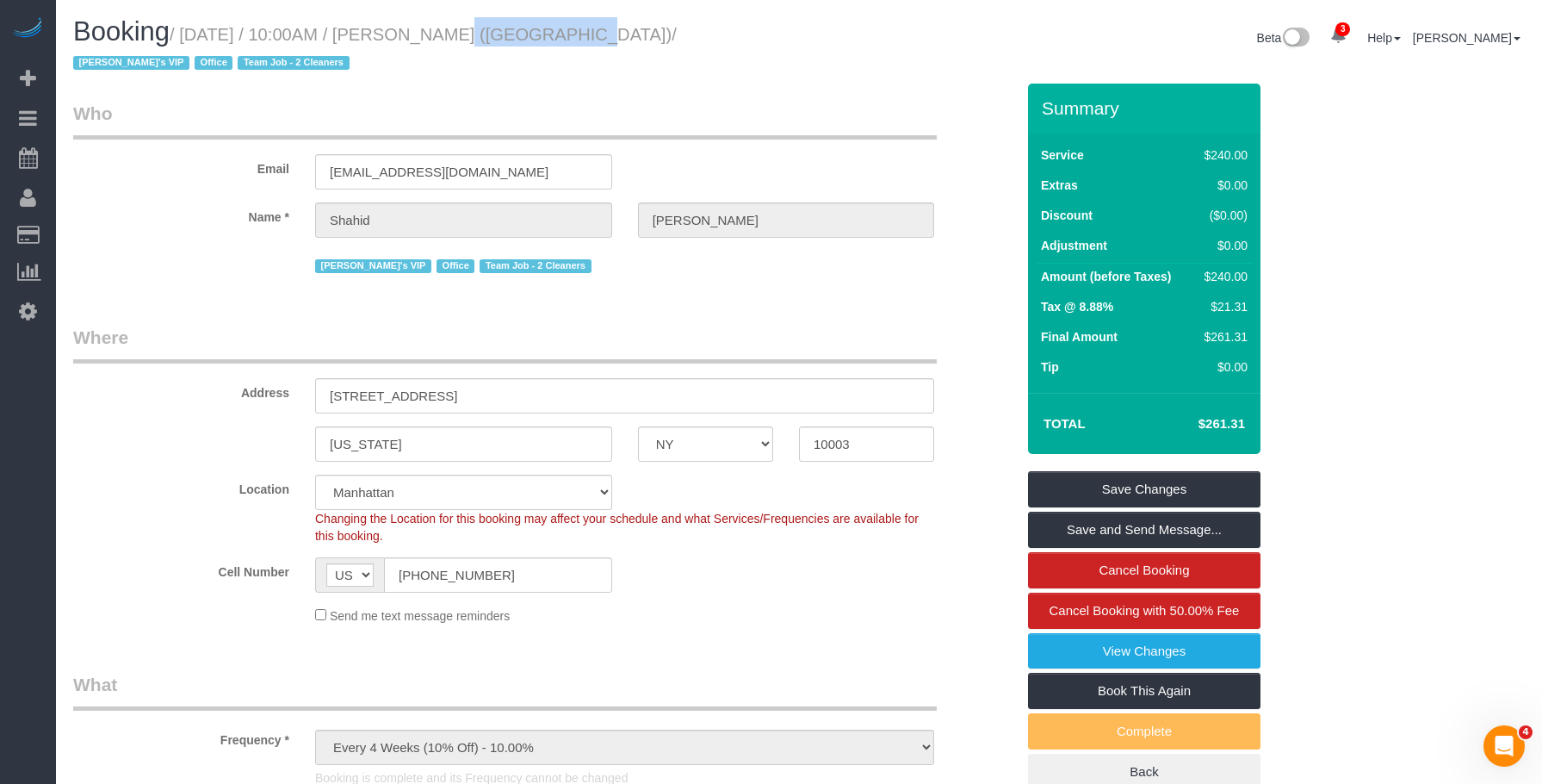
drag, startPoint x: 414, startPoint y: 35, endPoint x: 535, endPoint y: 30, distance: 121.1
click at [535, 30] on small "/ August 24, 2025 / 10:00AM / Shahid Samuels (Unwell) / Jacky's VIP Office Team…" at bounding box center [375, 49] width 604 height 48
copy small "Shahid Samuels"
drag, startPoint x: 481, startPoint y: 170, endPoint x: 217, endPoint y: 161, distance: 264.2
click at [217, 161] on div "Email shahid@iamunwell.com" at bounding box center [544, 144] width 968 height 89
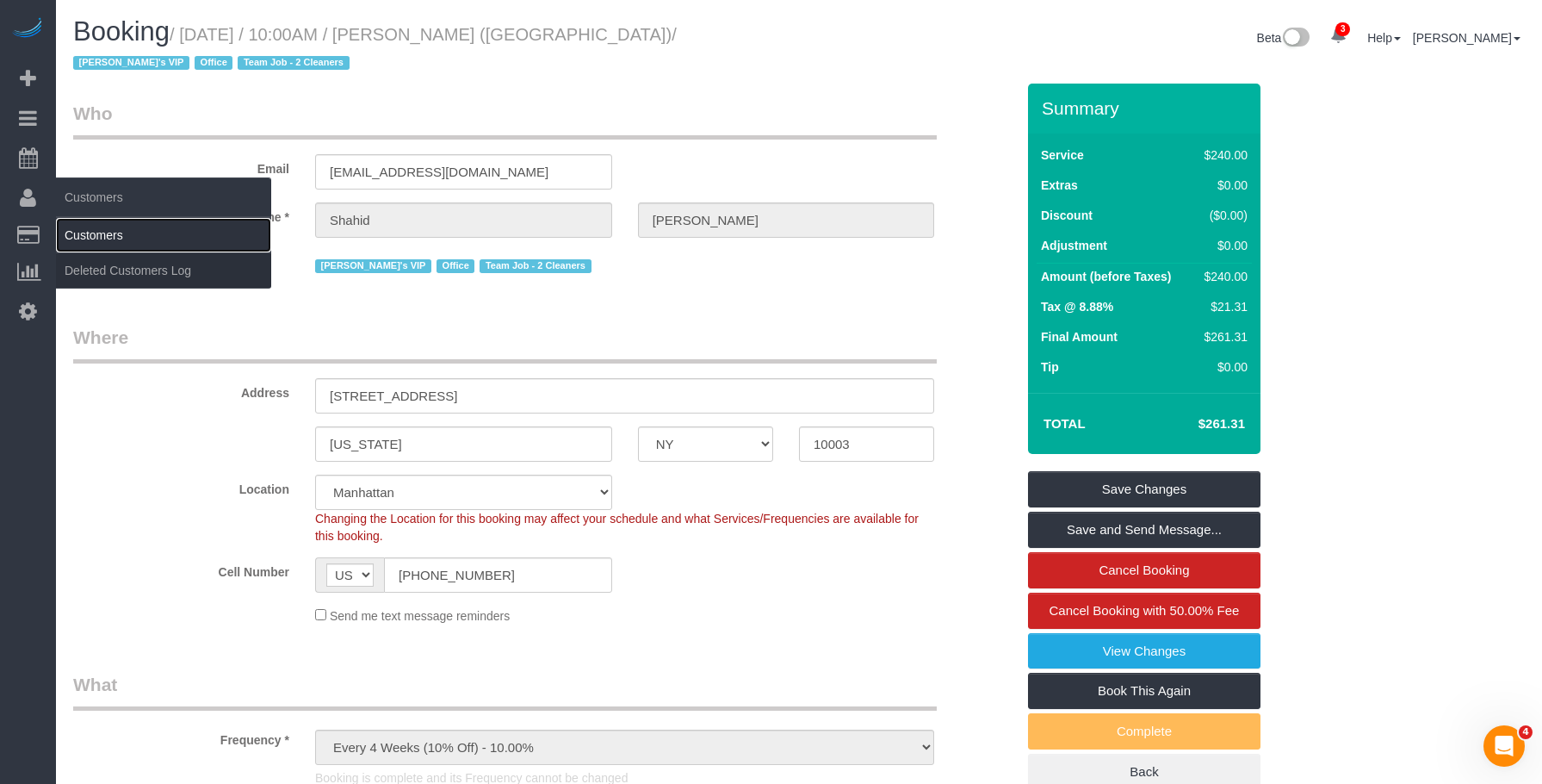
click at [90, 228] on link "Customers" at bounding box center [163, 235] width 215 height 34
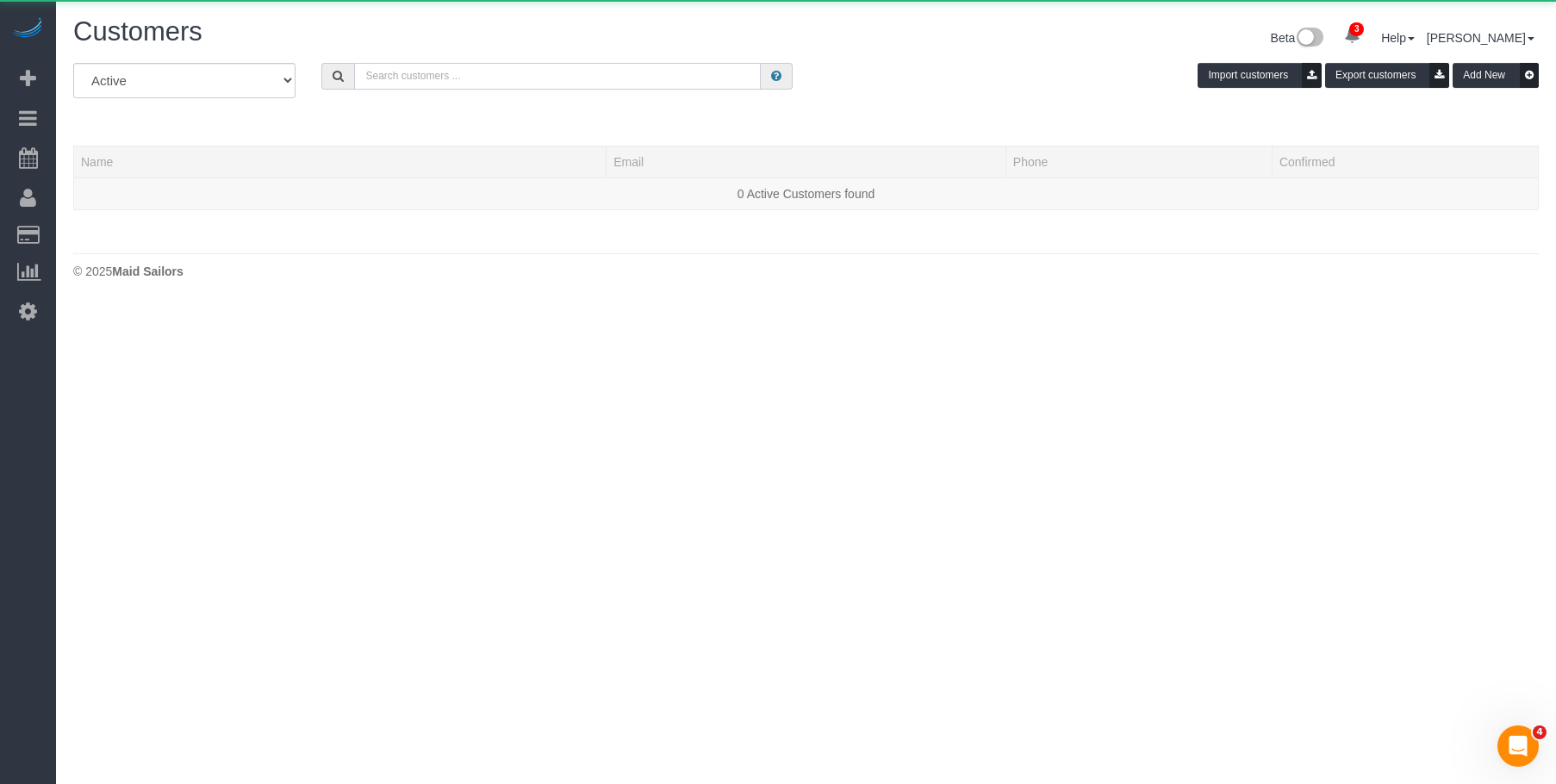
click at [590, 67] on input "text" at bounding box center [557, 76] width 406 height 27
paste input "[EMAIL_ADDRESS][DOMAIN_NAME]"
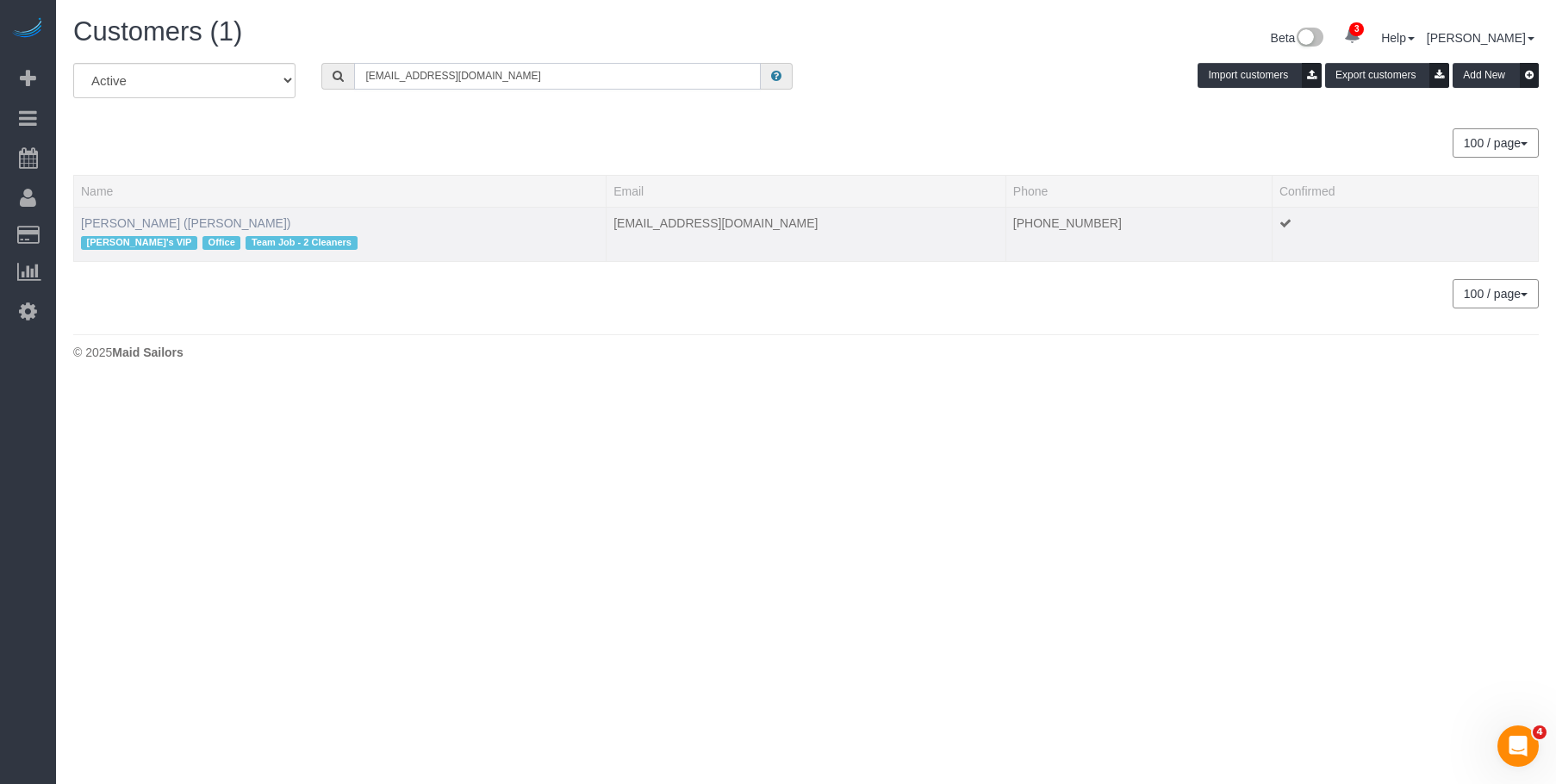
type input "[EMAIL_ADDRESS][DOMAIN_NAME]"
drag, startPoint x: 163, startPoint y: 217, endPoint x: 676, endPoint y: 279, distance: 516.7
click at [164, 217] on link "[PERSON_NAME] ([PERSON_NAME])" at bounding box center [186, 222] width 210 height 13
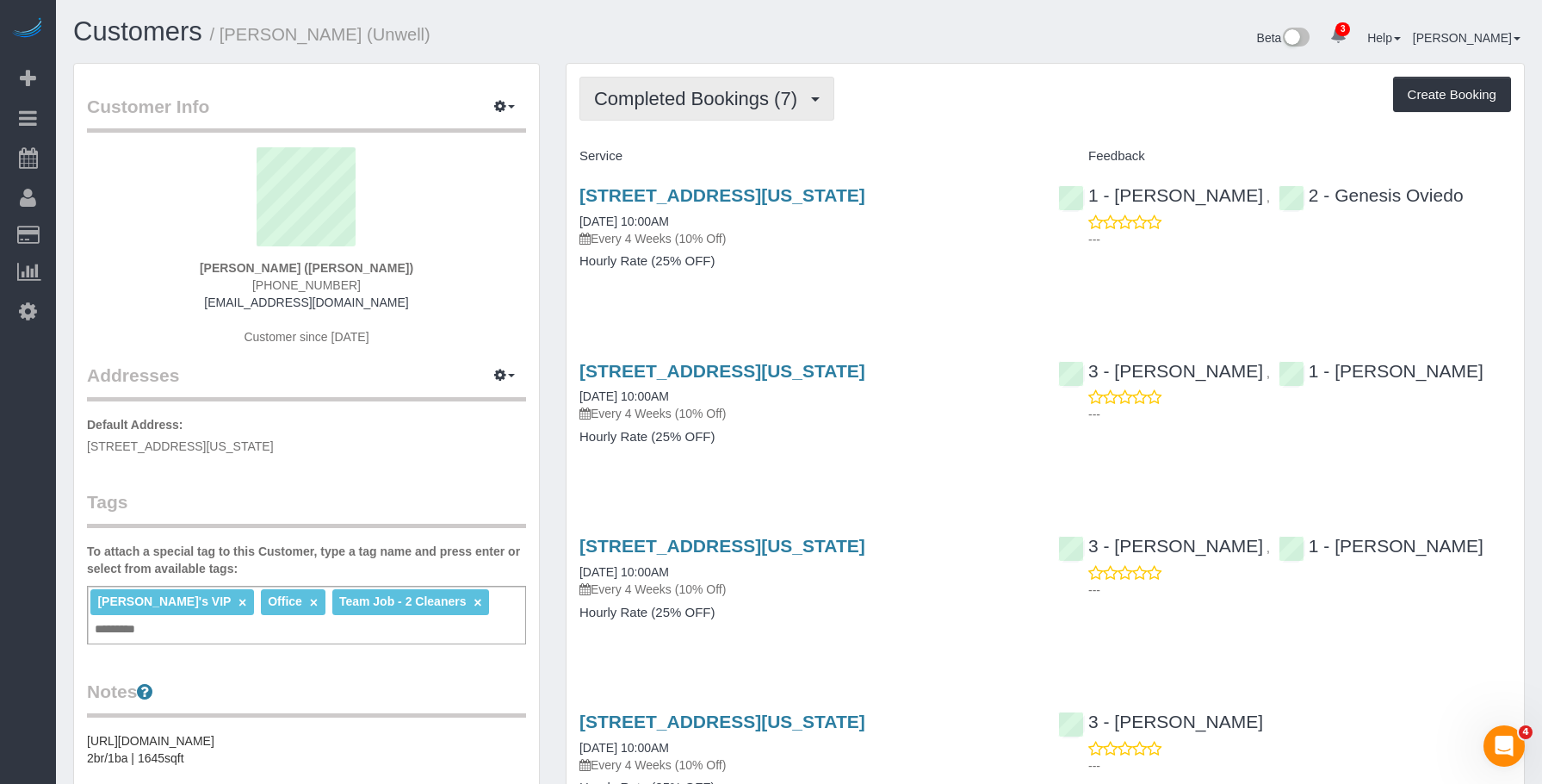
drag, startPoint x: 651, startPoint y: 97, endPoint x: 642, endPoint y: 113, distance: 18.4
click at [651, 97] on span "Completed Bookings (7)" at bounding box center [700, 99] width 212 height 22
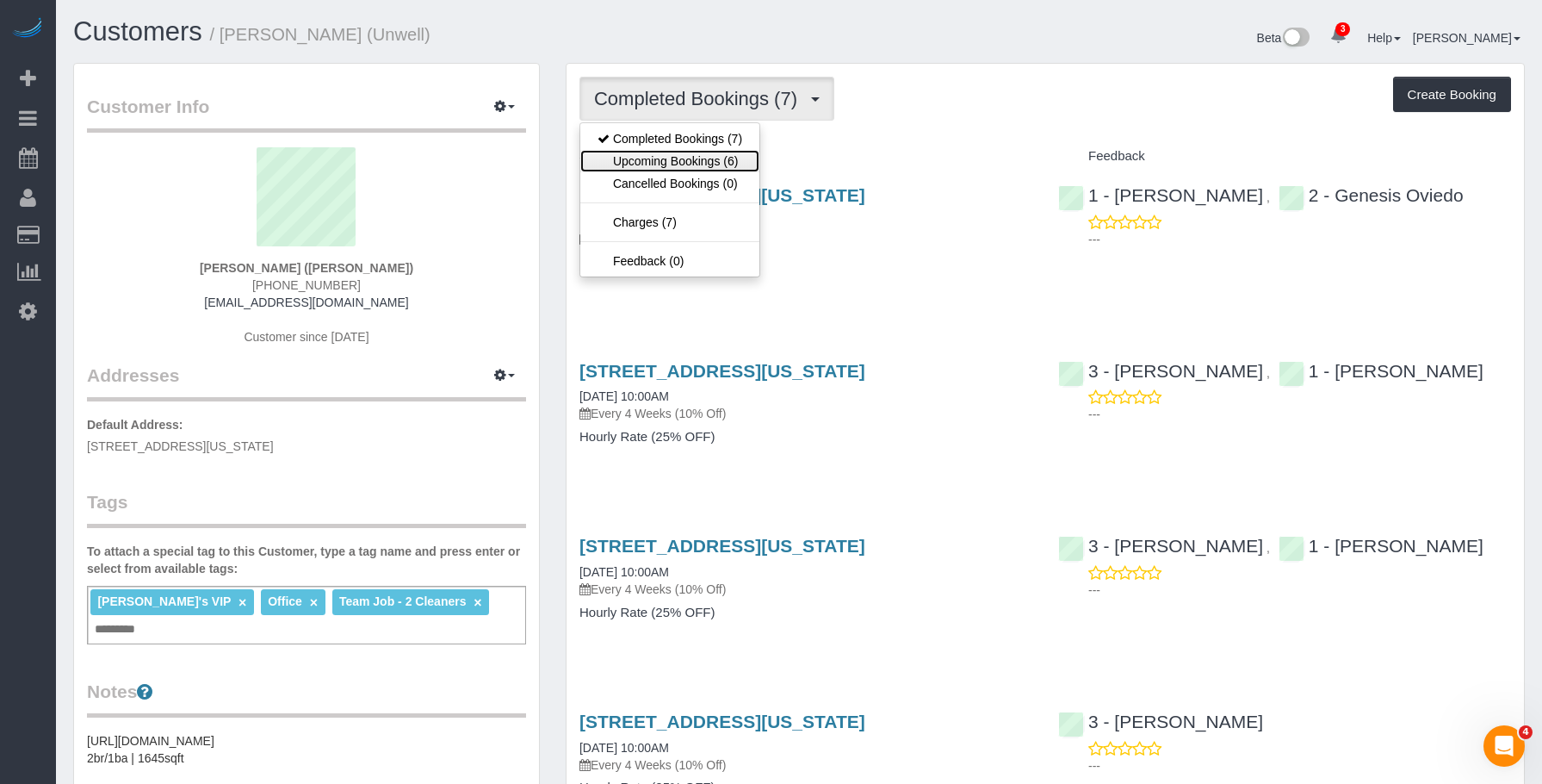
click at [641, 161] on link "Upcoming Bookings (6)" at bounding box center [670, 161] width 179 height 22
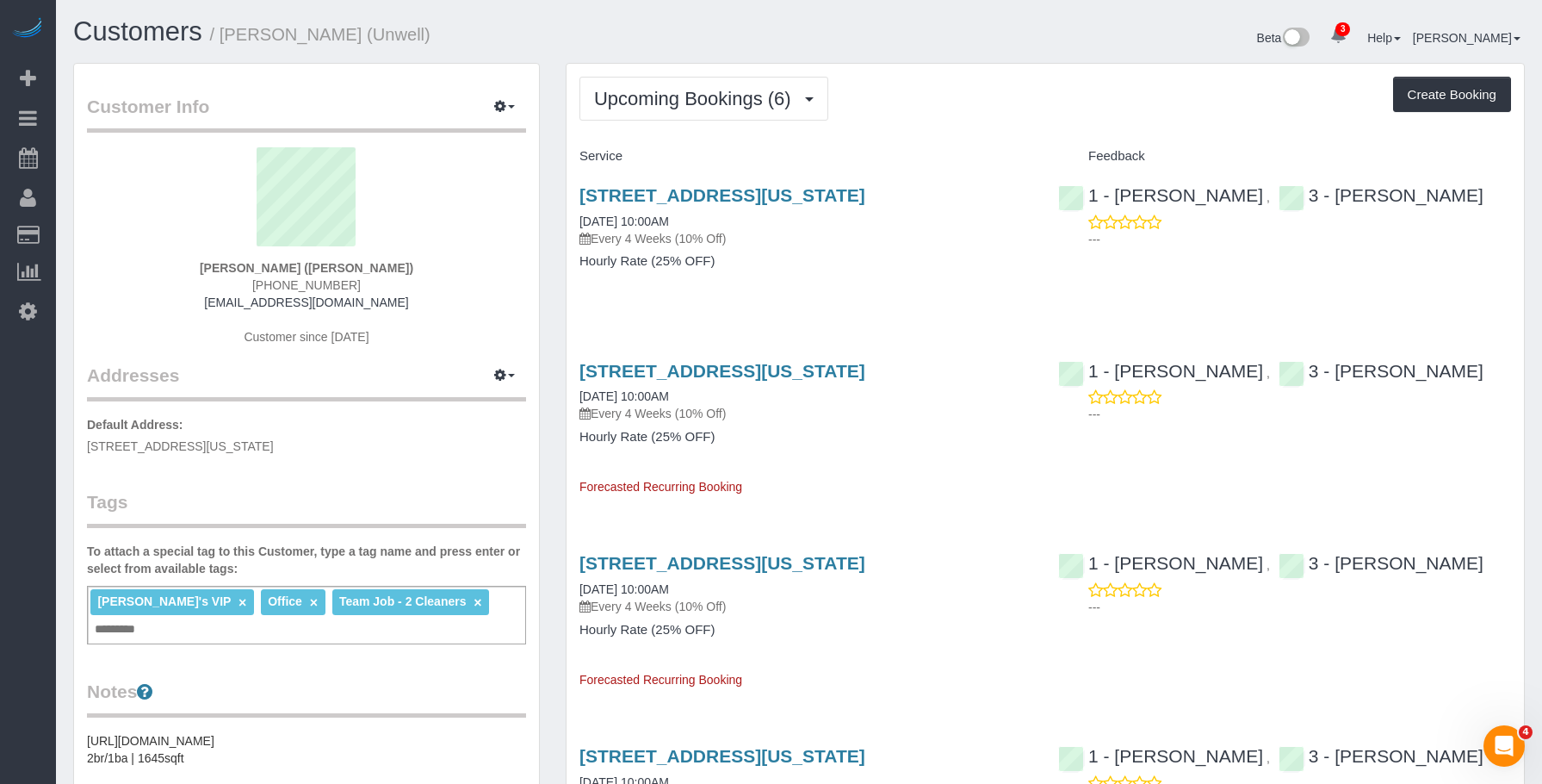
drag, startPoint x: 778, startPoint y: 239, endPoint x: 788, endPoint y: 228, distance: 14.9
click at [779, 239] on p "Every 4 Weeks (10% Off)" at bounding box center [806, 238] width 453 height 17
drag, startPoint x: 631, startPoint y: 97, endPoint x: 621, endPoint y: 125, distance: 29.7
click at [630, 98] on span "Upcoming Bookings (6)" at bounding box center [696, 99] width 205 height 22
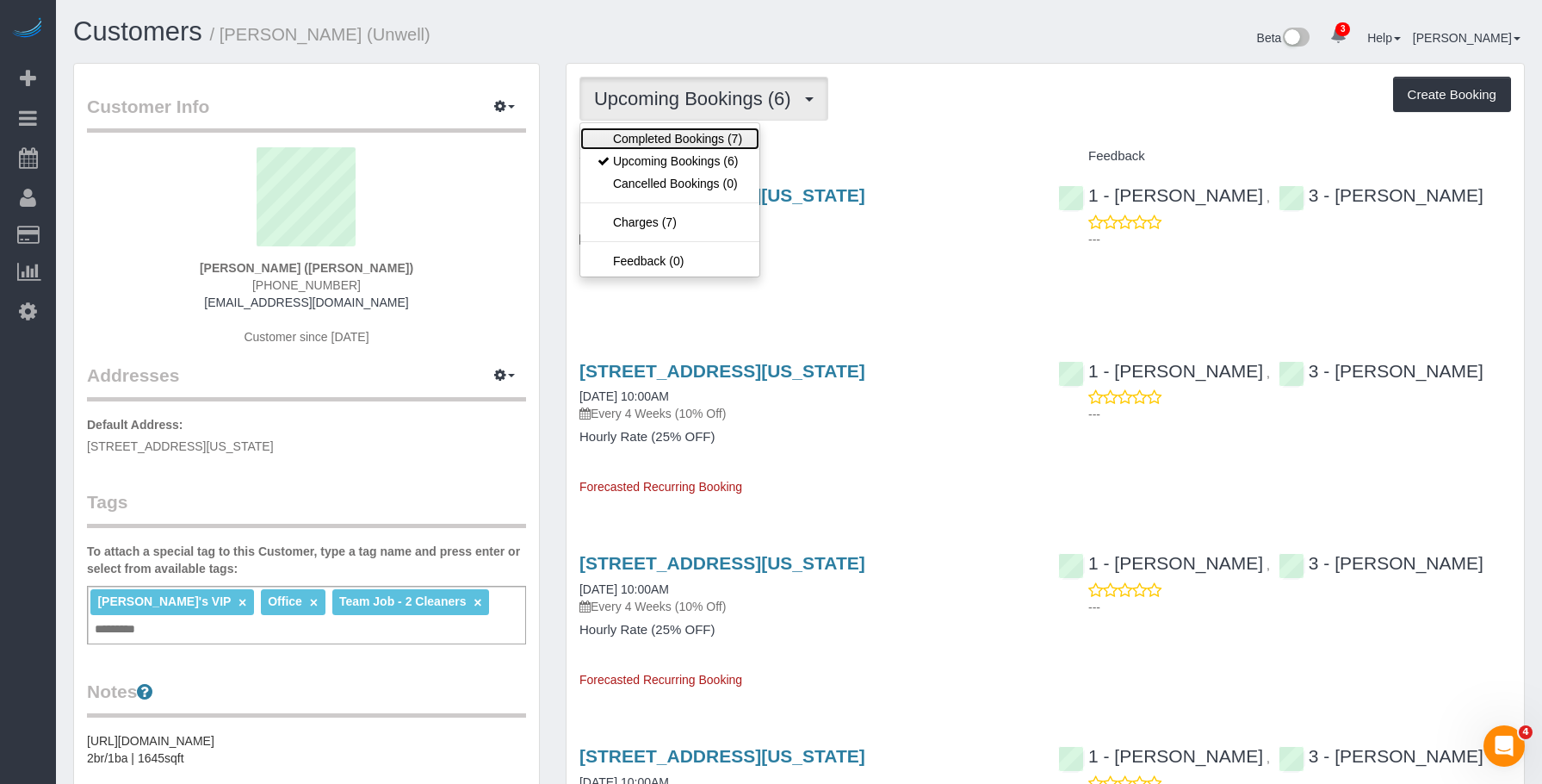
click at [625, 133] on link "Completed Bookings (7)" at bounding box center [670, 138] width 179 height 22
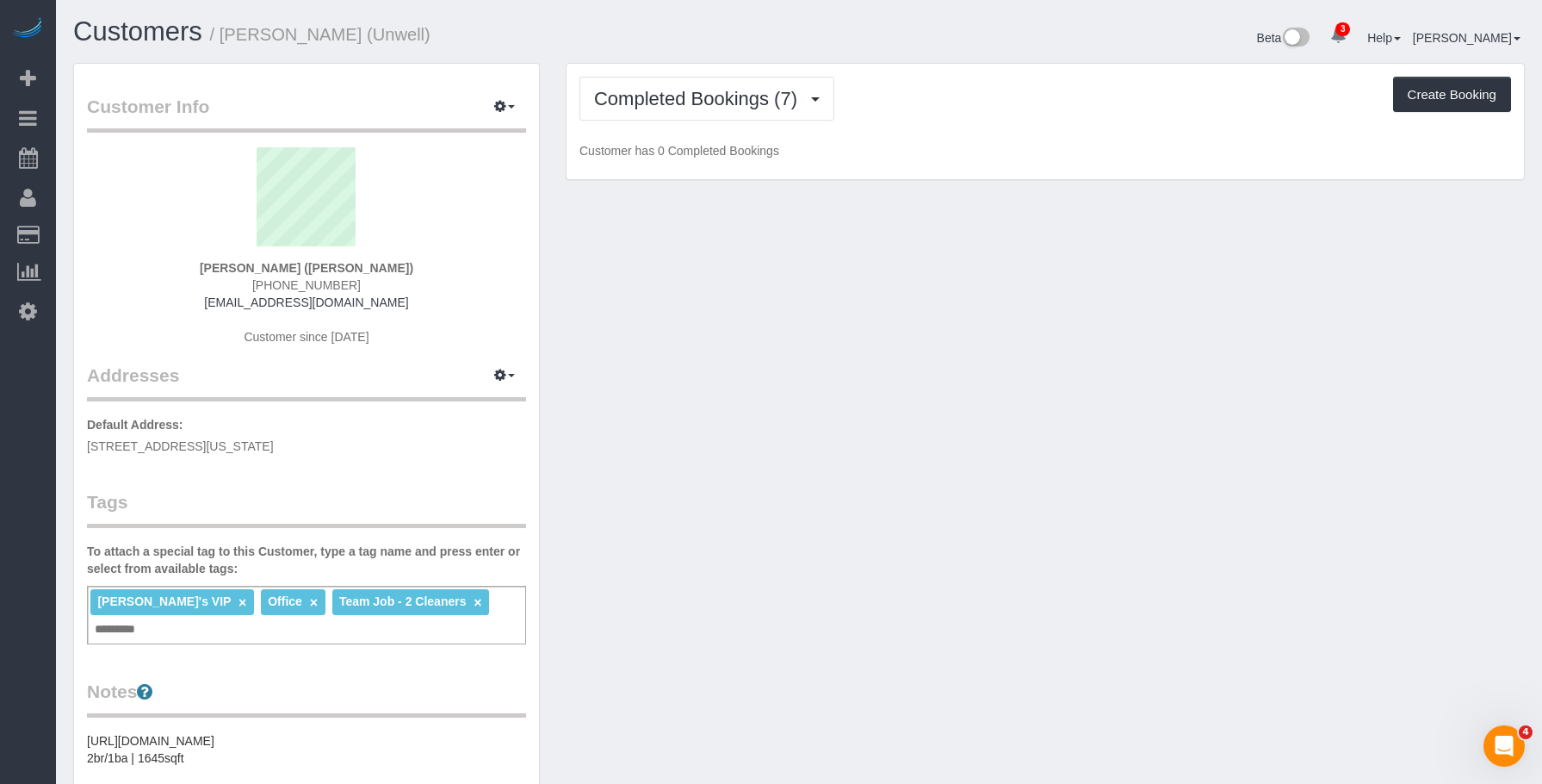
click at [888, 30] on div "Beta 3 Your Notifications You have 0 alerts × You have 1 to charge for 08/23/20…" at bounding box center [1169, 39] width 739 height 46
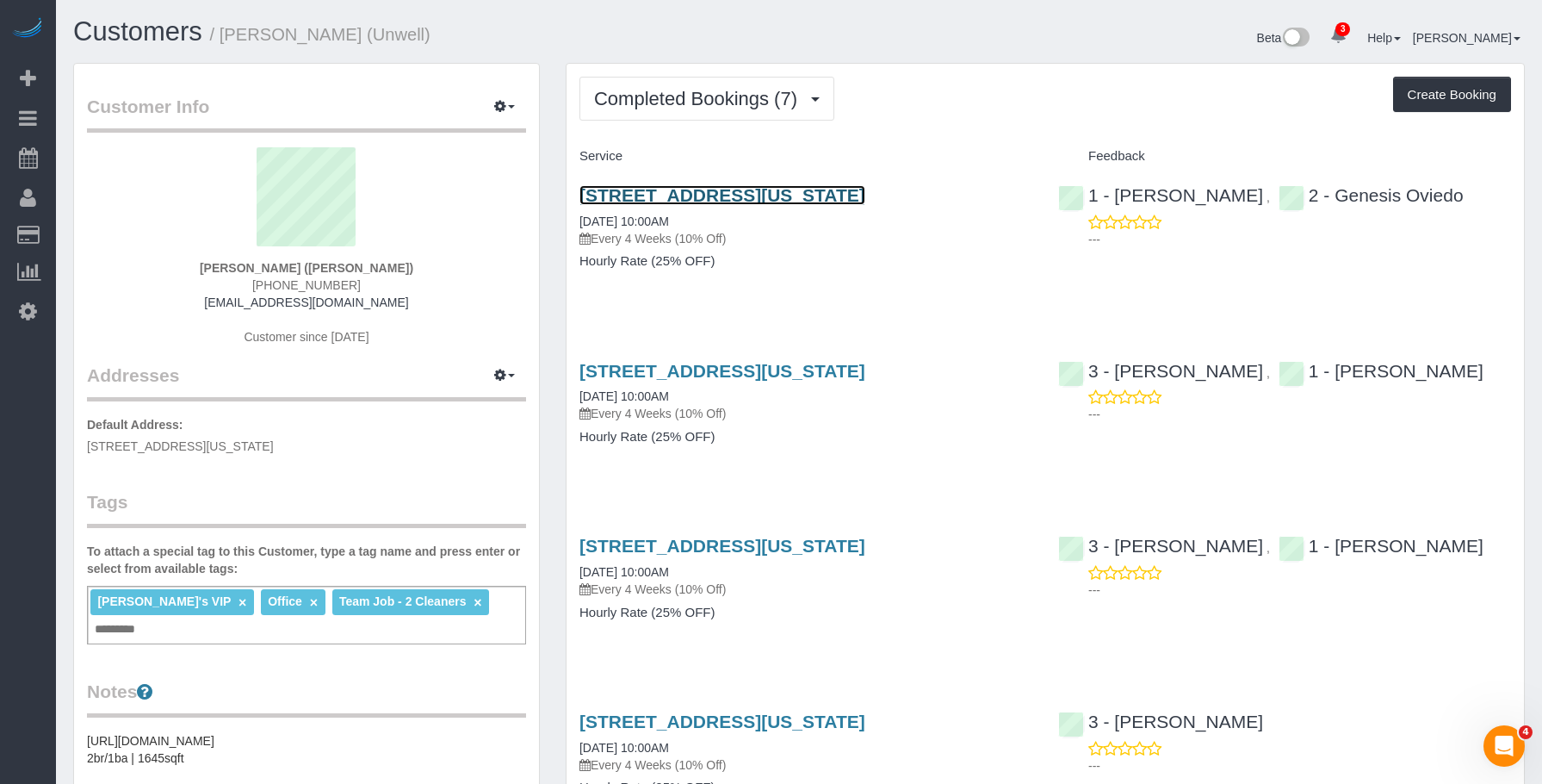
click at [758, 188] on link "[STREET_ADDRESS][US_STATE]" at bounding box center [722, 195] width 286 height 20
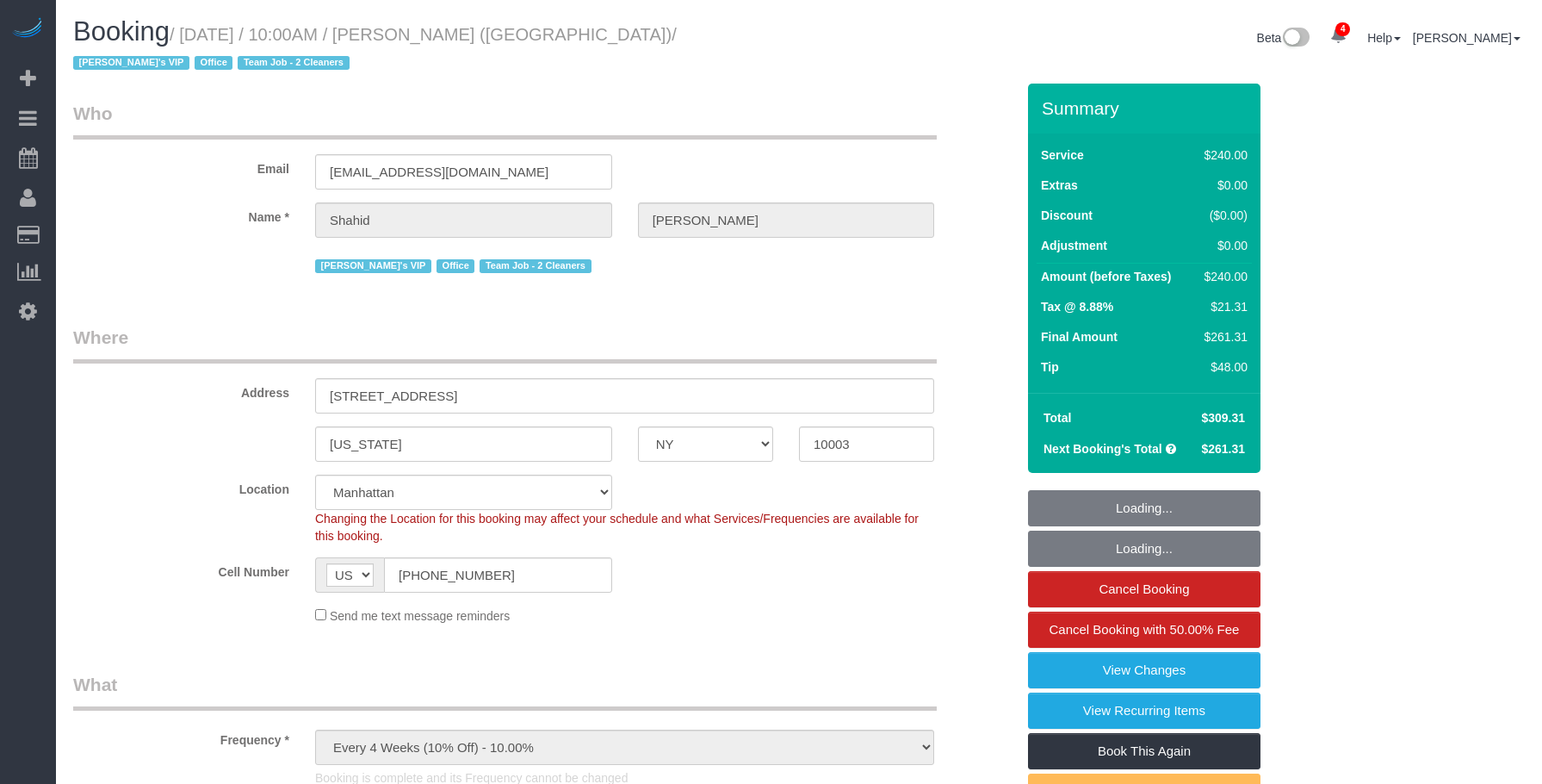
select select "NY"
select select "2"
select select "120"
select select "number:57"
select select "number:90"
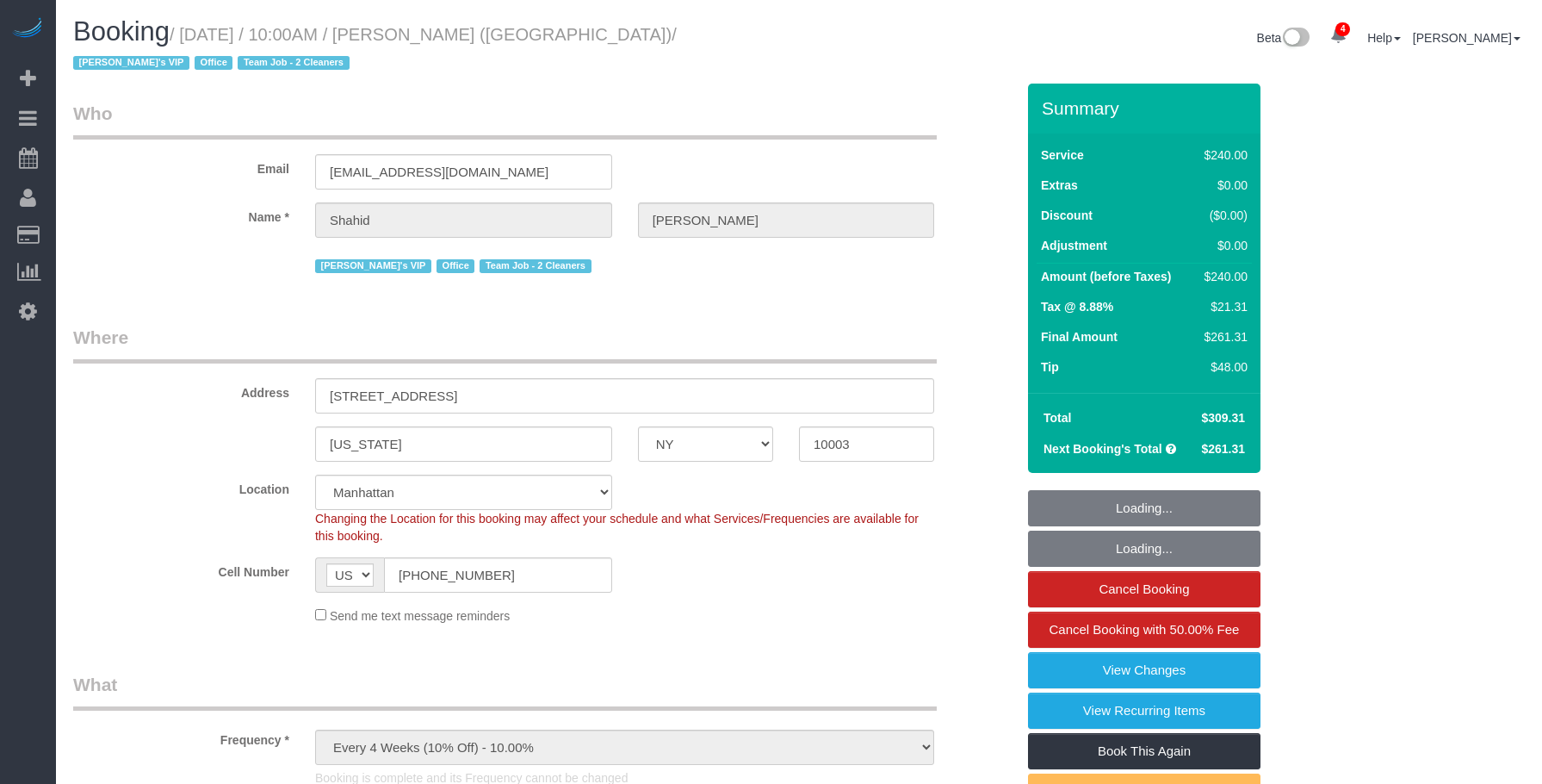
select select "number:15"
select select "number:7"
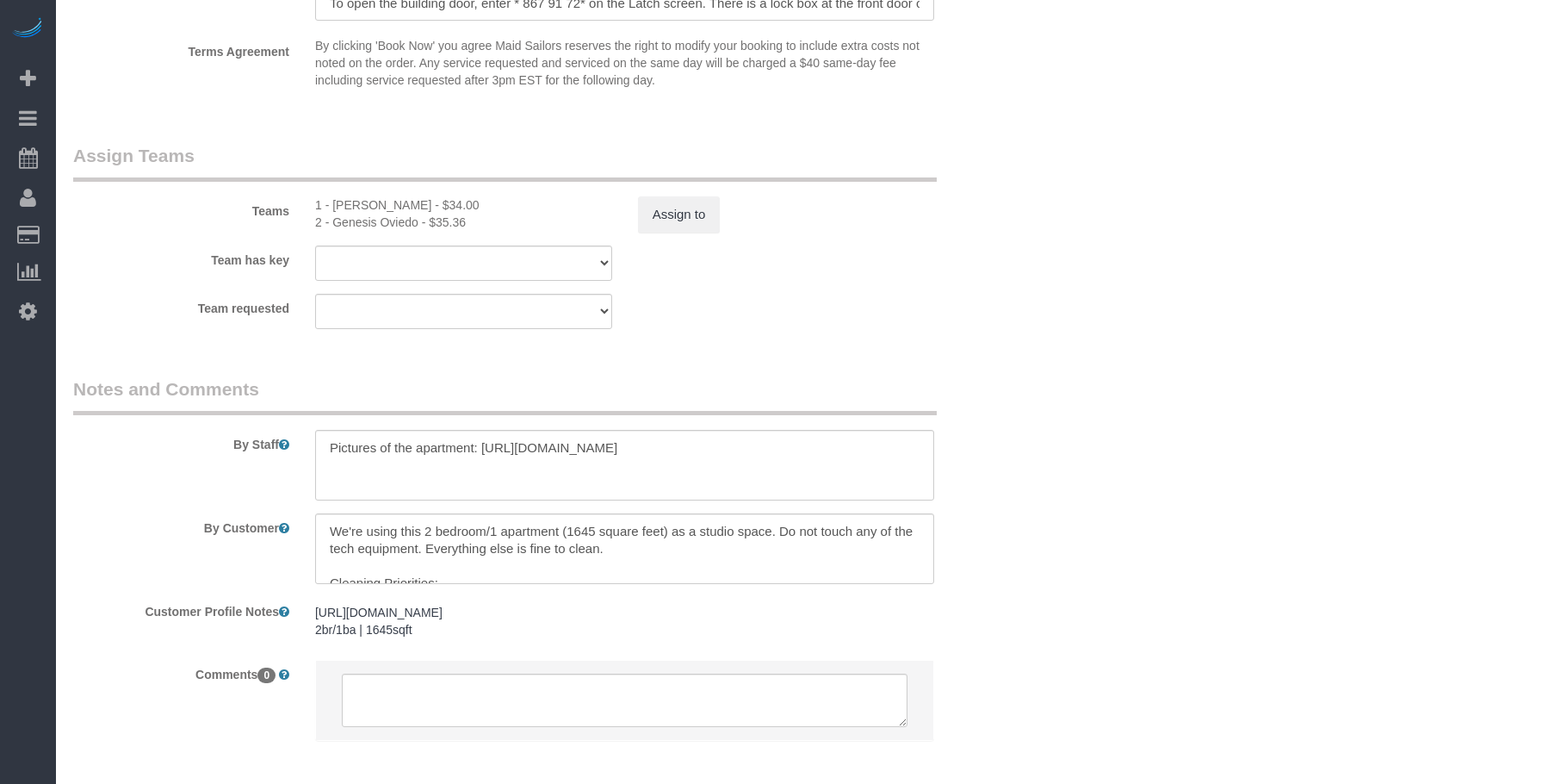
select select "spot1"
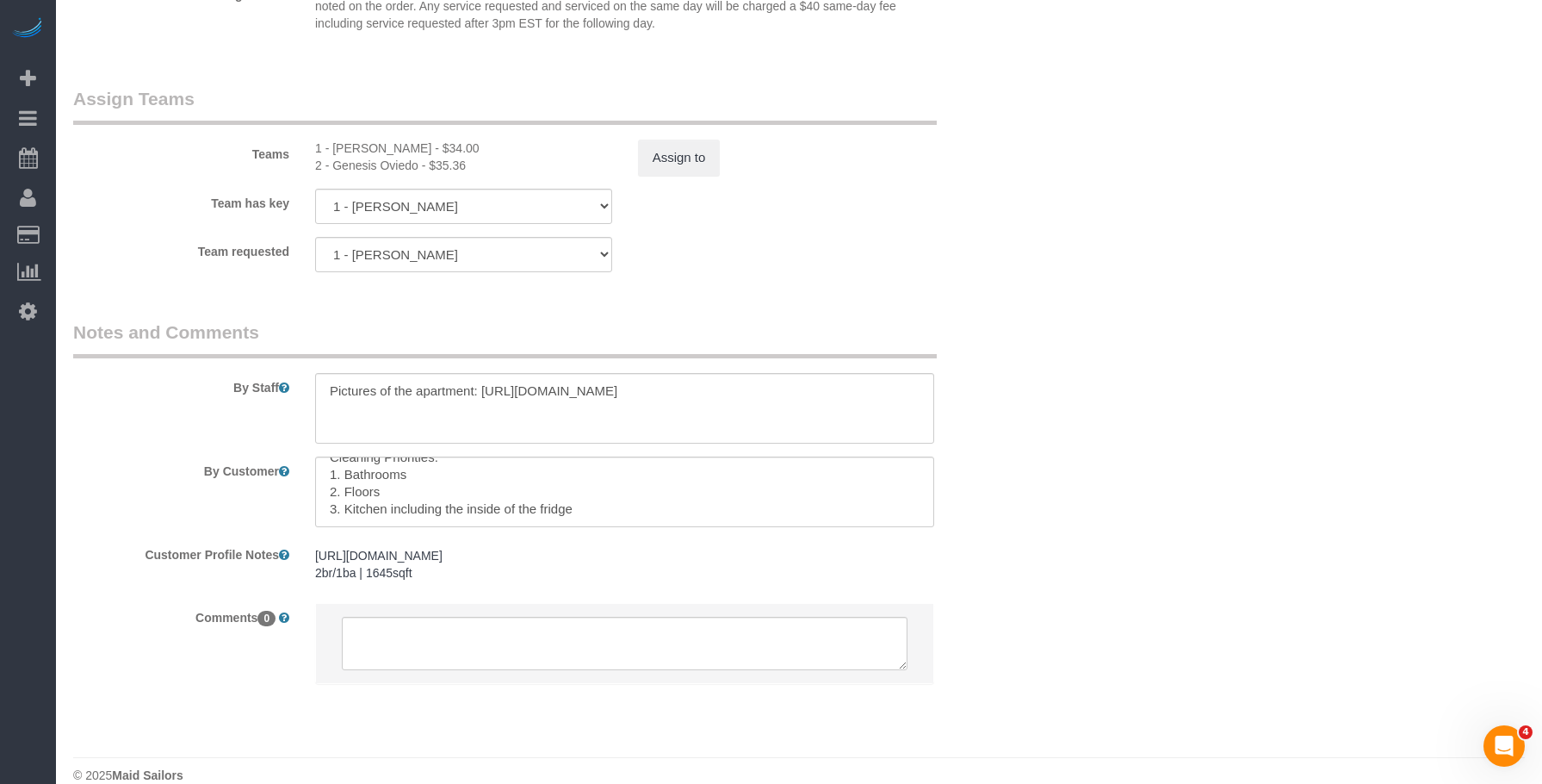
scroll to position [2011, 0]
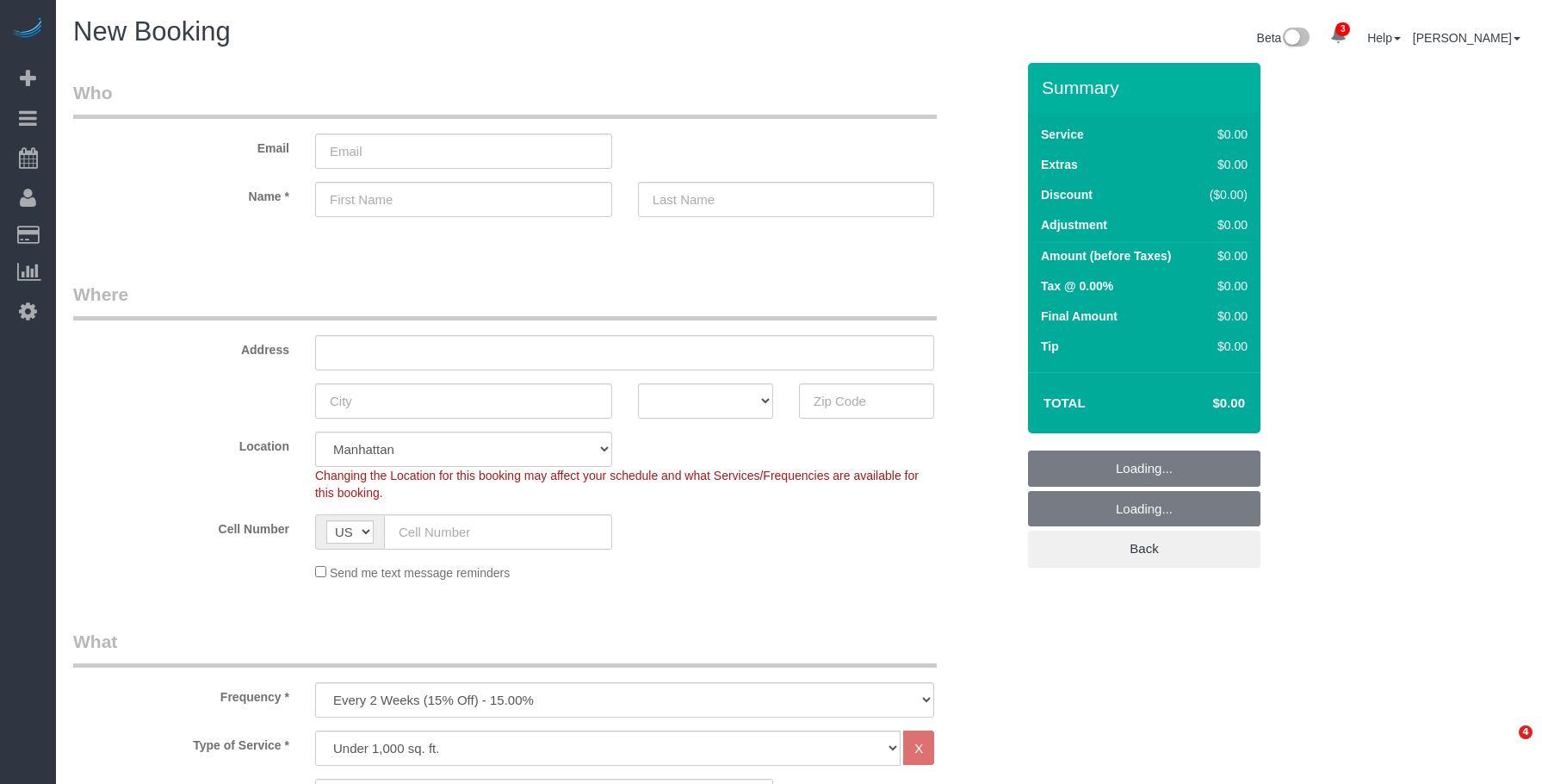
select select "number:89"
select select "number:90"
drag, startPoint x: 651, startPoint y: 305, endPoint x: 621, endPoint y: 343, distance: 48.4
click at [651, 305] on legend "Where" at bounding box center [505, 301] width 864 height 39
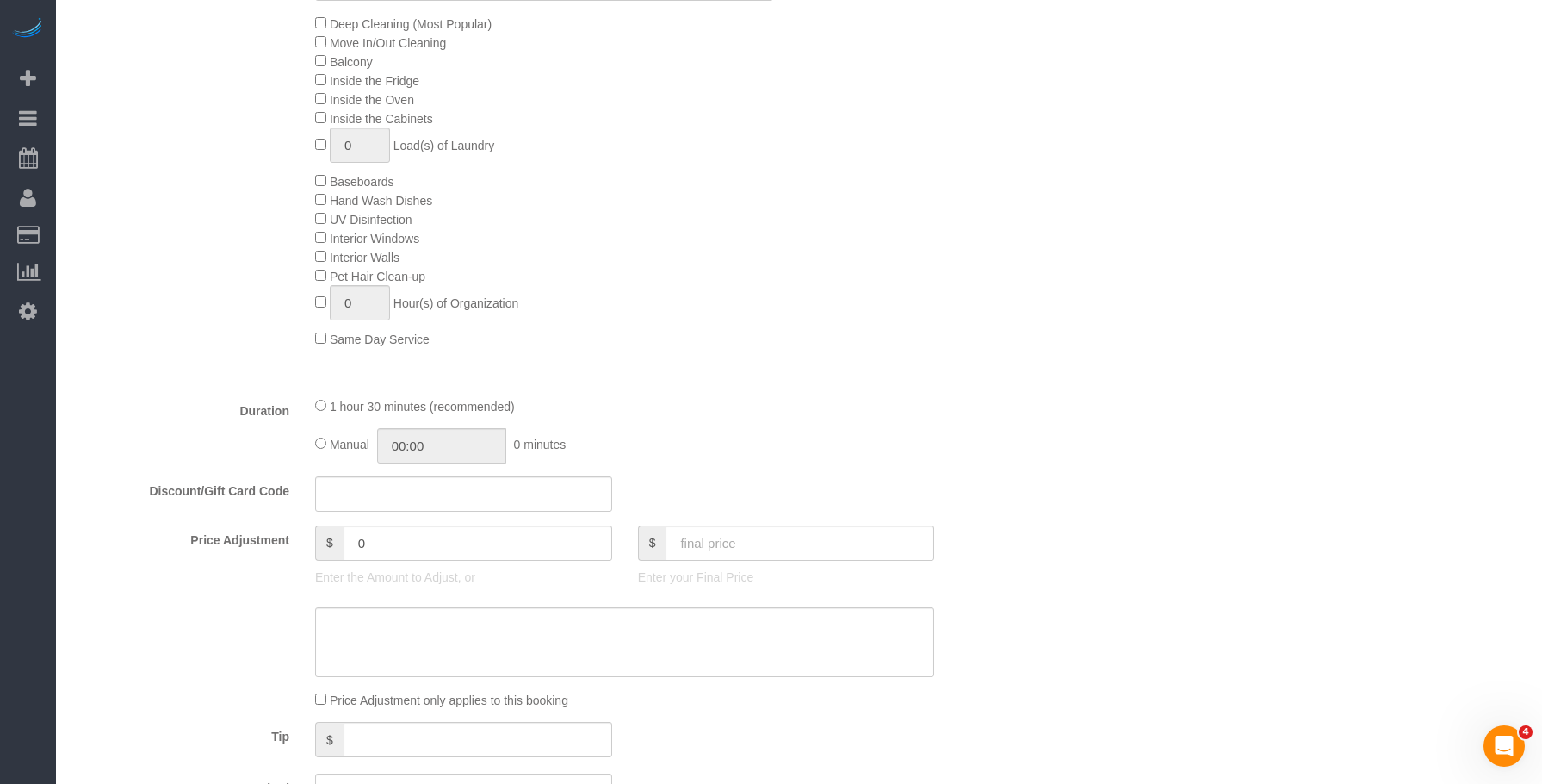
scroll to position [1119, 0]
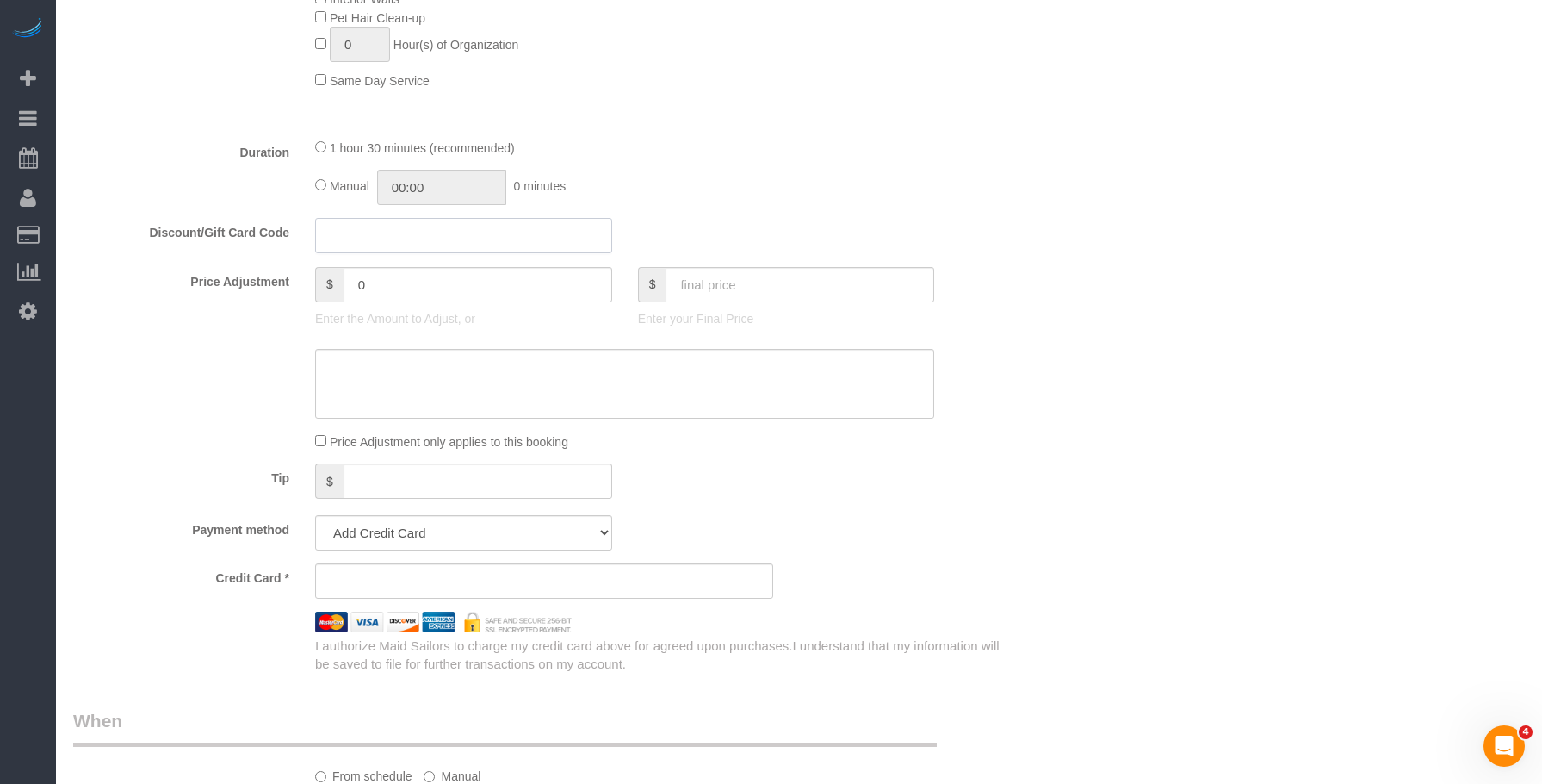
click at [348, 240] on input "text" at bounding box center [463, 235] width 297 height 35
paste input "MOVEBLINK"
type input "MOVEBLINK"
click at [980, 231] on div "Discount/Gift Card Code MOVEBLINK" at bounding box center [544, 236] width 968 height 36
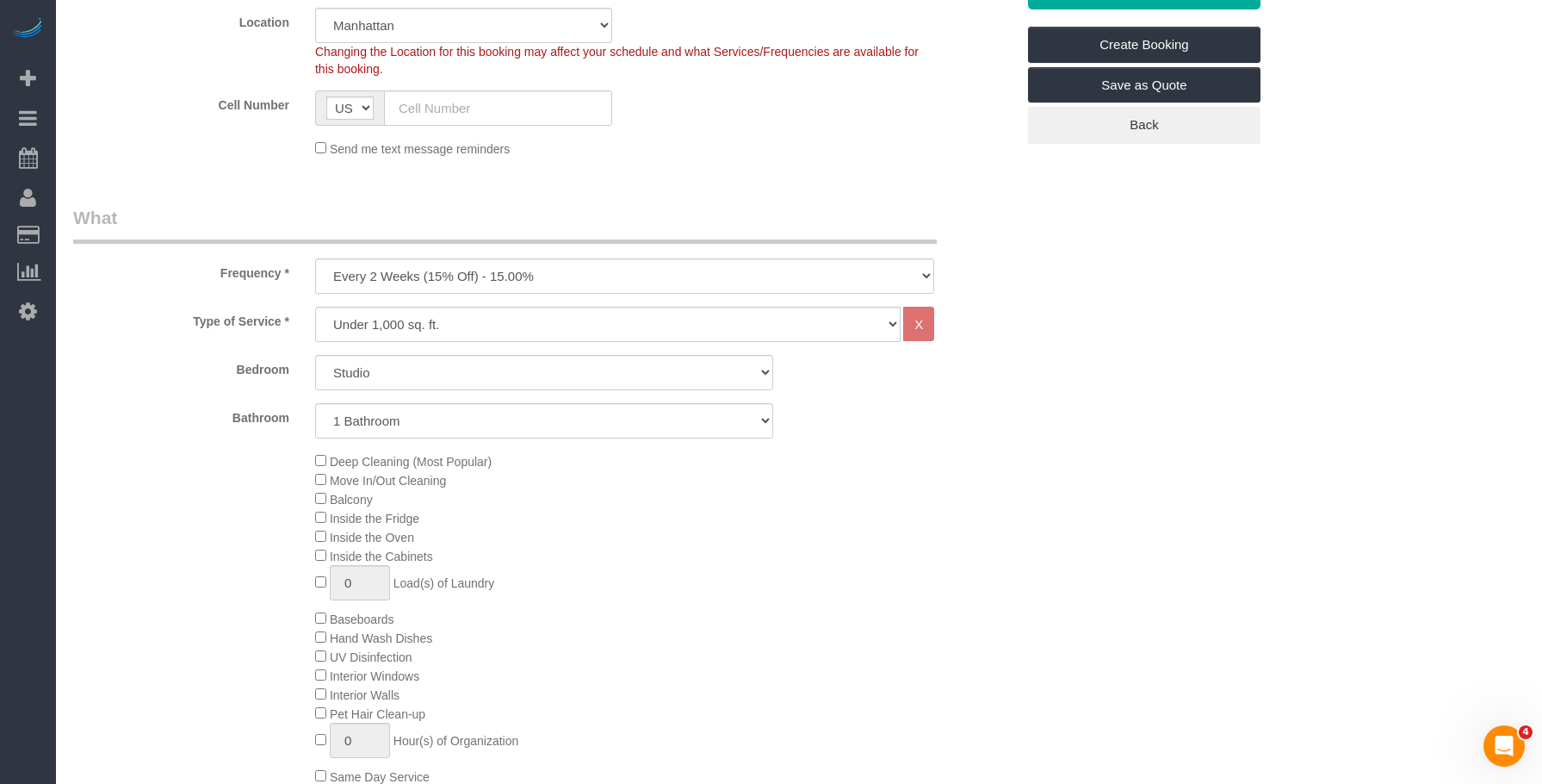
scroll to position [603, 0]
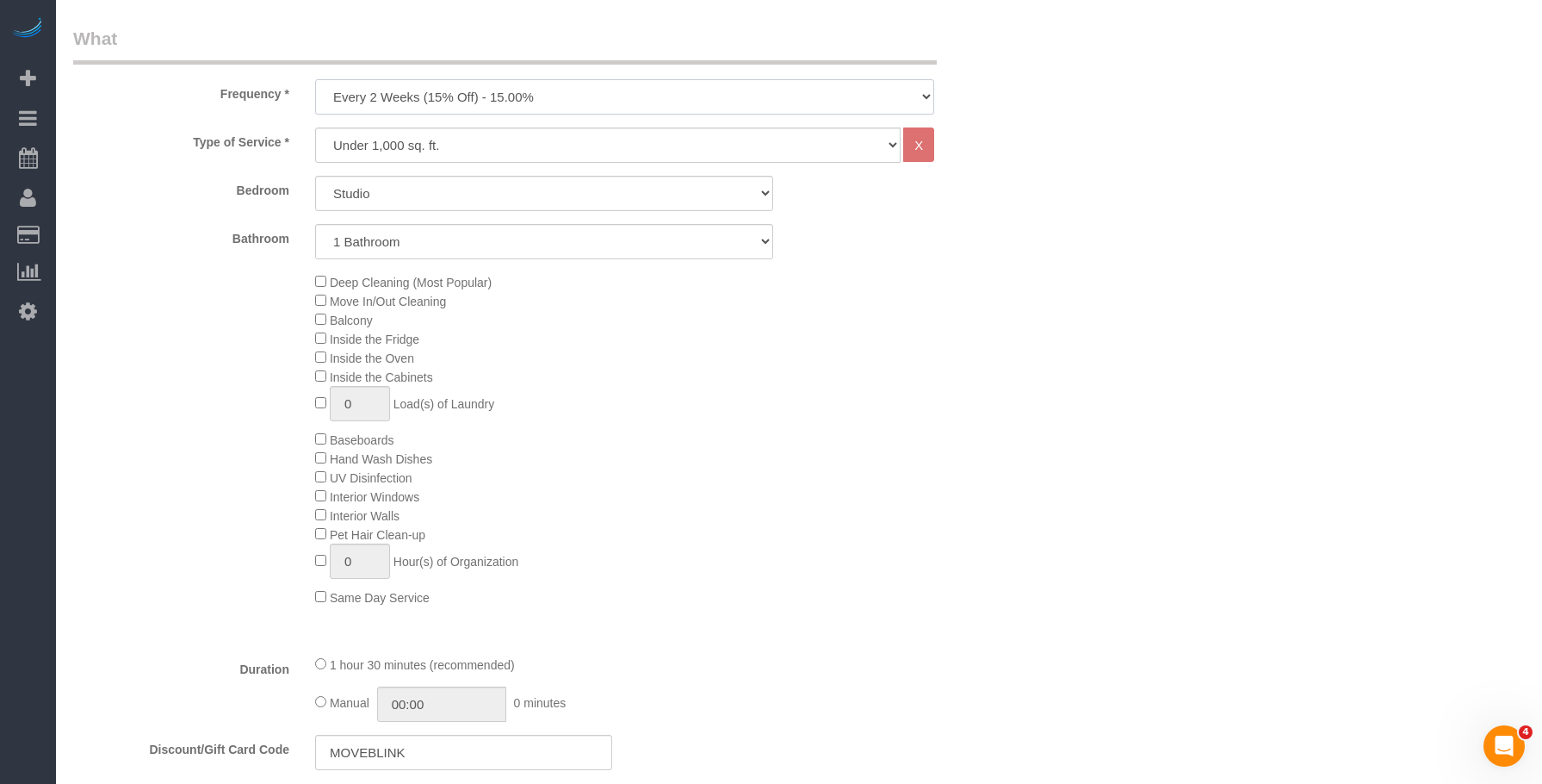
drag, startPoint x: 517, startPoint y: 90, endPoint x: 500, endPoint y: 102, distance: 20.8
click at [518, 90] on select "One Time Weekly (20% Off) - 20.00% Every 2 Weeks (15% Off) - 15.00% Every 4 Wee…" at bounding box center [624, 96] width 619 height 35
select select "object:2131"
click at [315, 79] on select "One Time Weekly (20% Off) - 20.00% Every 2 Weeks (15% Off) - 15.00% Every 4 Wee…" at bounding box center [624, 96] width 619 height 35
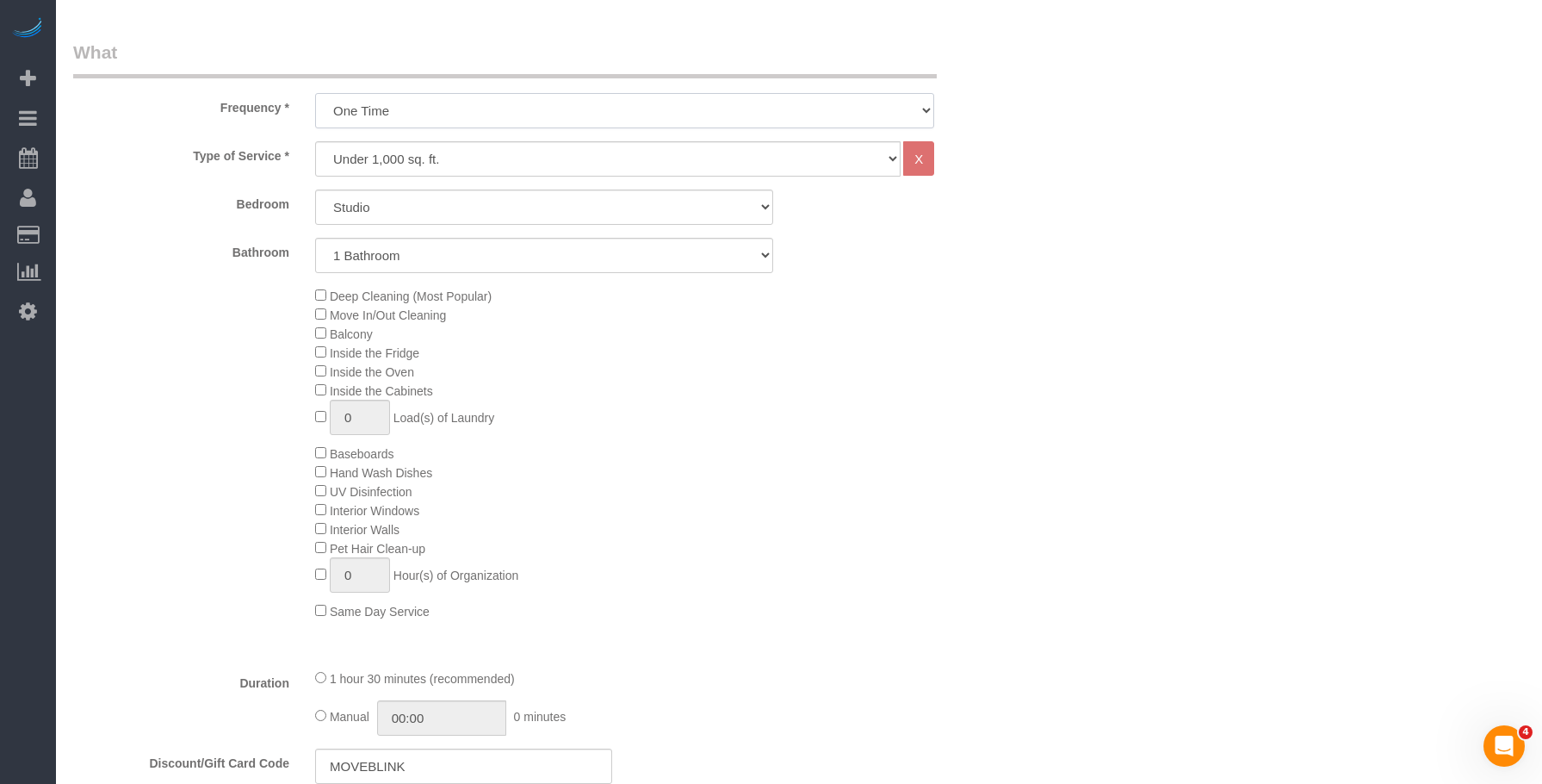
scroll to position [775, 0]
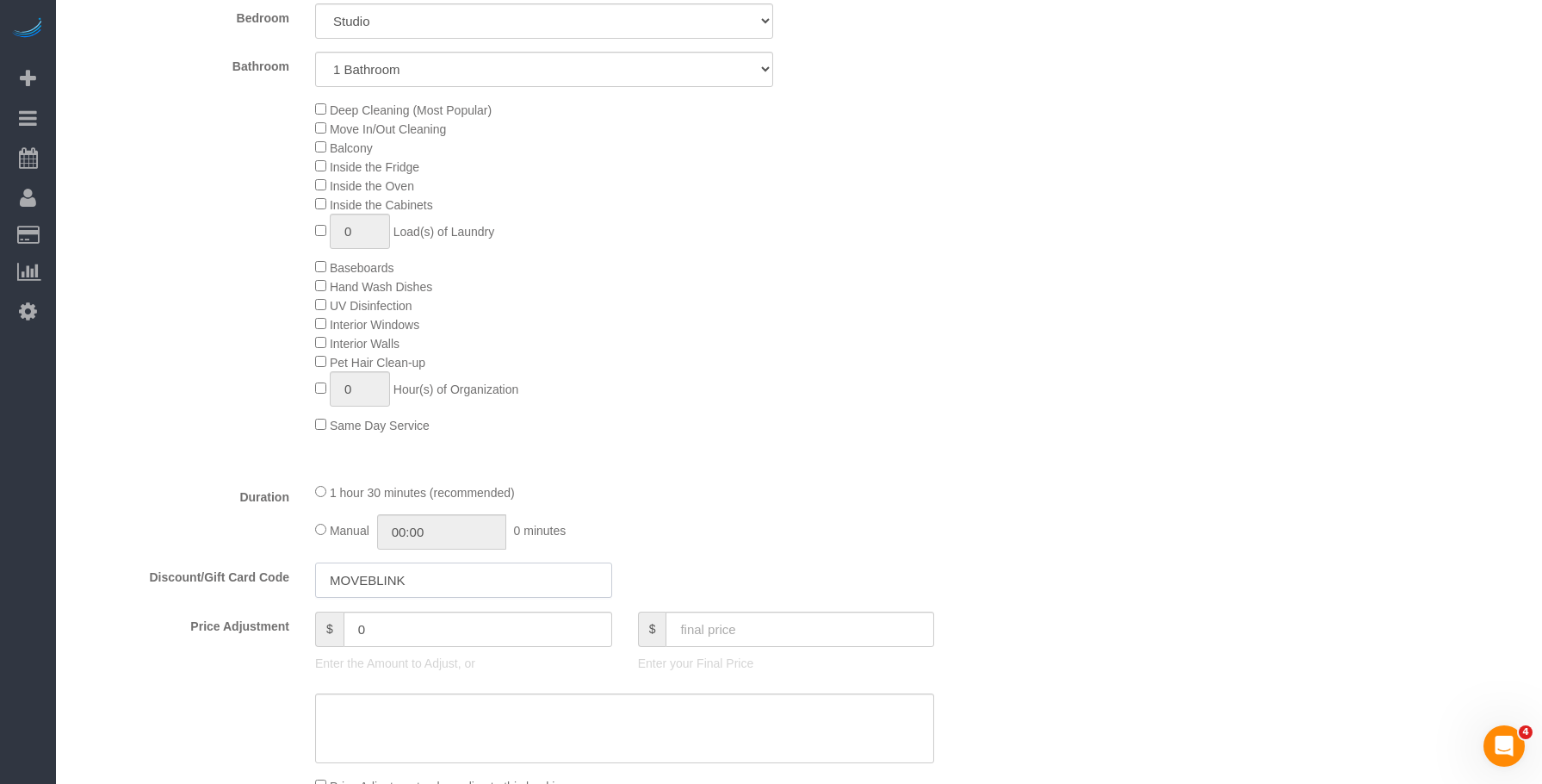
drag, startPoint x: 436, startPoint y: 586, endPoint x: 365, endPoint y: 361, distance: 235.9
click at [287, 588] on div "Discount/Gift Card Code MOVEBLINK" at bounding box center [544, 580] width 968 height 36
drag, startPoint x: 28, startPoint y: 292, endPoint x: 45, endPoint y: 307, distance: 22.7
click at [26, 293] on link "Settings" at bounding box center [28, 310] width 56 height 39
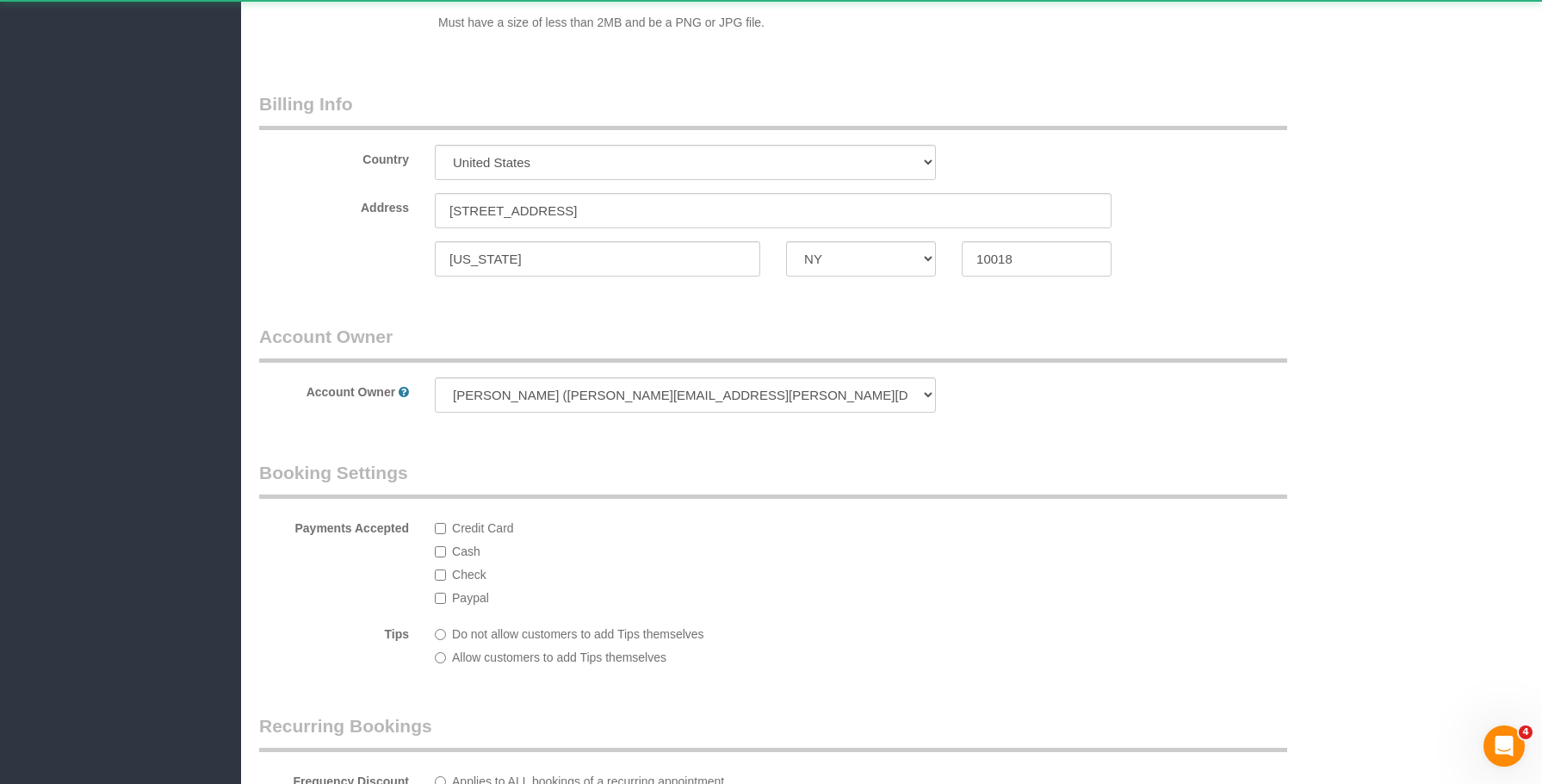
select select "425"
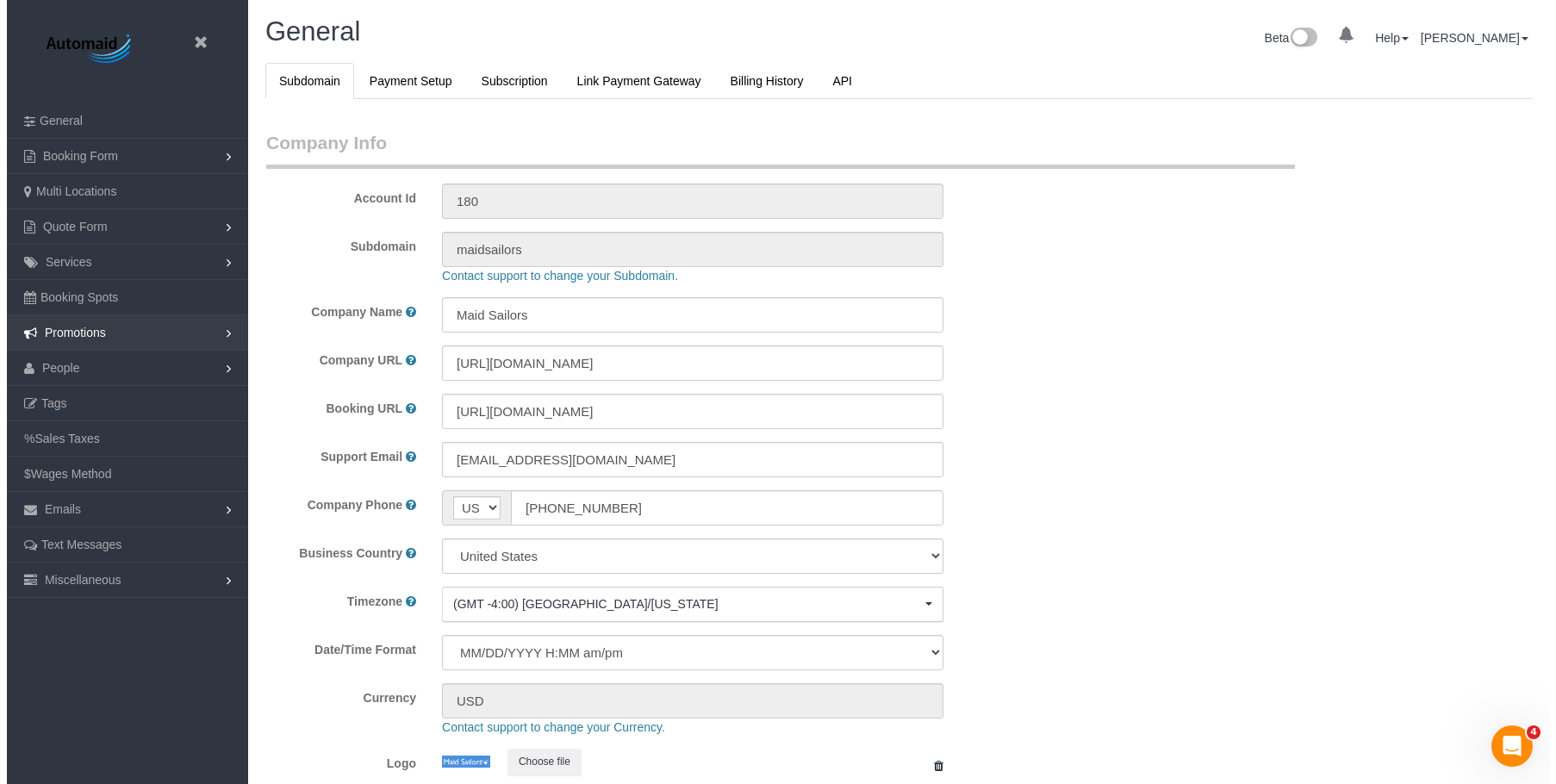
scroll to position [3652, 1543]
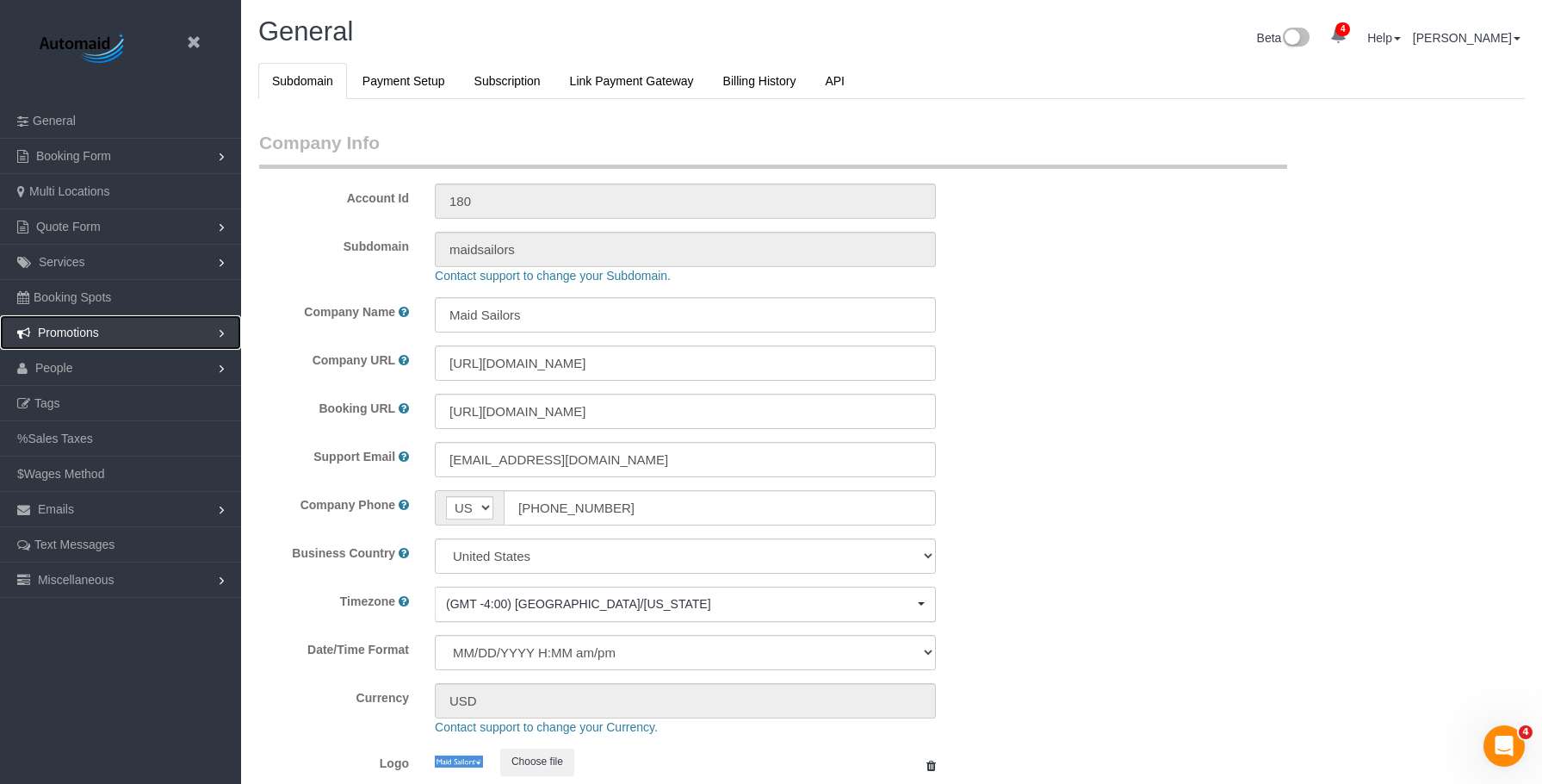
click at [93, 327] on span "Promotions" at bounding box center [68, 332] width 61 height 13
click at [71, 366] on link "Discount Codes" at bounding box center [120, 368] width 241 height 34
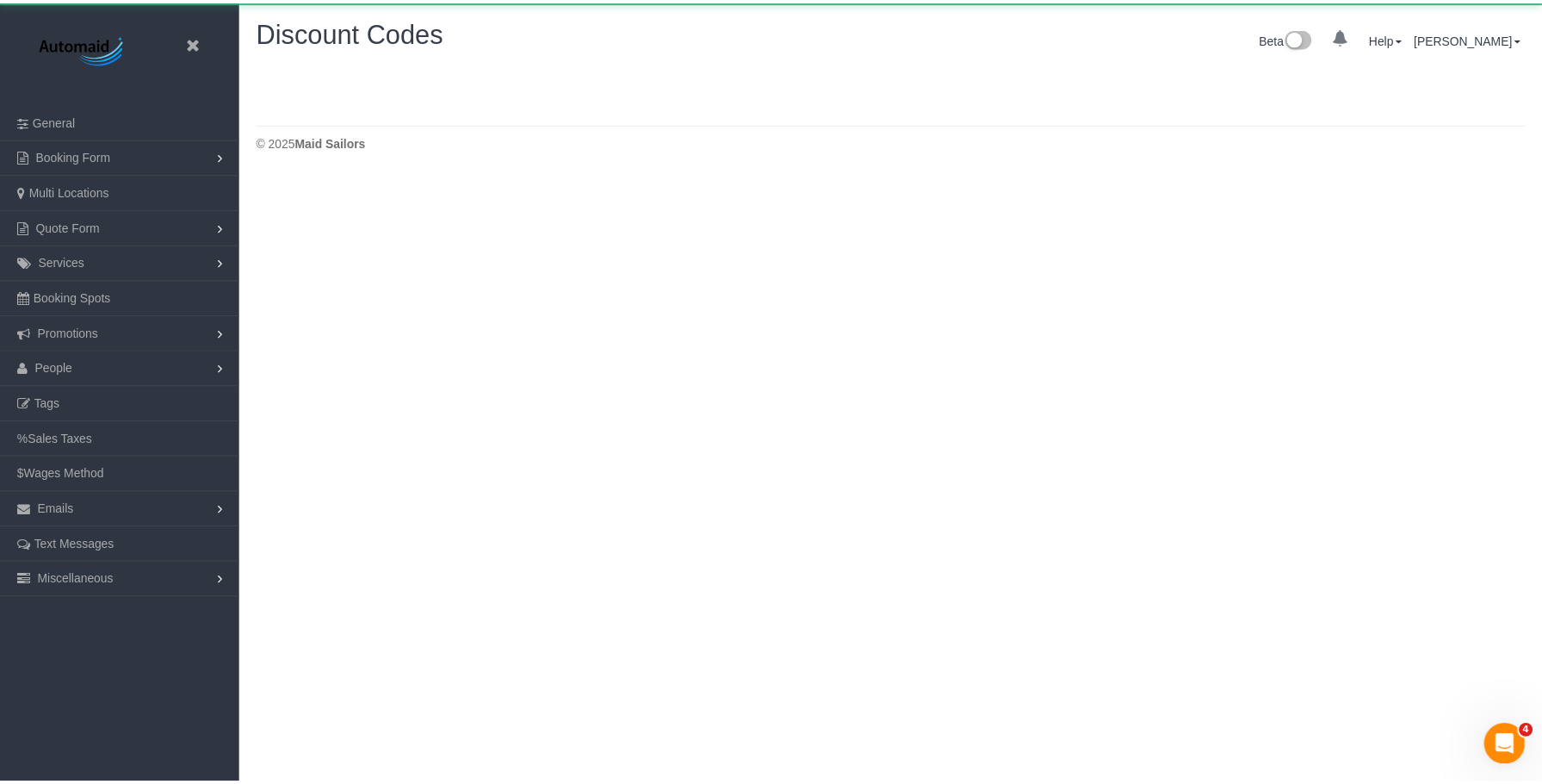
scroll to position [362, 1555]
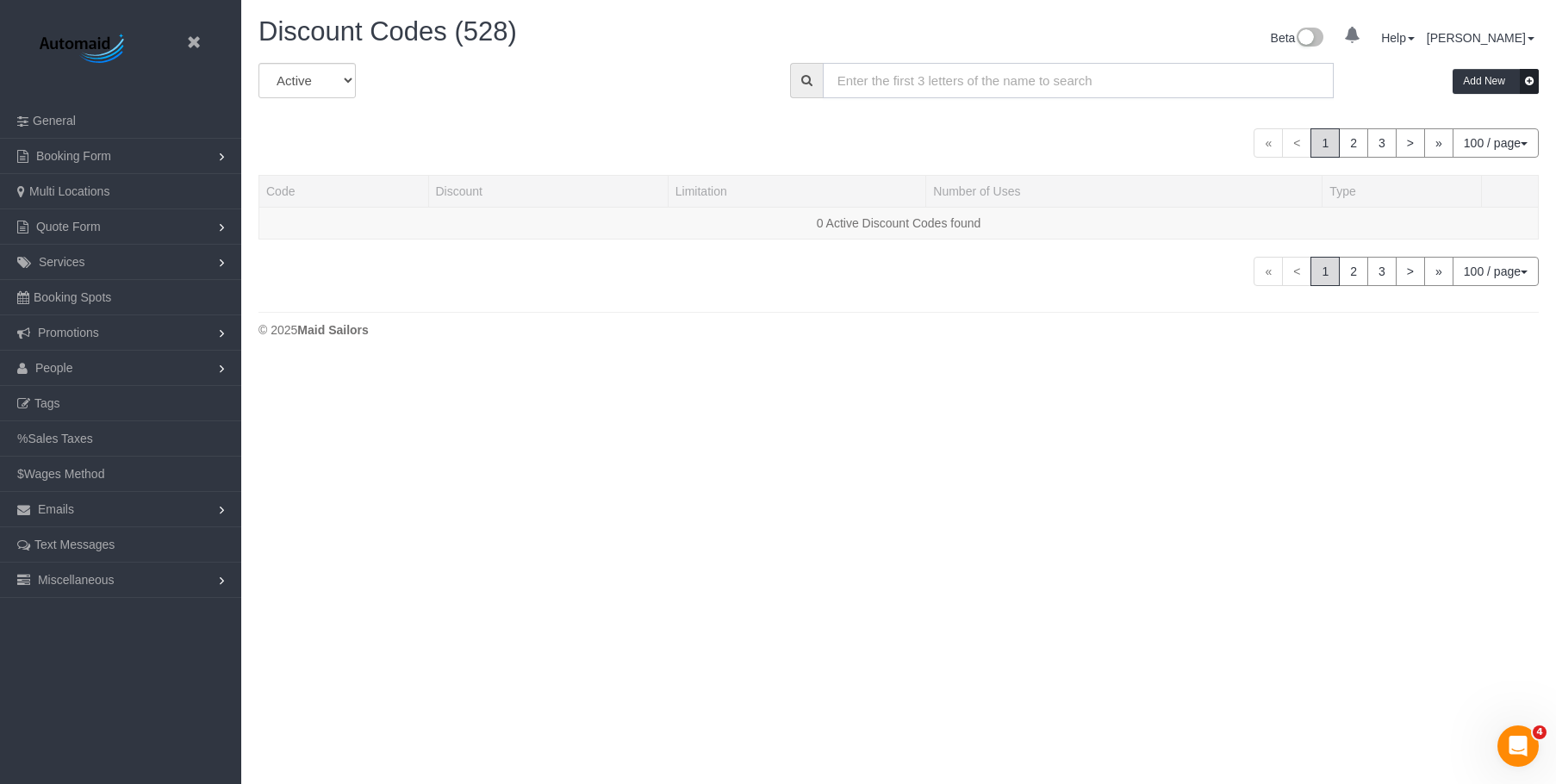
click at [1106, 84] on input "text" at bounding box center [1079, 80] width 511 height 35
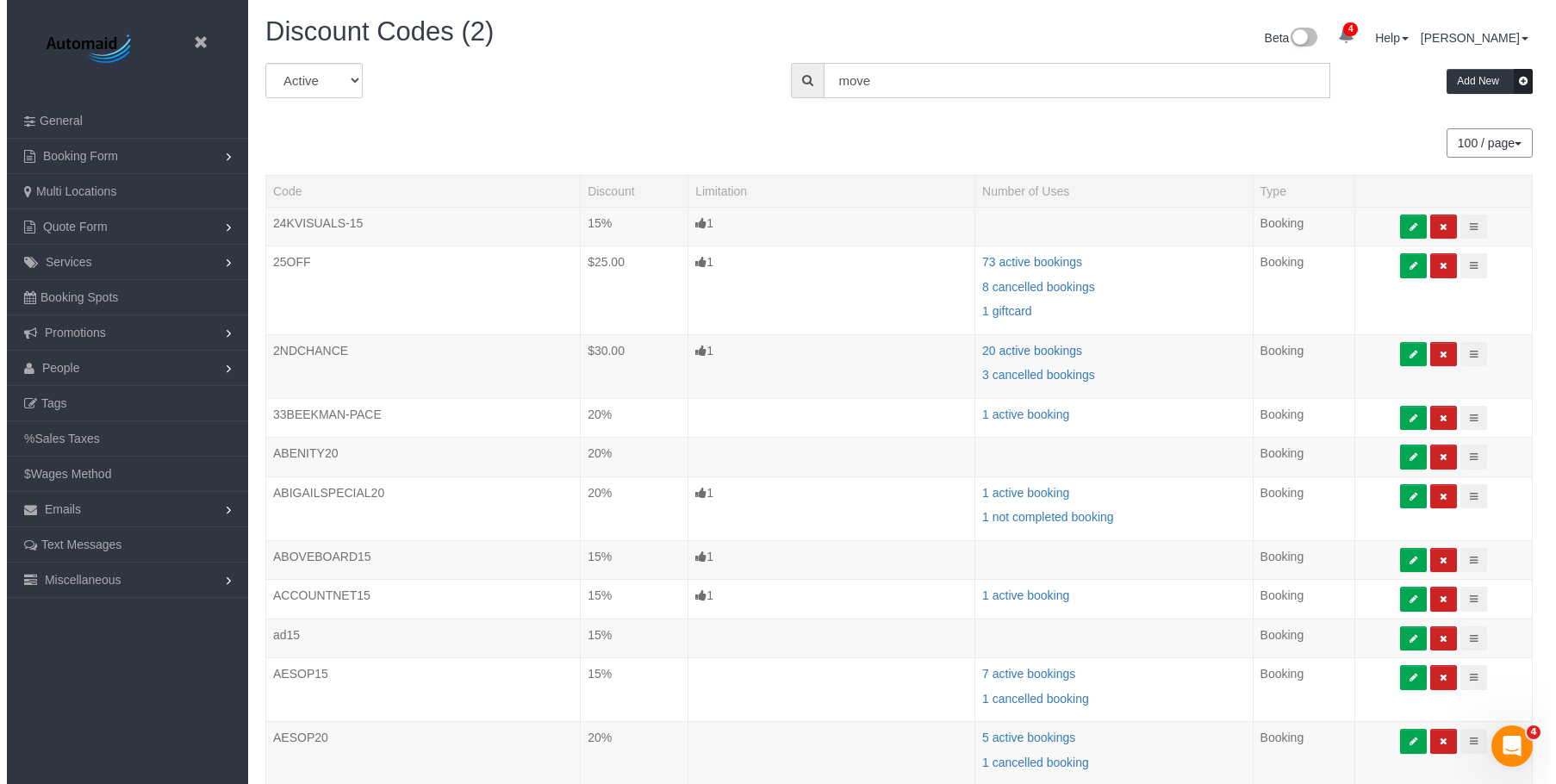
scroll to position [85685, 84594]
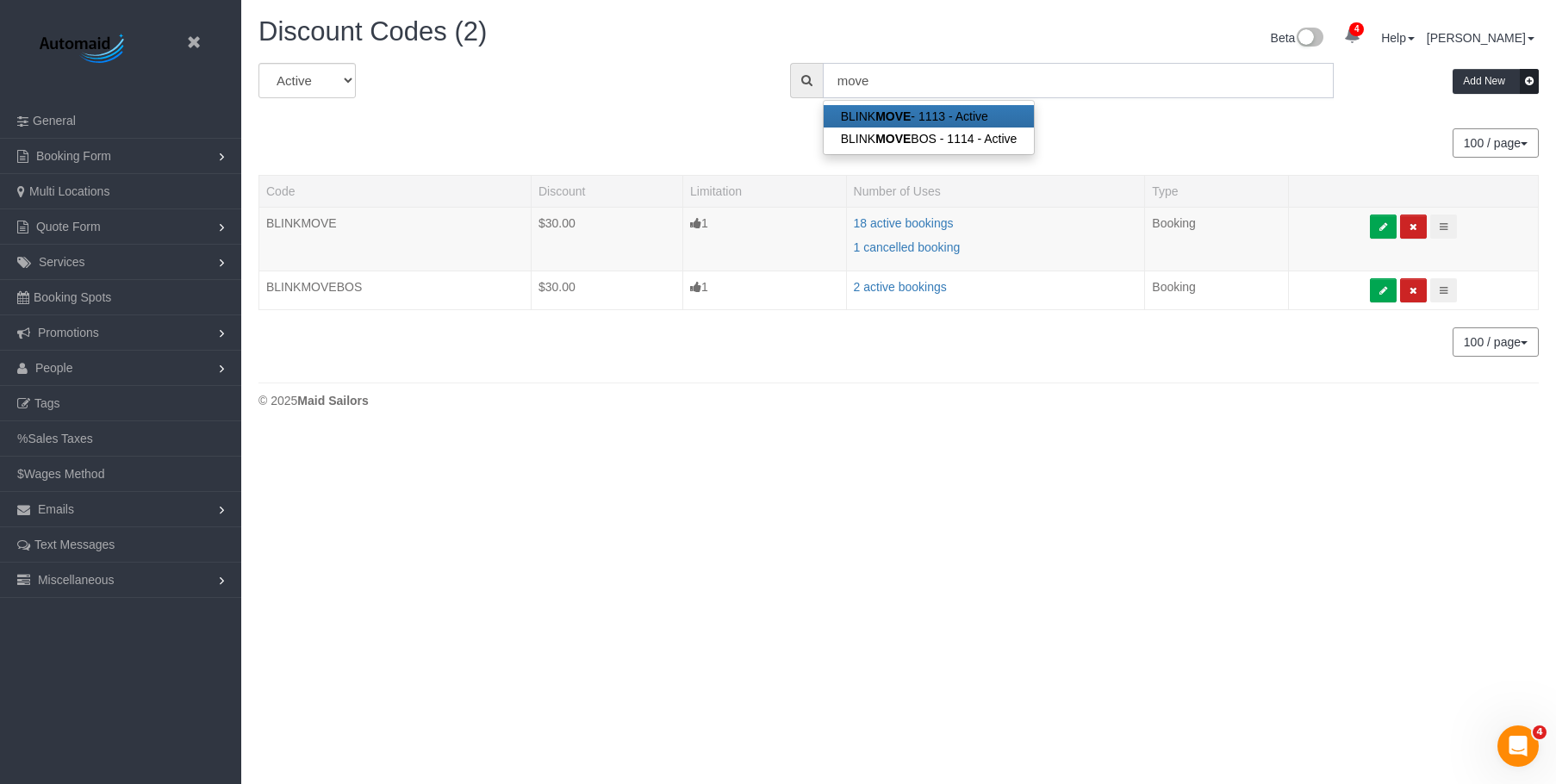
type input "move"
drag, startPoint x: 359, startPoint y: 213, endPoint x: 269, endPoint y: 228, distance: 91.2
click at [269, 228] on td "BLINKMOVE" at bounding box center [395, 238] width 272 height 64
copy td "BLINKMOVE"
click at [197, 40] on icon at bounding box center [194, 43] width 22 height 22
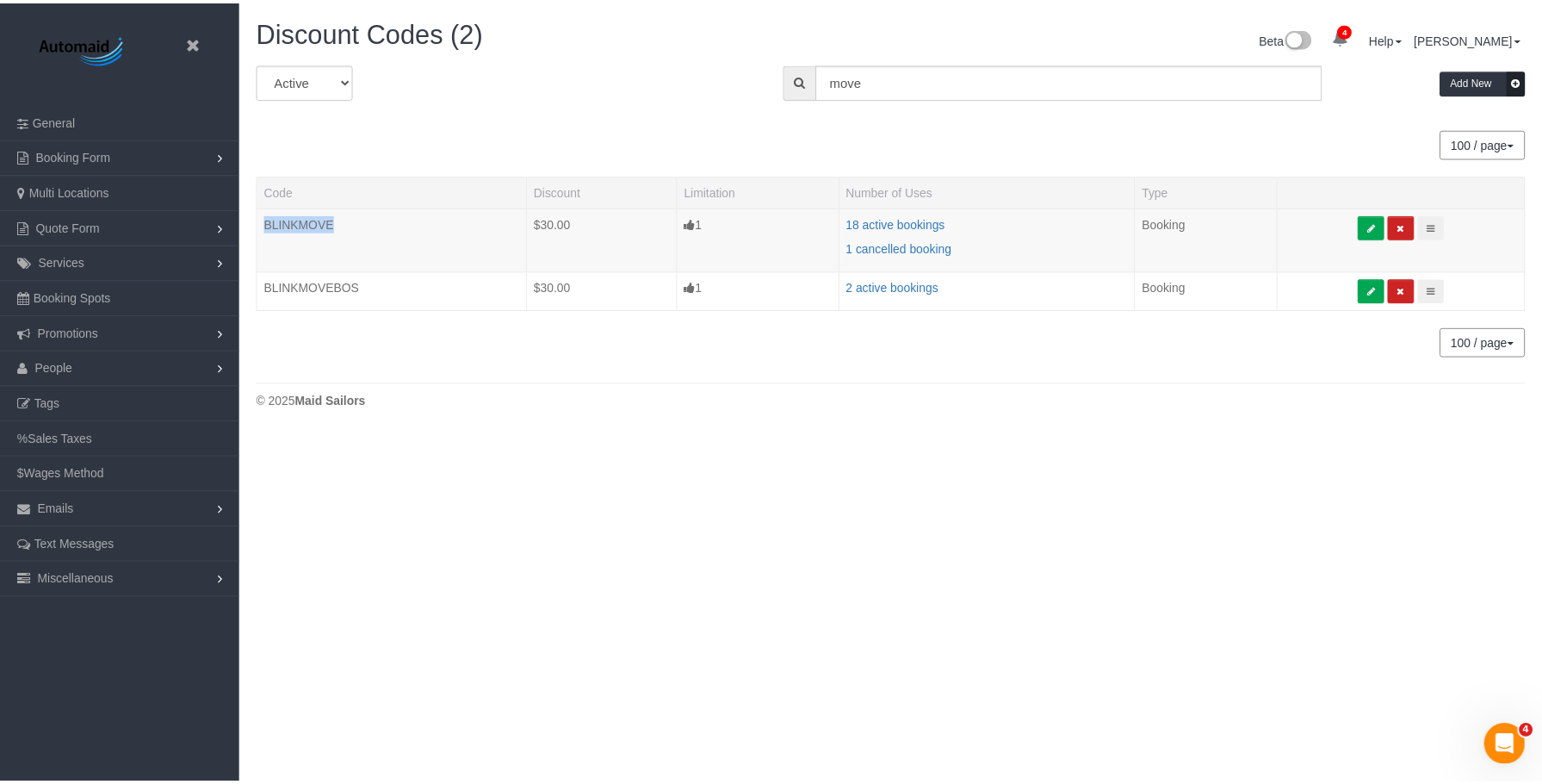
scroll to position [85995, 84564]
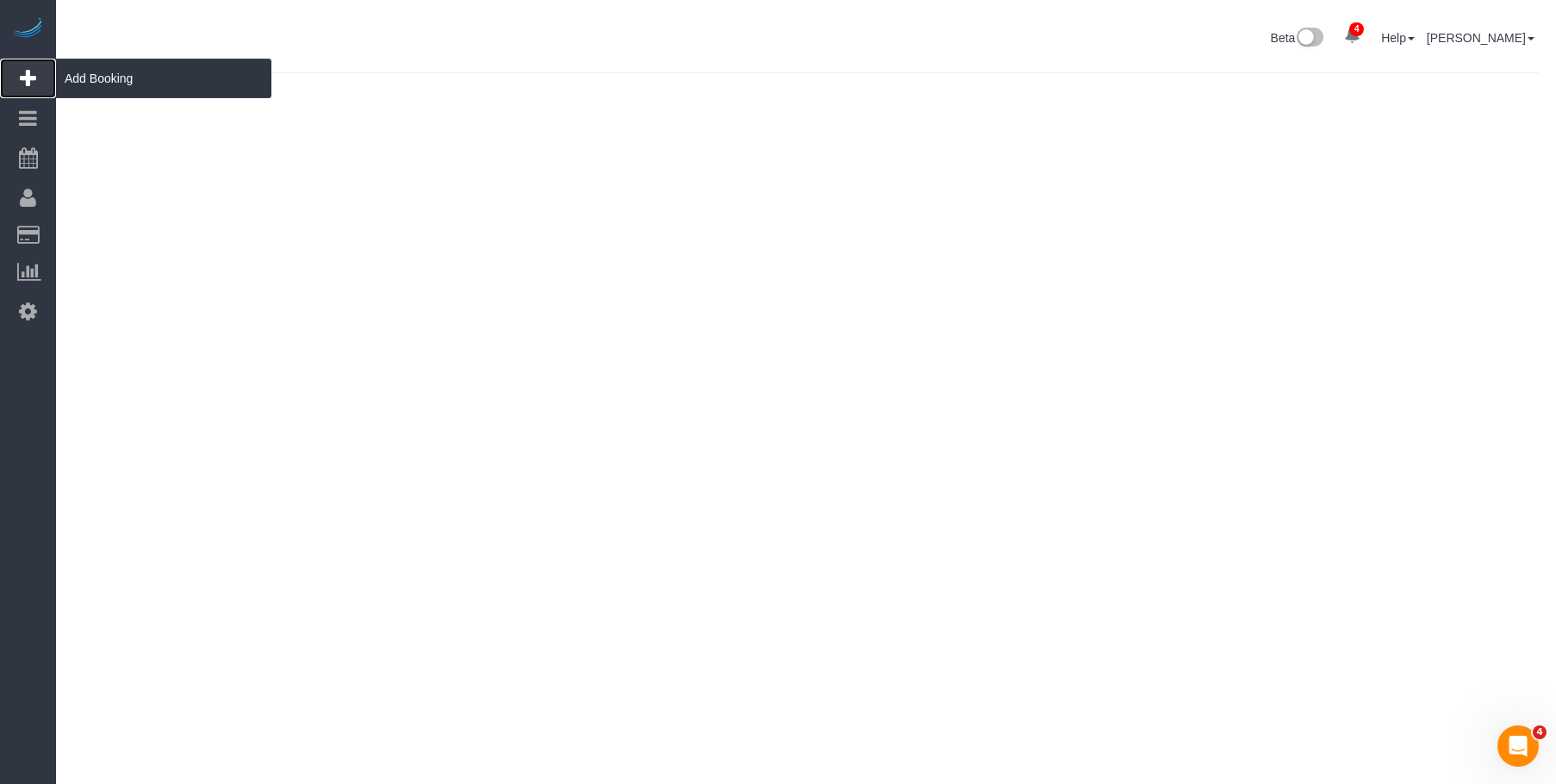
click at [127, 83] on span "Add Booking" at bounding box center [163, 78] width 215 height 39
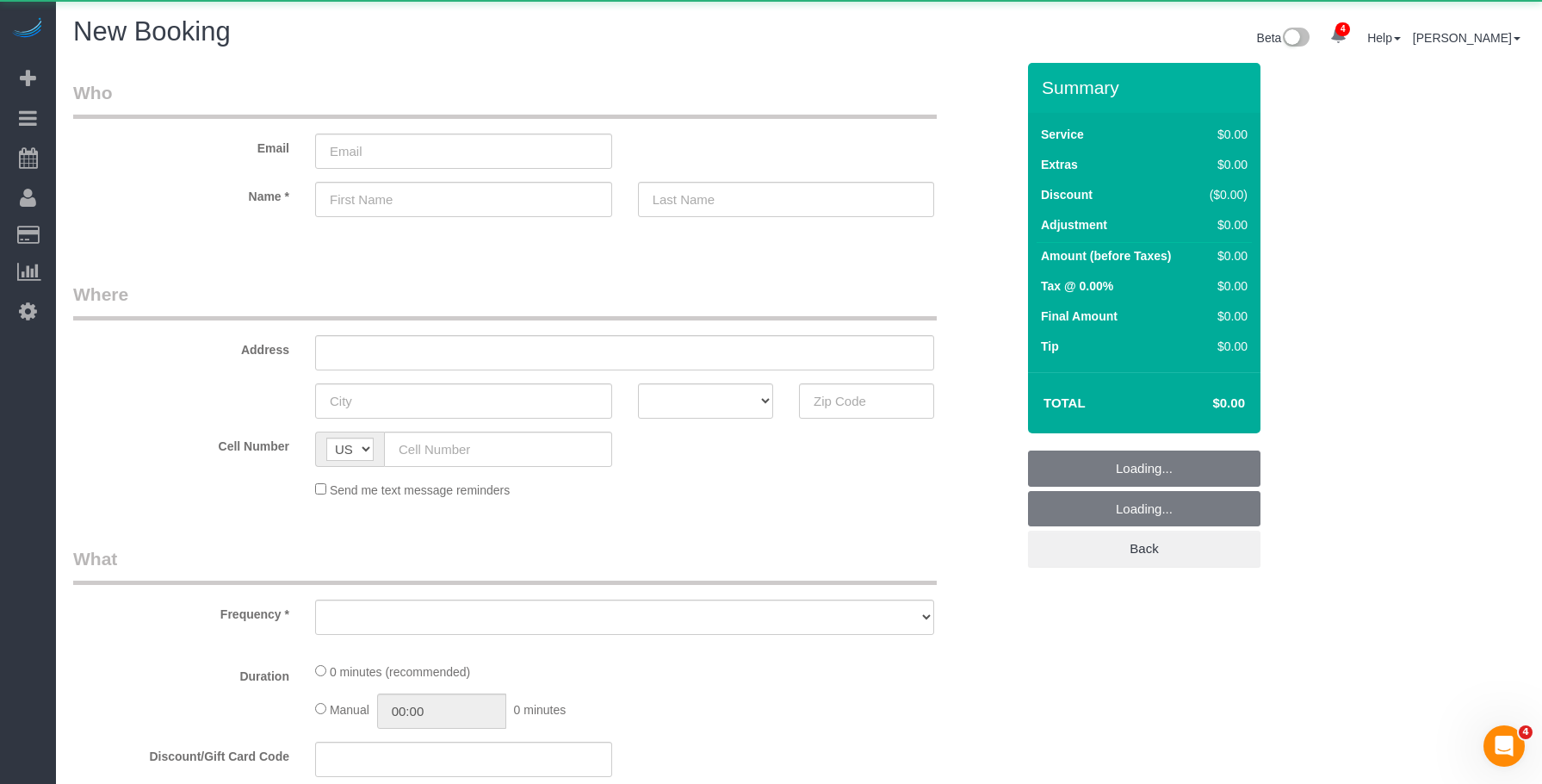
scroll to position [1956, 1542]
select select "object:5339"
select select "number:89"
select select "number:90"
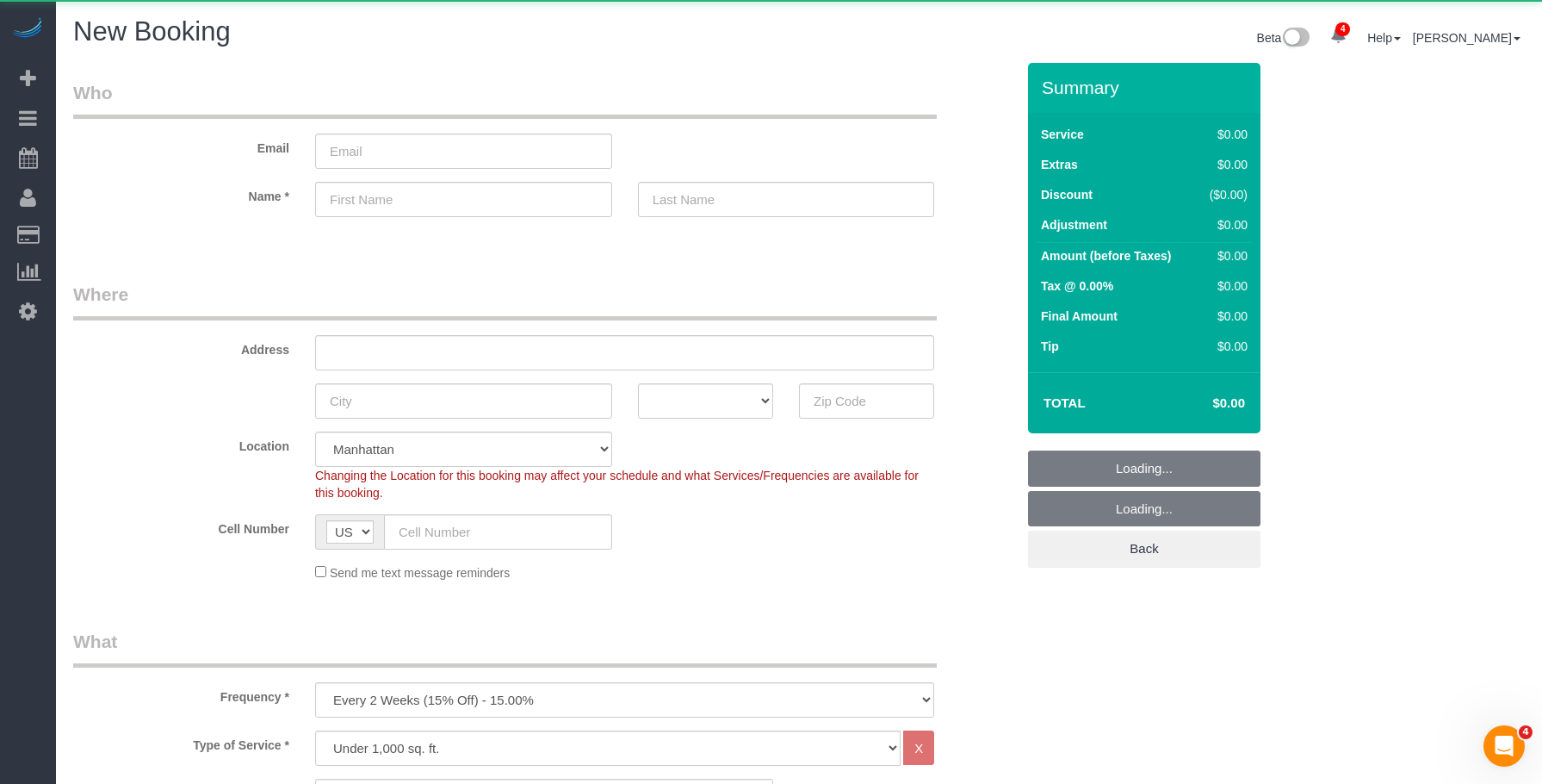
scroll to position [2918, 1542]
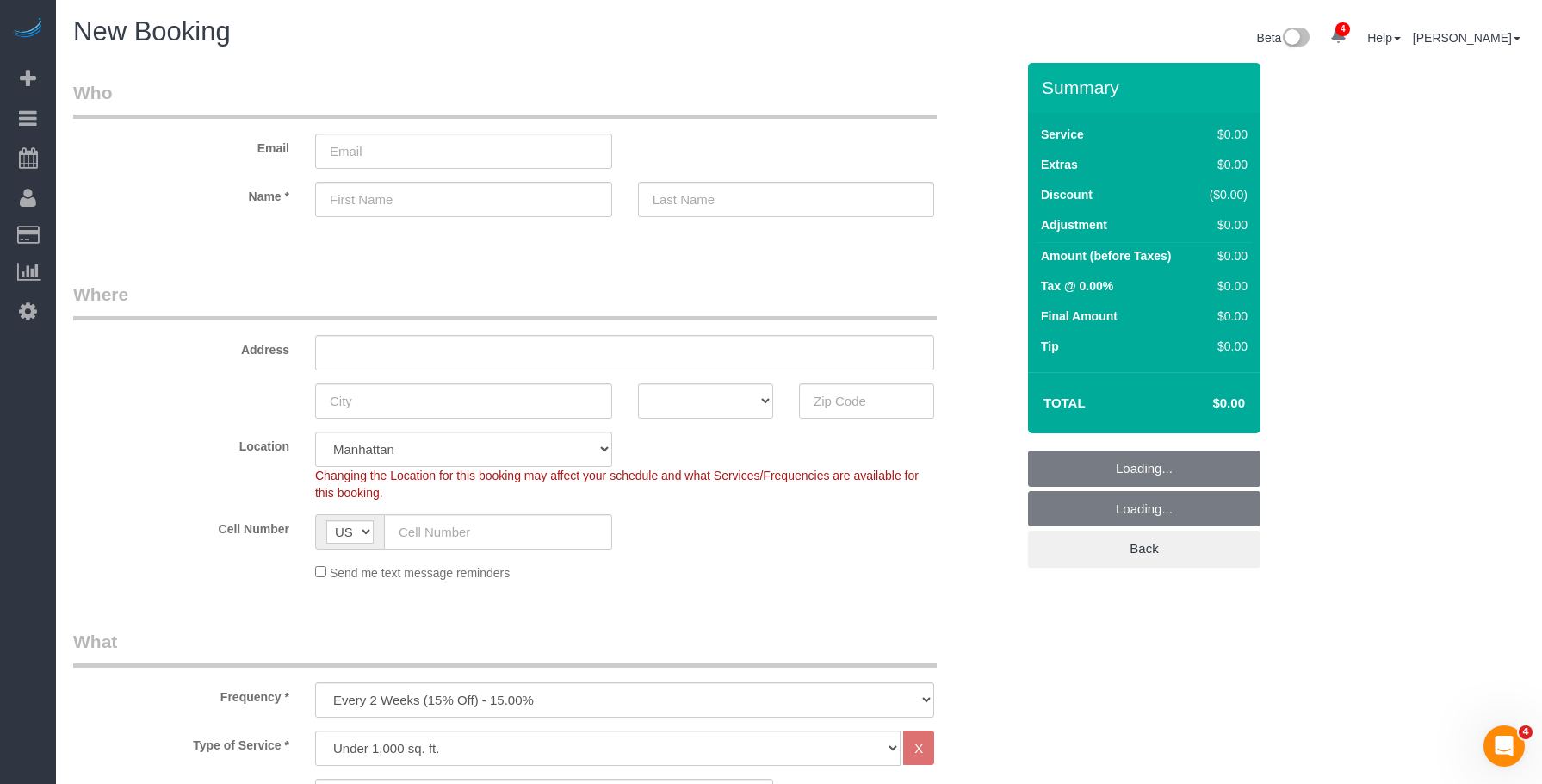
drag, startPoint x: 534, startPoint y: 278, endPoint x: 536, endPoint y: 291, distance: 13.2
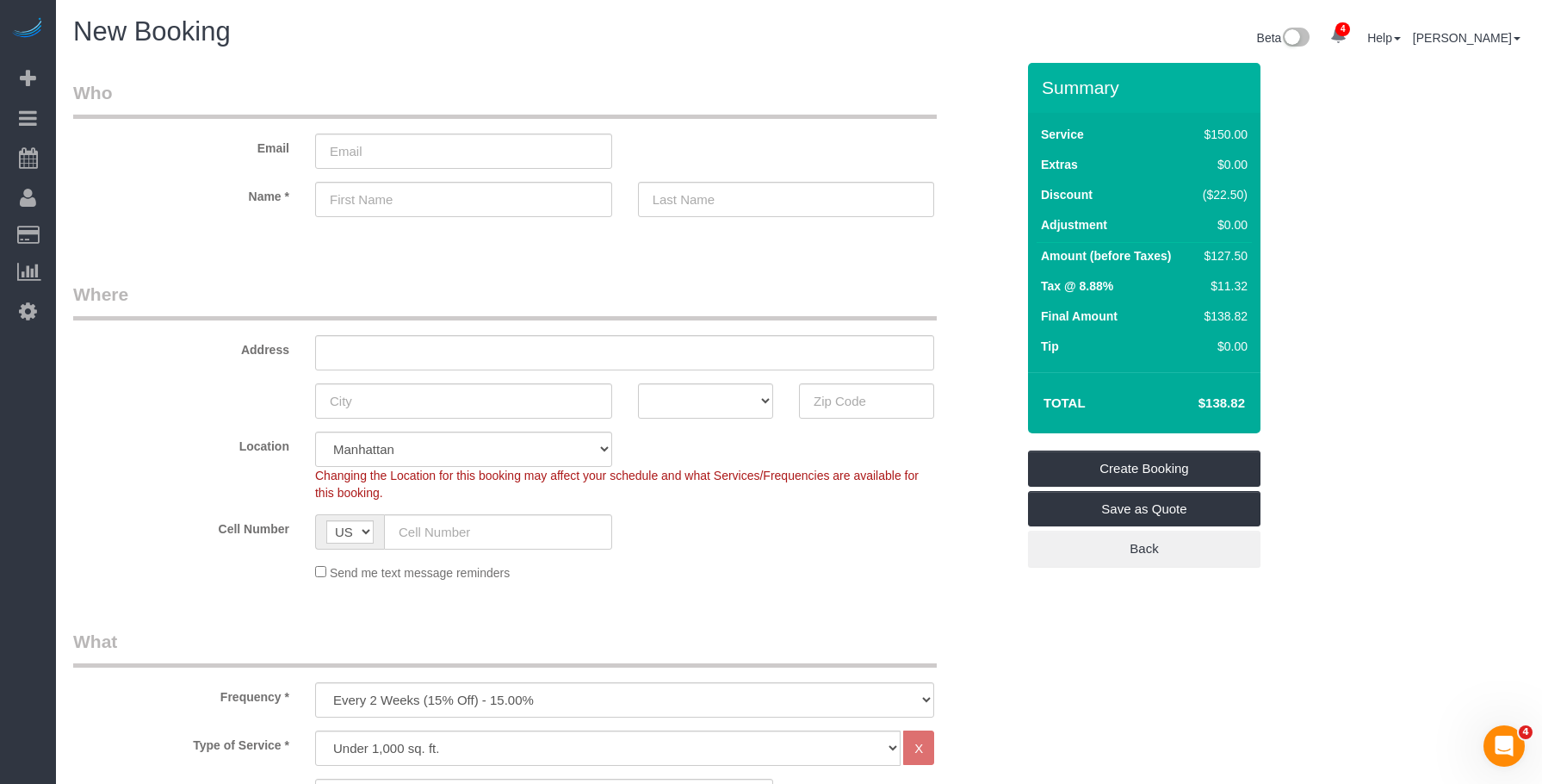
scroll to position [258, 0]
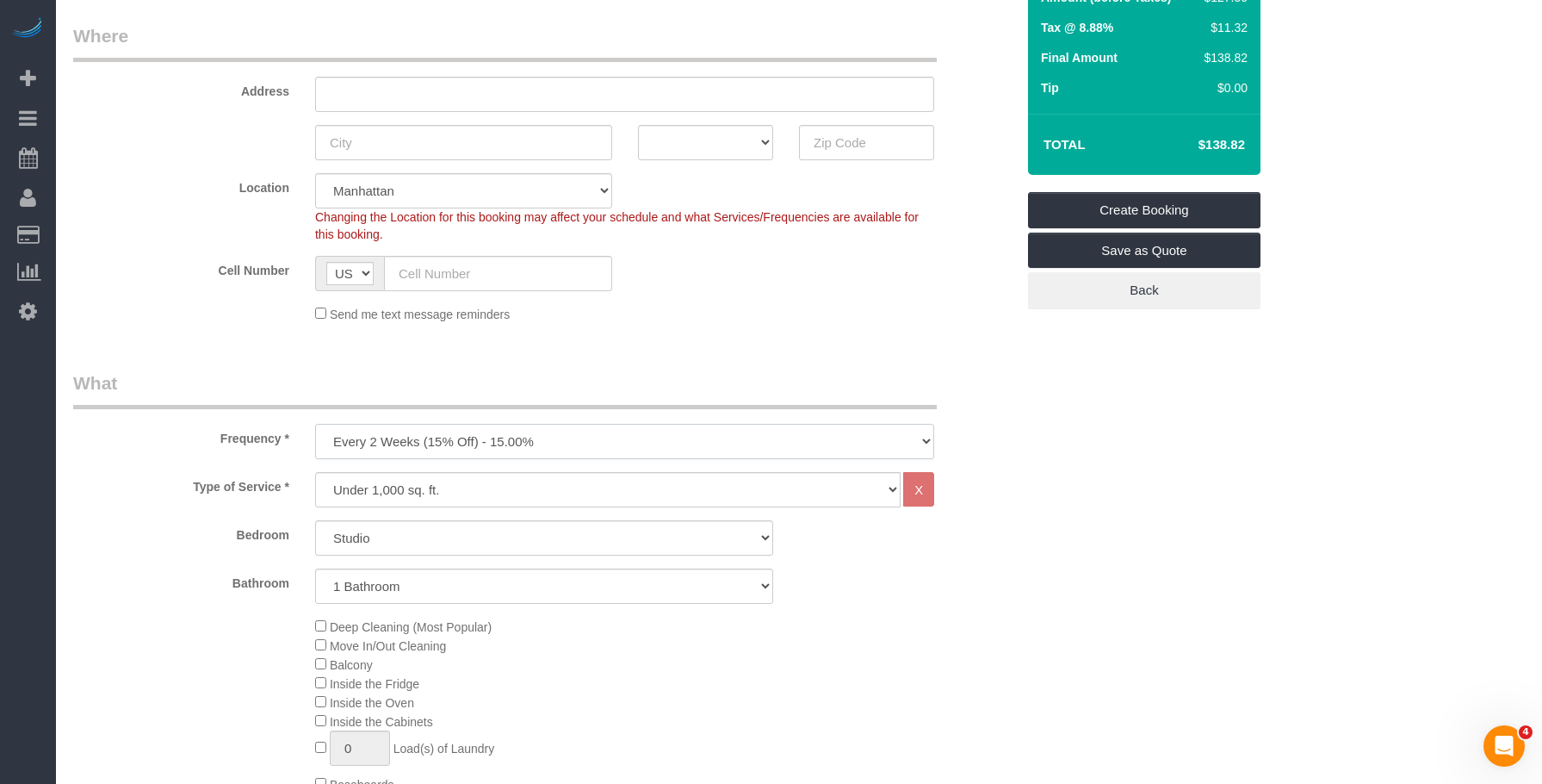
drag, startPoint x: 570, startPoint y: 444, endPoint x: 534, endPoint y: 457, distance: 38.3
click at [570, 444] on select "One Time Weekly (20% Off) - 20.00% Every 2 Weeks (15% Off) - 15.00% Every 4 Wee…" at bounding box center [624, 440] width 619 height 35
select select "object:5594"
click at [315, 423] on select "One Time Weekly (20% Off) - 20.00% Every 2 Weeks (15% Off) - 15.00% Every 4 Wee…" at bounding box center [624, 440] width 619 height 35
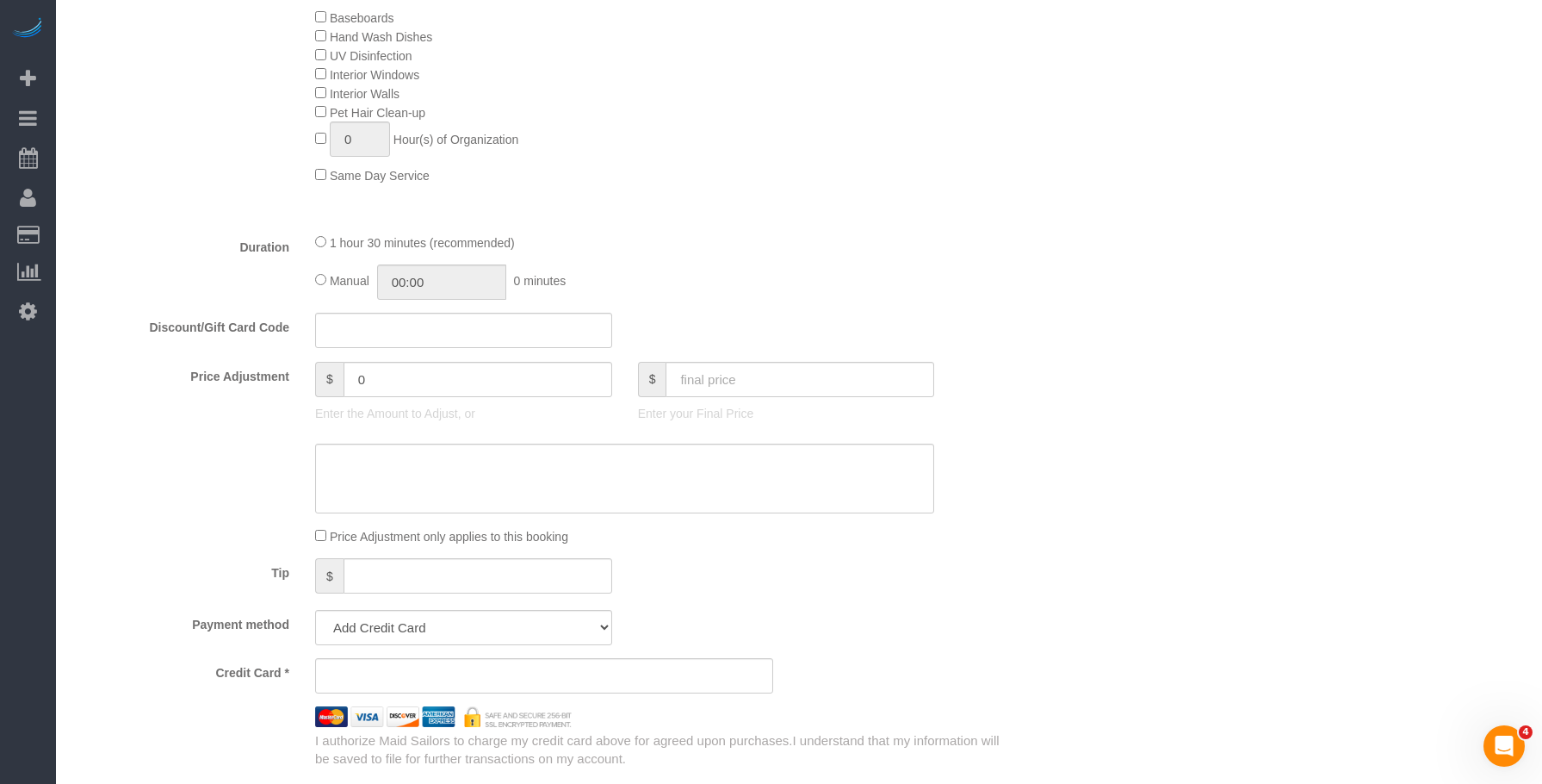
scroll to position [1033, 0]
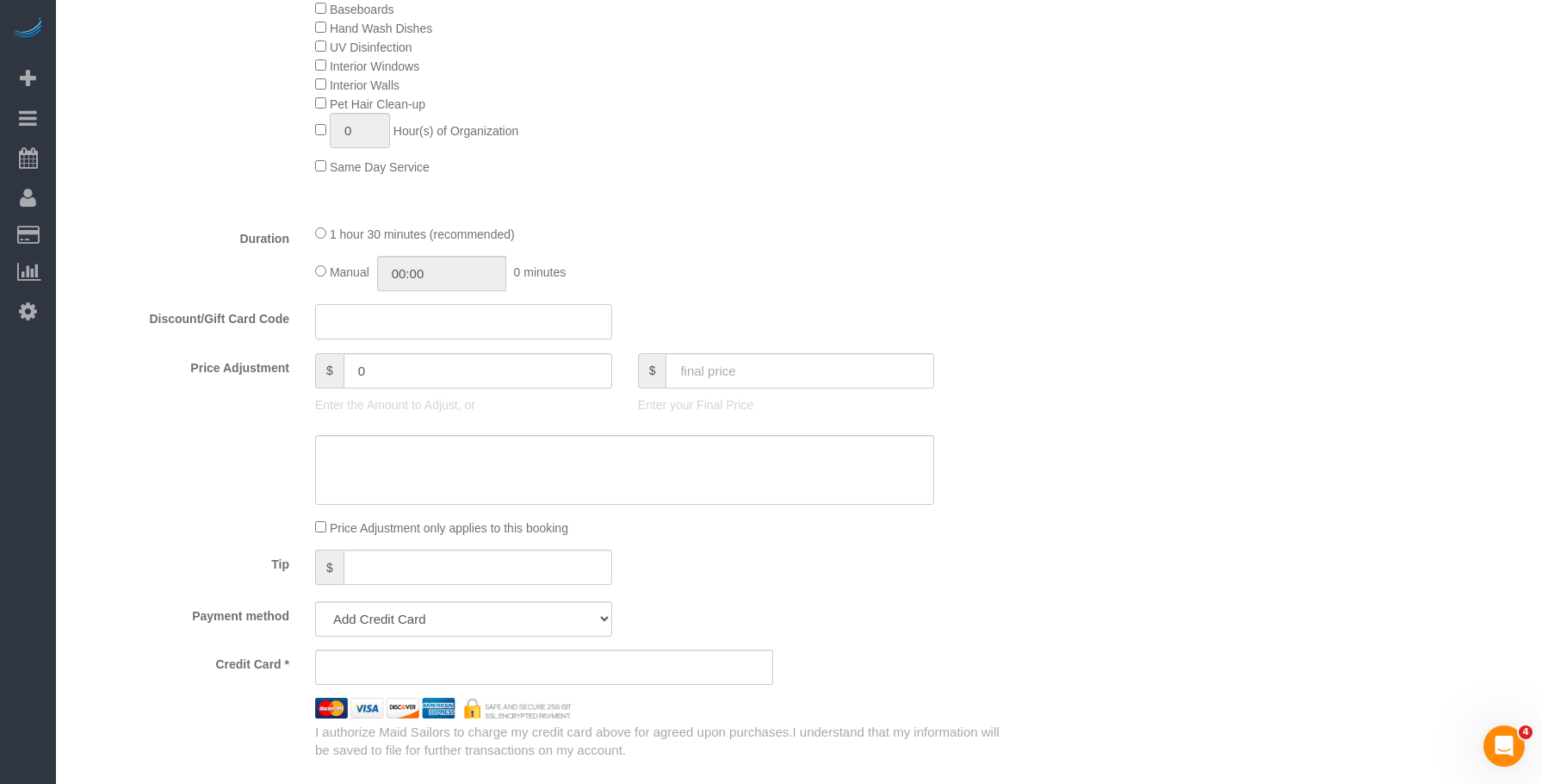
click at [346, 326] on input "text" at bounding box center [463, 321] width 297 height 35
paste input "BLINKMOVE"
type input "BLINKMOVE"
click at [818, 249] on div "1 hour 30 minutes (recommended) Manual 00:00 0 minutes" at bounding box center [624, 257] width 645 height 67
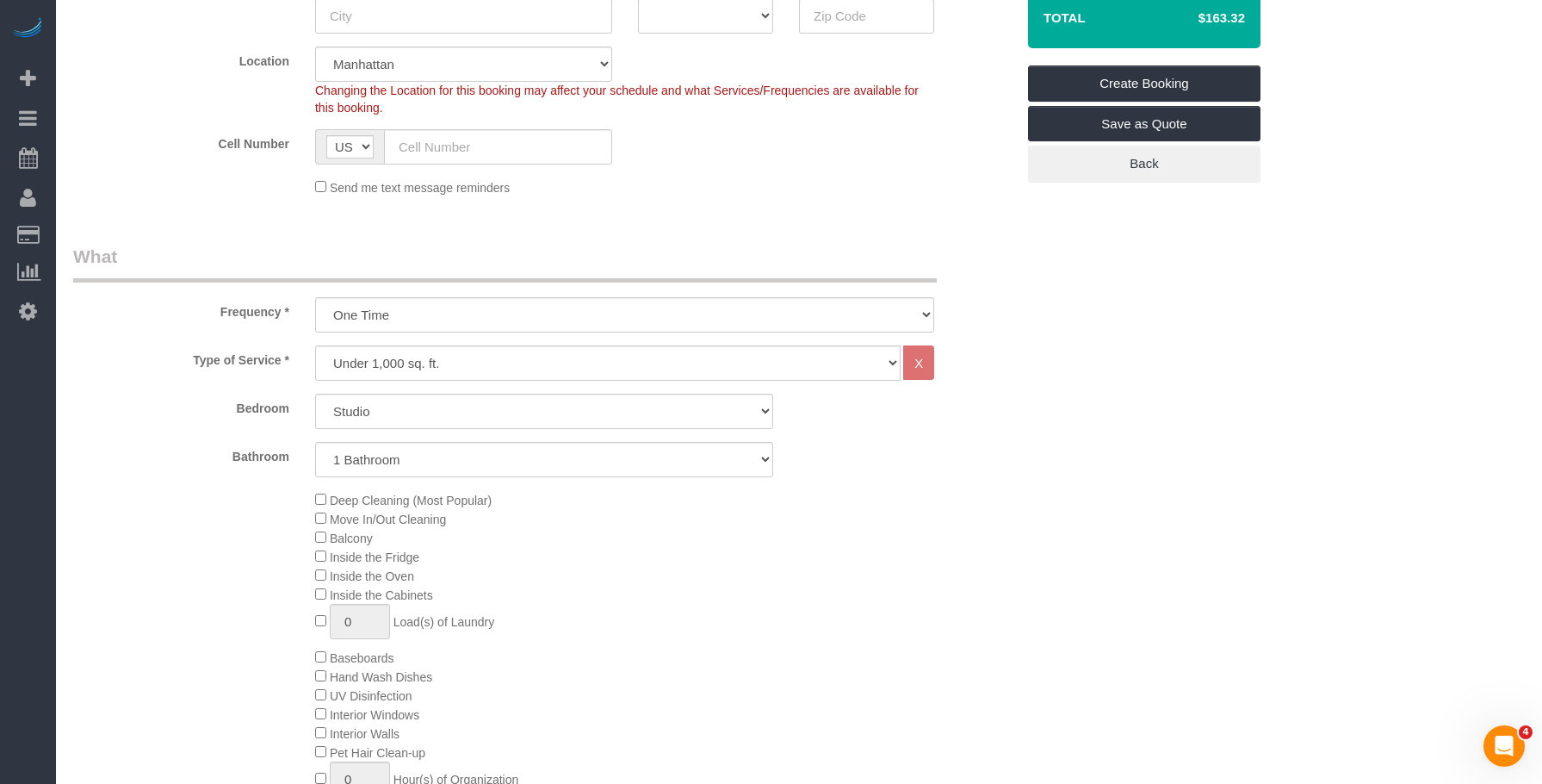
scroll to position [0, 0]
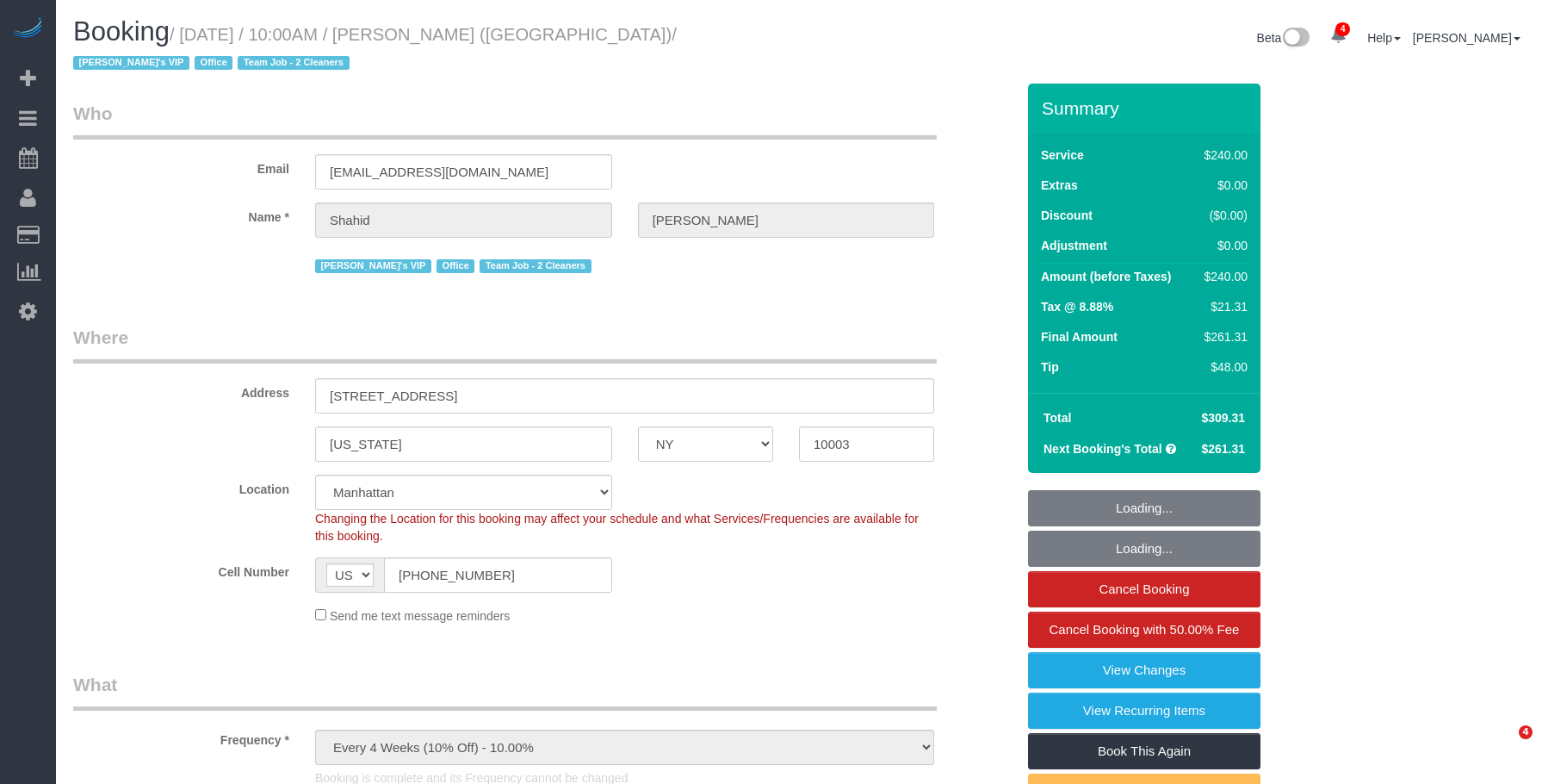
select select "NY"
select select "2"
select select "120"
select select "spot1"
select select "number:57"
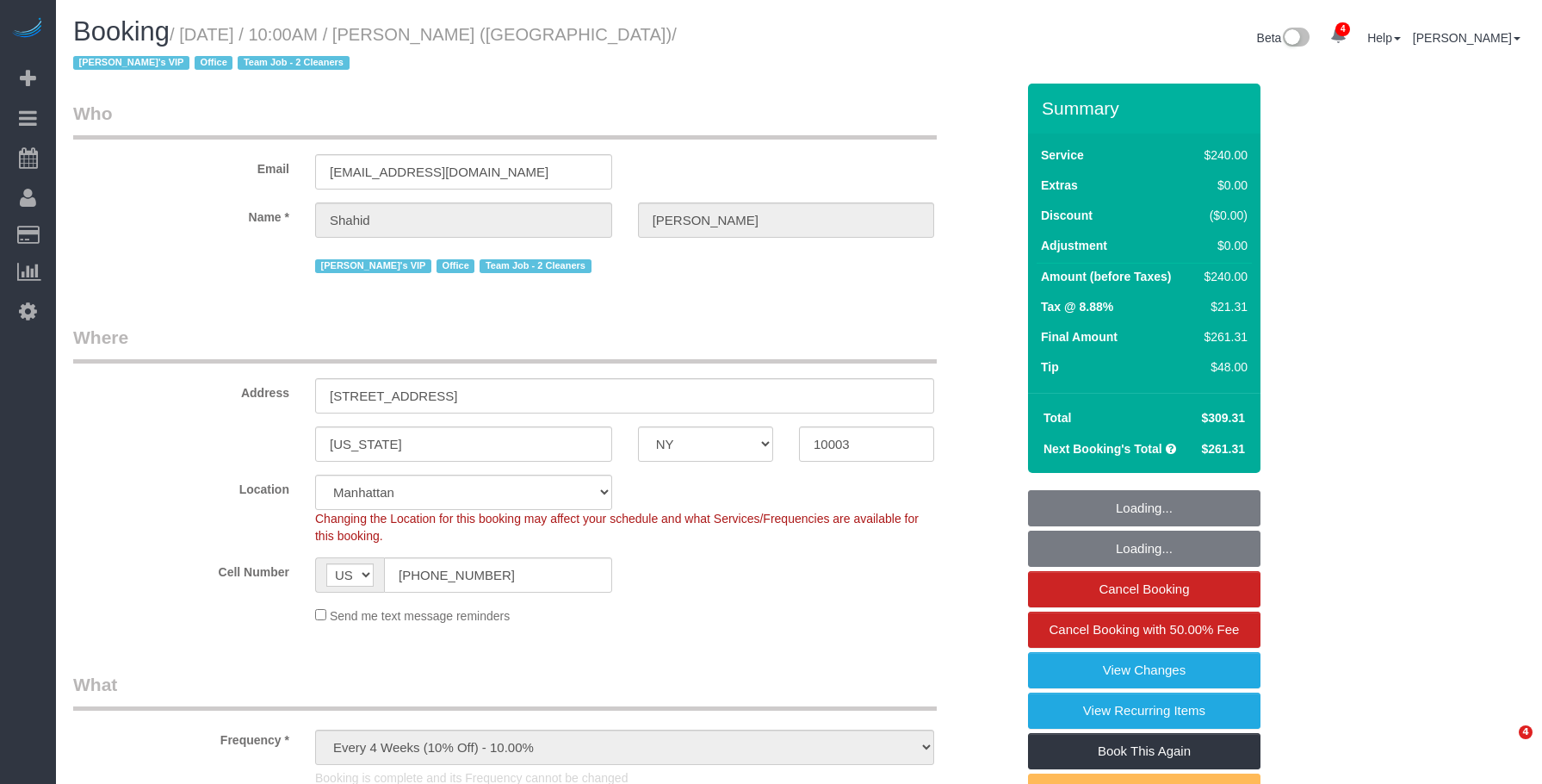
select select "number:90"
select select "number:15"
select select "number:7"
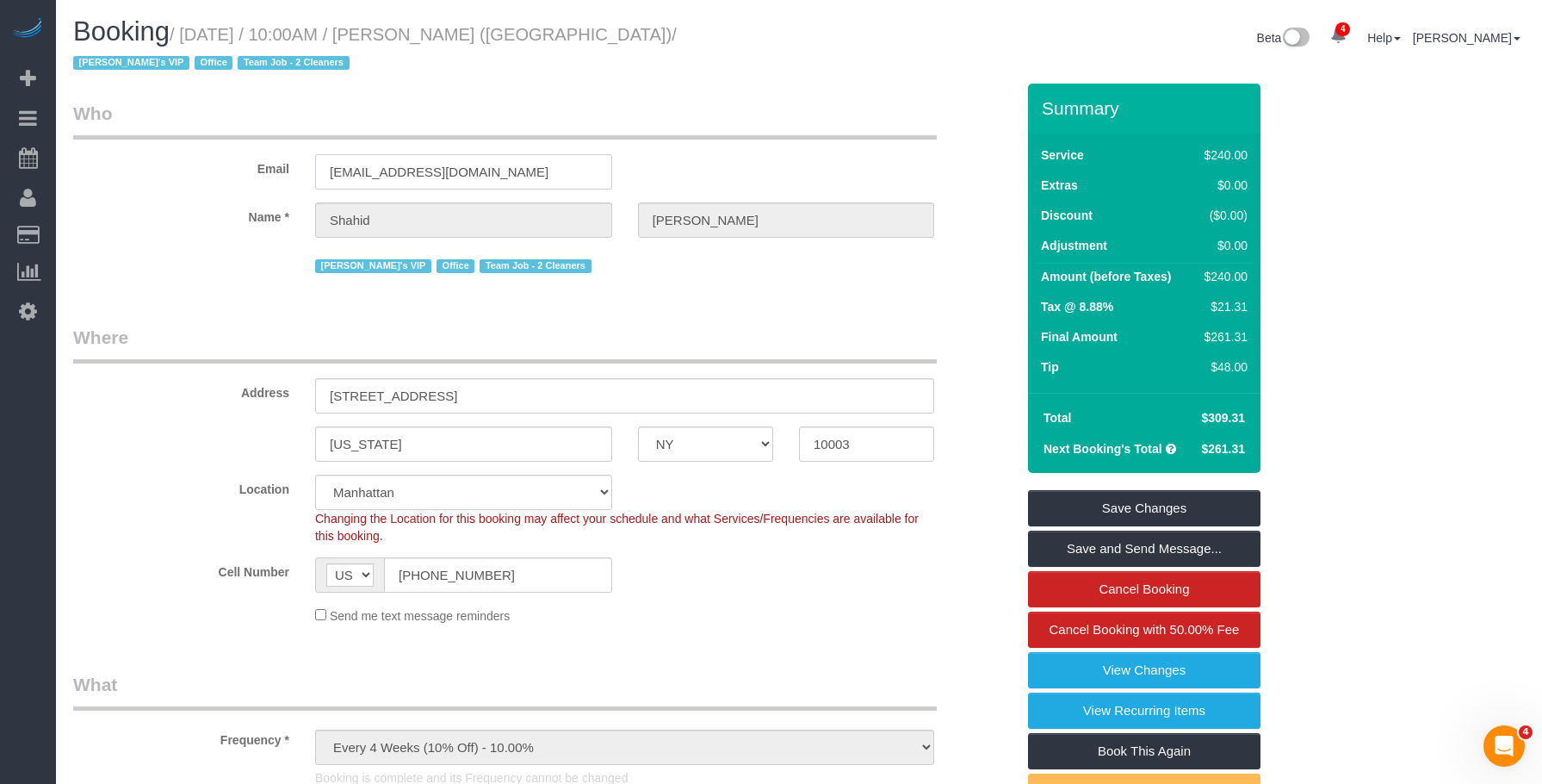
drag, startPoint x: 445, startPoint y: 179, endPoint x: 141, endPoint y: 161, distance: 304.5
click at [141, 161] on div "Email [EMAIL_ADDRESS][DOMAIN_NAME]" at bounding box center [544, 144] width 968 height 89
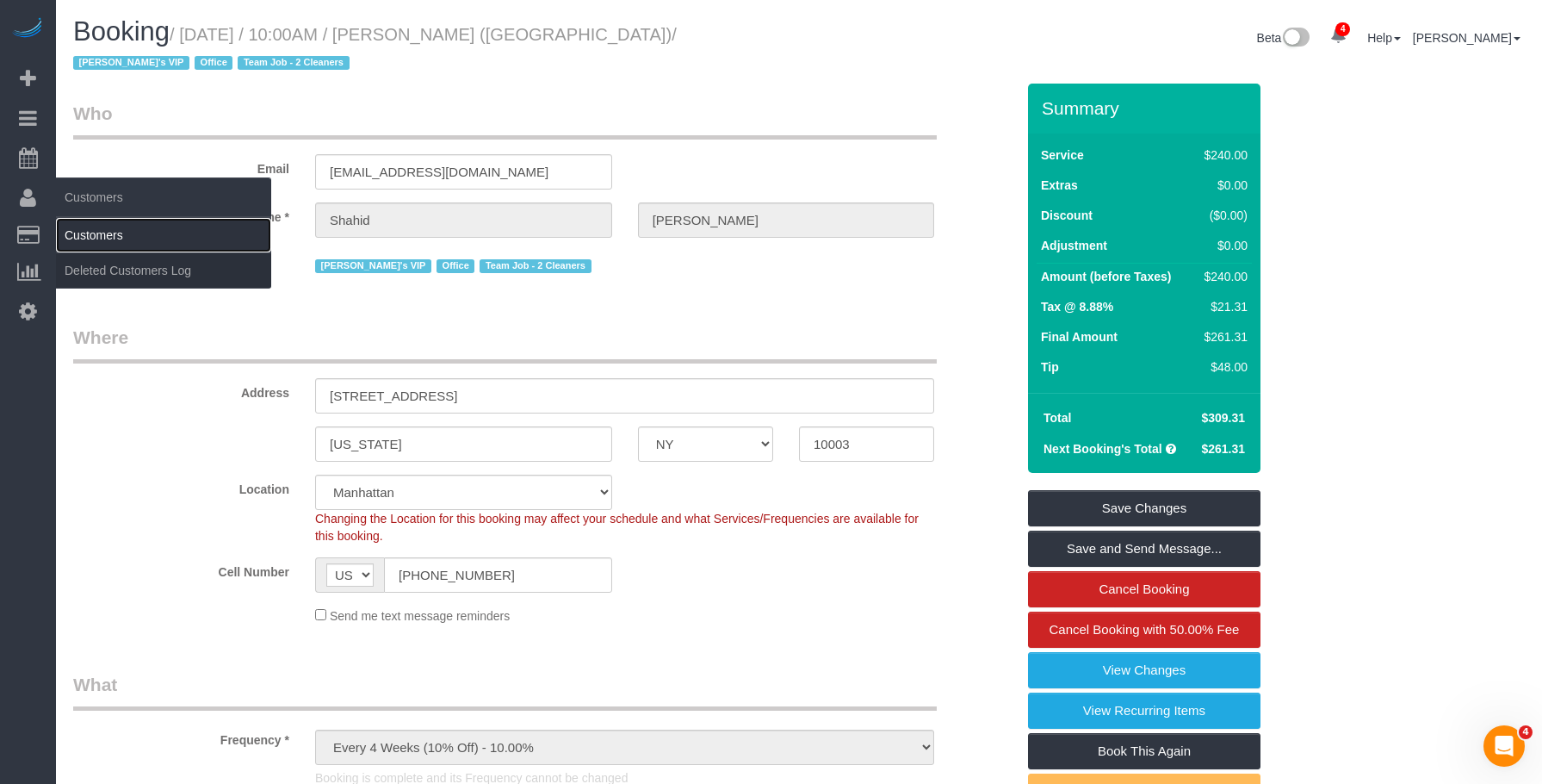
click at [83, 226] on link "Customers" at bounding box center [163, 235] width 215 height 34
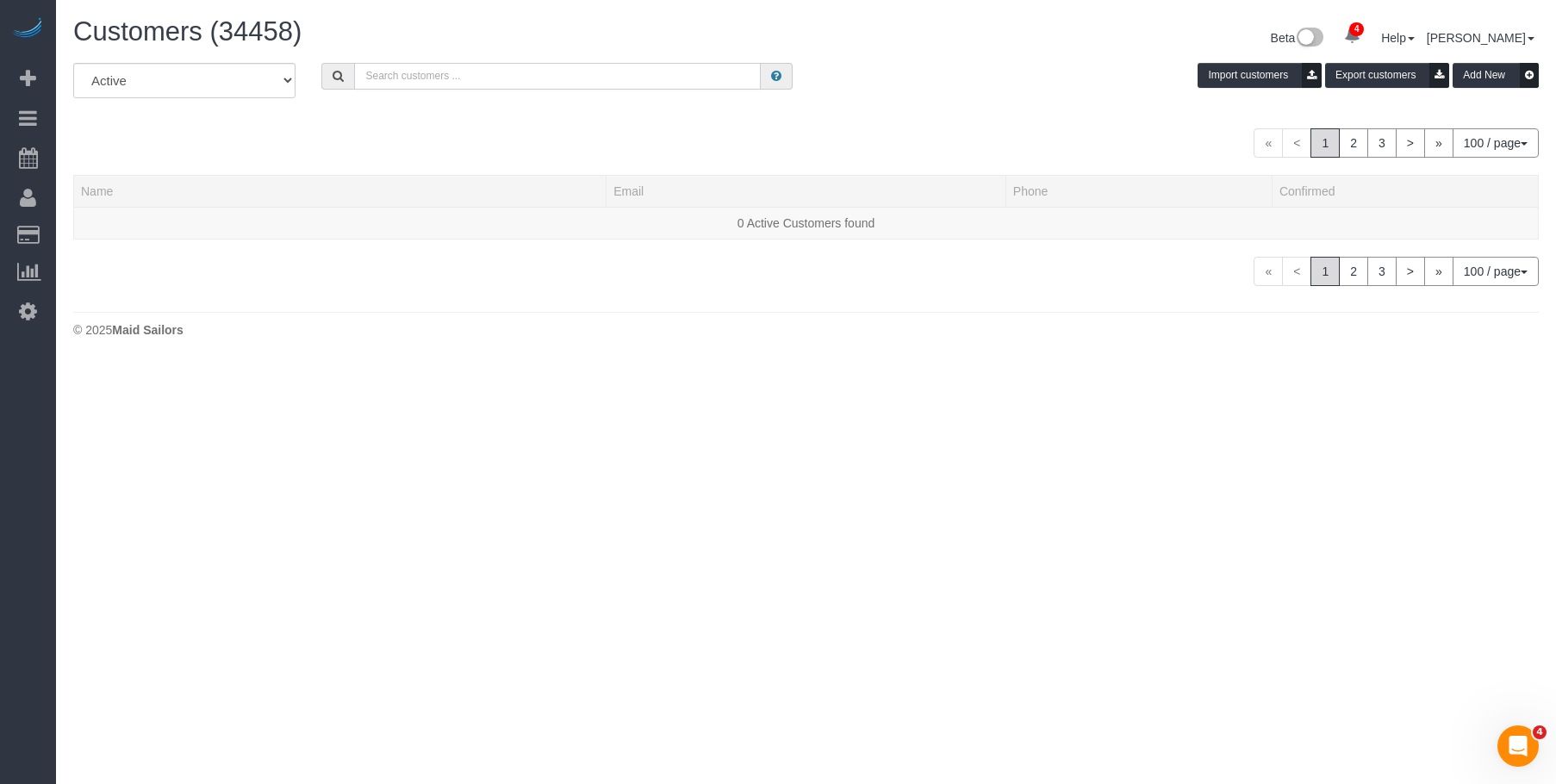
click at [511, 86] on input "text" at bounding box center [557, 76] width 406 height 27
paste input "[EMAIL_ADDRESS][DOMAIN_NAME]"
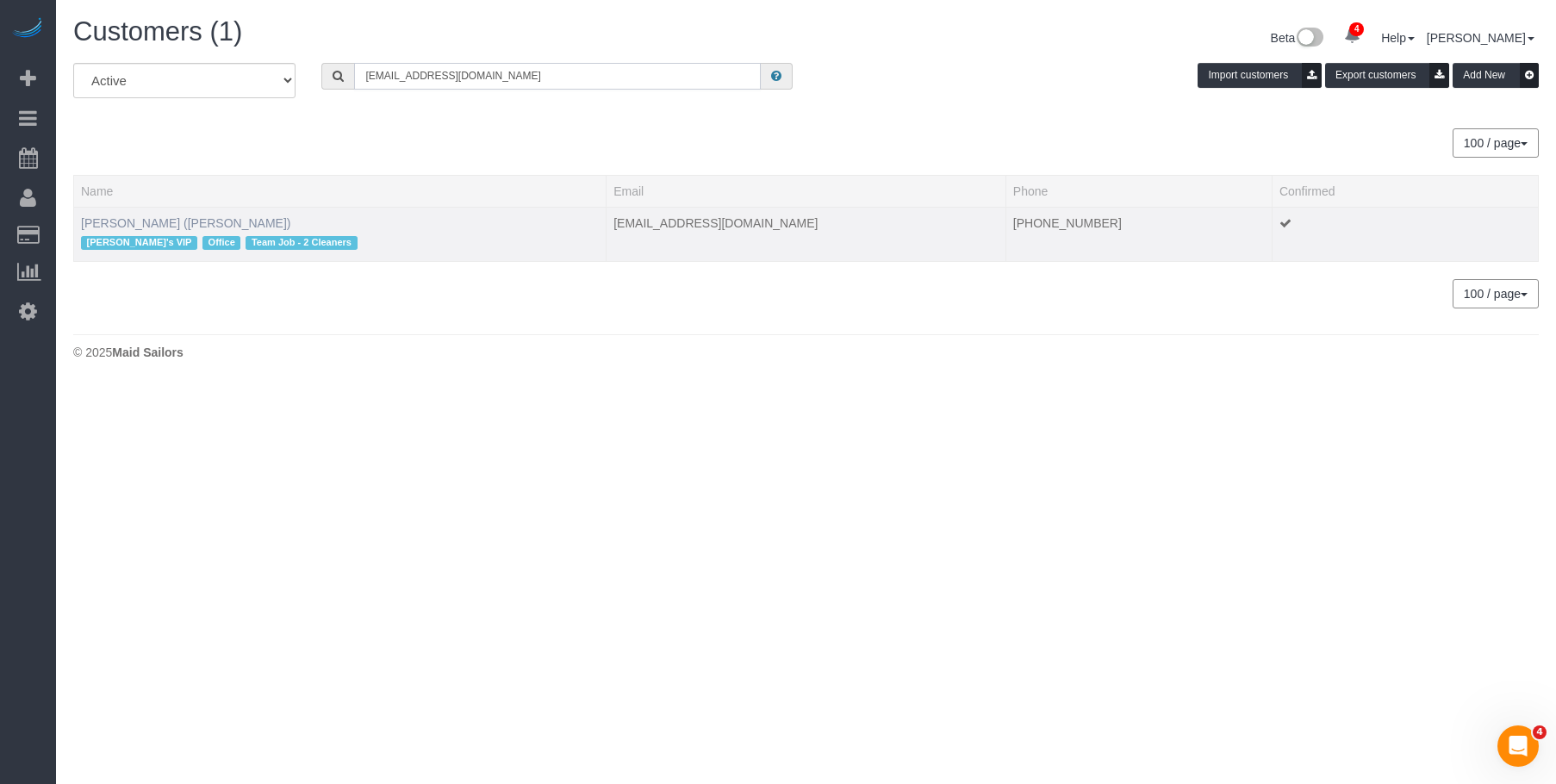
type input "[EMAIL_ADDRESS][DOMAIN_NAME]"
drag, startPoint x: 199, startPoint y: 222, endPoint x: 616, endPoint y: 3, distance: 471.0
click at [200, 222] on link "[PERSON_NAME] ([PERSON_NAME])" at bounding box center [186, 222] width 210 height 13
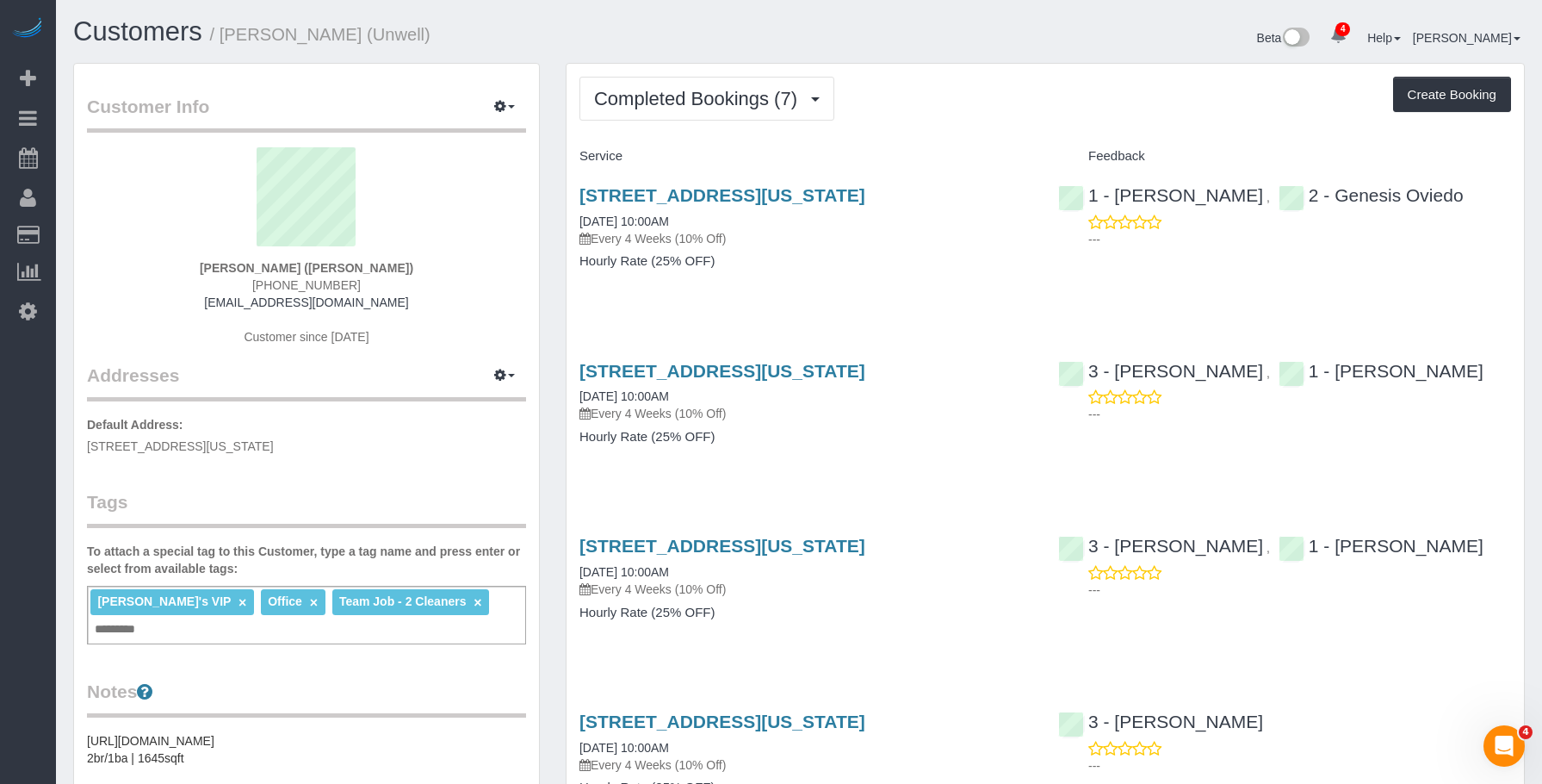
drag, startPoint x: 563, startPoint y: 194, endPoint x: 971, endPoint y: 201, distance: 408.1
click at [971, 201] on div "Completed Bookings (7) Completed Bookings (7) Upcoming Bookings (6) Cancelled B…" at bounding box center [1045, 746] width 985 height 1367
copy link "[STREET_ADDRESS][US_STATE]"
click at [893, 257] on h4 "Hourly Rate (25% OFF)" at bounding box center [806, 261] width 453 height 14
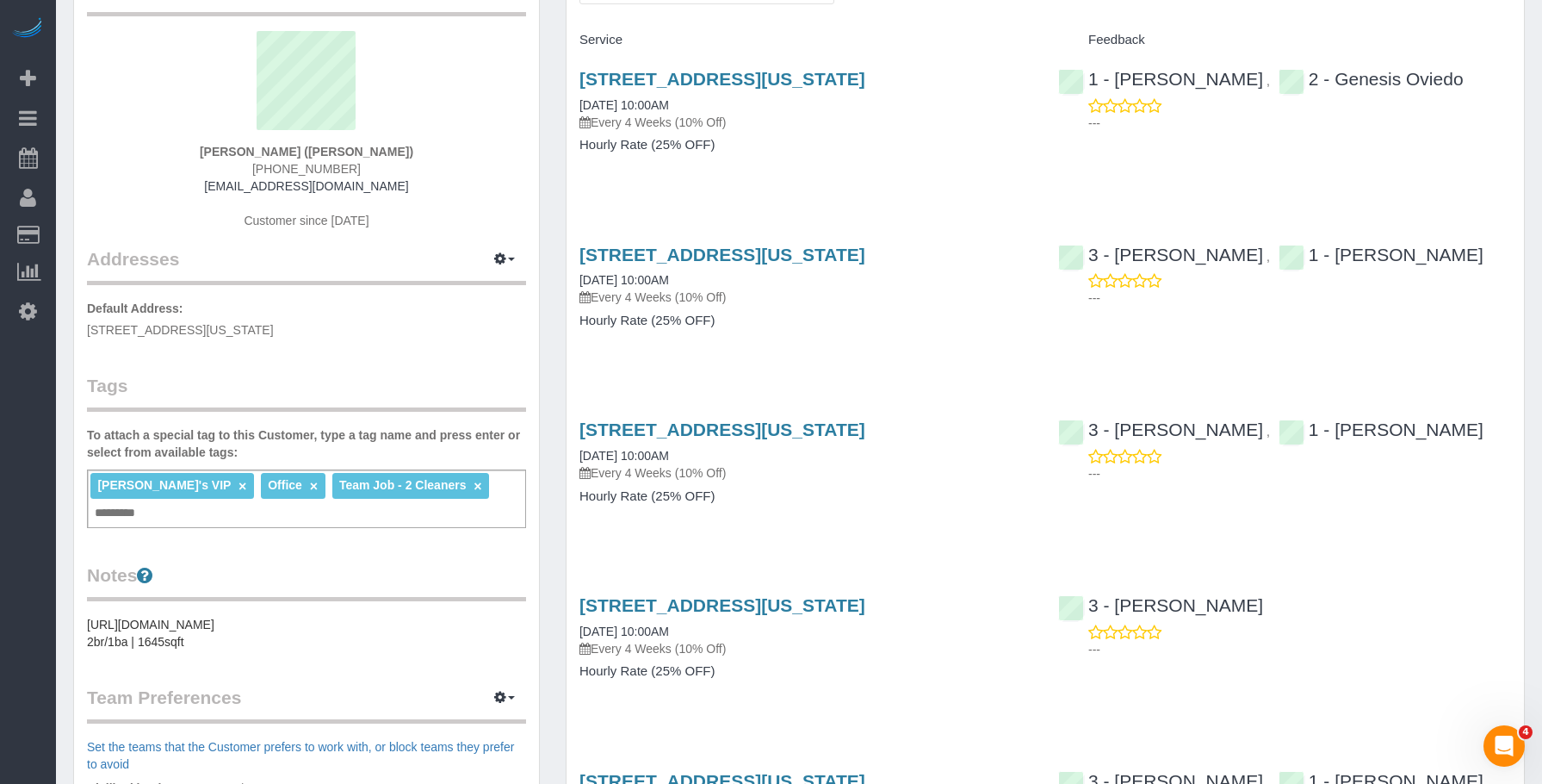
scroll to position [86, 0]
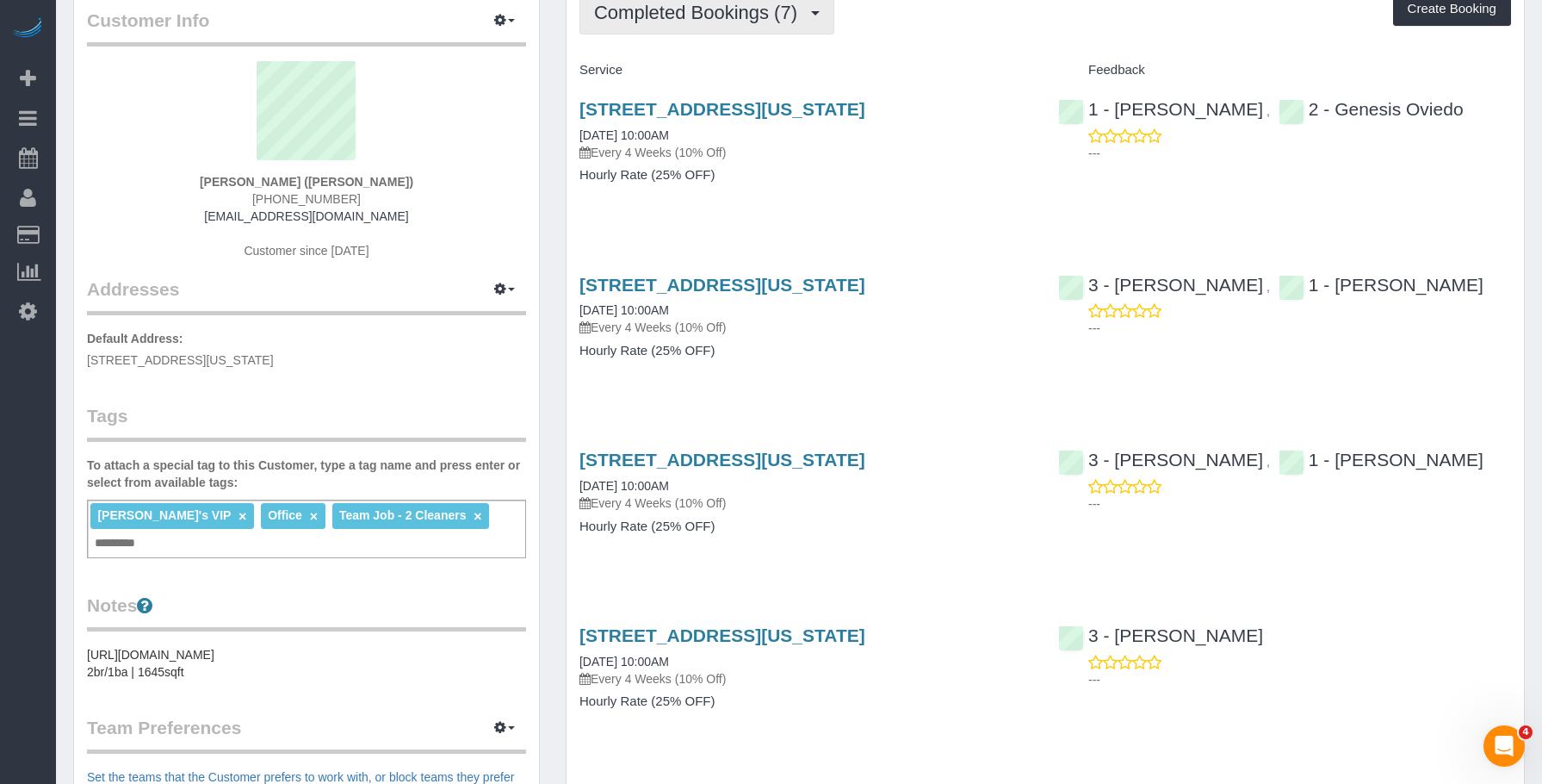
click at [691, 13] on span "Completed Bookings (7)" at bounding box center [700, 13] width 212 height 22
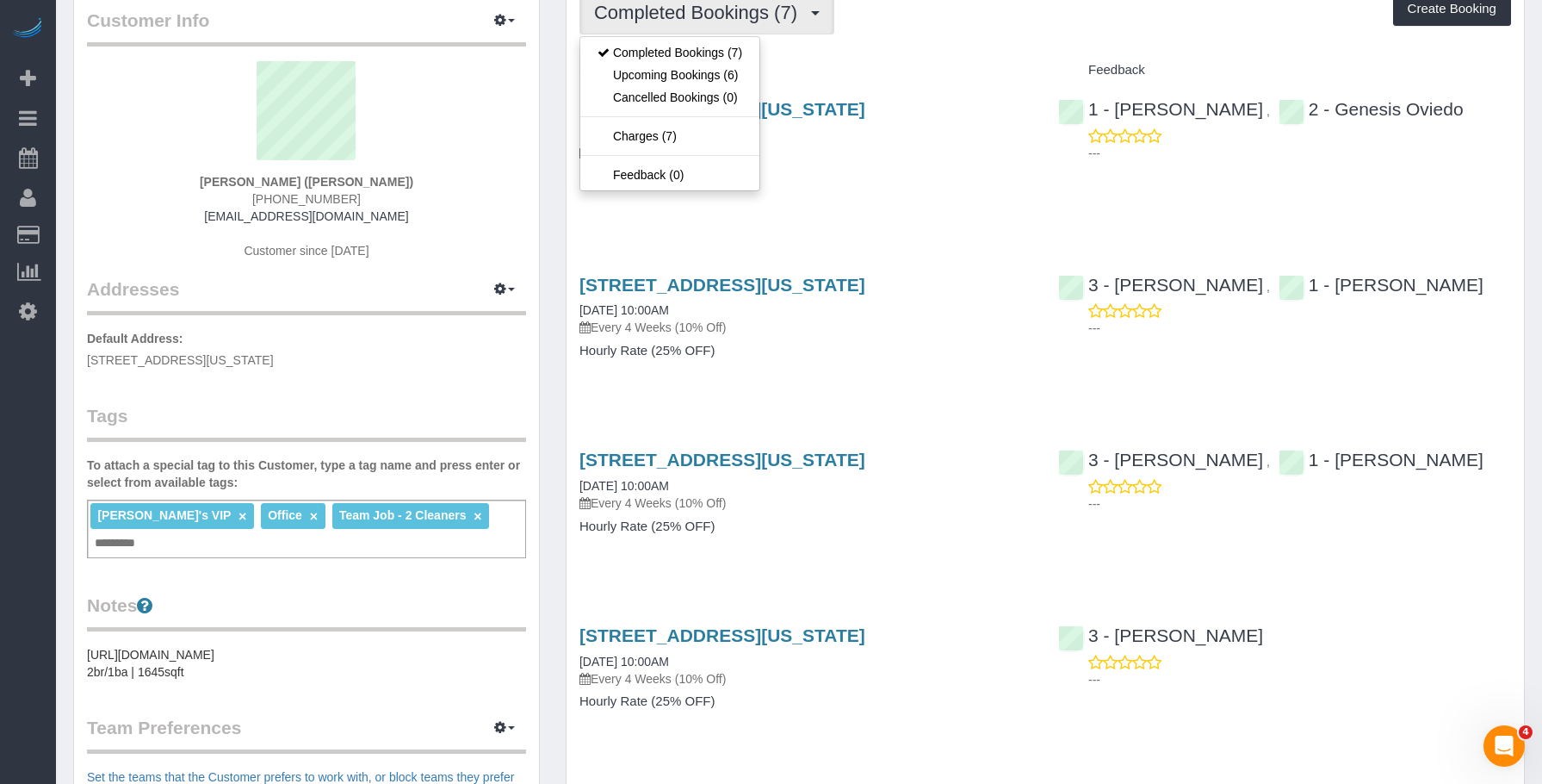
click at [853, 140] on div "171 1st Ave, Apt. 4, New York, NY 10003 08/24/2025 10:00AM Every 4 Weeks (10% O…" at bounding box center [806, 129] width 453 height 62
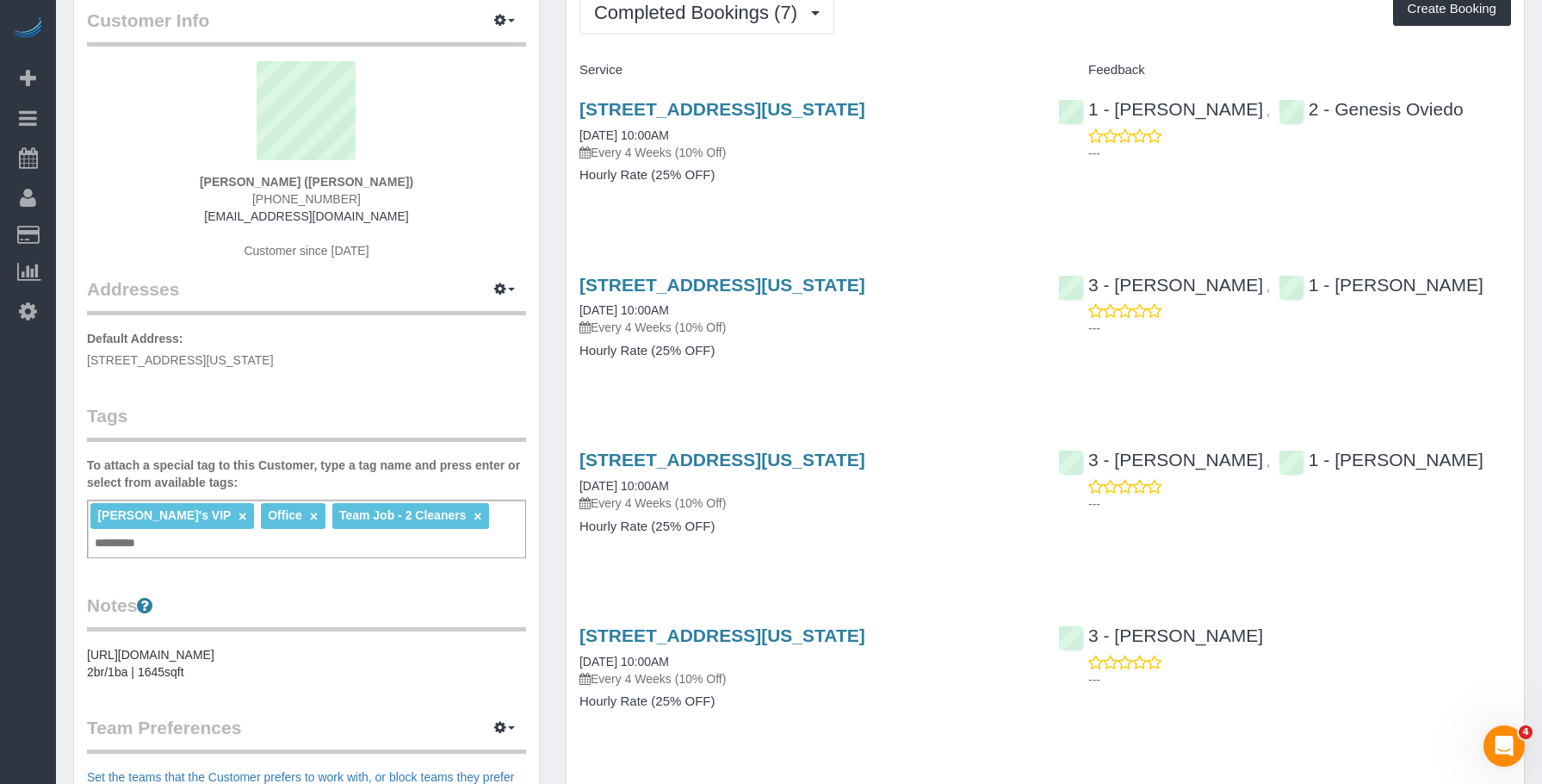
drag, startPoint x: 266, startPoint y: 196, endPoint x: 371, endPoint y: 196, distance: 105.0
click at [371, 196] on div "Shahid Samuels (Unwell) (213) 446-0039 shahid@iamunwell.com Customer since 2025" at bounding box center [307, 169] width 440 height 215
copy span "(213) 446-0039"
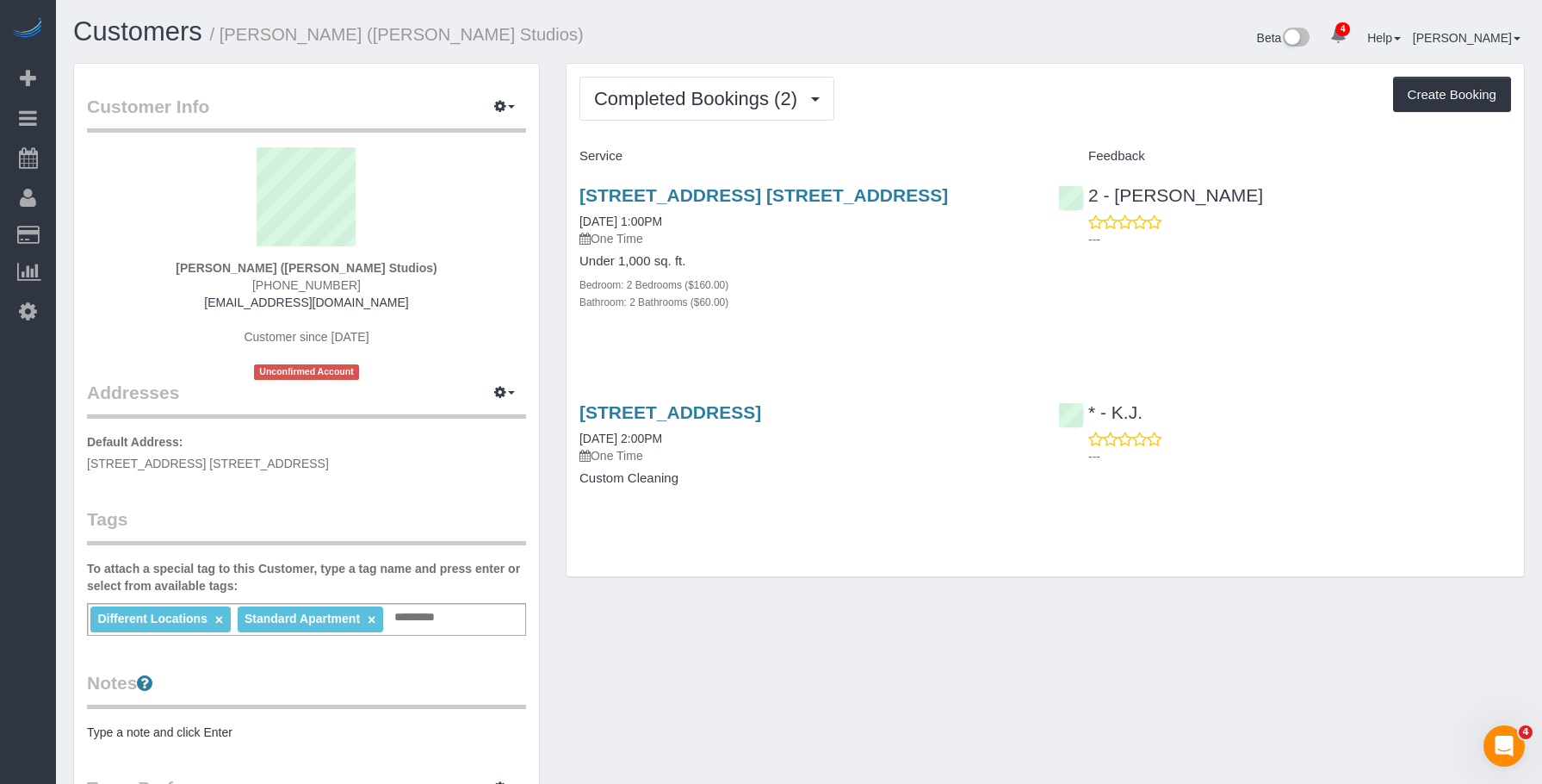
click at [793, 286] on div "Bedroom: 2 Bedrooms ($160.00)" at bounding box center [806, 283] width 453 height 17
click at [669, 89] on span "Completed Bookings (2)" at bounding box center [700, 99] width 212 height 22
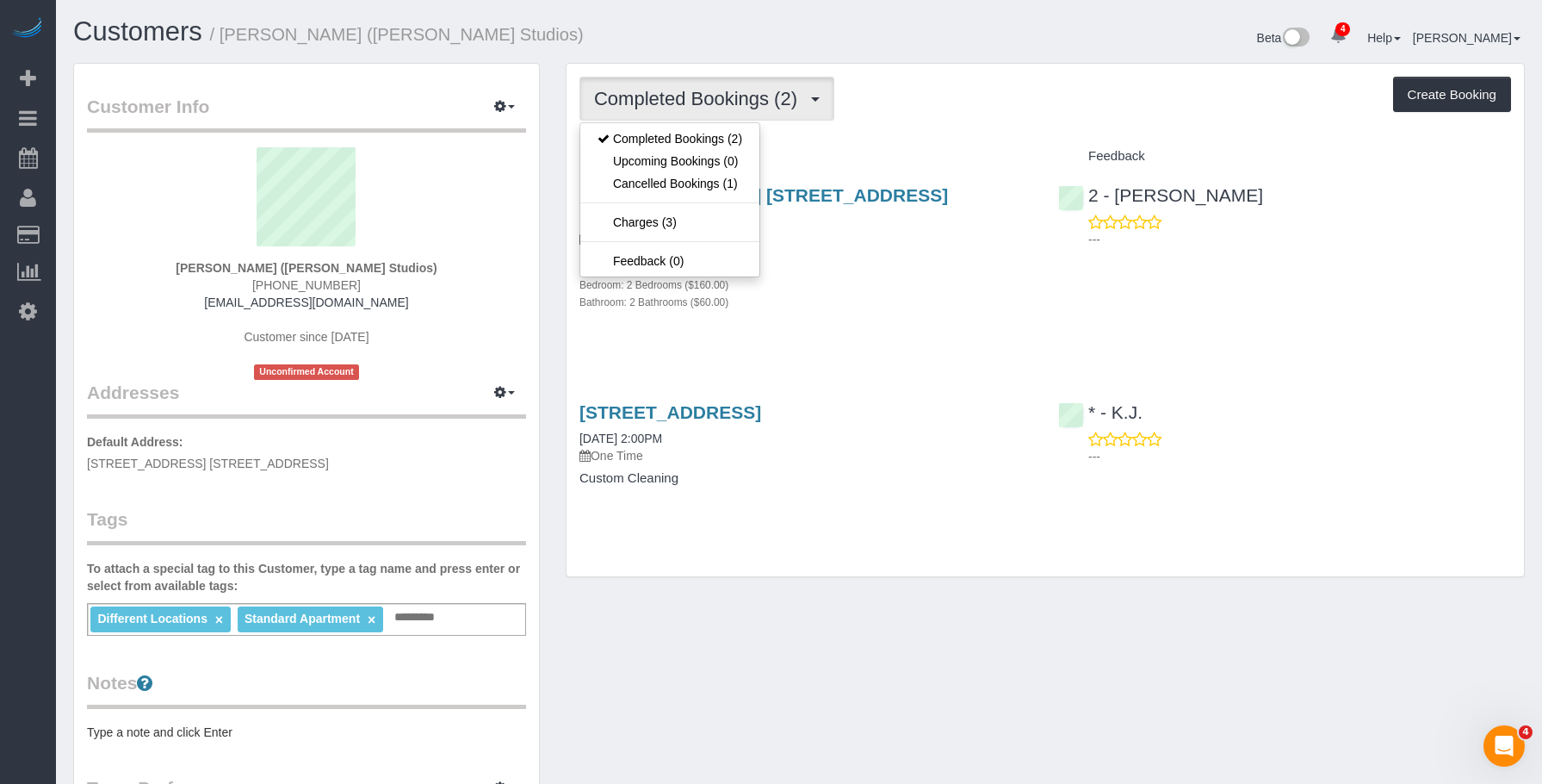
click at [1040, 100] on div "Completed Bookings (2) Completed Bookings (2) Upcoming Bookings (0) Cancelled B…" at bounding box center [1045, 98] width 932 height 44
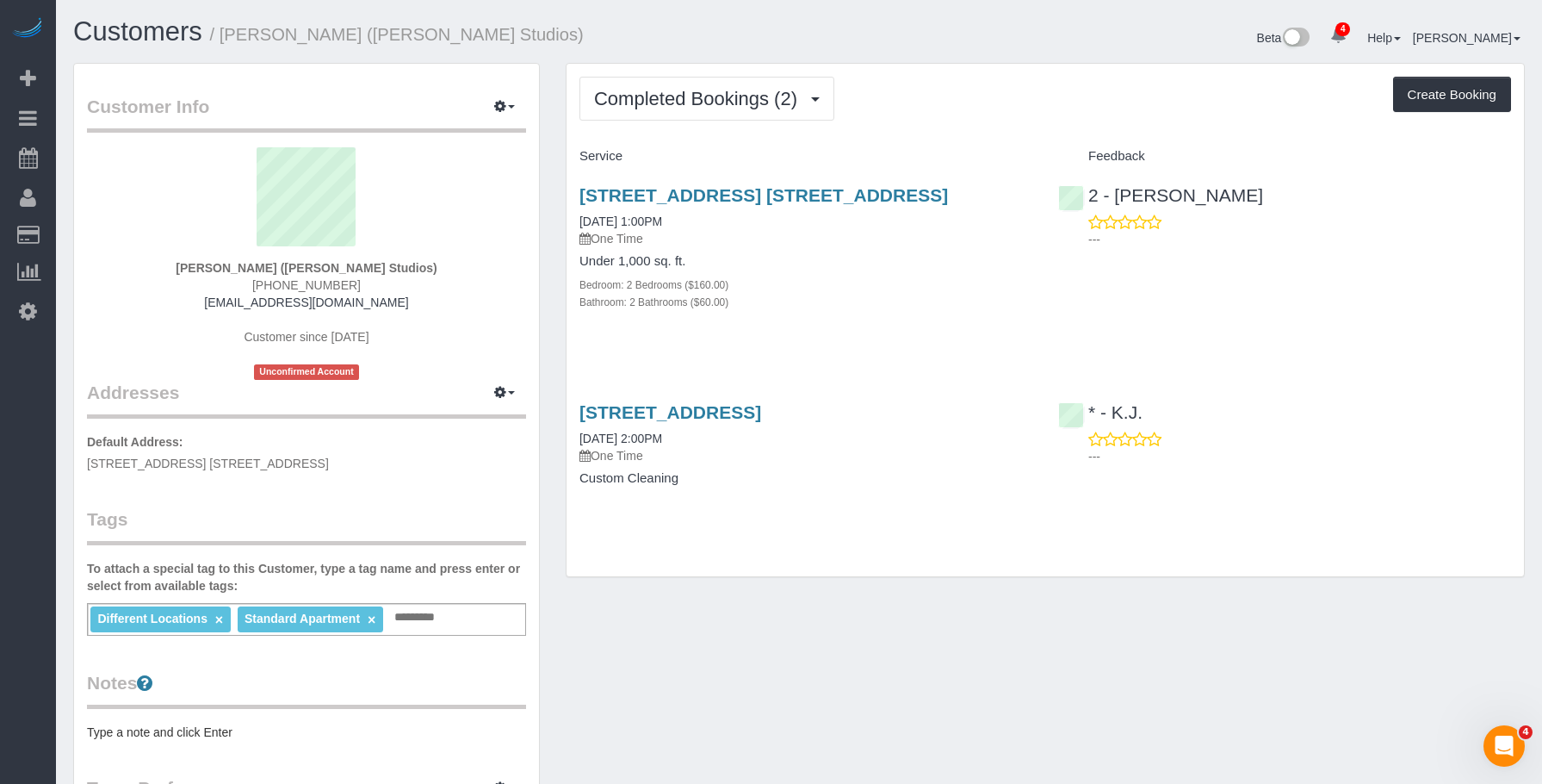
drag, startPoint x: 226, startPoint y: 32, endPoint x: 621, endPoint y: 26, distance: 395.0
click at [621, 26] on h1 "Customers / [PERSON_NAME] ([PERSON_NAME] Studios)" at bounding box center [430, 31] width 713 height 30
copy small "[PERSON_NAME] ([PERSON_NAME] Studios)"
drag, startPoint x: 255, startPoint y: 282, endPoint x: 399, endPoint y: 258, distance: 146.0
click at [388, 281] on div "Deirdre Poe-Sanders (Sanders Studios) (917) 771-4922 dlpevel55@gmail.com Custom…" at bounding box center [307, 263] width 440 height 232
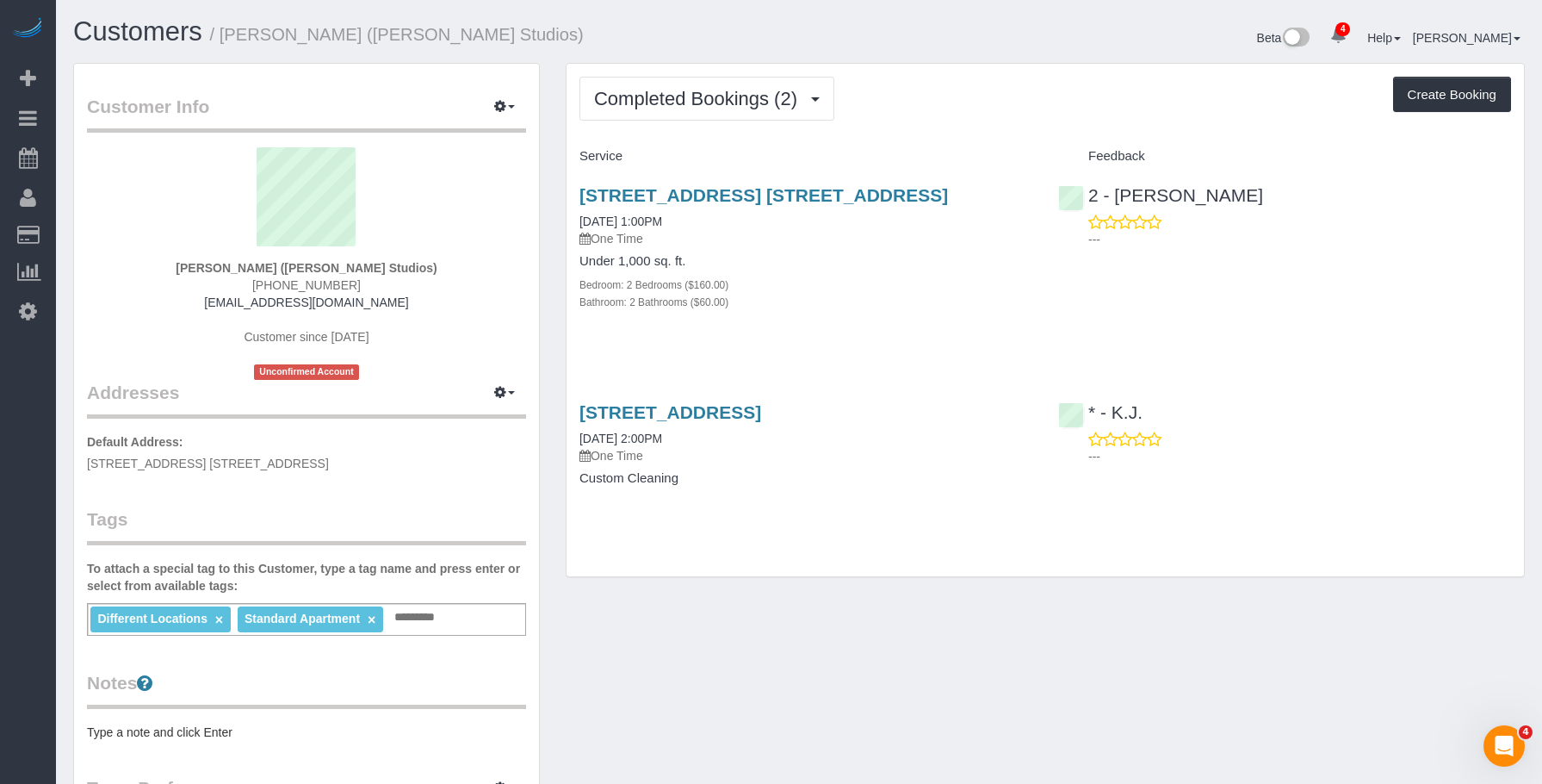
copy span "[PHONE_NUMBER]"
click at [739, 91] on span "Completed Bookings (2)" at bounding box center [700, 99] width 212 height 22
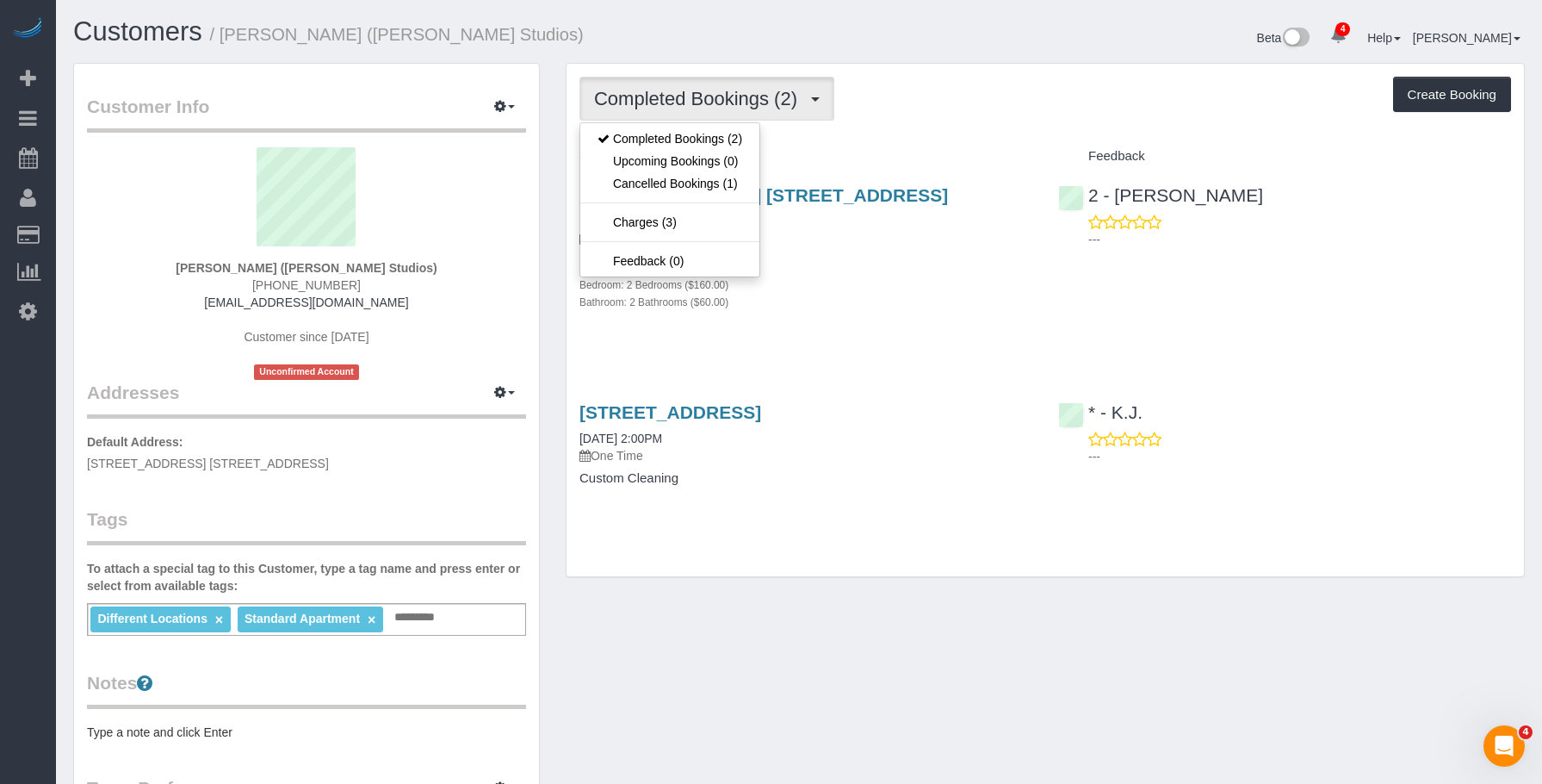
click at [923, 171] on div "557 Atlantic Avenue Apt. 8c, Brooklyn, NY 11217 06/19/2025 1:00PM One Time Unde…" at bounding box center [806, 257] width 479 height 174
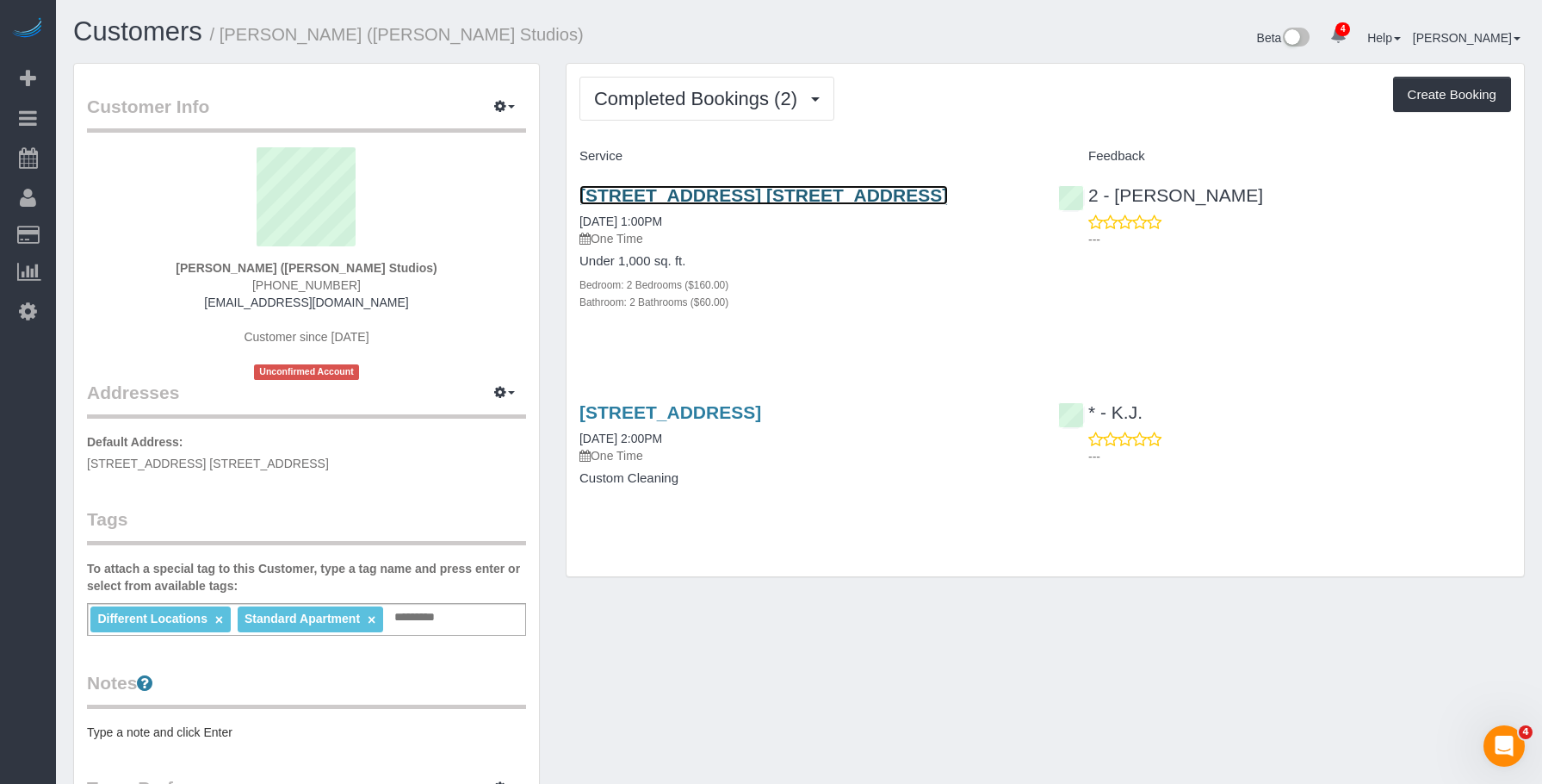
click at [910, 193] on link "557 Atlantic Avenue Apt. 8c, Brooklyn, NY 11217" at bounding box center [763, 195] width 369 height 20
drag, startPoint x: 260, startPoint y: 283, endPoint x: 375, endPoint y: 288, distance: 115.1
click at [375, 288] on div "Deirdre Poe-Sanders (Sanders Studios) (917) 771-4922 dlpevel55@gmail.com Custom…" at bounding box center [307, 263] width 440 height 232
copy span "[PHONE_NUMBER]"
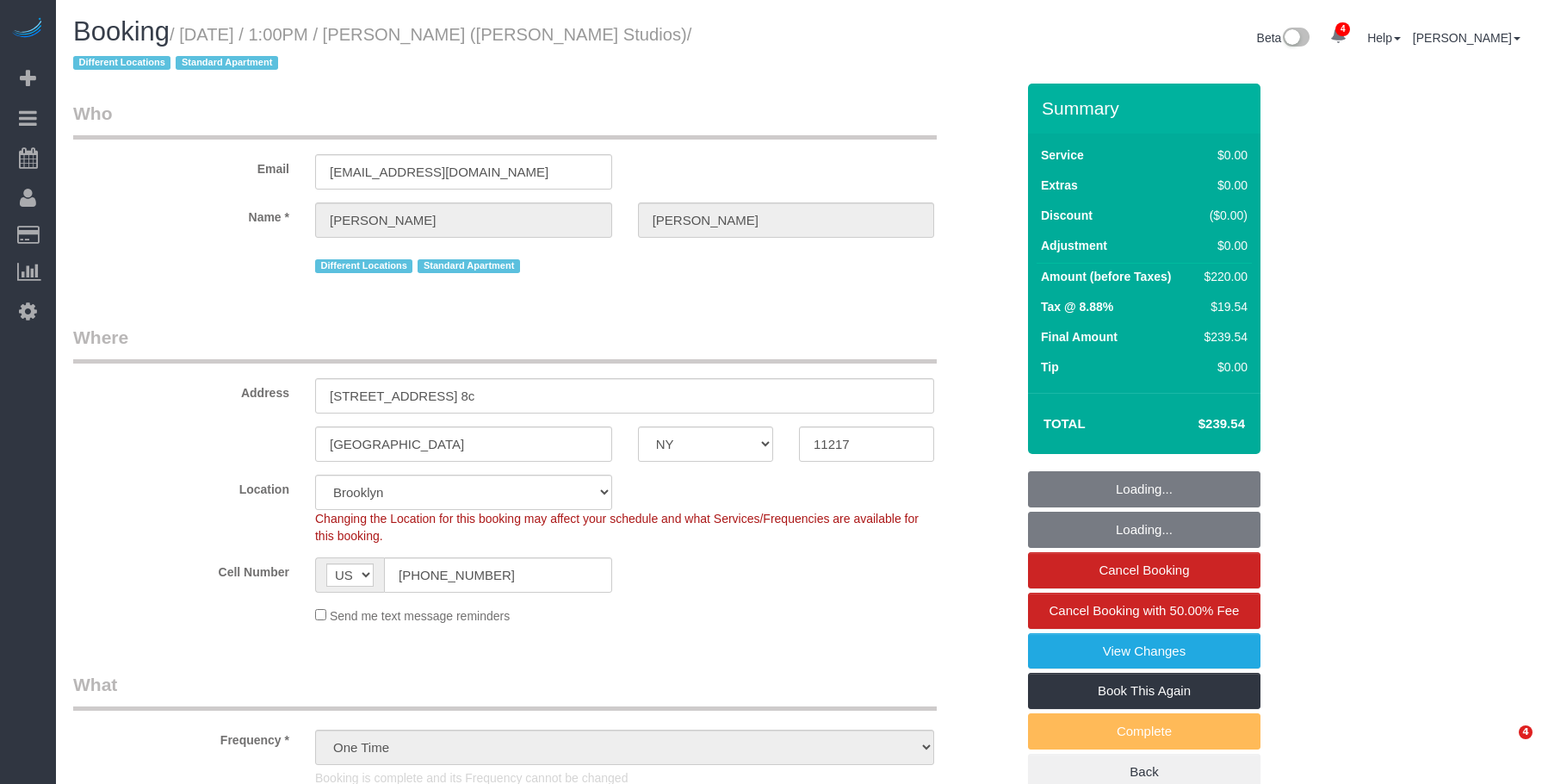
select select "NY"
select select "string:stripe-pm_1Rb4884VGloSiKo76qH6evAo"
select select "number:59"
select select "number:75"
select select "number:15"
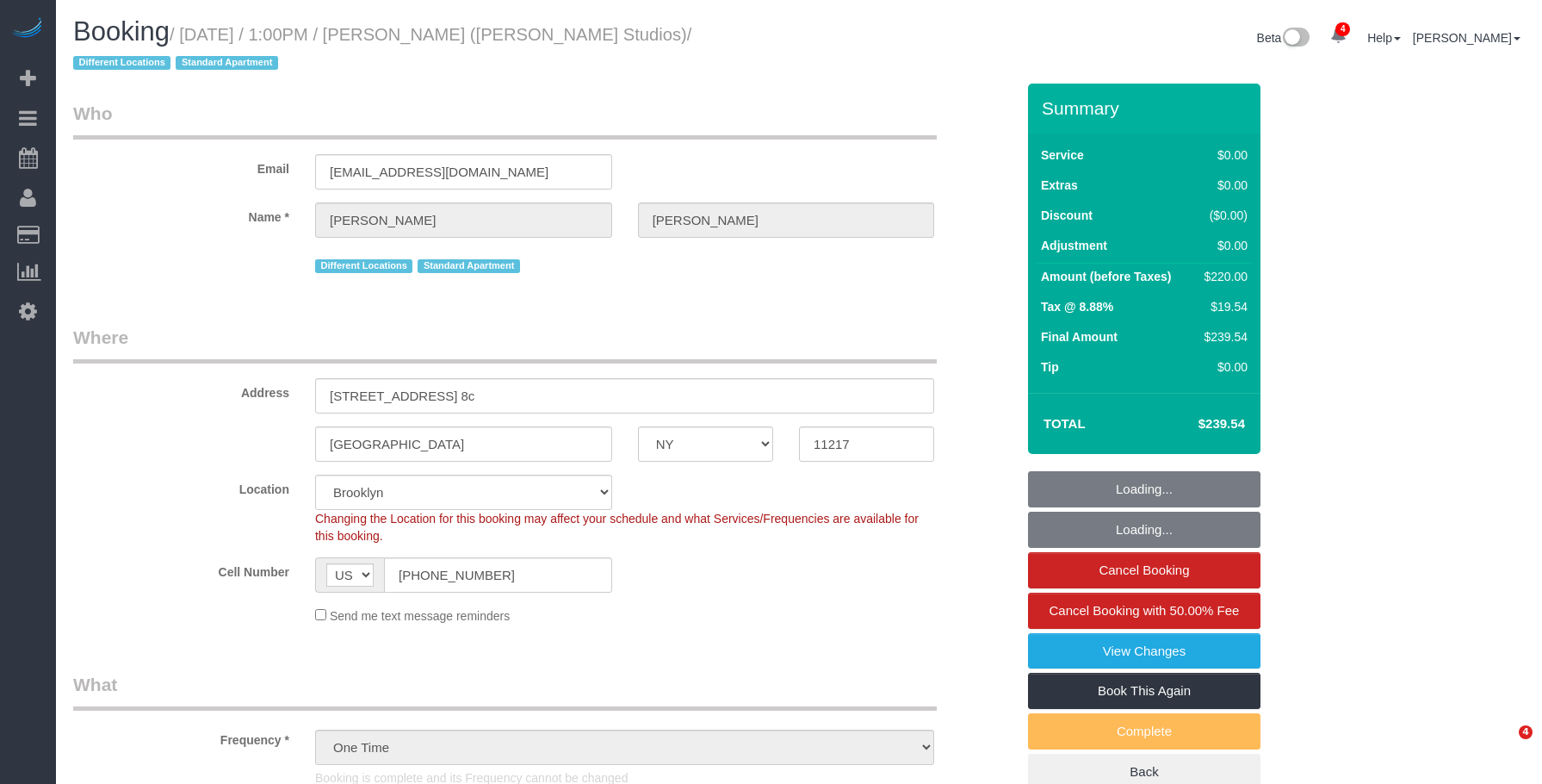
select select "number:5"
select select "object:827"
select select "spot1"
select select "2"
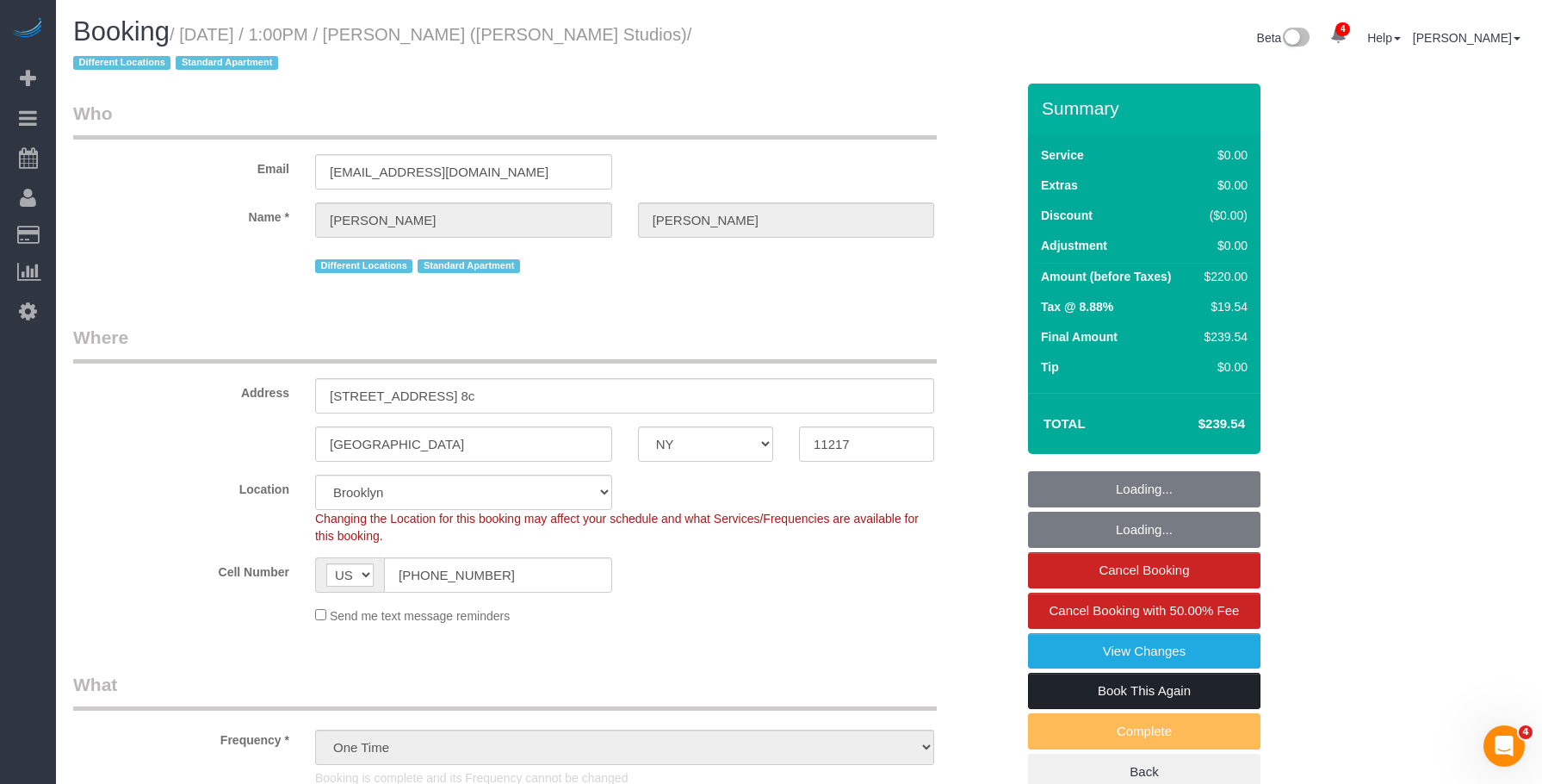
click at [1111, 693] on link "Book This Again" at bounding box center [1144, 691] width 232 height 36
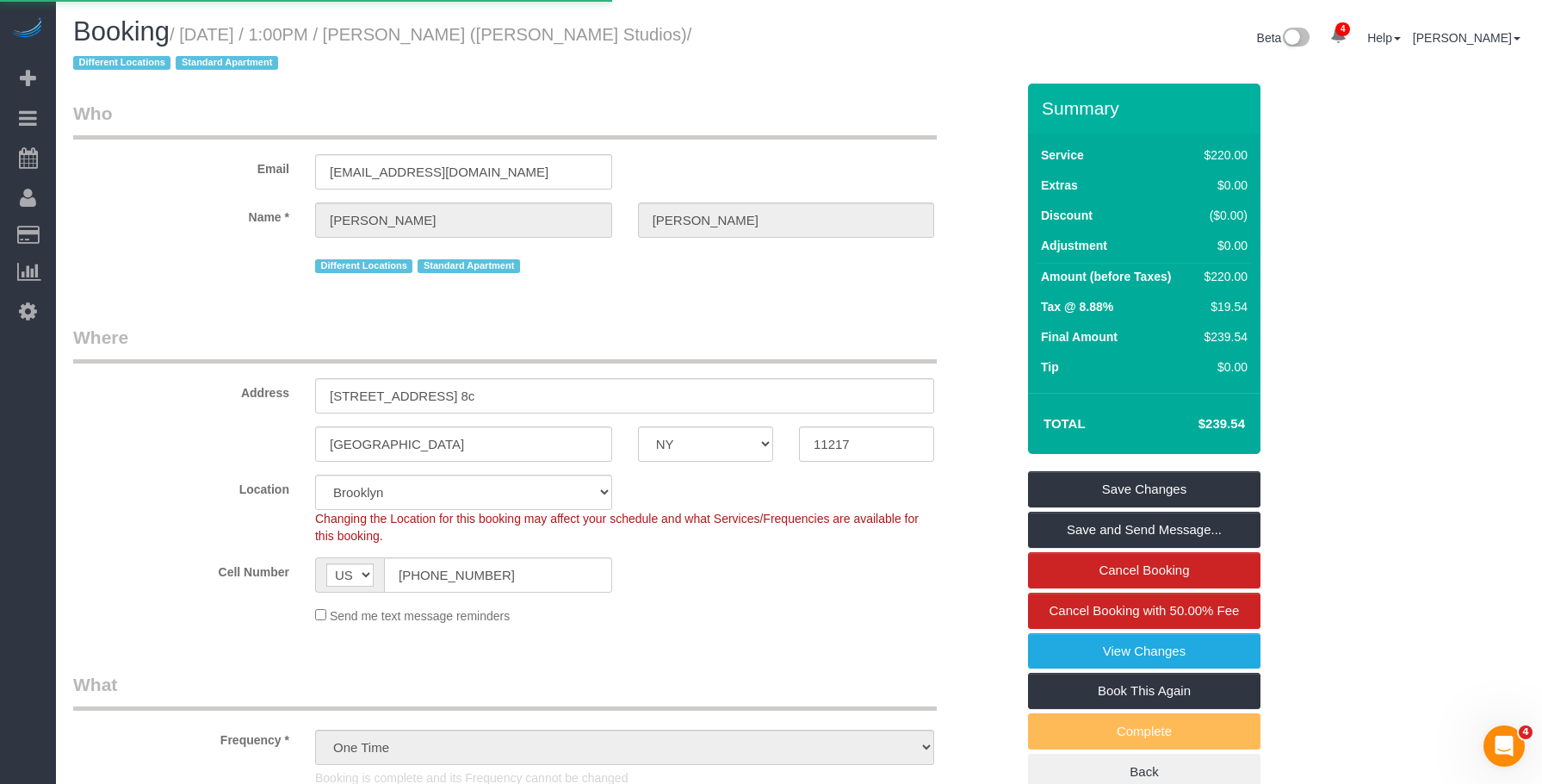
select select "NY"
select select "number:59"
select select "number:75"
select select "number:15"
select select "number:5"
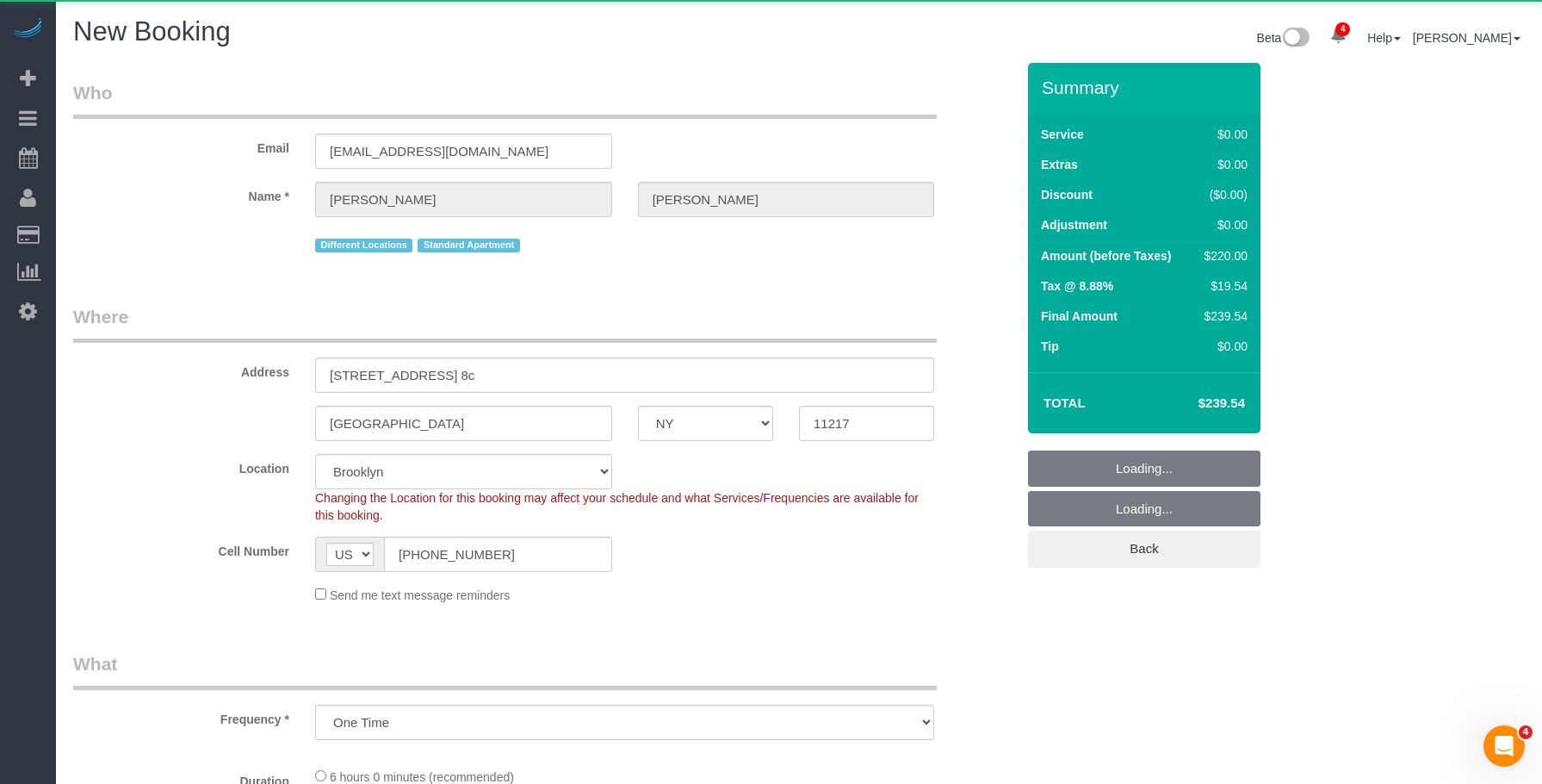
select select "object:2171"
select select "string:stripe-pm_1Rb4884VGloSiKo76qH6evAo"
select select "2"
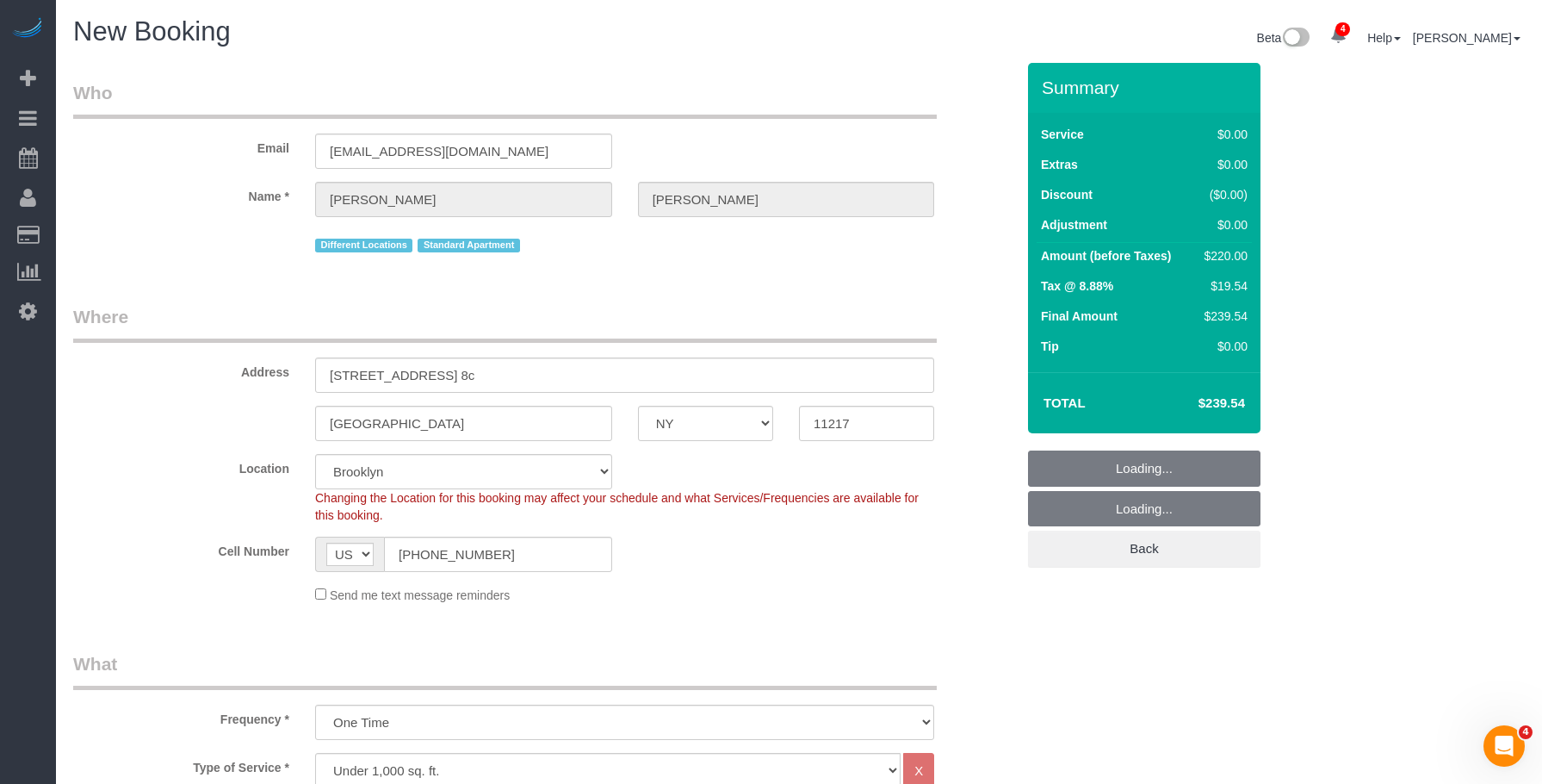
select select "object:2669"
select select "2"
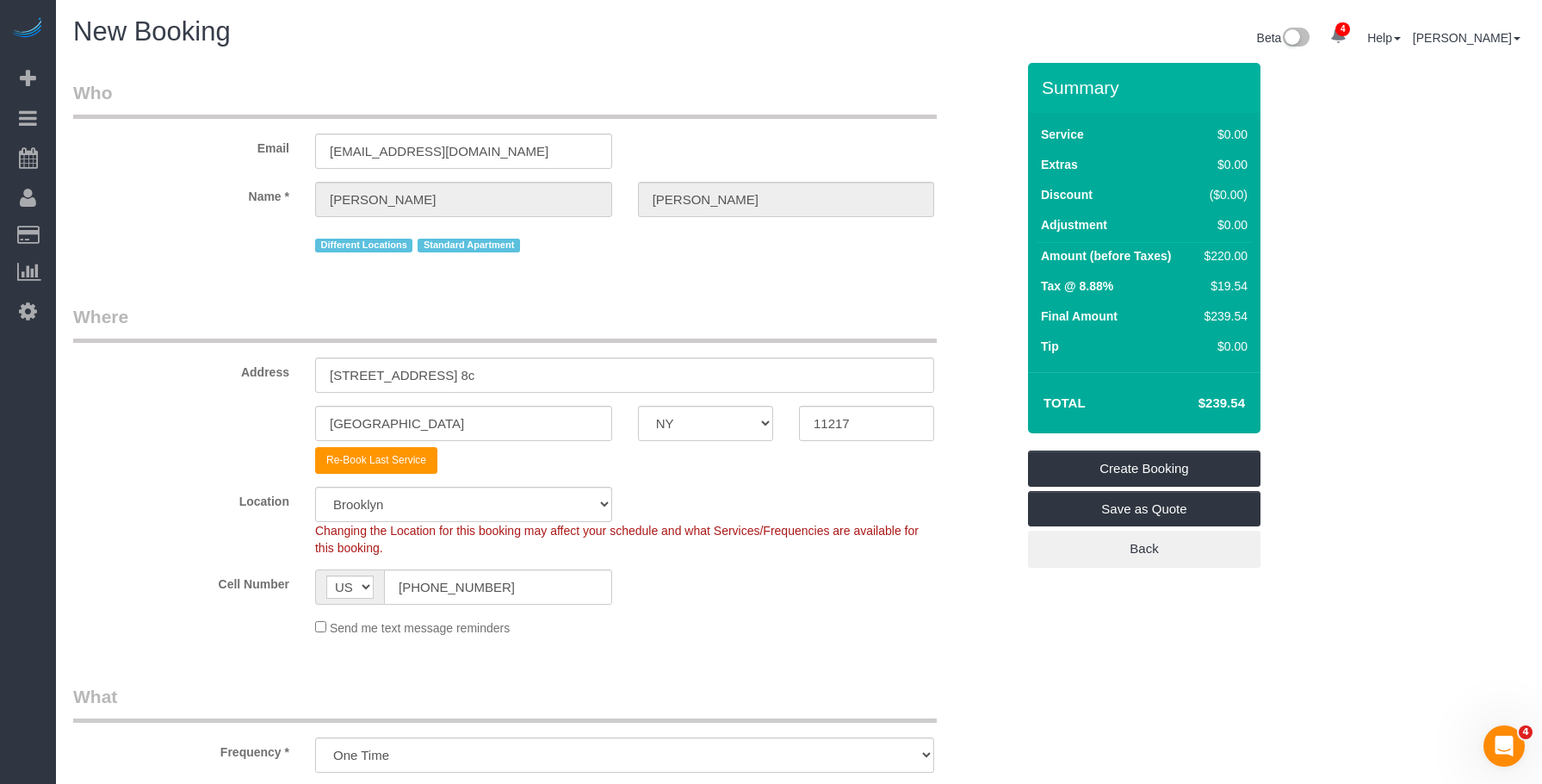
select select "object:2714"
select select "2"
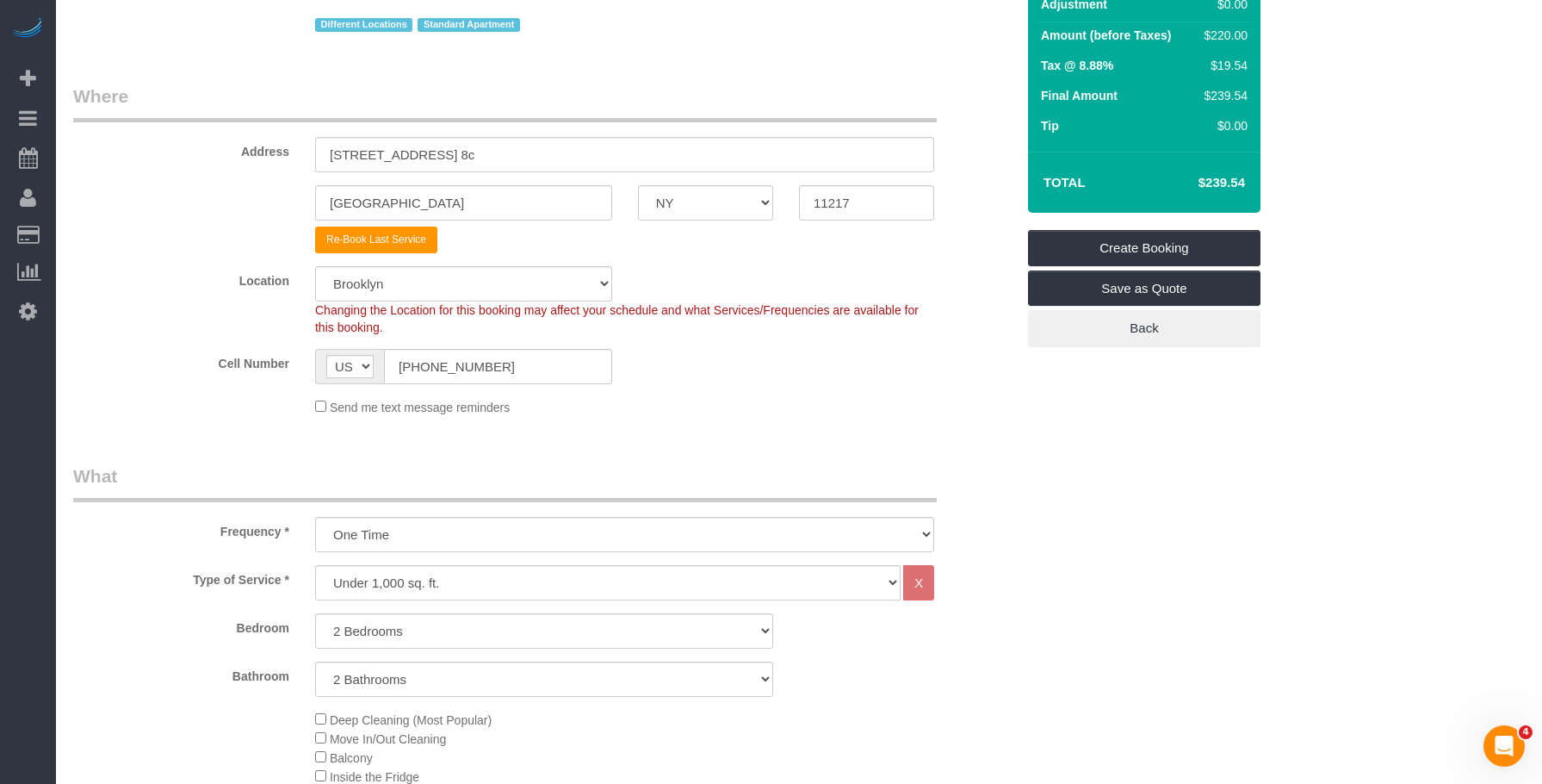
scroll to position [431, 0]
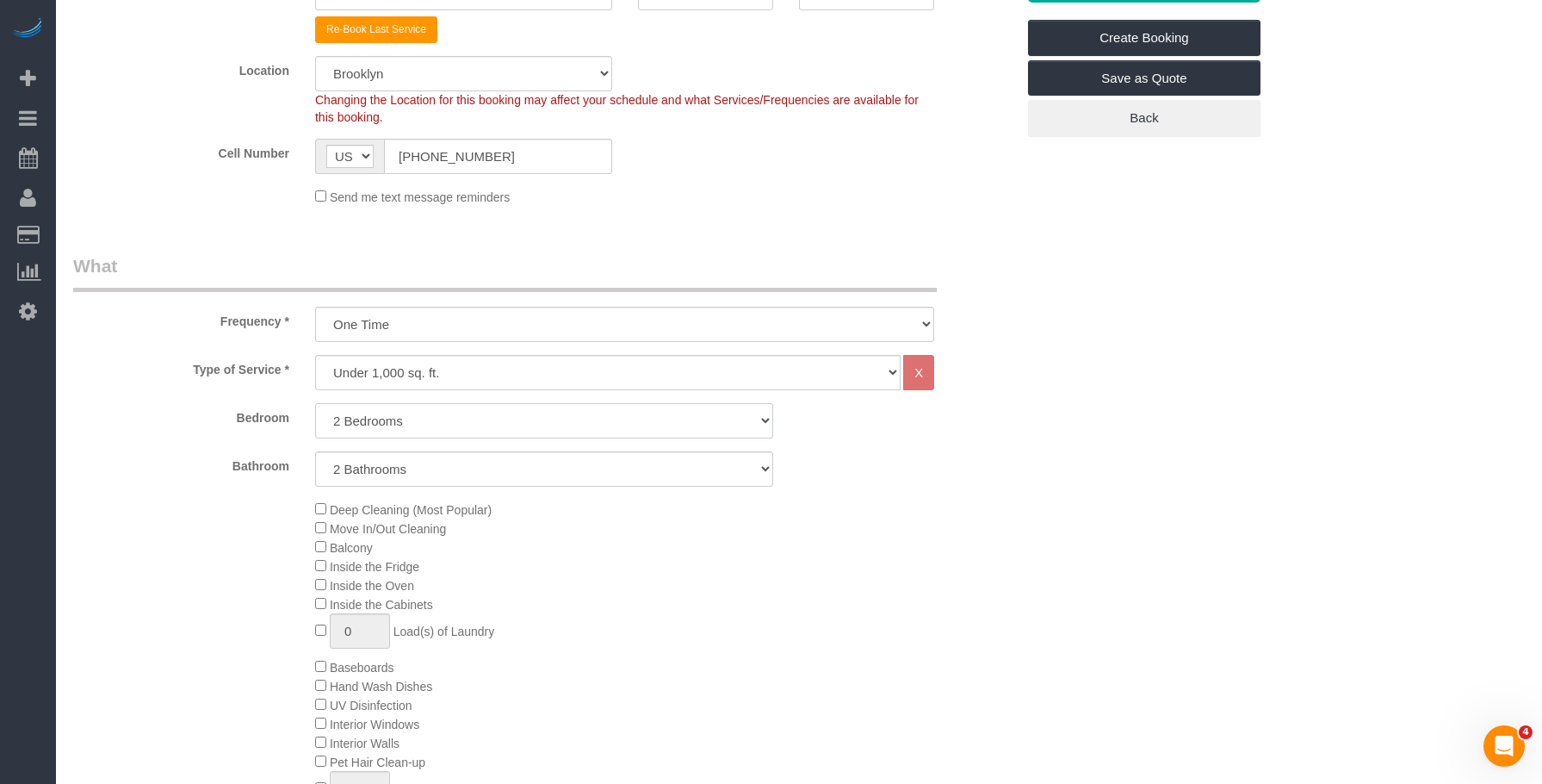
click at [496, 412] on select "Studio 1 Bedroom 2 Bedrooms 3 Bedrooms" at bounding box center [544, 420] width 458 height 35
select select "3"
click at [315, 403] on select "Studio 1 Bedroom 2 Bedrooms 3 Bedrooms" at bounding box center [544, 420] width 458 height 35
click at [471, 466] on select "1 Bathroom 2 Bathrooms" at bounding box center [544, 468] width 458 height 35
click at [684, 616] on div "Deep Cleaning (Most Popular) Move In/Out Cleaning Balcony Inside the Fridge Ins…" at bounding box center [665, 666] width 726 height 334
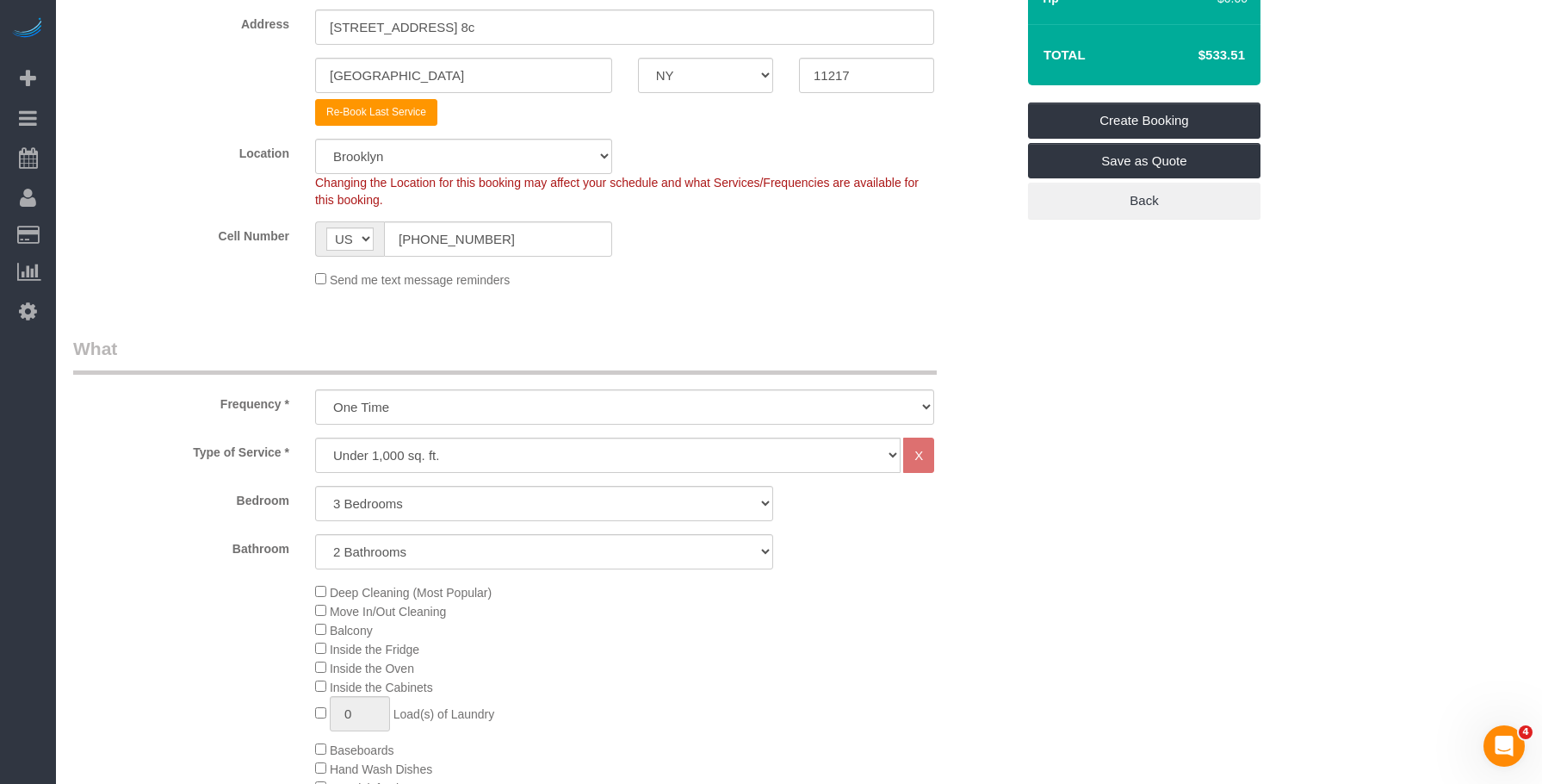
scroll to position [258, 0]
